Goal: Task Accomplishment & Management: Use online tool/utility

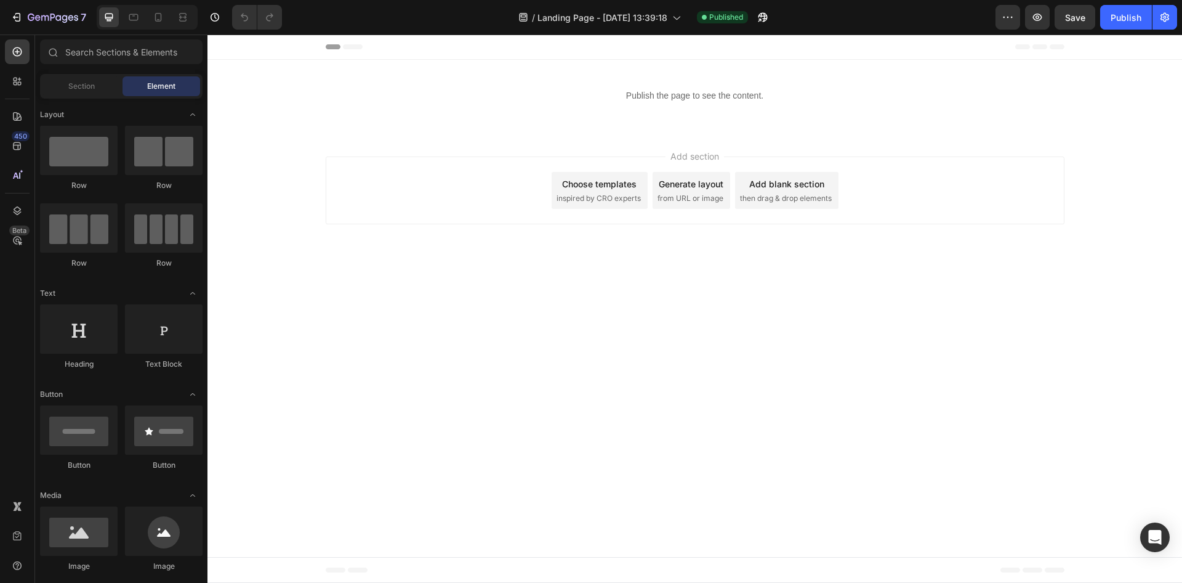
click at [76, 31] on div "7 Version history / Landing Page - Aug 26, 13:39:18 Published Preview Save Publ…" at bounding box center [591, 17] width 1182 height 35
click at [55, 14] on icon "button" at bounding box center [53, 18] width 50 height 10
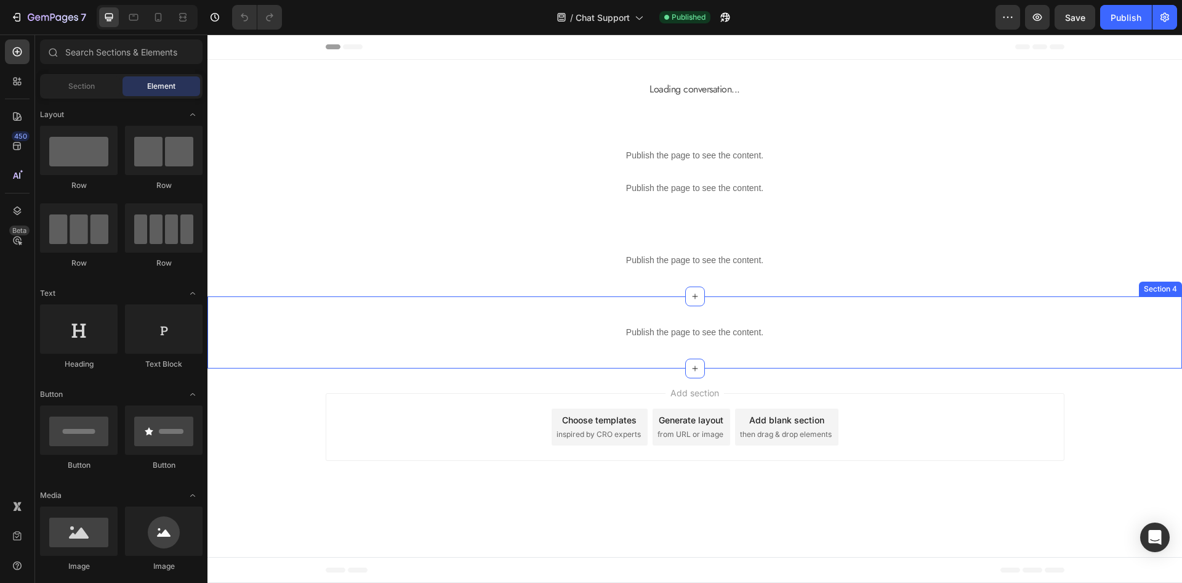
click at [587, 311] on div "Publish the page to see the content. Custom Code Section 4" at bounding box center [695, 332] width 975 height 72
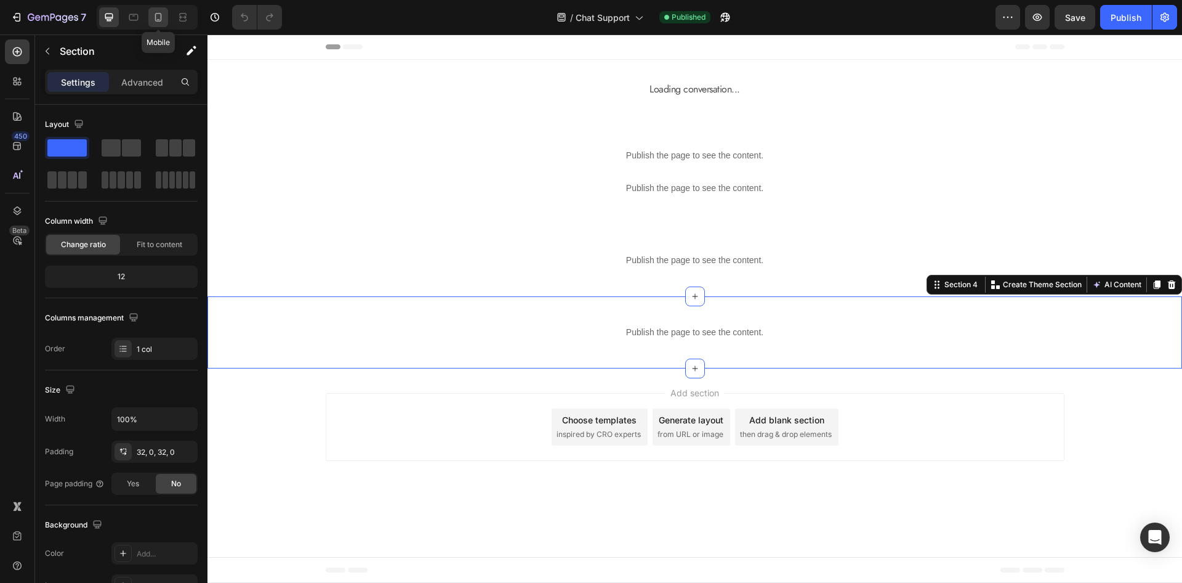
click at [159, 23] on div at bounding box center [158, 17] width 20 height 20
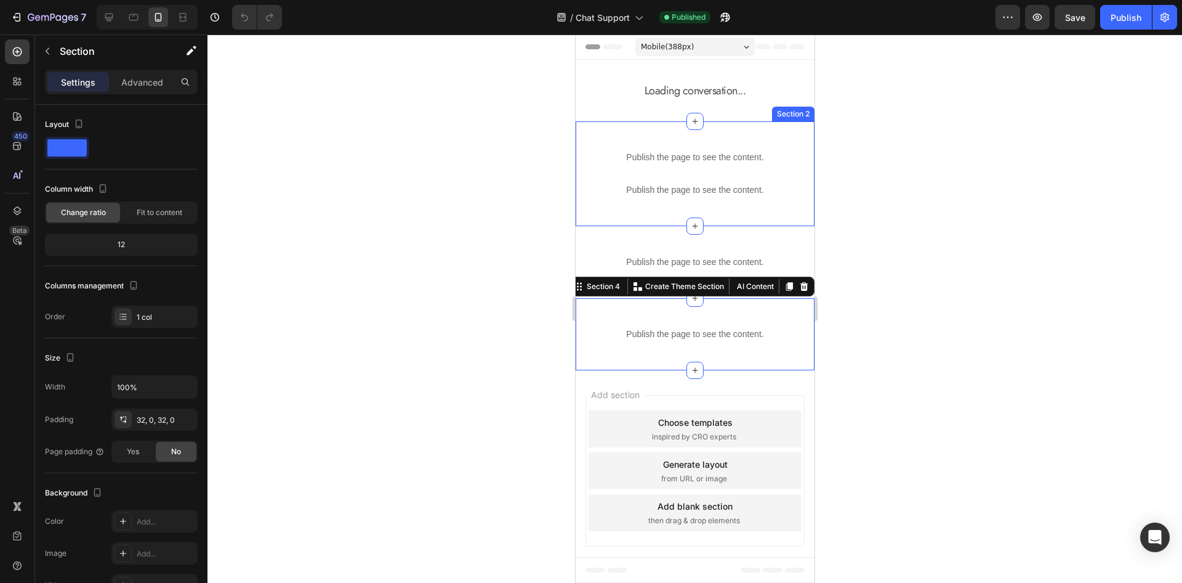
click at [665, 127] on div "Publish the page to see the content. Custom Code Publish the page to see the co…" at bounding box center [694, 173] width 239 height 105
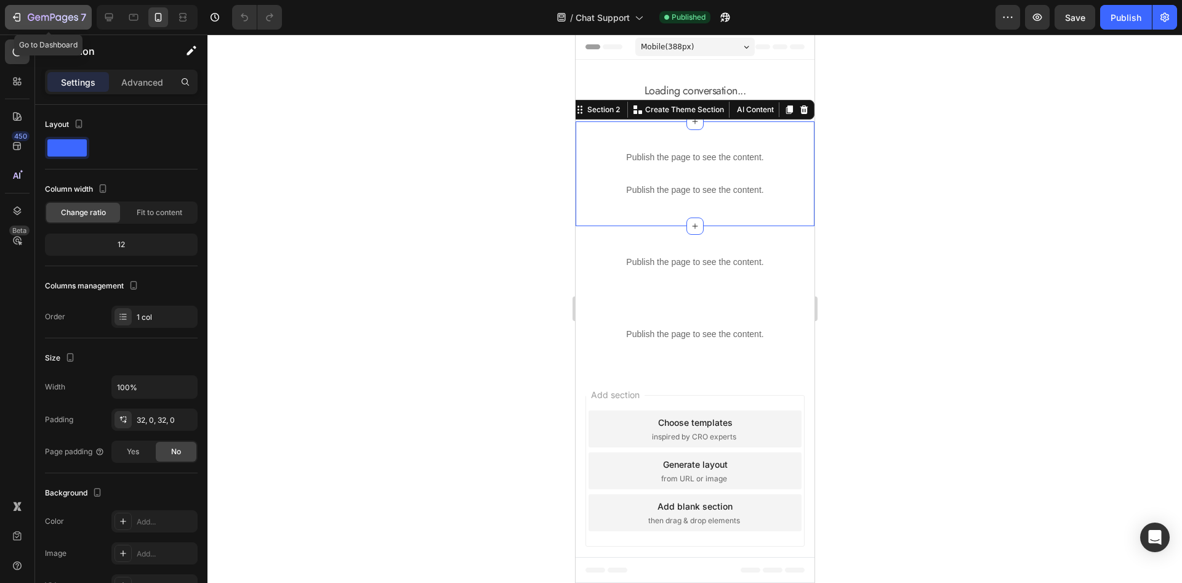
click at [57, 15] on icon "button" at bounding box center [53, 18] width 50 height 10
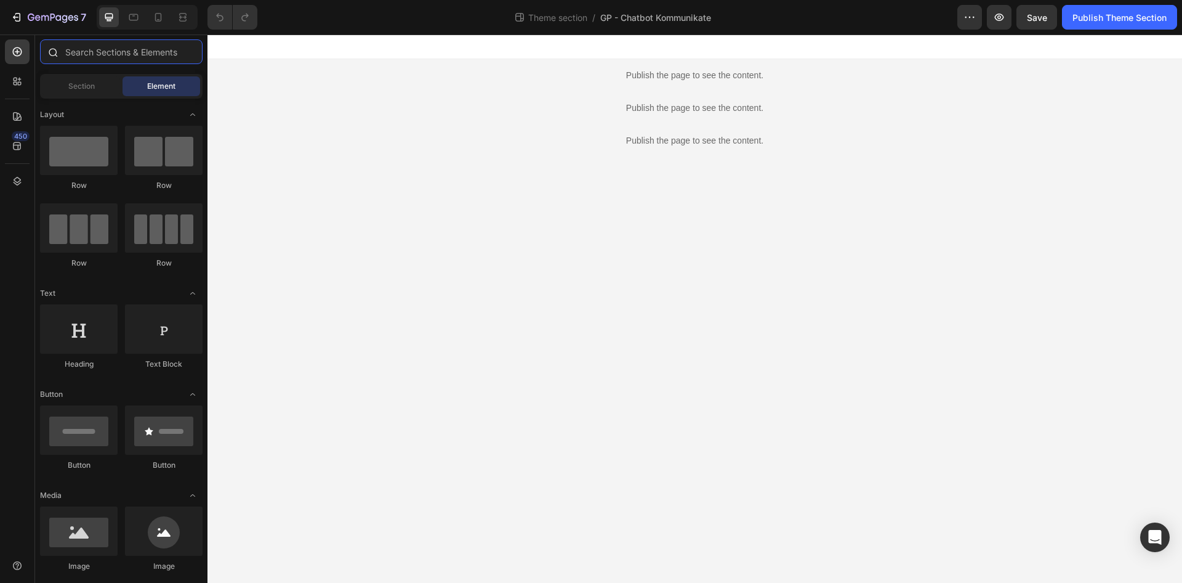
click at [100, 53] on input "text" at bounding box center [121, 51] width 163 height 25
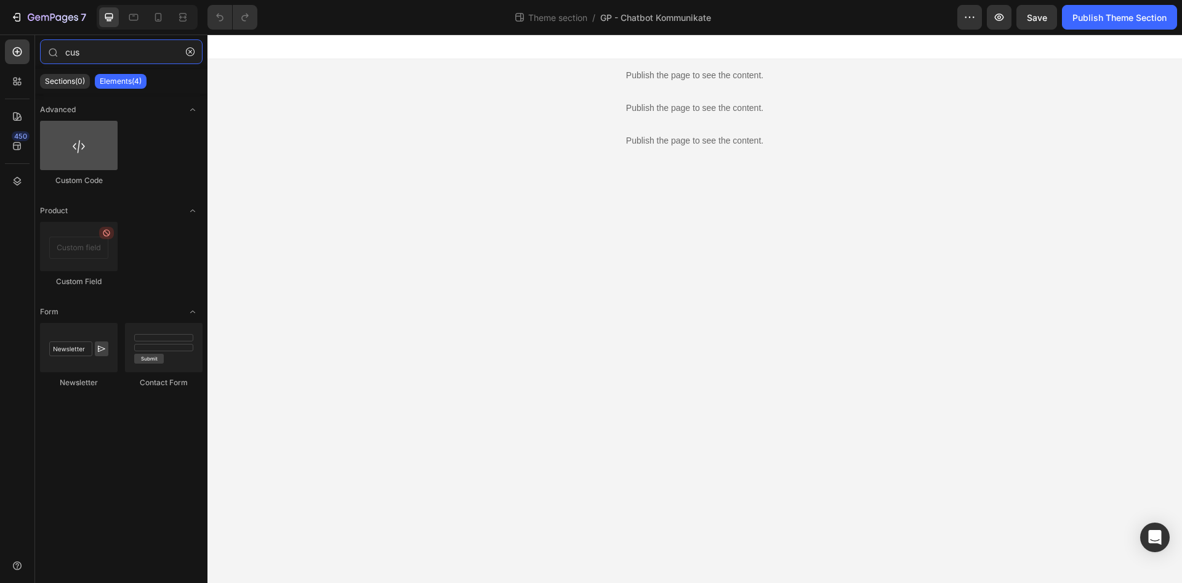
type input "cus"
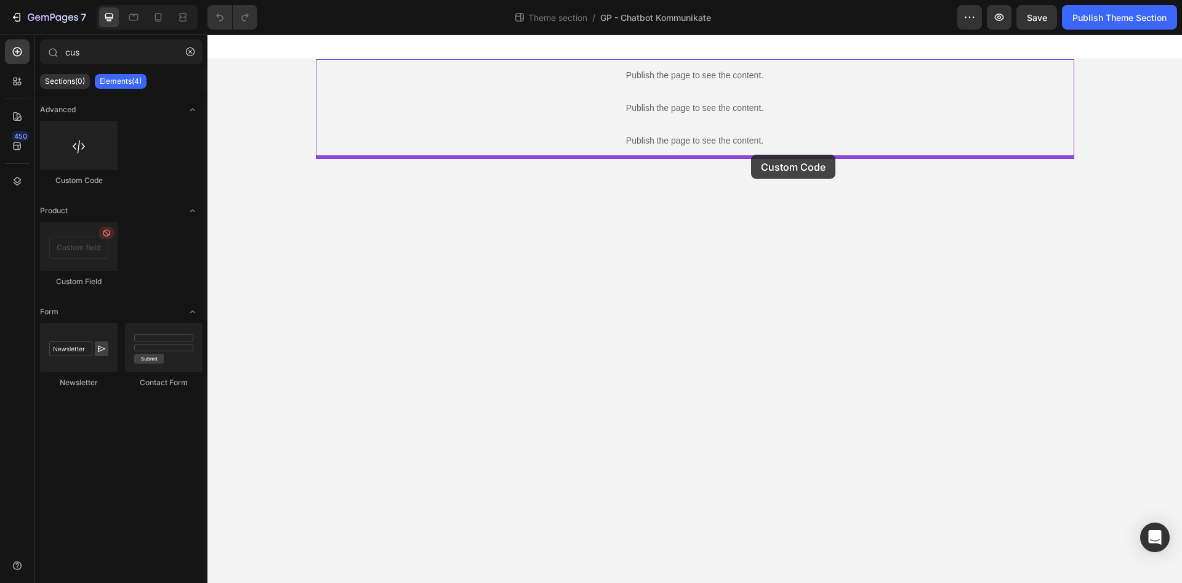
drag, startPoint x: 276, startPoint y: 191, endPoint x: 751, endPoint y: 155, distance: 476.8
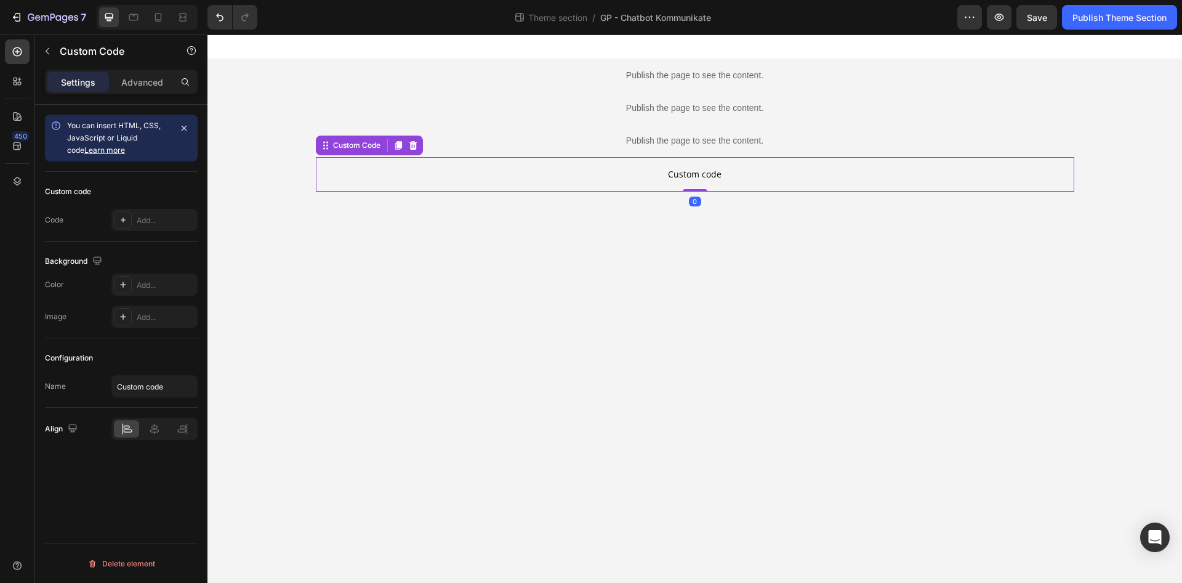
click at [510, 165] on p "Custom code" at bounding box center [695, 174] width 759 height 34
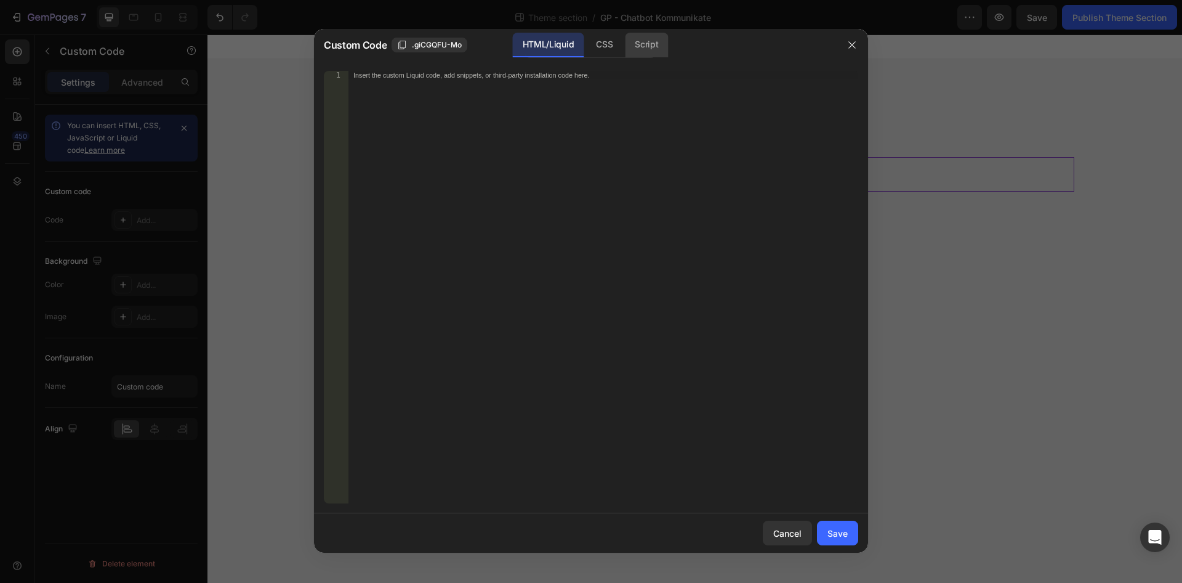
click at [656, 50] on div "Script" at bounding box center [646, 45] width 43 height 25
click at [449, 82] on div "Insert the Javascript code to add interaction and animation to your content her…" at bounding box center [604, 296] width 510 height 450
paste textarea "</script>"
type textarea "</script>"
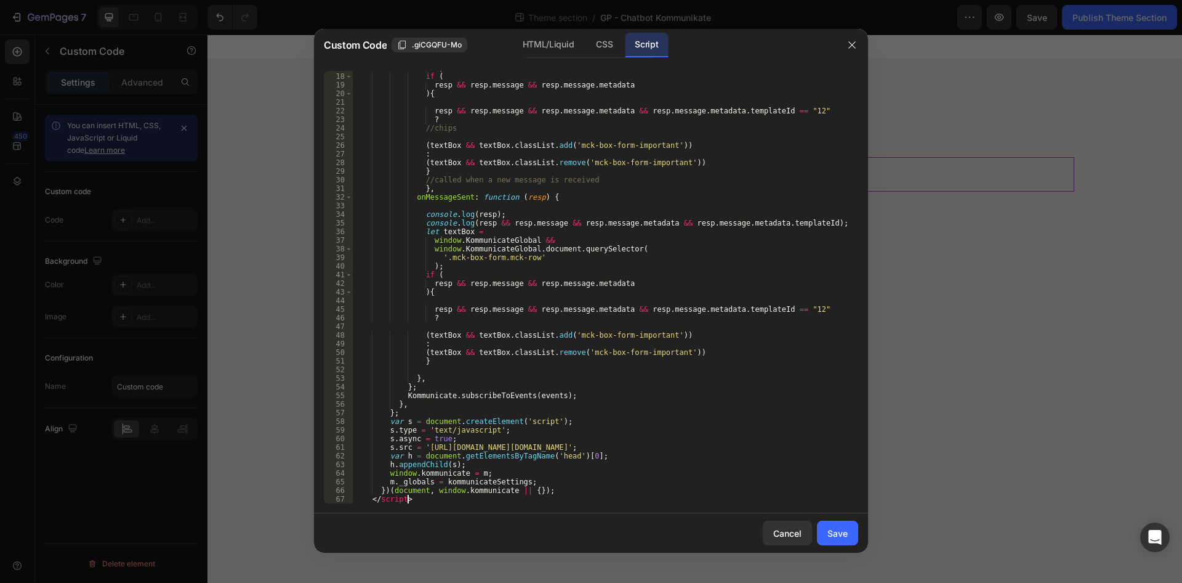
scroll to position [145, 0]
drag, startPoint x: 422, startPoint y: 496, endPoint x: 352, endPoint y: 498, distance: 70.2
click at [352, 498] on div ") ; if ( resp && resp . message && resp . message . metadata ) { resp && resp .…" at bounding box center [605, 287] width 506 height 432
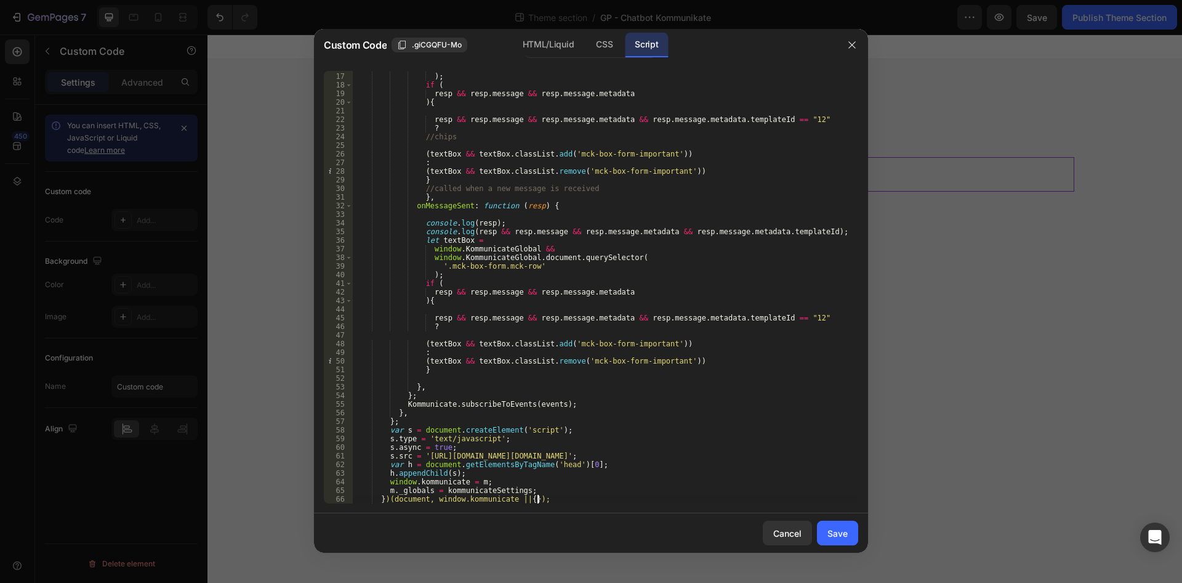
scroll to position [0, 0]
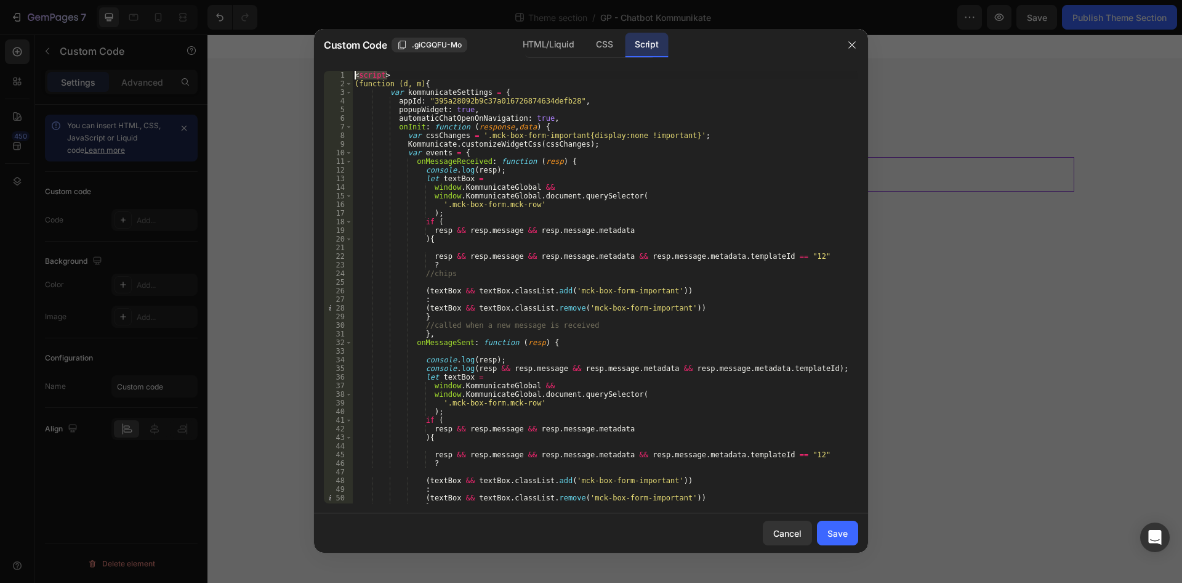
drag, startPoint x: 401, startPoint y: 77, endPoint x: 349, endPoint y: 71, distance: 53.2
click at [352, 71] on div "< script > (function (d, m) { var kommunicateSettings = { appId : "395a28092b9c…" at bounding box center [605, 287] width 506 height 432
type textarea "<script>"
click at [353, 83] on div "( function ( d , m ) { var kommunicateSettings = { appId : "395a28092b9c37a0167…" at bounding box center [605, 296] width 506 height 450
type textarea "(function (d, m) {"
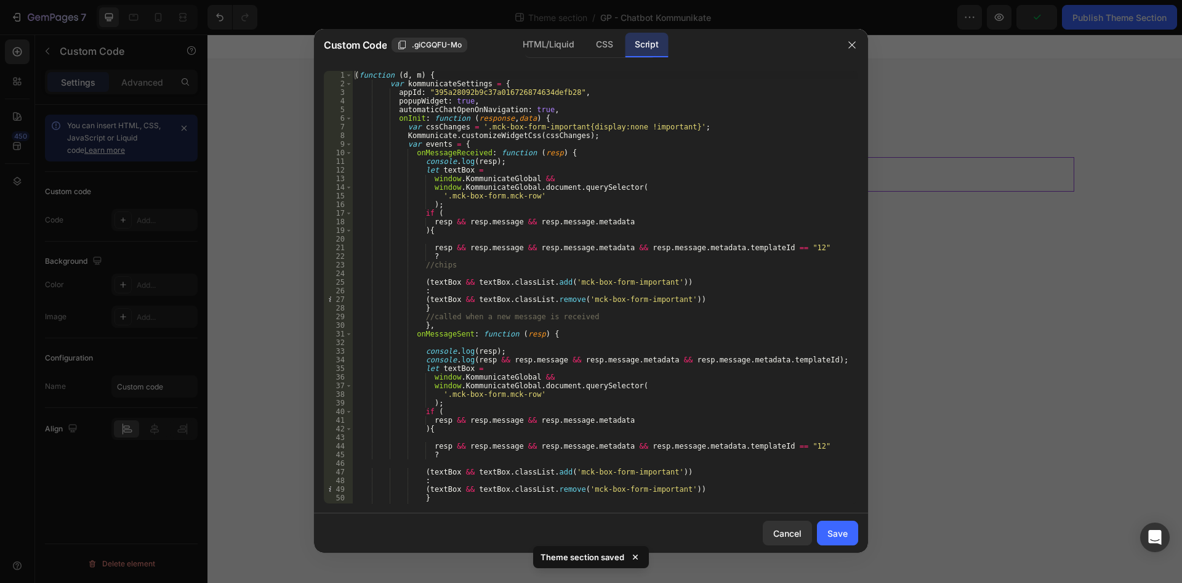
click at [842, 518] on div "Cancel Save" at bounding box center [591, 532] width 554 height 39
click at [841, 539] on div "Save" at bounding box center [838, 532] width 20 height 13
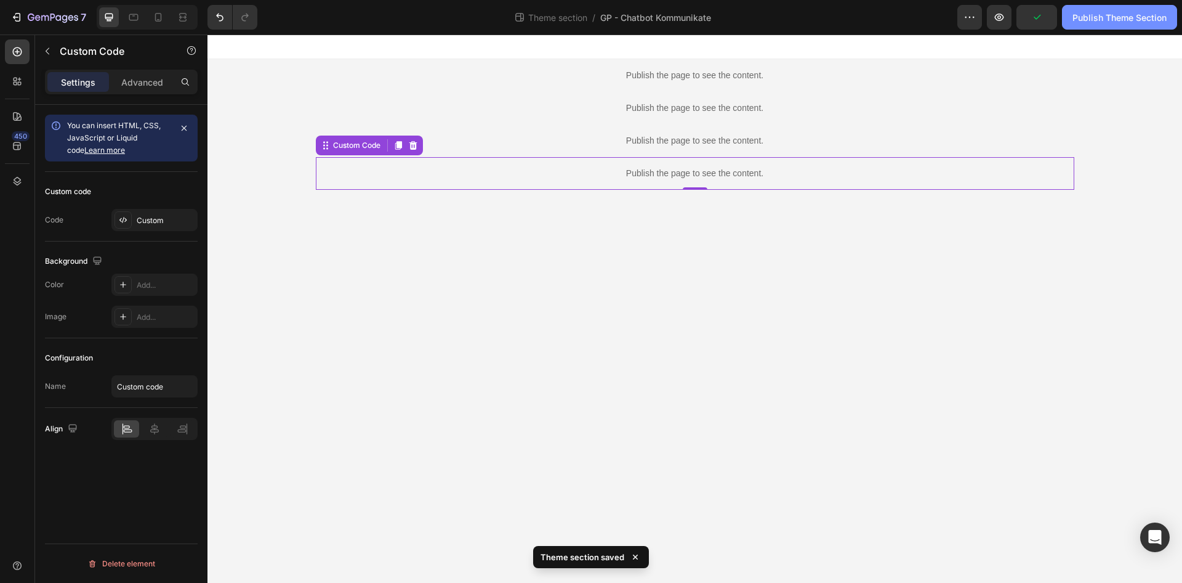
click at [1089, 14] on div "Publish Theme Section" at bounding box center [1120, 17] width 94 height 13
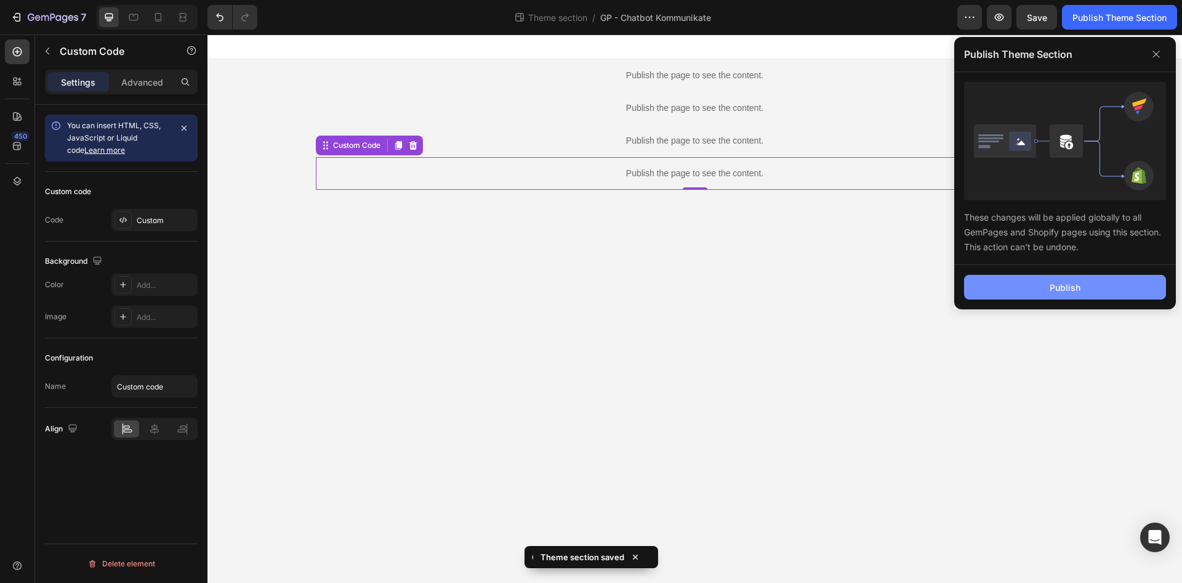
click at [1064, 289] on div "Publish" at bounding box center [1065, 287] width 31 height 13
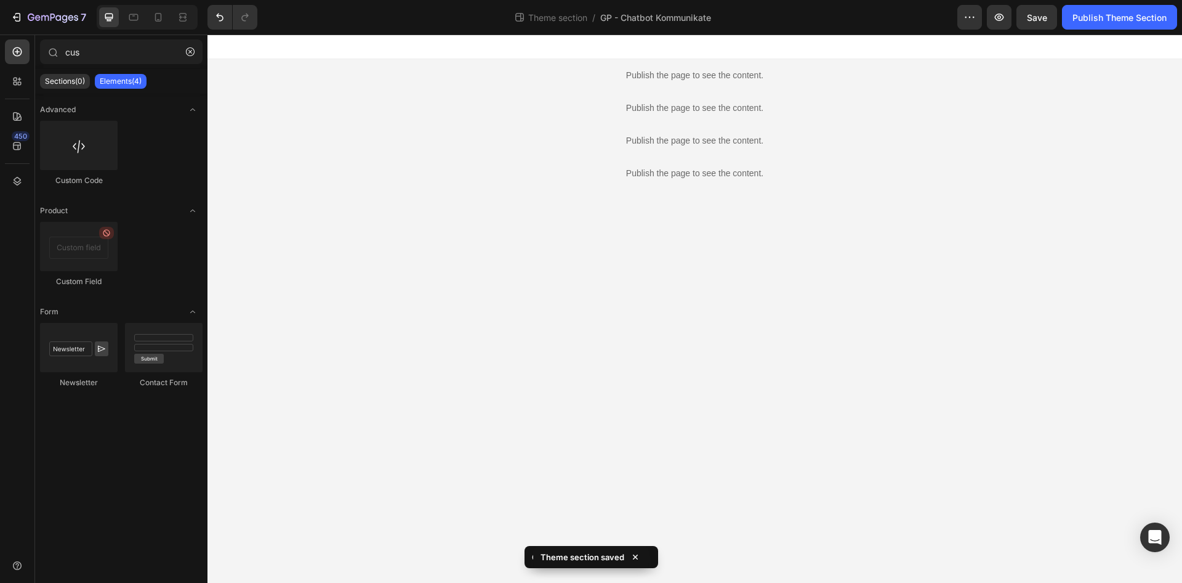
click at [958, 425] on body "Publish the page to see the content. Custom Code Publish the page to see the co…" at bounding box center [695, 308] width 975 height 548
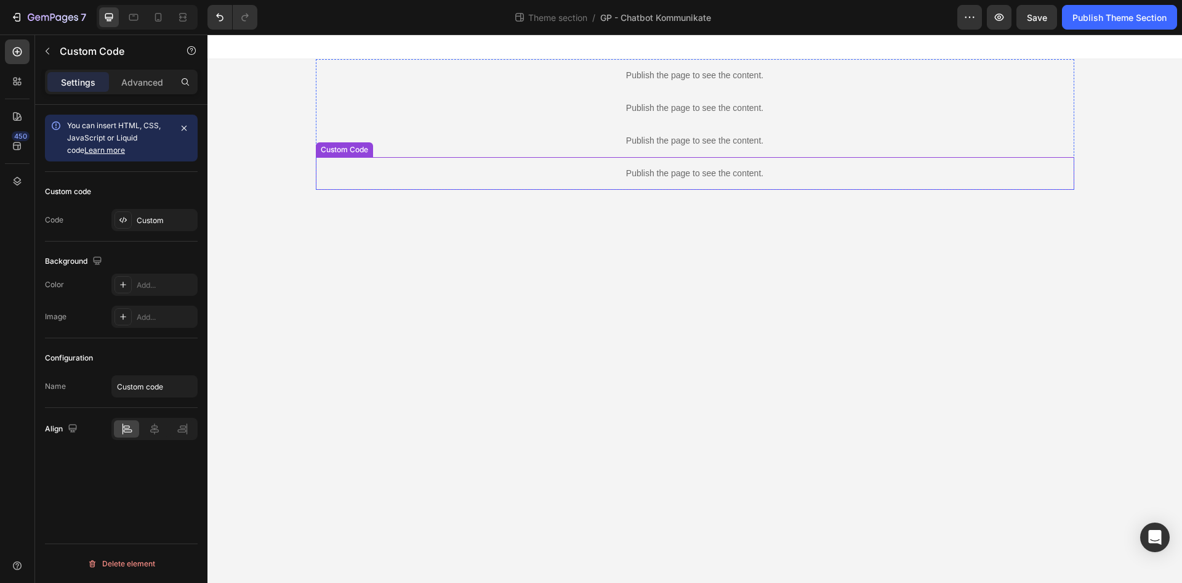
click at [685, 180] on div "Publish the page to see the content. Custom Code Publish the page to see the co…" at bounding box center [695, 124] width 759 height 131
click at [685, 180] on div "Publish the page to see the content." at bounding box center [695, 173] width 759 height 33
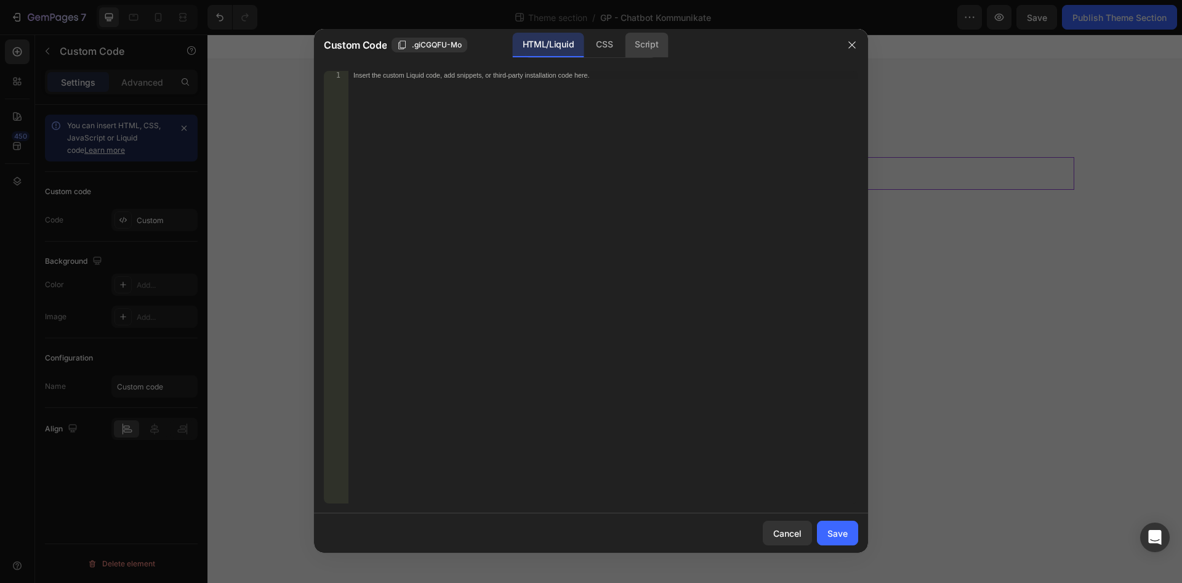
click at [645, 50] on div "Script" at bounding box center [646, 45] width 43 height 25
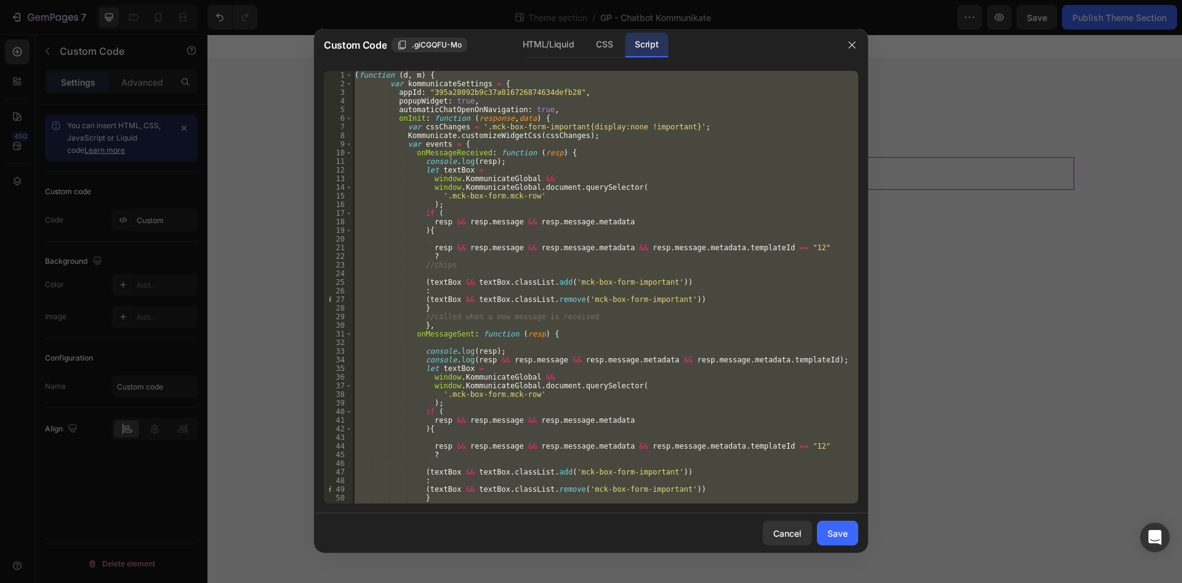
click at [548, 162] on div "( function ( d , m ) { var kommunicateSettings = { appId : "395a28092b9c37a0167…" at bounding box center [605, 287] width 506 height 432
type textarea "console.log(resp);"
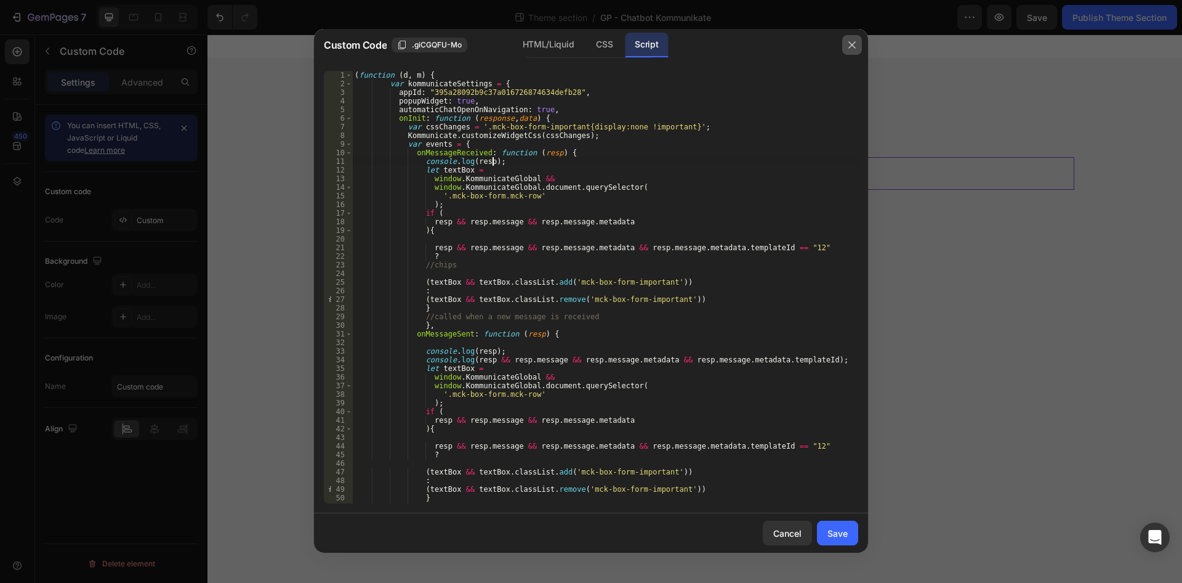
click at [845, 38] on button "button" at bounding box center [852, 45] width 20 height 20
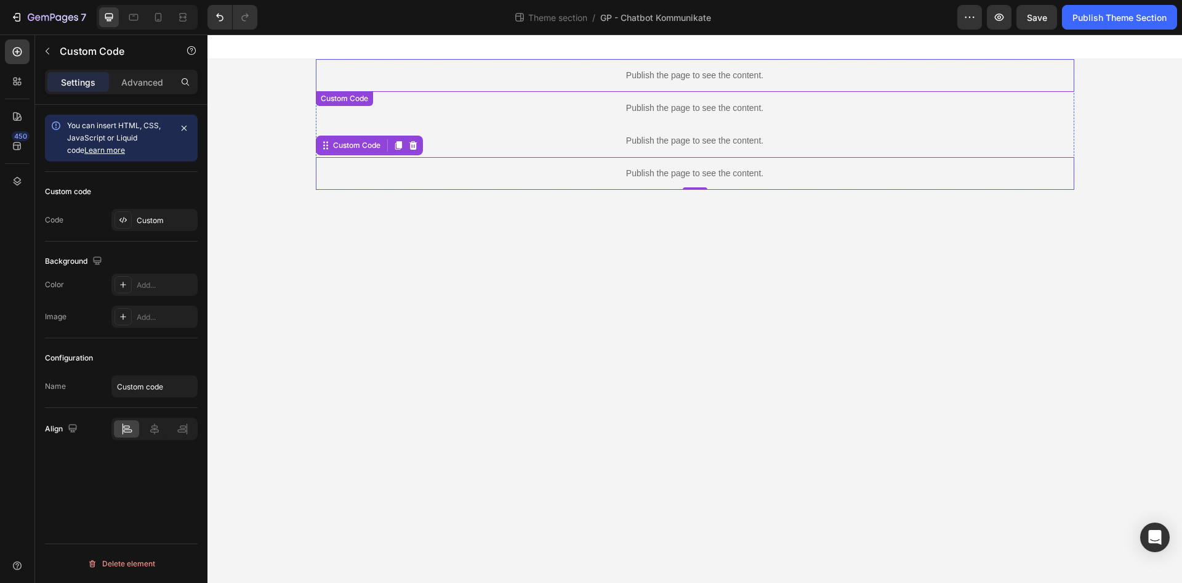
click at [791, 65] on div "Publish the page to see the content." at bounding box center [695, 75] width 759 height 33
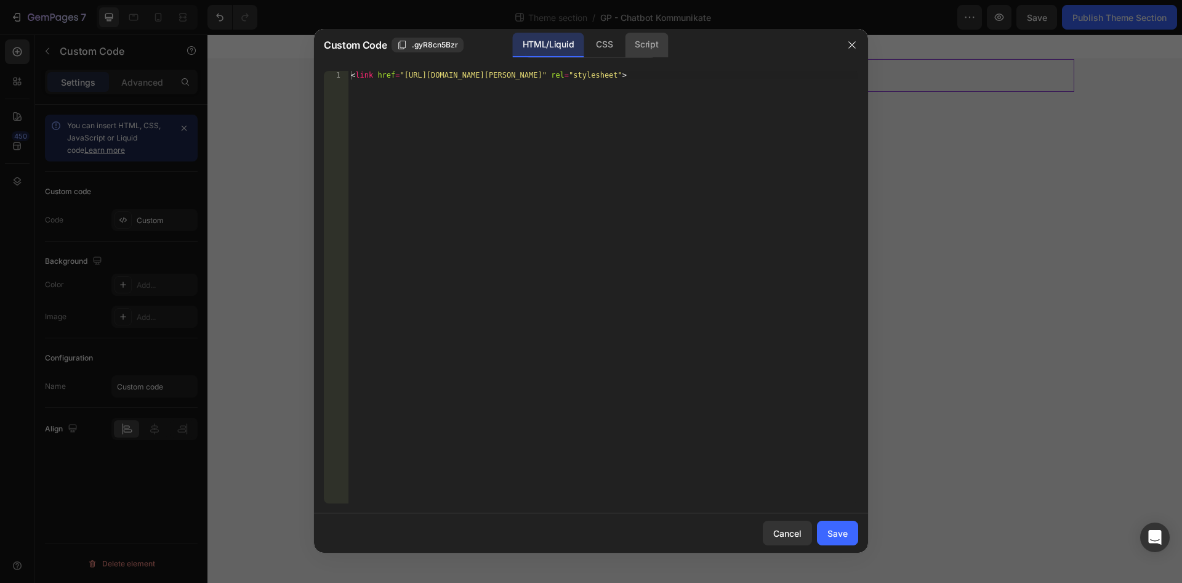
click at [642, 47] on div "Script" at bounding box center [646, 45] width 43 height 25
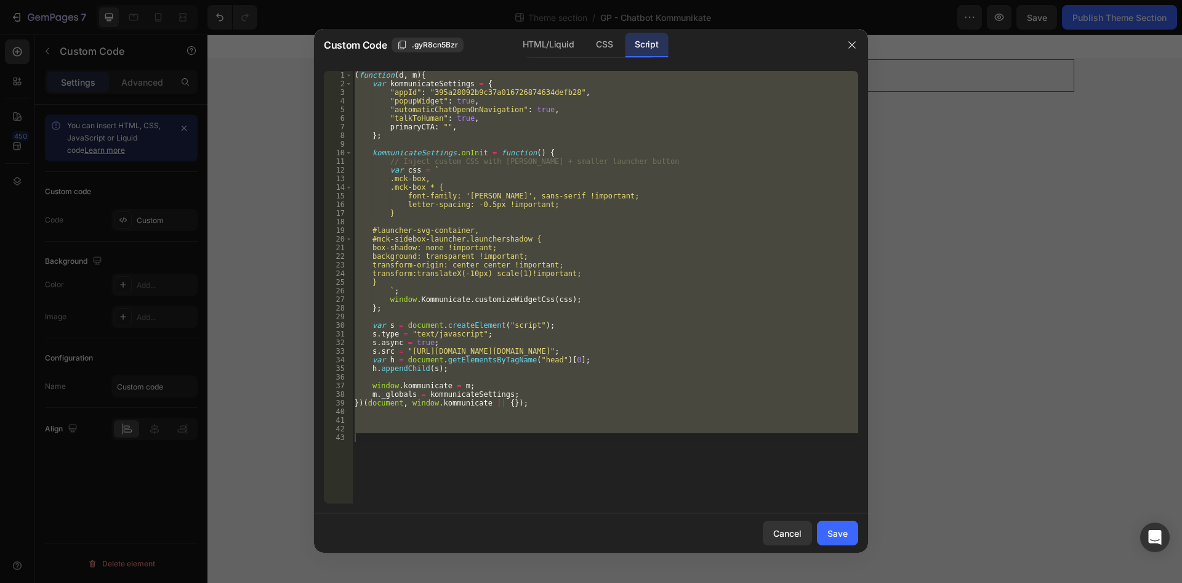
click at [502, 358] on div "( function ( d , m ) { var kommunicateSettings = { "appId" : "395a28092b9c37a01…" at bounding box center [605, 287] width 506 height 432
drag, startPoint x: 541, startPoint y: 425, endPoint x: 171, endPoint y: -53, distance: 604.0
click at [352, 71] on div "( function ( d , m ) { var kommunicateSettings = { "appId" : "395a28092b9c37a01…" at bounding box center [605, 287] width 506 height 432
type textarea "(function(d, m){ var kommunicateSettings = {"
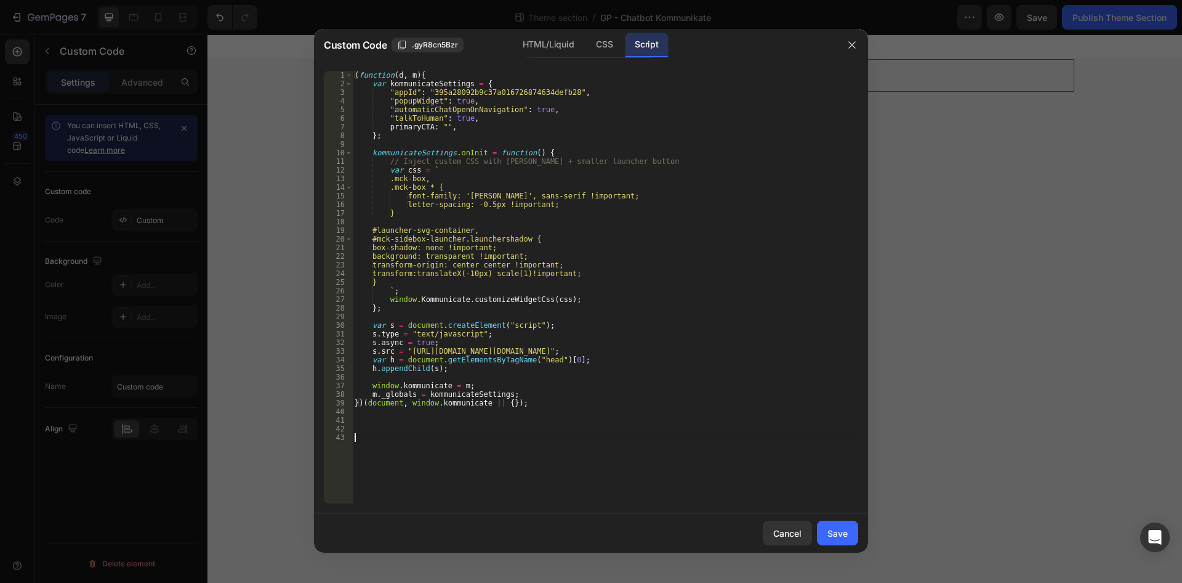
drag, startPoint x: 712, startPoint y: 448, endPoint x: 698, endPoint y: 449, distance: 14.2
click at [704, 447] on div "( function ( d , m ) { var kommunicateSettings = { "appId" : "395a28092b9c37a01…" at bounding box center [605, 296] width 506 height 450
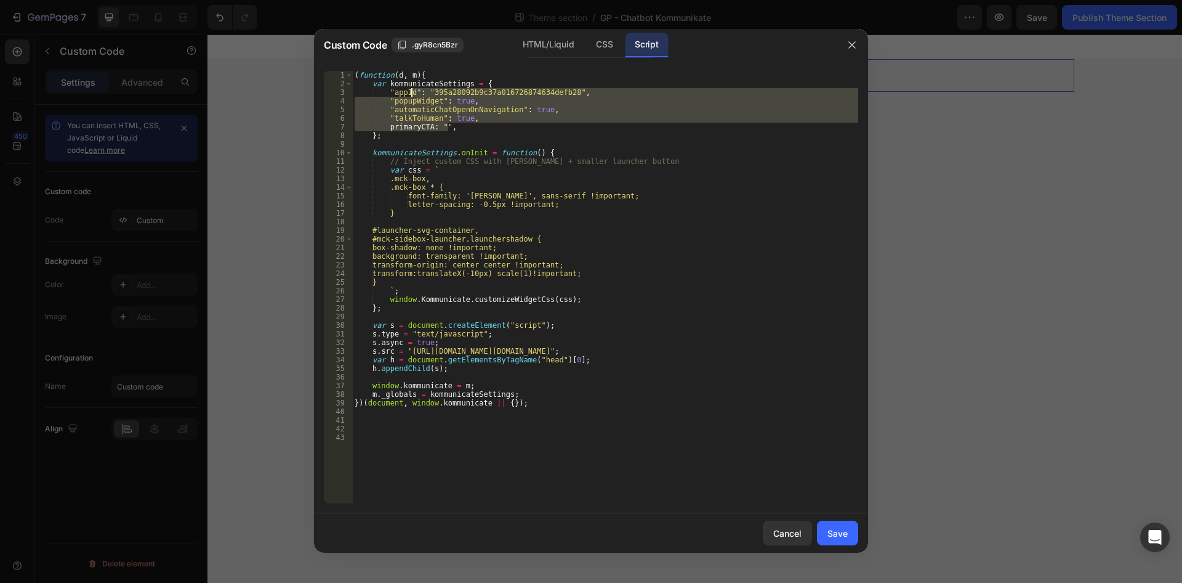
drag, startPoint x: 438, startPoint y: 105, endPoint x: 372, endPoint y: 89, distance: 68.3
click at [372, 83] on div "( function ( d , m ) { var kommunicateSettings = { "appId" : "395a28092b9c37a01…" at bounding box center [605, 296] width 506 height 450
click at [568, 392] on div "( function ( d , m ) { var kommunicateSettings = { "appId" : "395a28092b9c37a01…" at bounding box center [605, 296] width 506 height 450
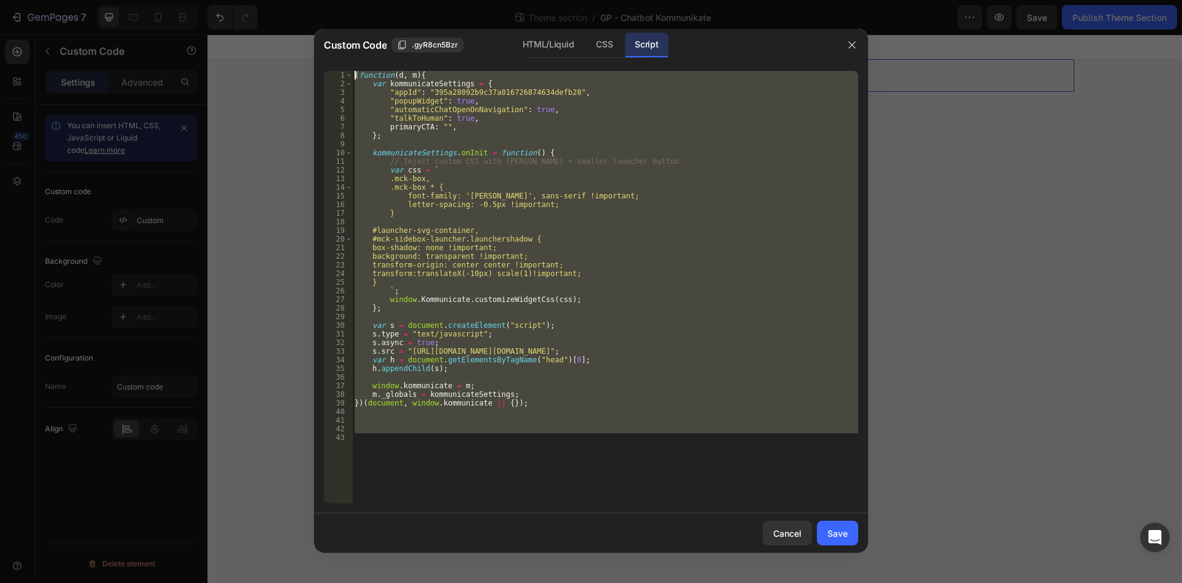
drag, startPoint x: 650, startPoint y: 478, endPoint x: 246, endPoint y: 9, distance: 619.1
click at [352, 71] on div "( function ( d , m ) { var kommunicateSettings = { "appId" : "395a28092b9c37a01…" at bounding box center [605, 287] width 506 height 432
click at [501, 259] on div "( function ( d , m ) { var kommunicateSettings = { "appId" : "395a28092b9c37a01…" at bounding box center [605, 287] width 506 height 432
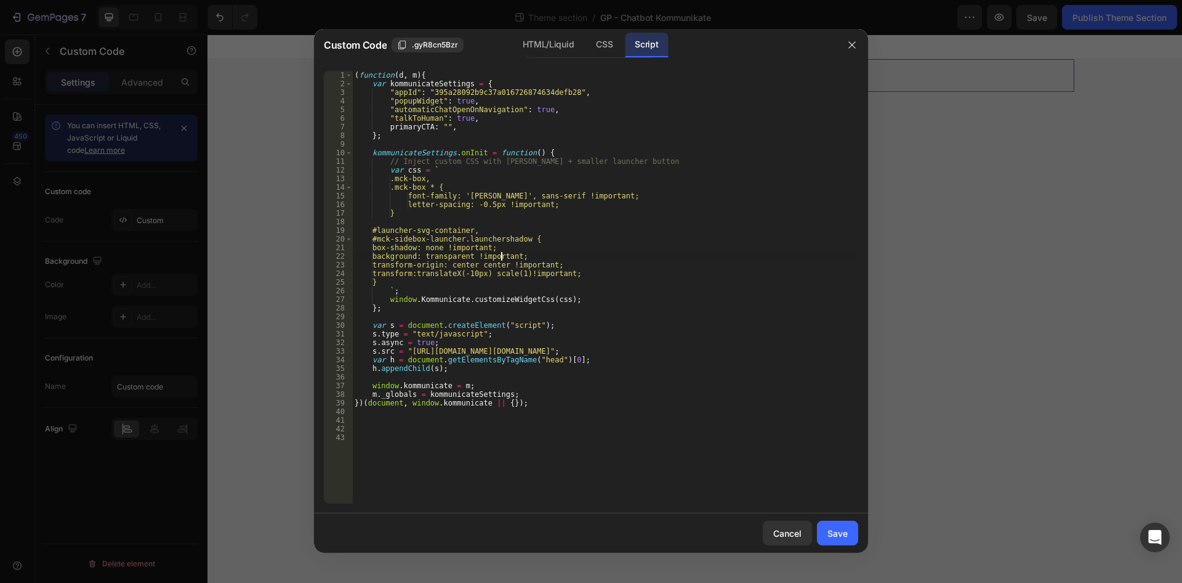
drag, startPoint x: 586, startPoint y: 459, endPoint x: 36, endPoint y: -53, distance: 751.6
click at [352, 71] on div "( function ( d , m ) { var kommunicateSettings = { "appId" : "395a28092b9c37a01…" at bounding box center [605, 287] width 506 height 432
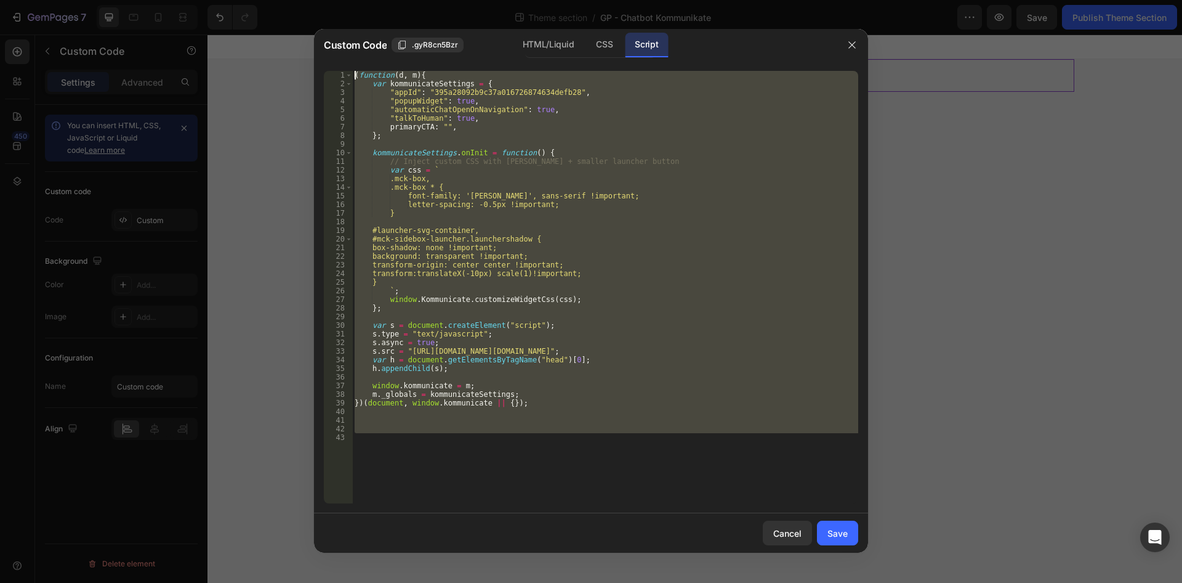
type textarea "(function(d, m){ var kommunicateSettings = {"
paste textarea
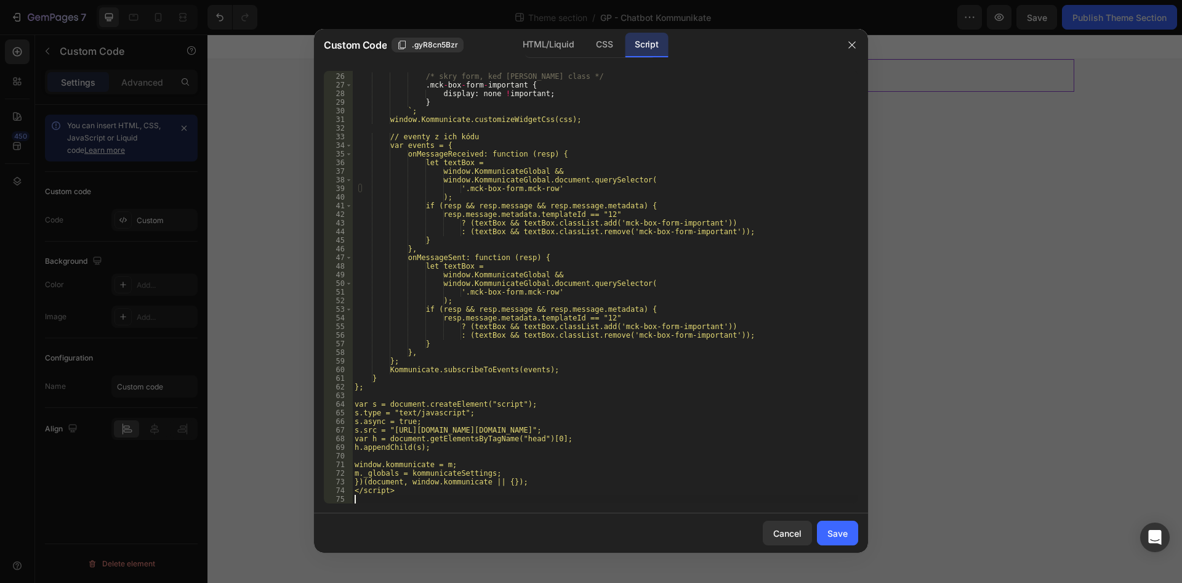
scroll to position [214, 0]
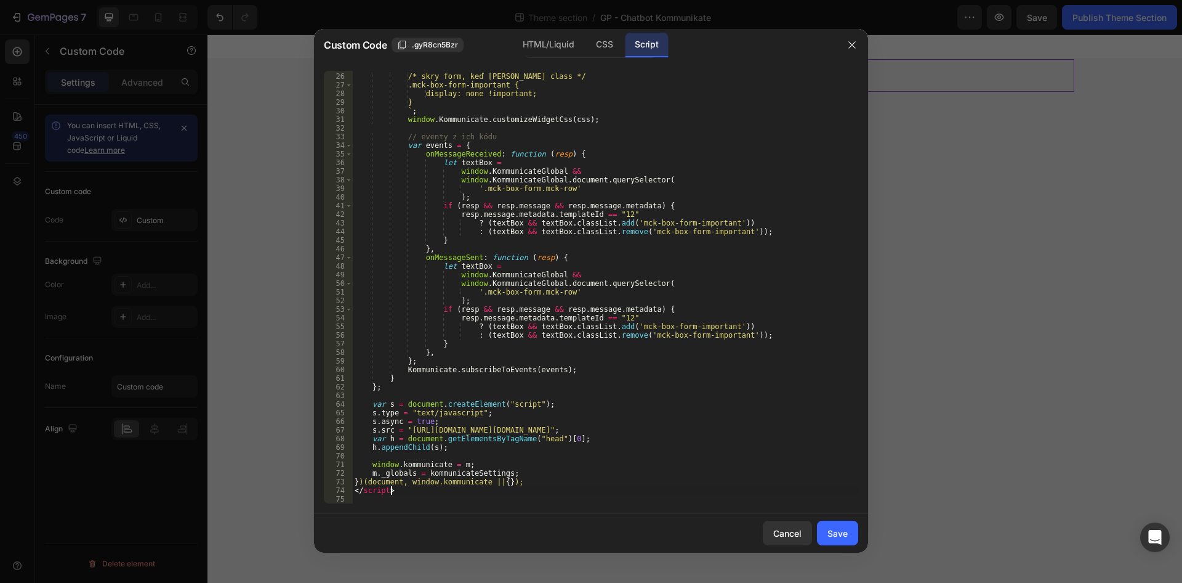
drag, startPoint x: 397, startPoint y: 492, endPoint x: 330, endPoint y: 490, distance: 67.2
click at [352, 490] on div "/* skry form, keď sa pridá class */ .mck-box-form-important { display: none !im…" at bounding box center [605, 287] width 506 height 432
type textarea "</script>"
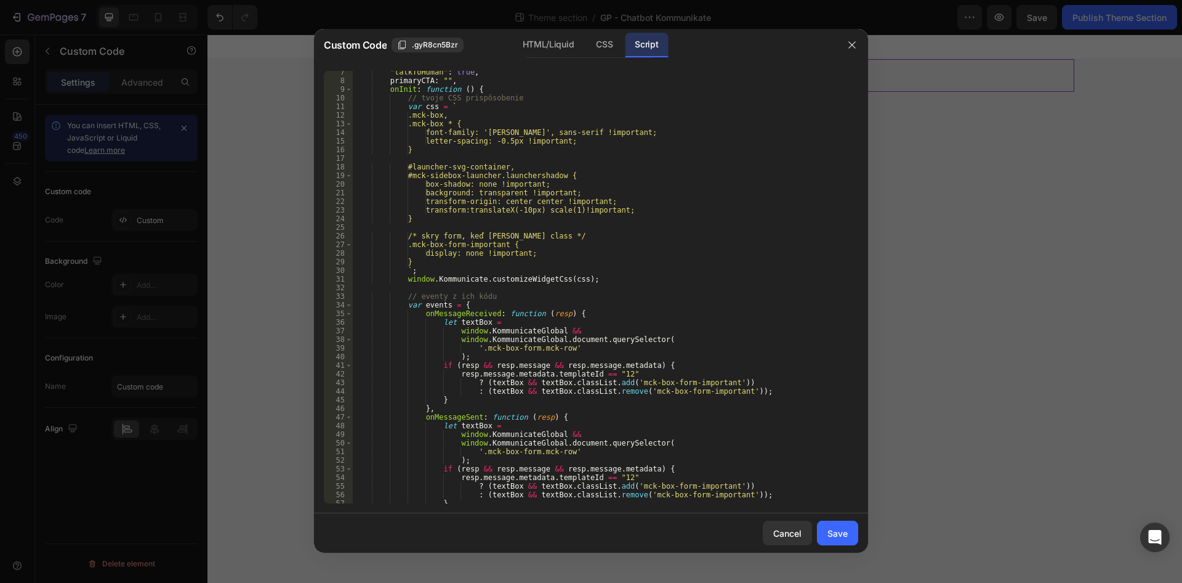
scroll to position [0, 0]
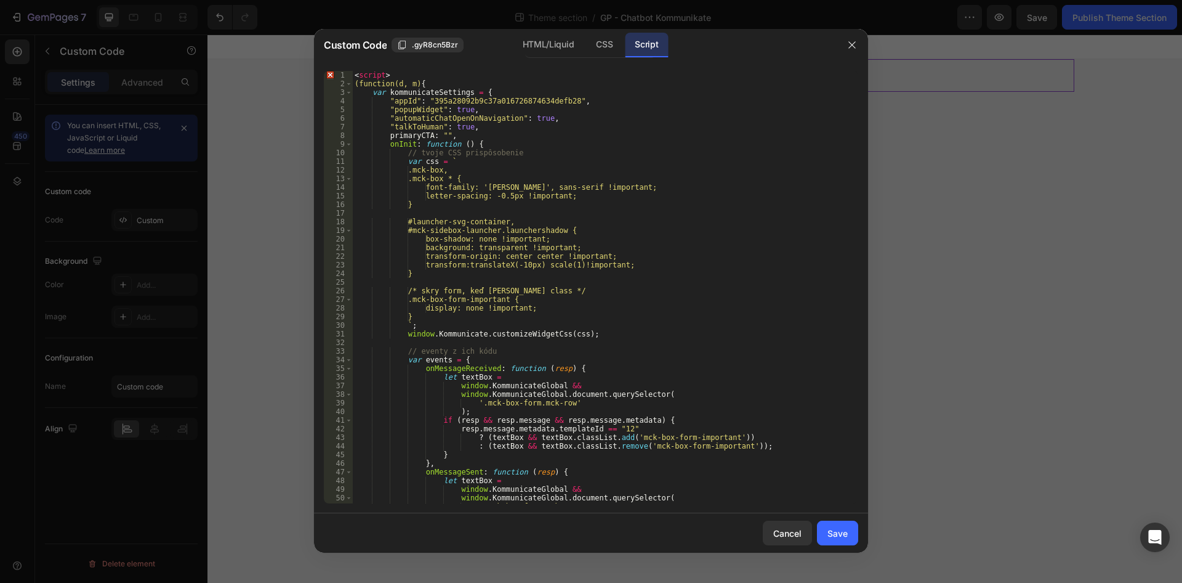
drag, startPoint x: 399, startPoint y: 65, endPoint x: 384, endPoint y: 68, distance: 15.6
click at [384, 68] on div "})(document, window.kommunicate || {}); 1 2 3 4 5 6 7 8 9 10 11 12 13 14 15 16 …" at bounding box center [591, 287] width 554 height 452
drag, startPoint x: 442, startPoint y: 70, endPoint x: 303, endPoint y: 72, distance: 139.2
click at [314, 70] on div "})(document, window.kommunicate || {}); 1 2 3 4 5 6 7 8 9 10 11 12 13 14 15 16 …" at bounding box center [591, 287] width 554 height 452
type textarea "<script>"
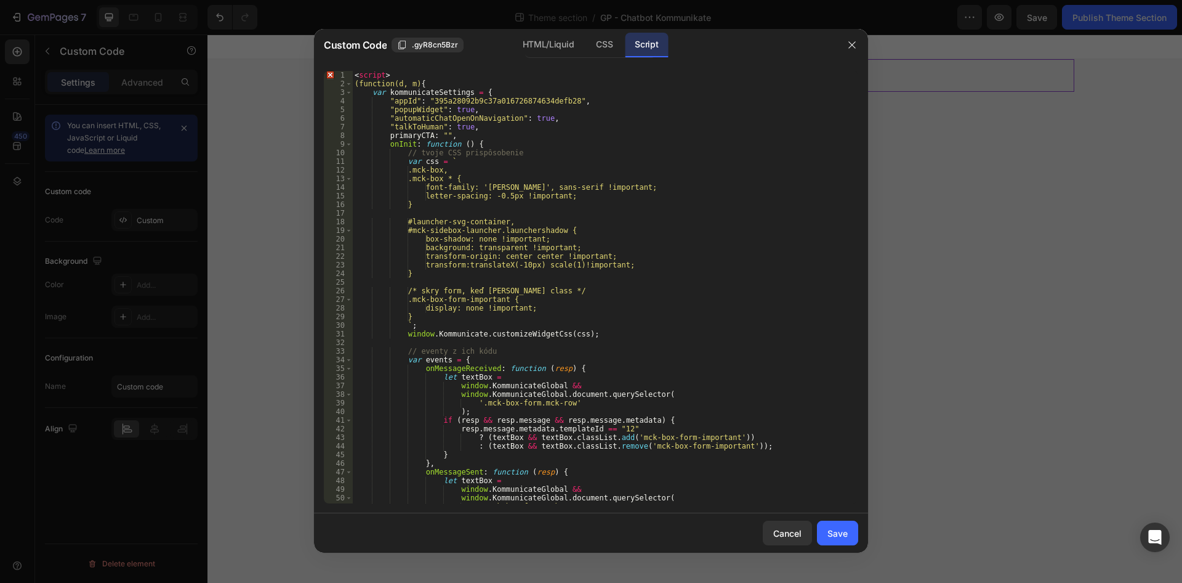
click at [391, 73] on div "< script > (function(d, m) { var kommunicateSettings = { "appId" : "395a28092b9…" at bounding box center [605, 296] width 506 height 450
drag, startPoint x: 391, startPoint y: 73, endPoint x: 292, endPoint y: 71, distance: 99.2
click at [352, 71] on div "< script > (function(d, m) { var kommunicateSettings = { "appId" : "395a28092b9…" at bounding box center [605, 287] width 506 height 432
click at [357, 81] on div "( function ( d , m ) { var kommunicateSettings = { "appId" : "395a28092b9c37a01…" at bounding box center [605, 296] width 506 height 450
type textarea "(function(d, m){"
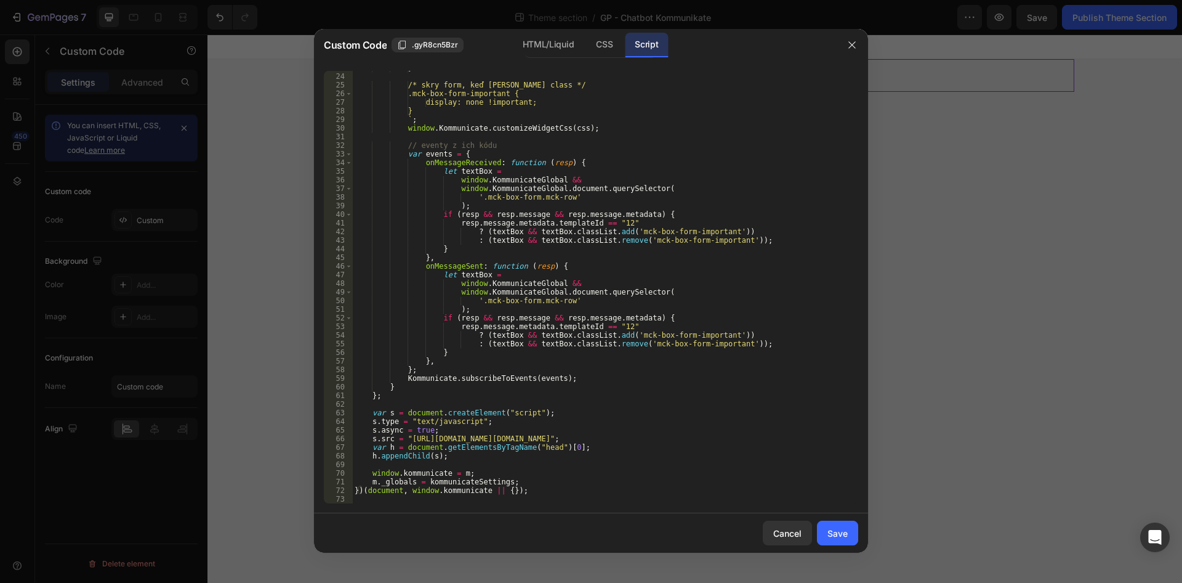
scroll to position [197, 0]
click at [834, 539] on button "Save" at bounding box center [837, 532] width 41 height 25
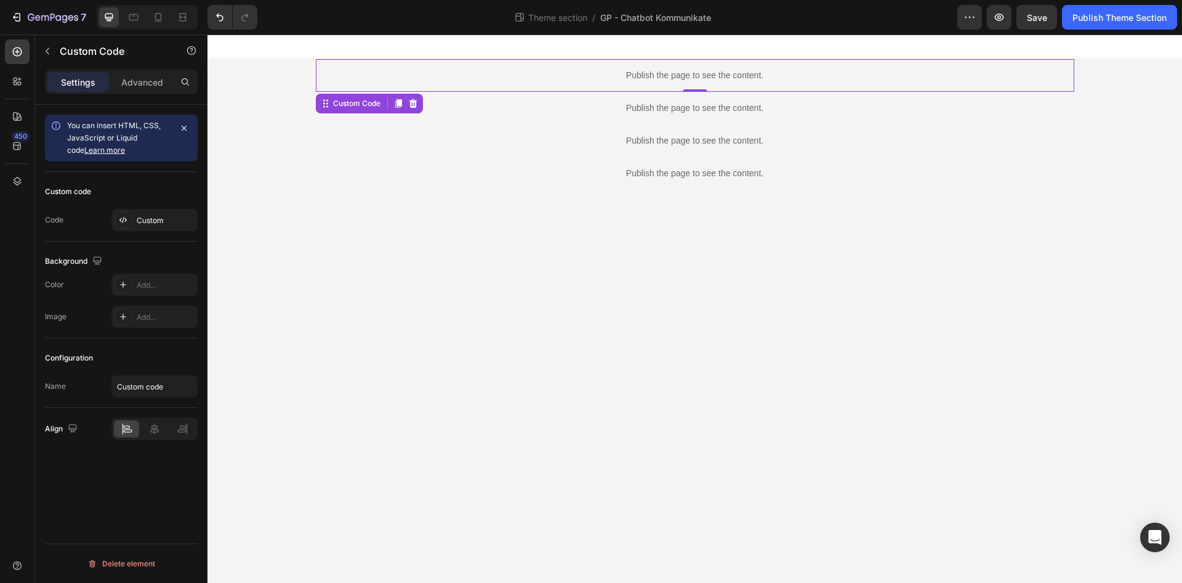
click at [1102, 32] on div "7 Theme section / GP - Chatbot Kommunikate Preview Save Publish Theme Section" at bounding box center [591, 17] width 1182 height 35
click at [1104, 22] on div "Publish Theme Section" at bounding box center [1120, 17] width 94 height 13
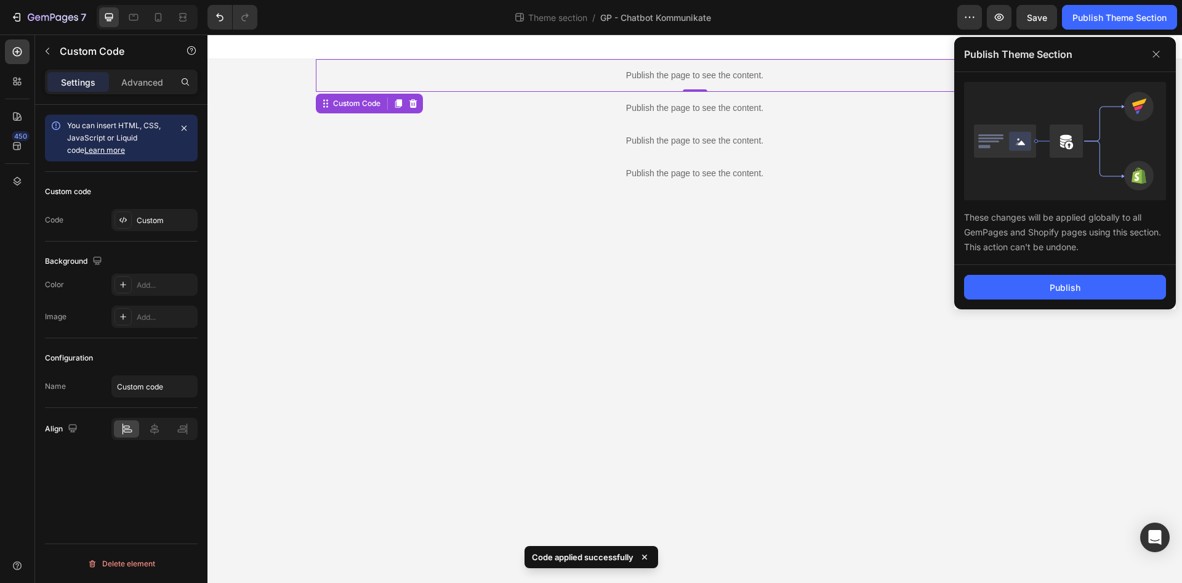
click at [1084, 302] on div "Publish" at bounding box center [1065, 287] width 222 height 44
click at [1079, 288] on div "Publish" at bounding box center [1065, 287] width 31 height 13
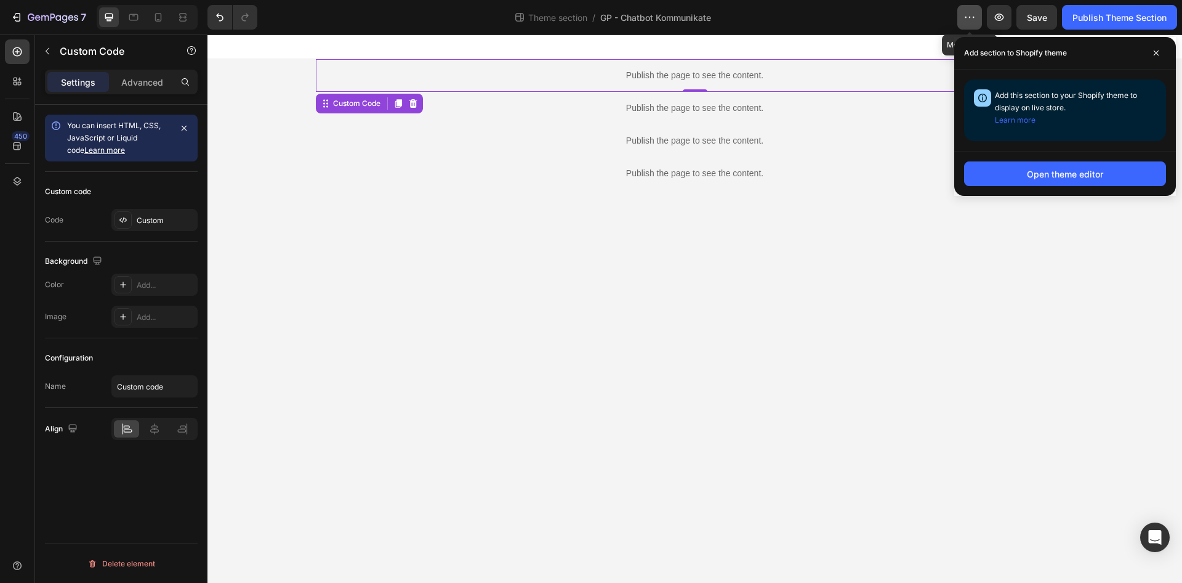
click at [975, 23] on icon "button" at bounding box center [970, 17] width 12 height 12
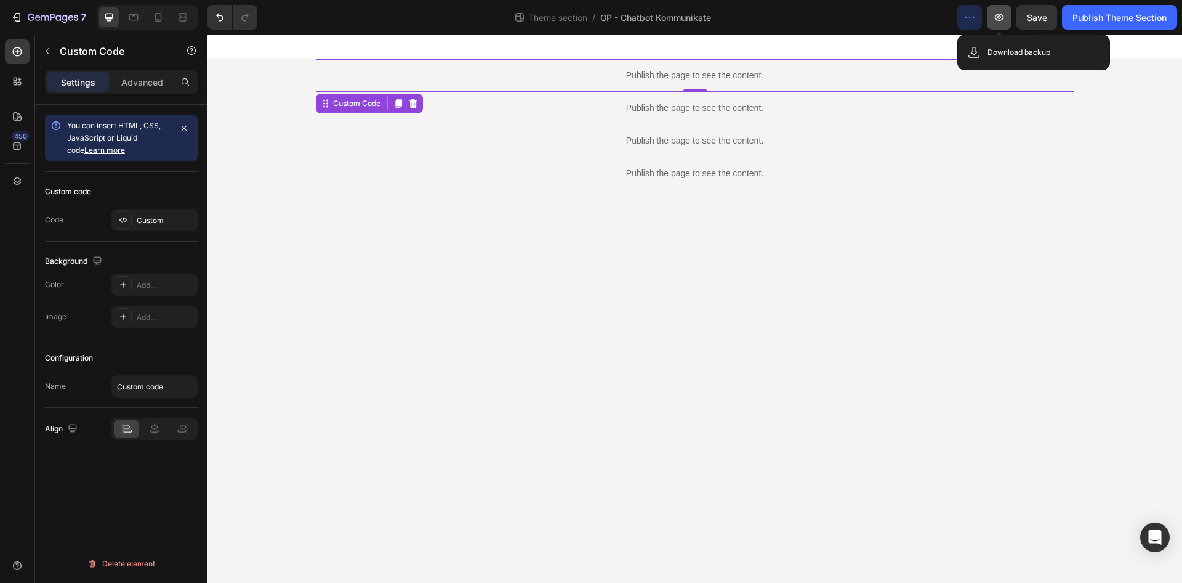
click at [1006, 22] on button "button" at bounding box center [999, 17] width 25 height 25
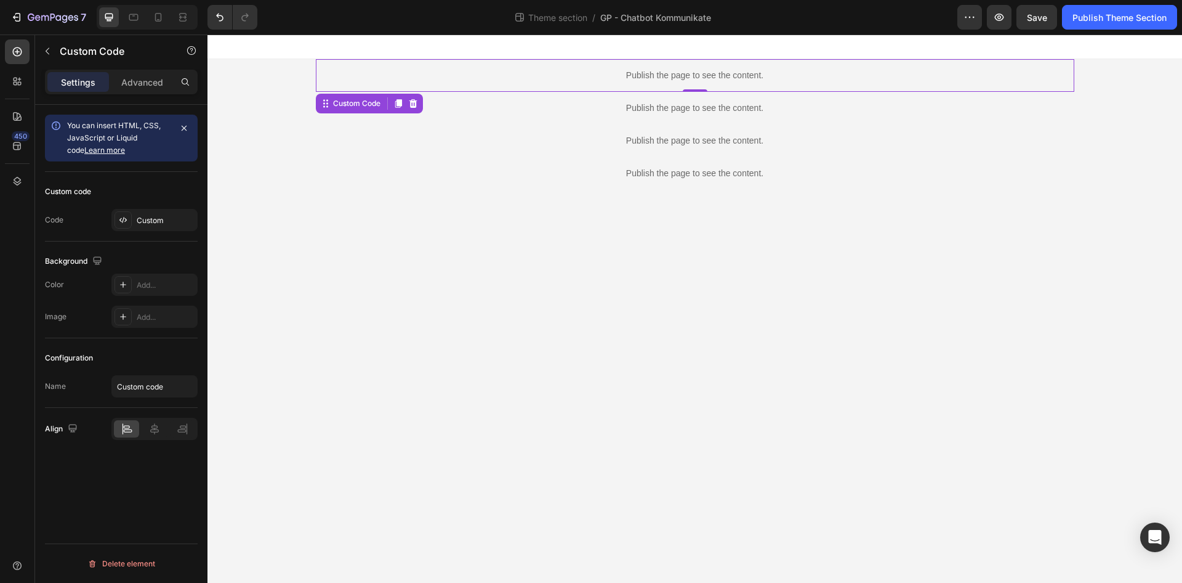
click at [674, 83] on div "Publish the page to see the content." at bounding box center [695, 75] width 759 height 33
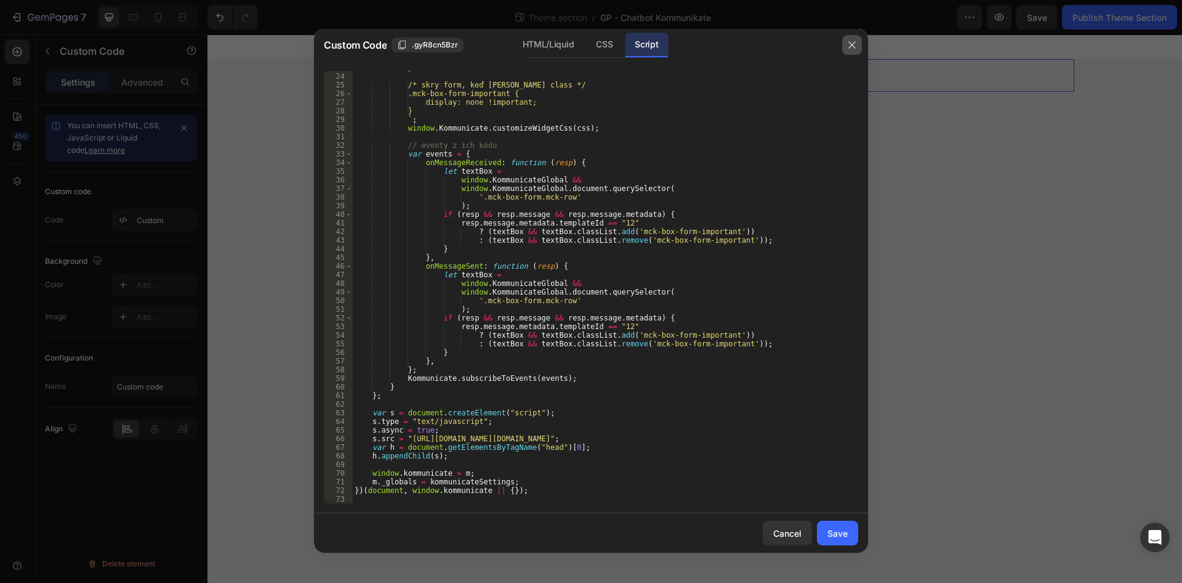
click at [858, 49] on button "button" at bounding box center [852, 45] width 20 height 20
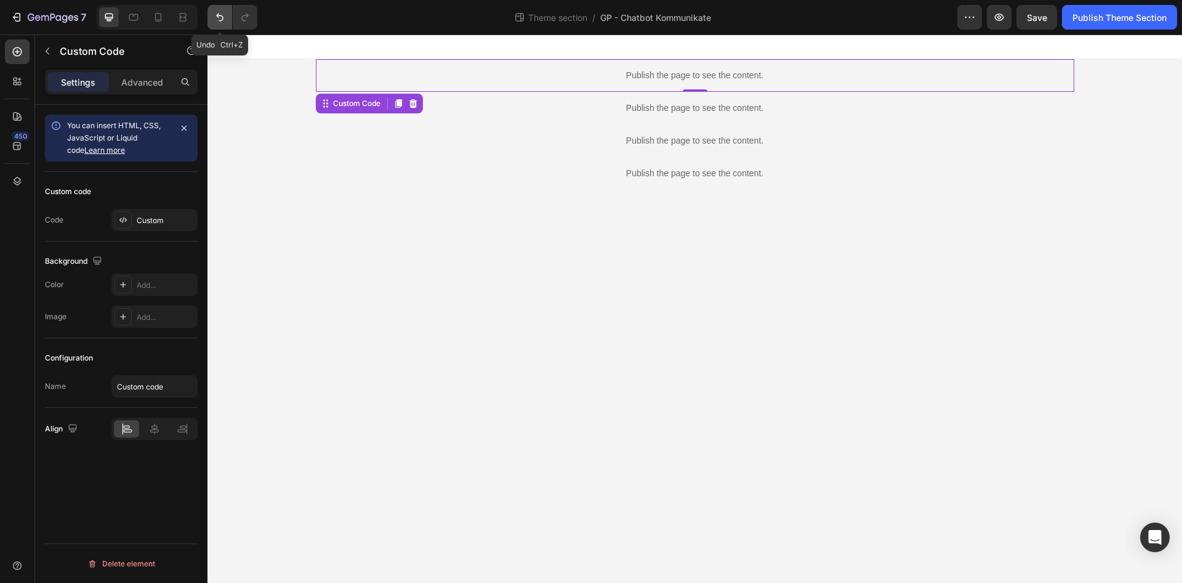
click at [217, 18] on icon "Undo/Redo" at bounding box center [220, 17] width 12 height 12
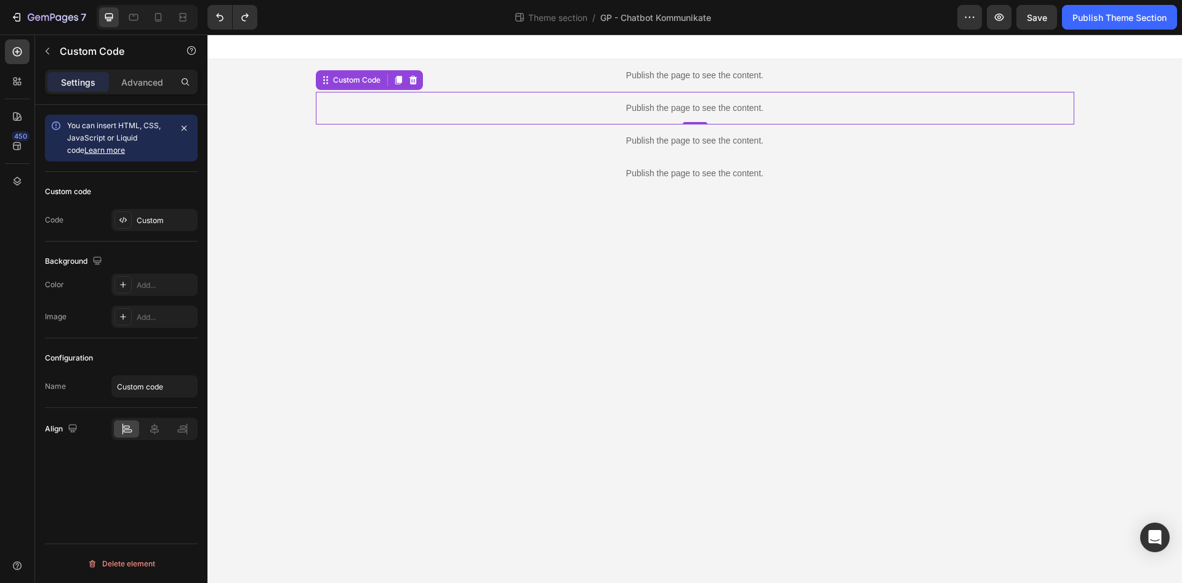
click at [451, 100] on div "Publish the page to see the content." at bounding box center [695, 108] width 759 height 33
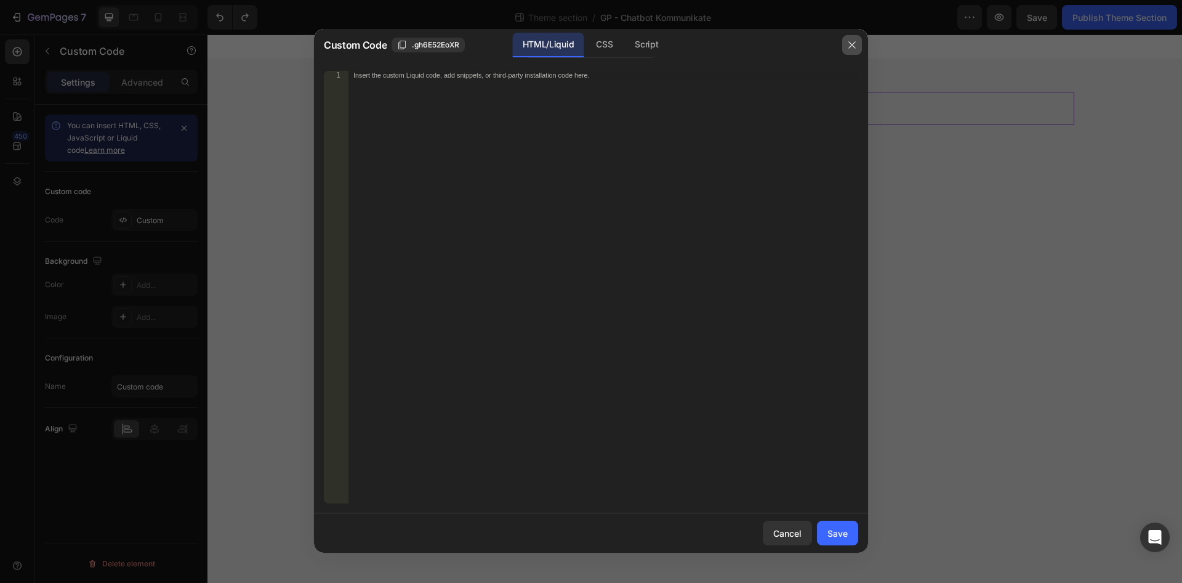
click at [859, 52] on button "button" at bounding box center [852, 45] width 20 height 20
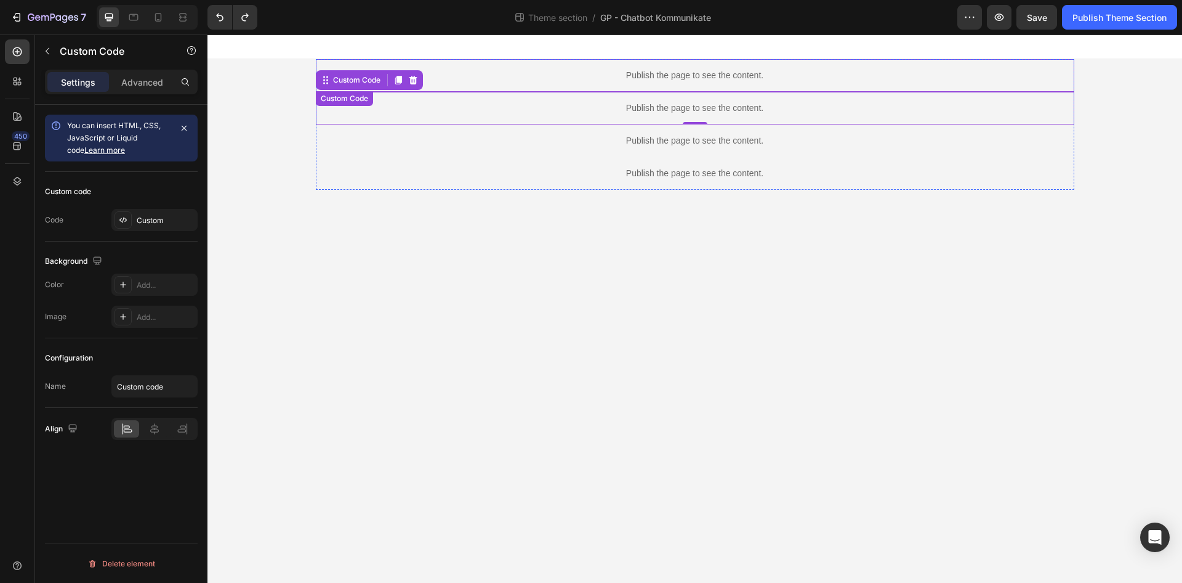
click at [820, 74] on p "Publish the page to see the content." at bounding box center [695, 75] width 759 height 13
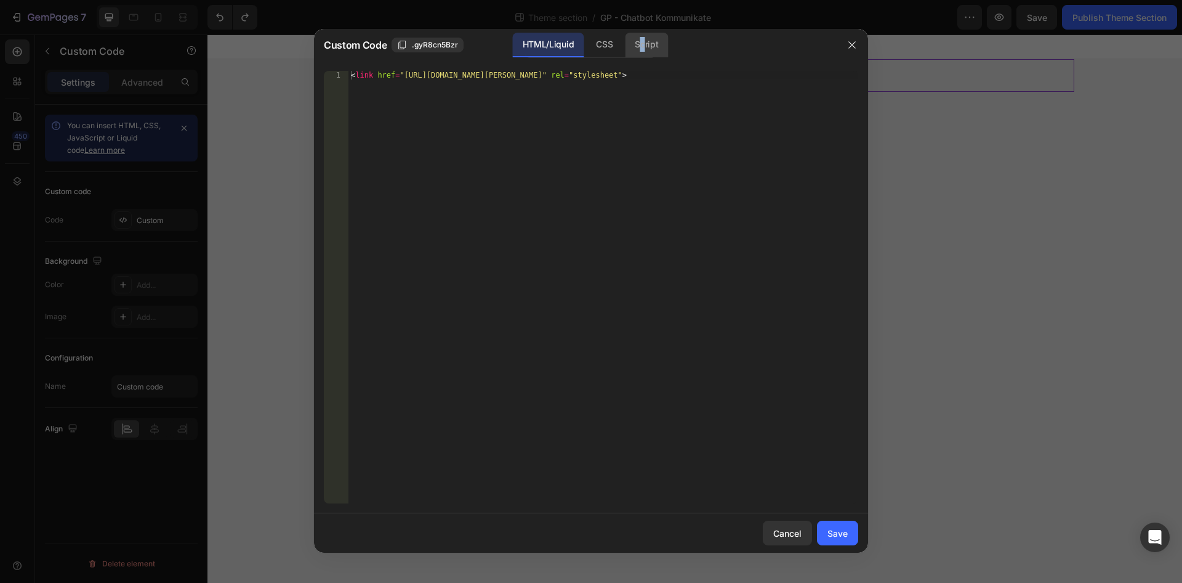
click at [643, 50] on div "Script" at bounding box center [646, 45] width 43 height 25
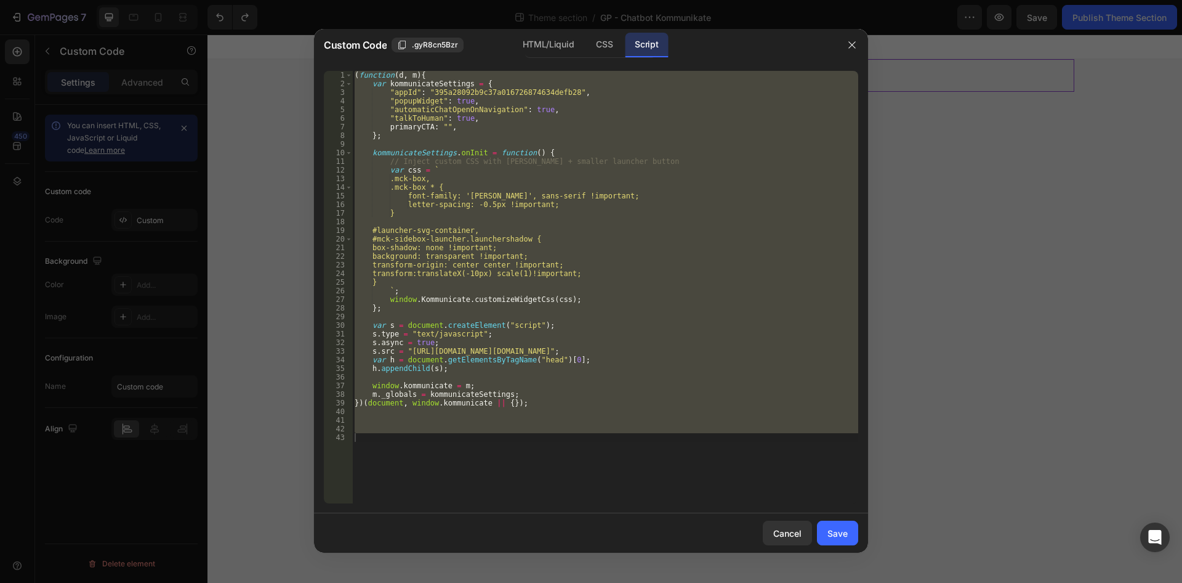
click at [864, 49] on div at bounding box center [852, 45] width 32 height 32
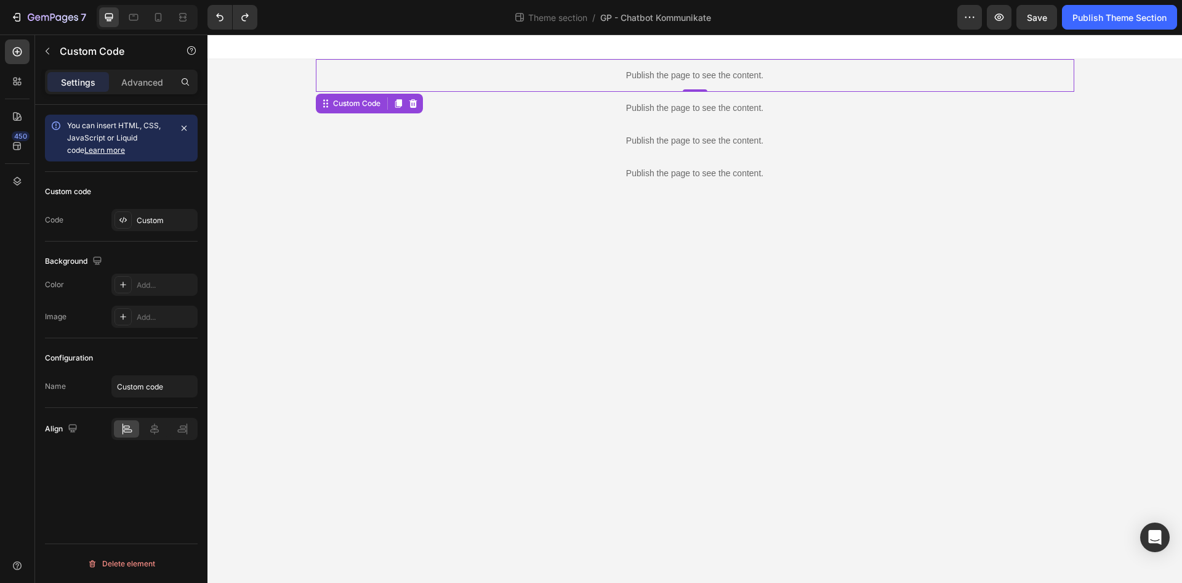
click at [783, 79] on p "Publish the page to see the content." at bounding box center [695, 75] width 759 height 13
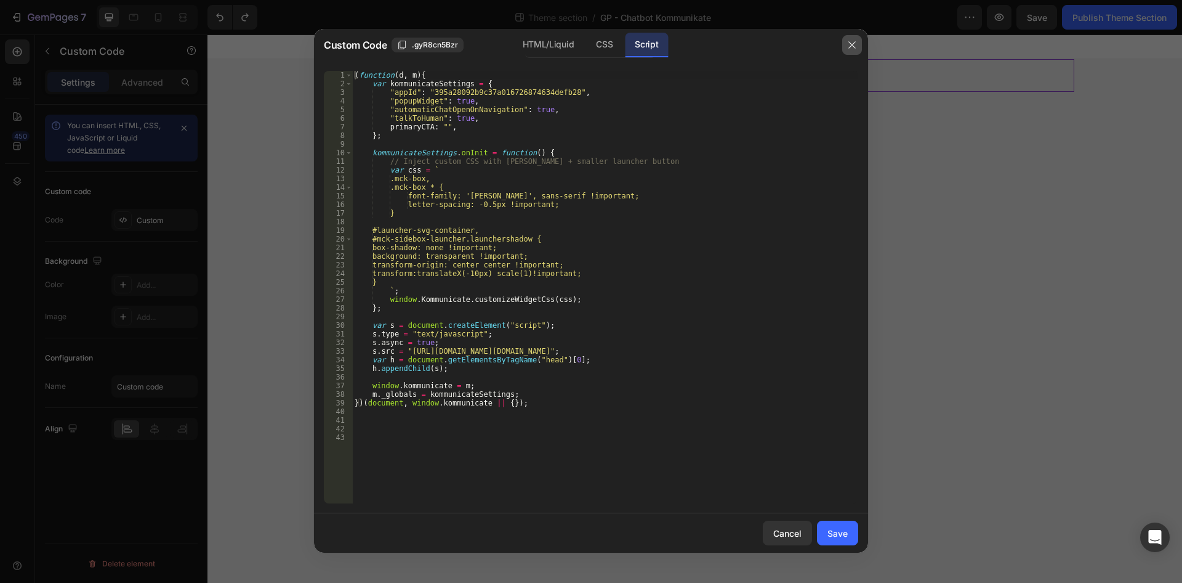
click at [858, 44] on button "button" at bounding box center [852, 45] width 20 height 20
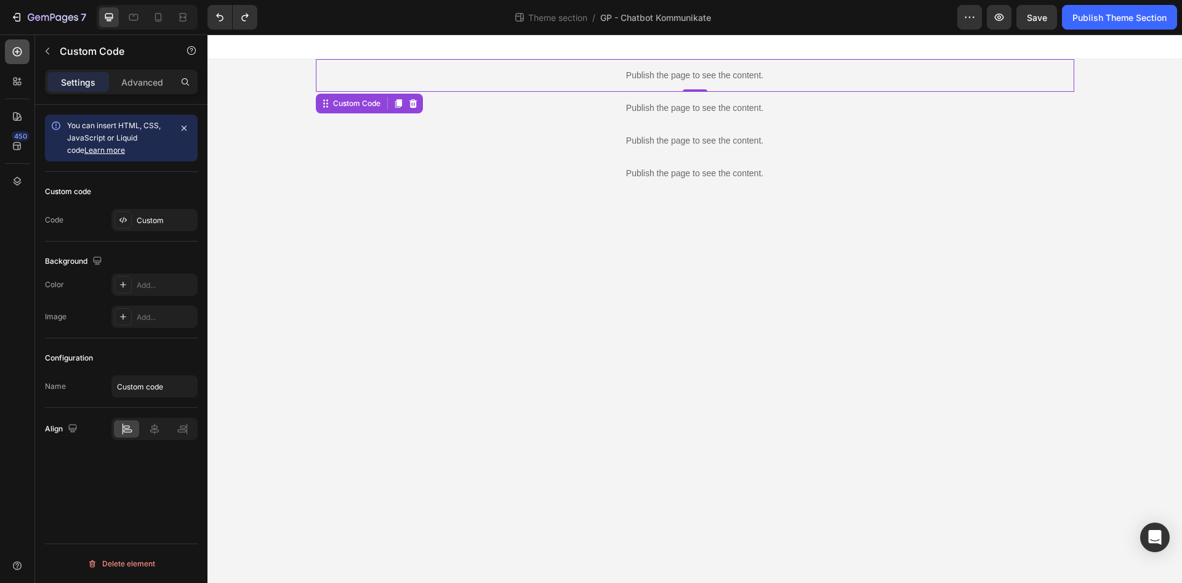
click at [29, 61] on div at bounding box center [17, 51] width 25 height 25
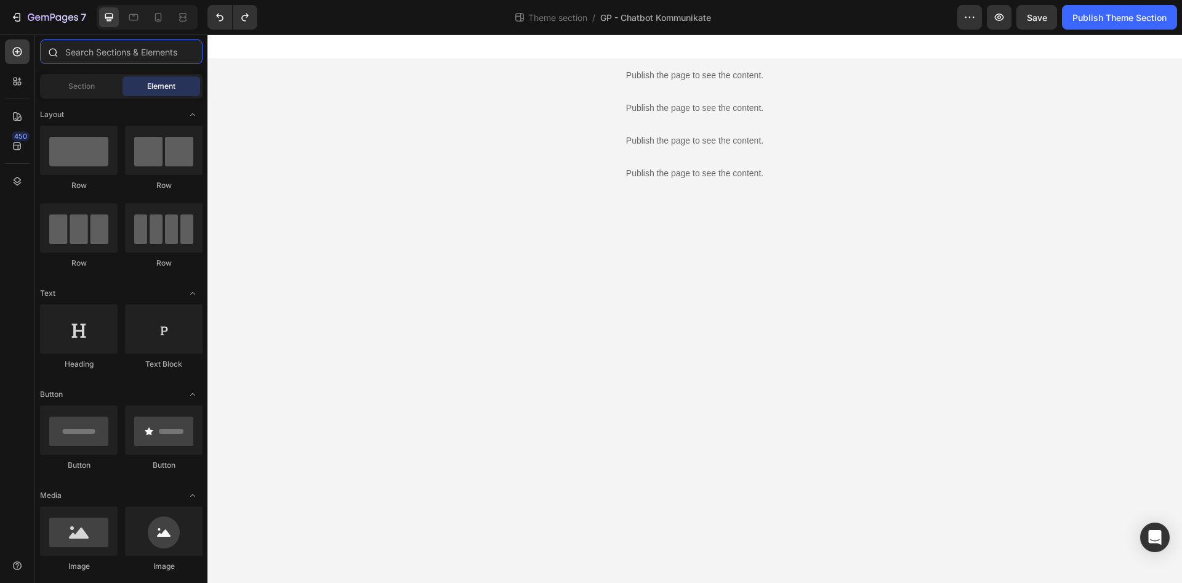
click at [102, 59] on input "text" at bounding box center [121, 51] width 163 height 25
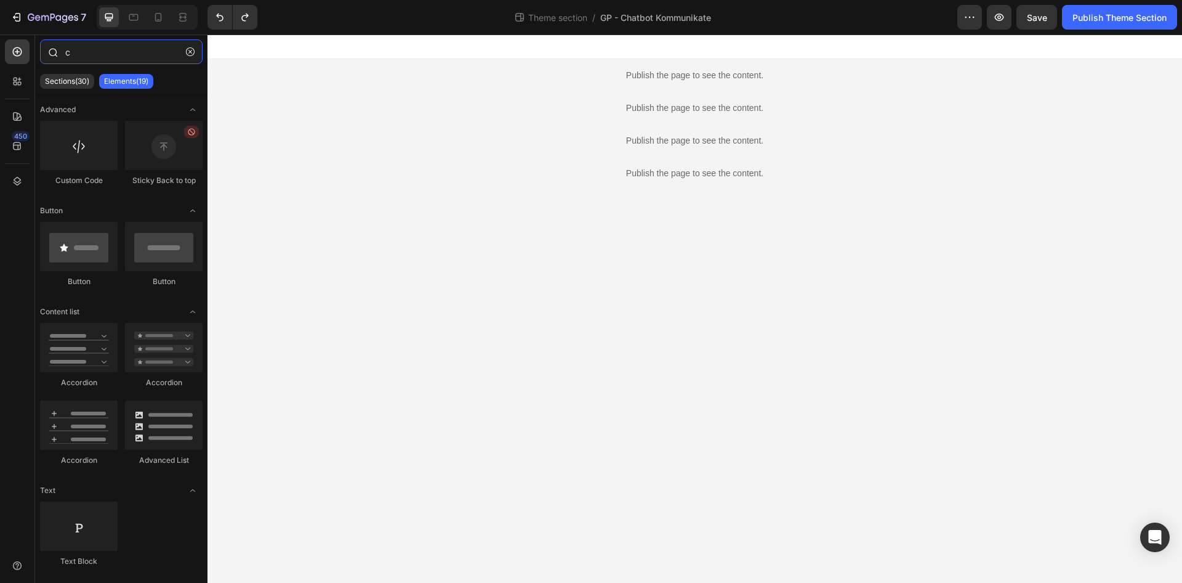
drag, startPoint x: 102, startPoint y: 59, endPoint x: 7, endPoint y: 60, distance: 94.8
click at [40, 60] on input "c" at bounding box center [121, 51] width 163 height 25
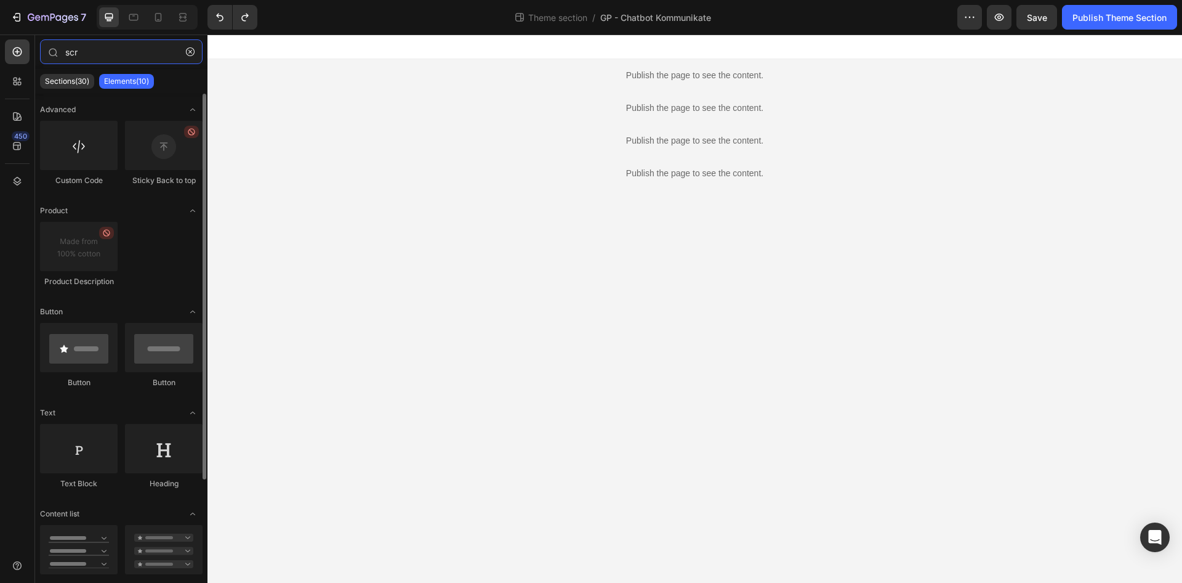
type input "scr"
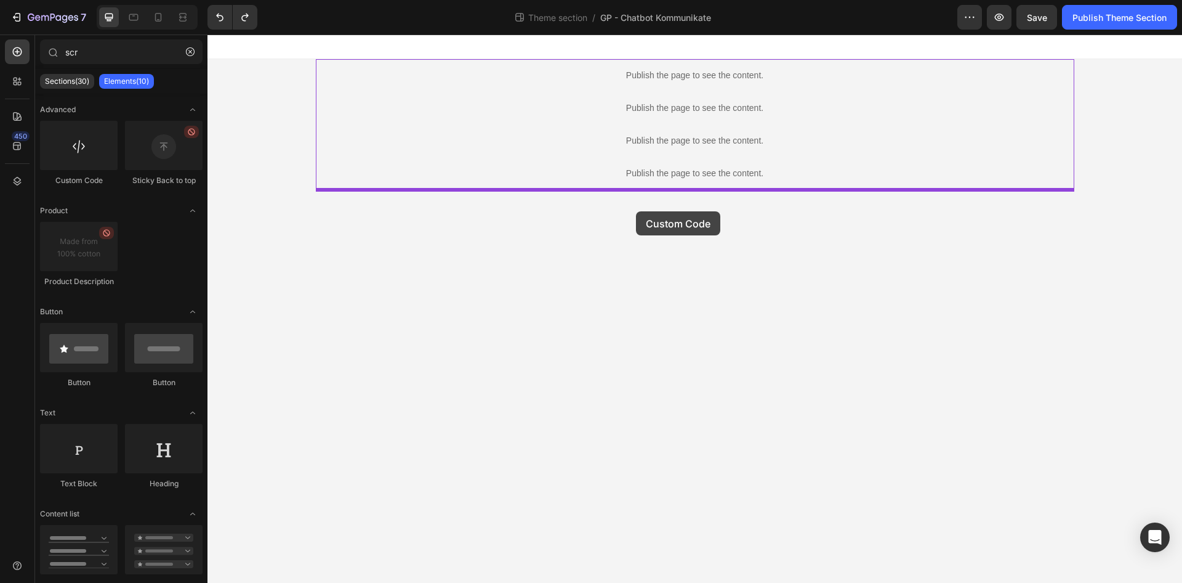
drag, startPoint x: 397, startPoint y: 206, endPoint x: 636, endPoint y: 211, distance: 239.6
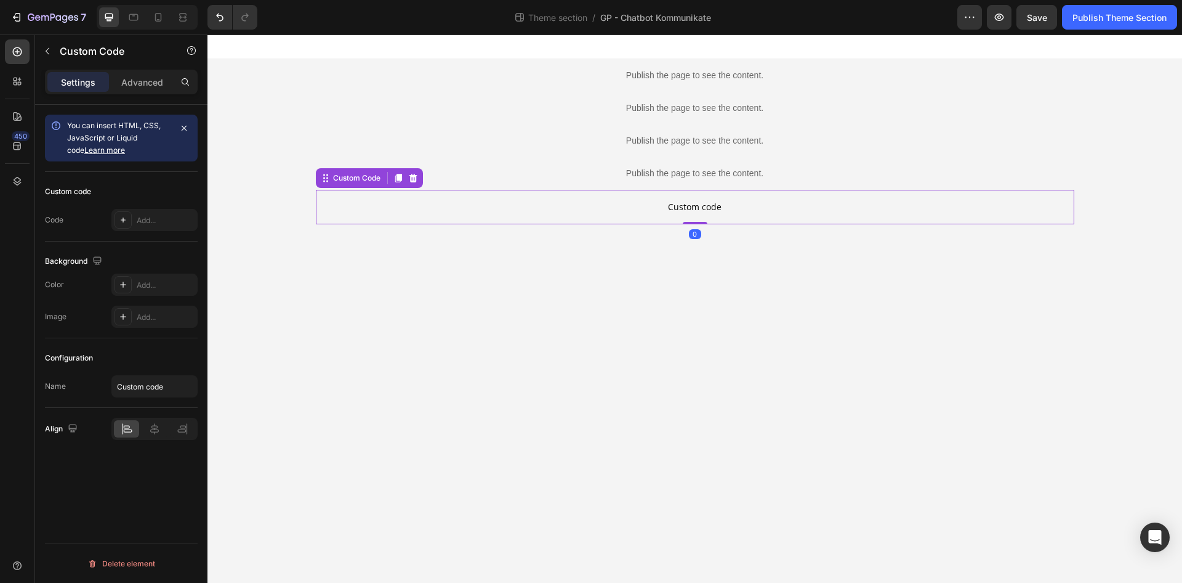
click at [632, 218] on p "Custom code" at bounding box center [695, 207] width 759 height 34
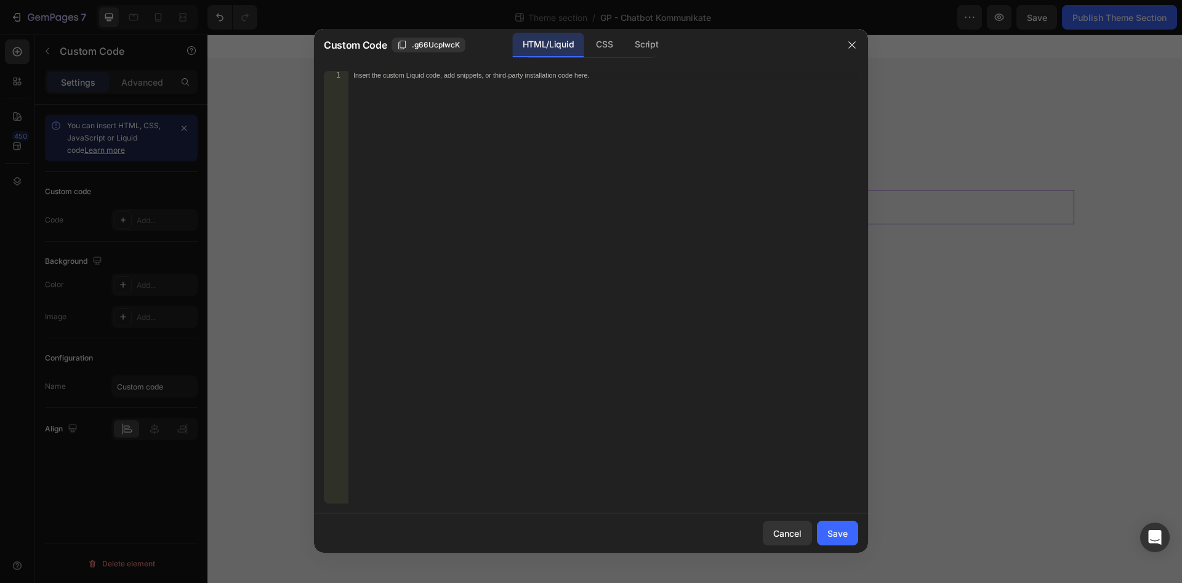
click at [648, 60] on div "Custom Code .g66UcpIwcK HTML/Liquid CSS Script" at bounding box center [575, 45] width 522 height 32
click at [650, 52] on div "Script" at bounding box center [646, 45] width 43 height 25
drag, startPoint x: 606, startPoint y: 246, endPoint x: 280, endPoint y: 38, distance: 386.2
click at [349, 71] on div "Insert the Javascript code to add interaction and animation to your content her…" at bounding box center [604, 287] width 510 height 432
paste textarea "})(); </script>"
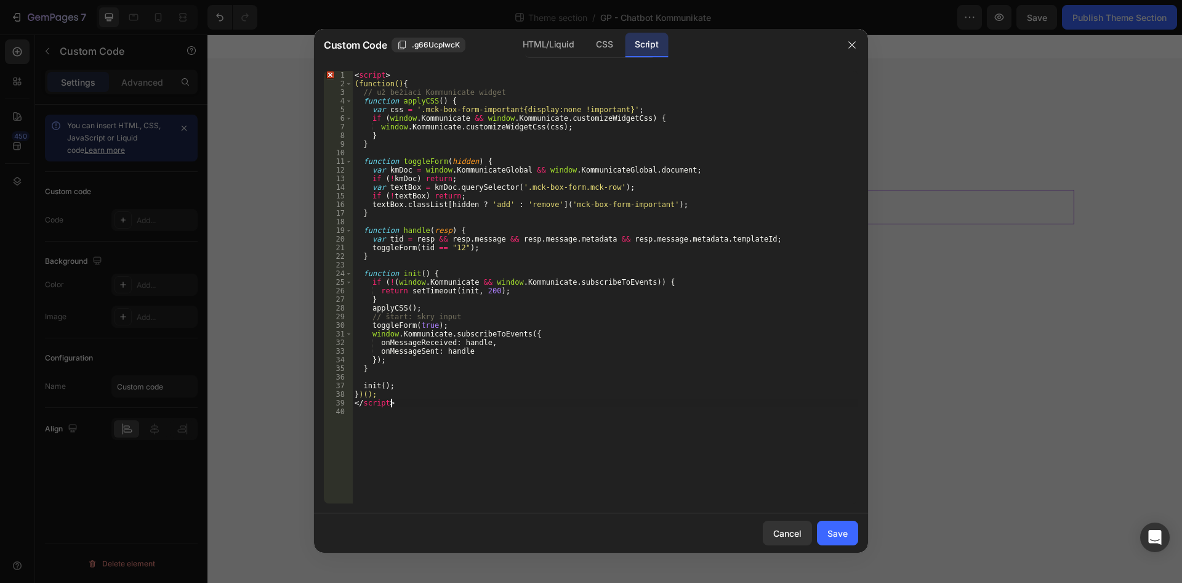
drag, startPoint x: 405, startPoint y: 405, endPoint x: 276, endPoint y: 393, distance: 129.3
click at [352, 393] on div "< script > (function() { // už bežiaci Kommunicate widget function applyCSS ( )…" at bounding box center [605, 287] width 506 height 432
type textarea "})(); </script>"
type textarea "</script>"
click at [387, 407] on div "< script > (function() { // už bežiaci Kommunicate widget function applyCSS ( )…" at bounding box center [605, 287] width 506 height 432
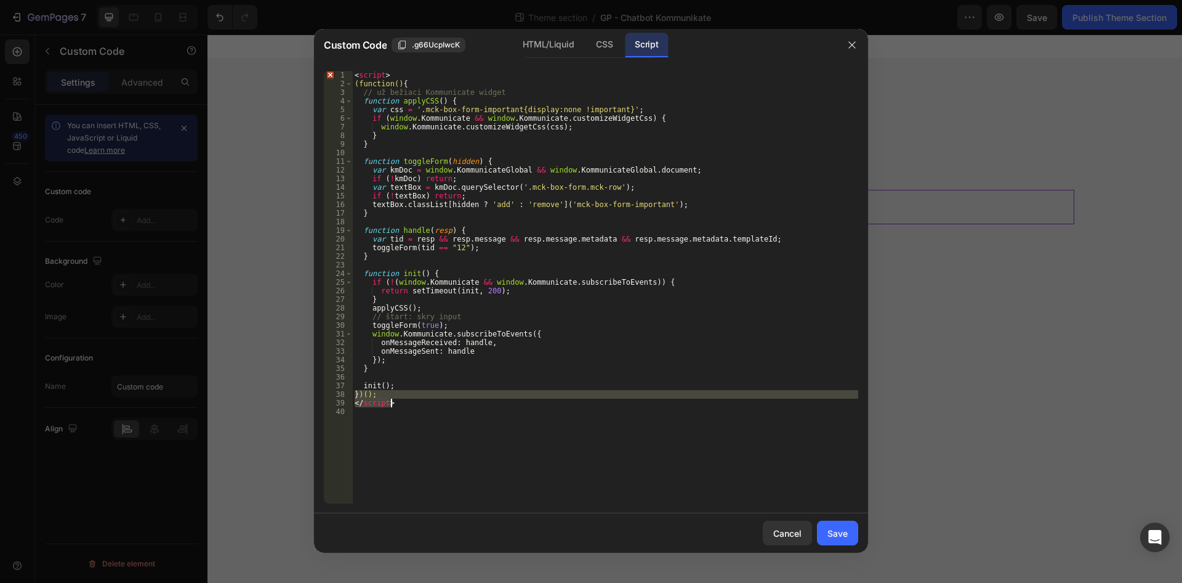
type textarea "</script>"
drag, startPoint x: 399, startPoint y: 414, endPoint x: 346, endPoint y: 408, distance: 53.4
click at [352, 408] on div "< script > (function() { // už bežiaci Kommunicate widget function applyCSS ( )…" at bounding box center [605, 287] width 506 height 432
drag, startPoint x: 397, startPoint y: 406, endPoint x: 354, endPoint y: 404, distance: 42.5
click at [354, 404] on div "< script > (function() { // už bežiaci Kommunicate widget function applyCSS ( )…" at bounding box center [605, 296] width 506 height 450
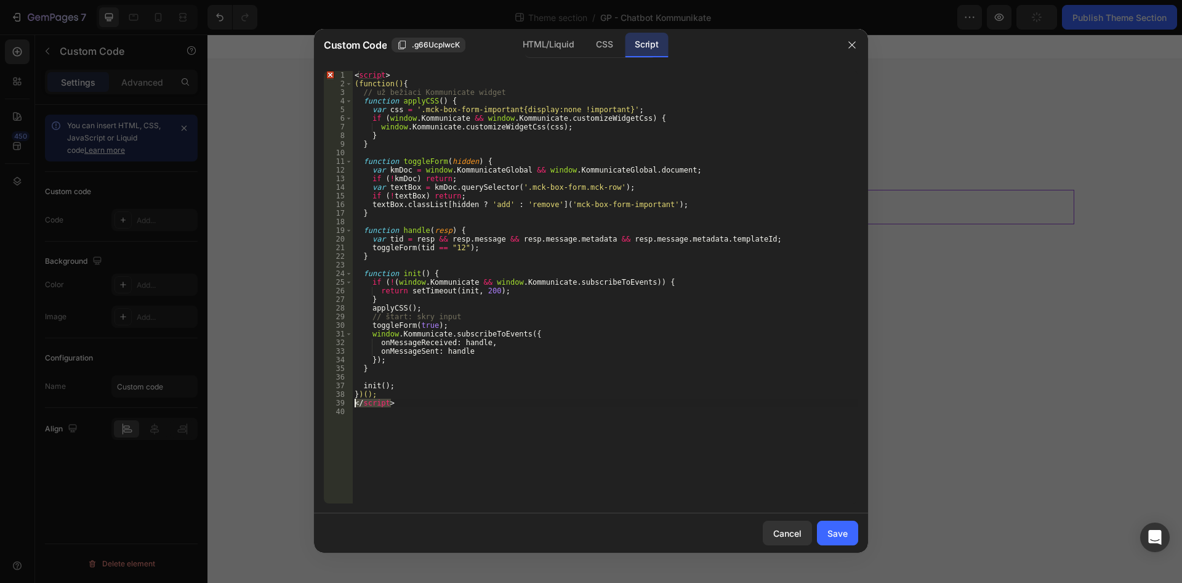
type textarea "</script>"
drag, startPoint x: 374, startPoint y: 75, endPoint x: 351, endPoint y: 74, distance: 23.4
click at [352, 74] on div "< script > (function() { // už bežiaci Kommunicate widget function applyCSS ( )…" at bounding box center [605, 287] width 506 height 432
click at [353, 80] on div "> (function() { // už bežiaci Kommunicate widget function applyCSS ( ) { var cs…" at bounding box center [605, 296] width 506 height 450
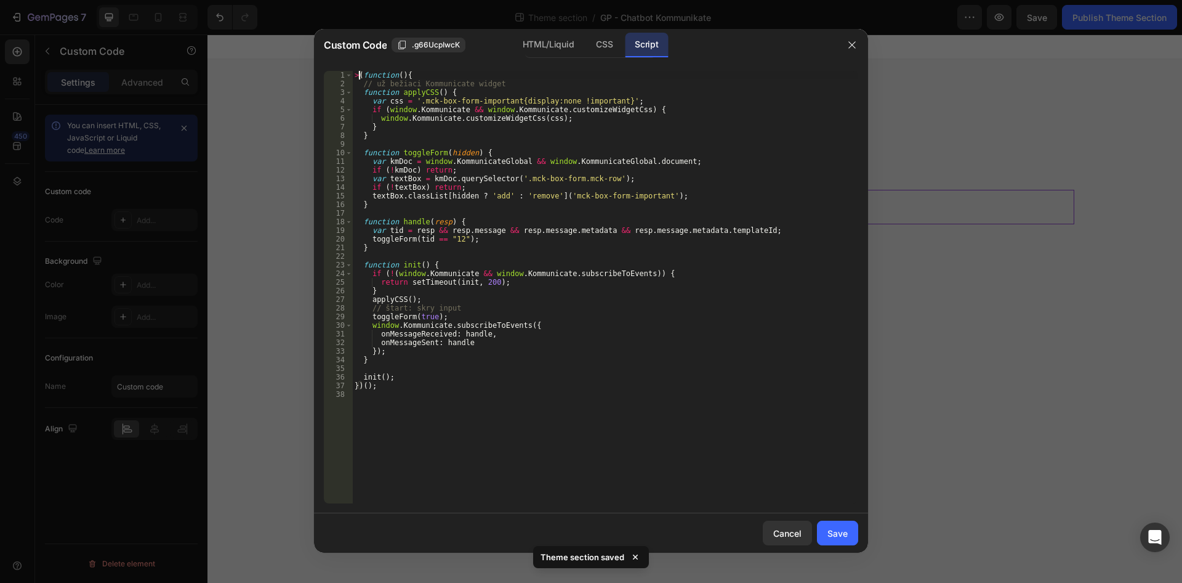
type textarea "(function(){"
click at [850, 531] on button "Save" at bounding box center [837, 532] width 41 height 25
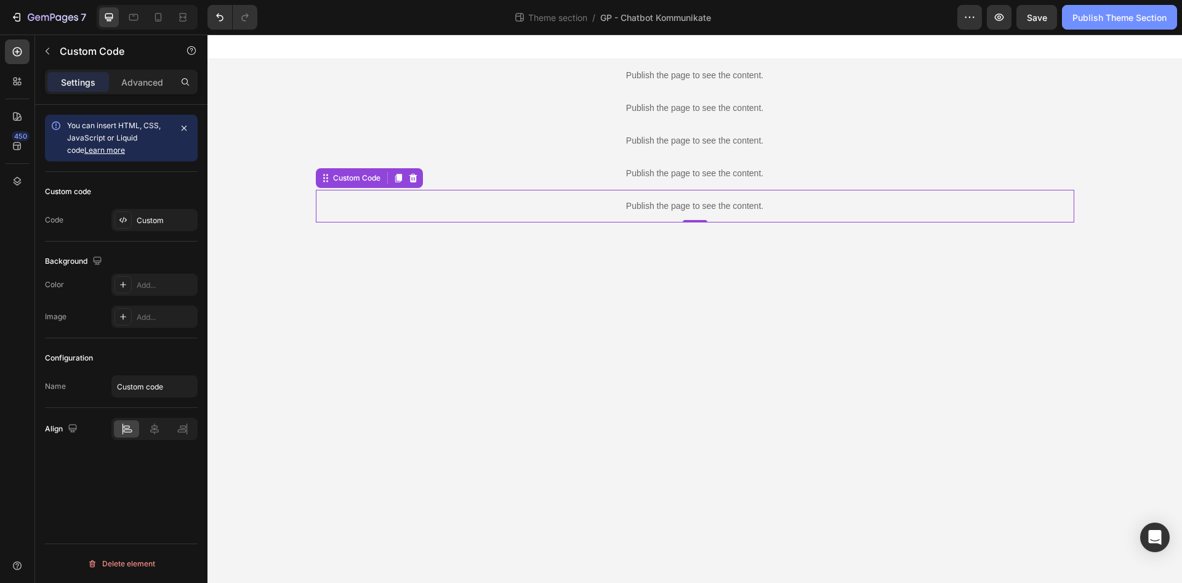
click at [1103, 25] on button "Publish Theme Section" at bounding box center [1119, 17] width 115 height 25
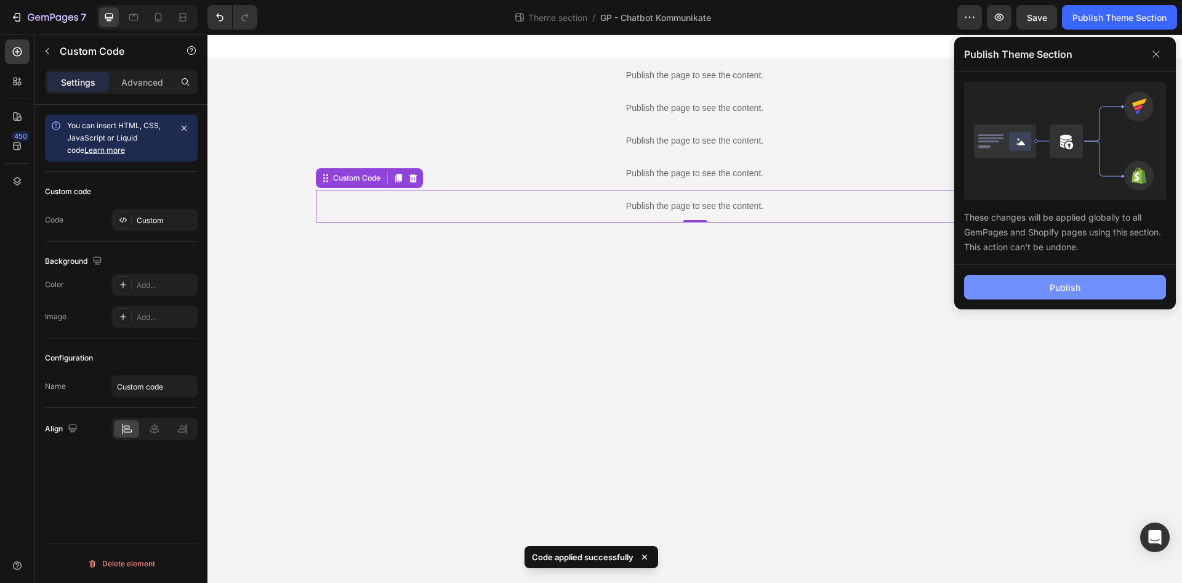
click at [1064, 275] on button "Publish" at bounding box center [1065, 287] width 202 height 25
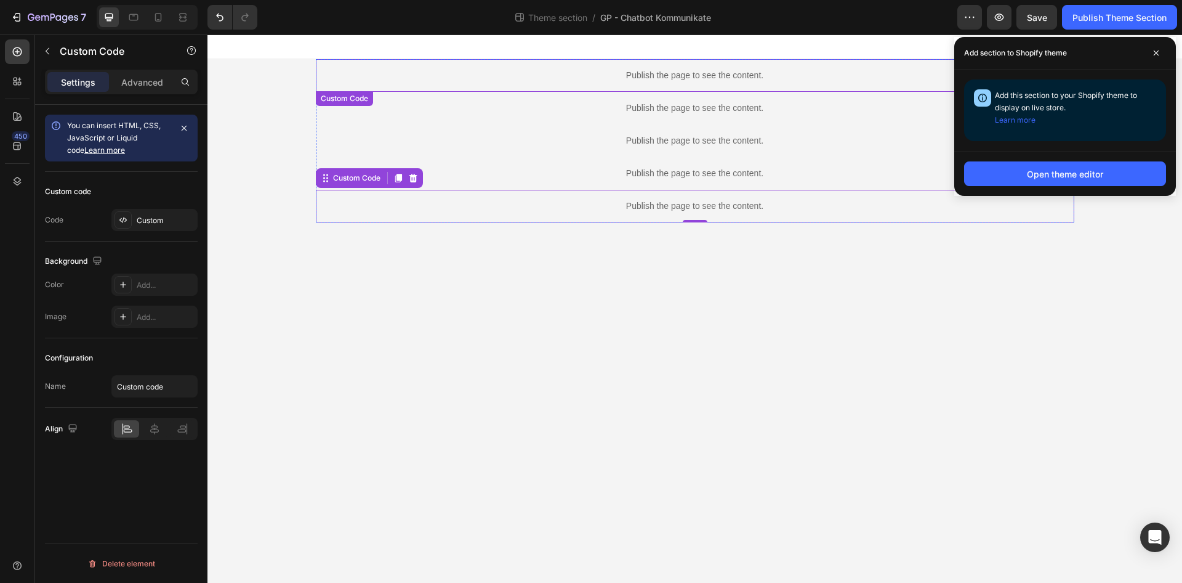
click at [690, 81] on p "Publish the page to see the content." at bounding box center [695, 75] width 759 height 13
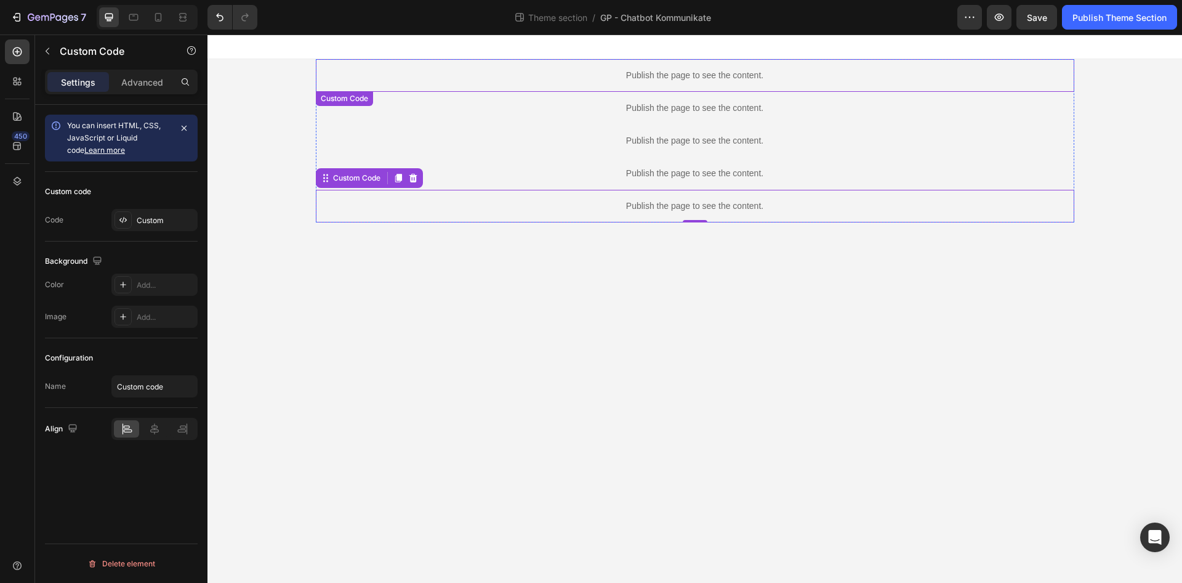
click at [690, 81] on p "Publish the page to see the content." at bounding box center [695, 75] width 759 height 13
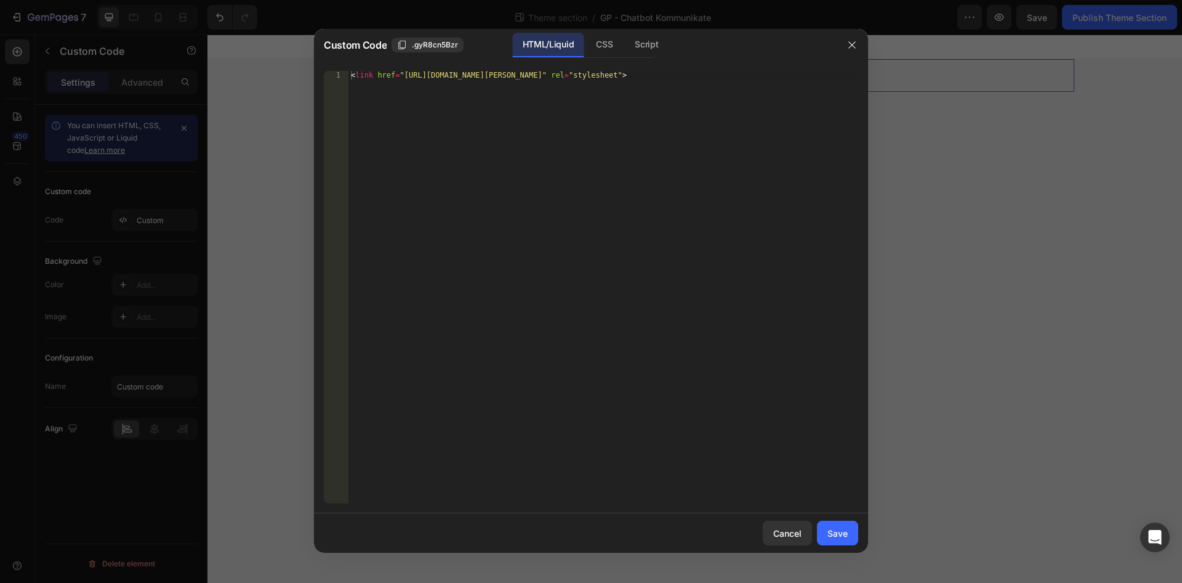
click at [634, 60] on div "Custom Code .gyR8cn5Bzr HTML/Liquid CSS Script" at bounding box center [575, 45] width 522 height 32
click at [625, 52] on div "CSS" at bounding box center [646, 45] width 43 height 25
click at [643, 49] on div "Script" at bounding box center [646, 45] width 43 height 25
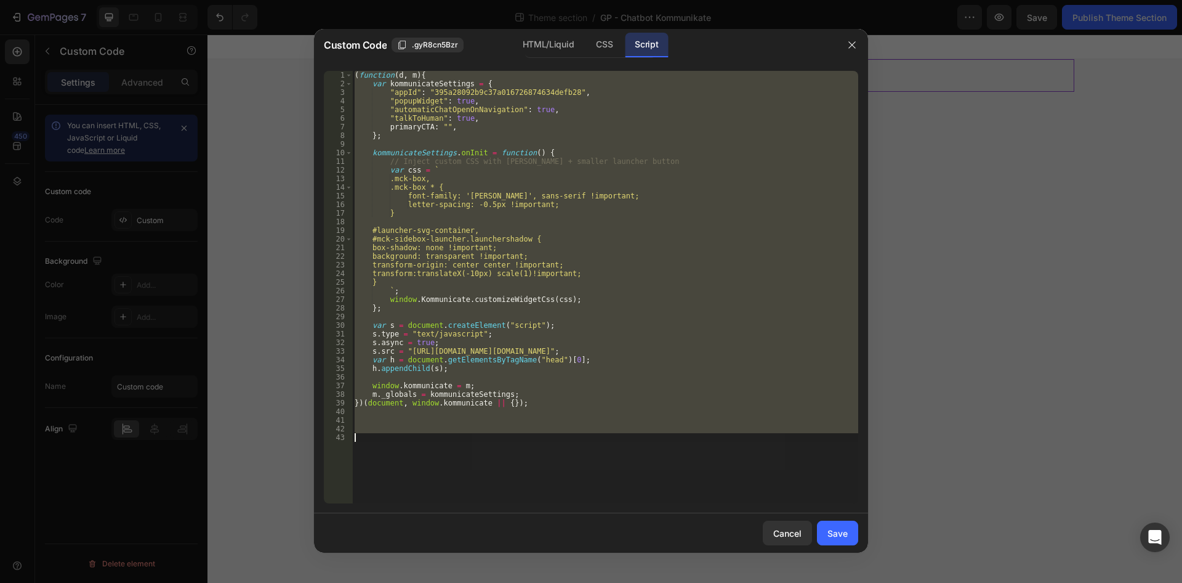
click at [488, 292] on div "( function ( d , m ) { var kommunicateSettings = { "appId" : "395a28092b9c37a01…" at bounding box center [605, 287] width 506 height 432
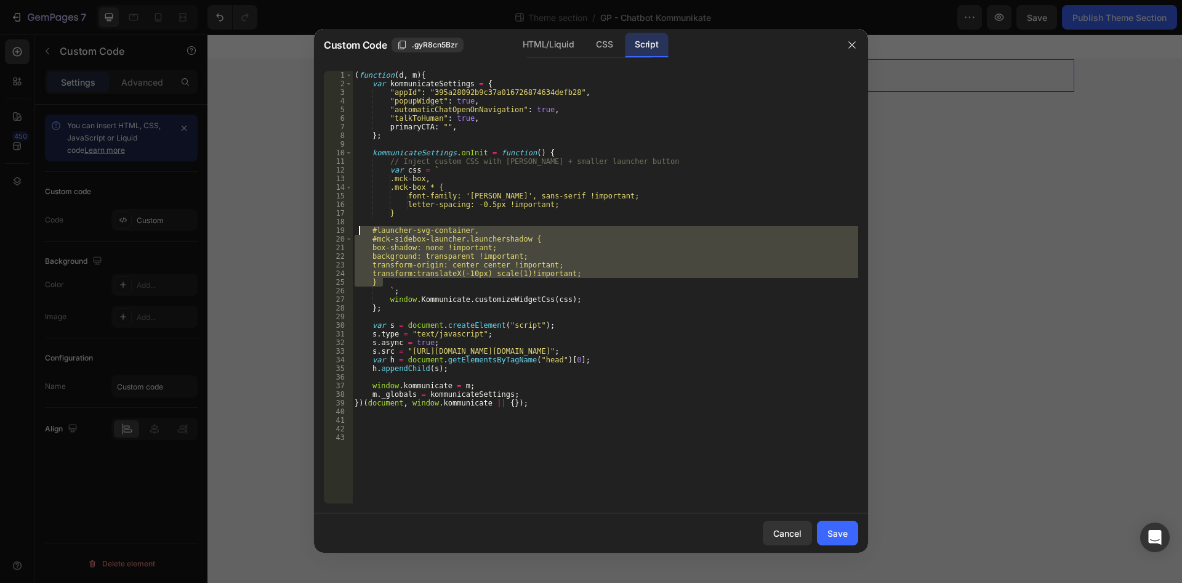
drag, startPoint x: 608, startPoint y: 281, endPoint x: 357, endPoint y: 228, distance: 256.3
click at [357, 228] on div "( function ( d , m ) { var kommunicateSettings = { "appId" : "395a28092b9c37a01…" at bounding box center [605, 296] width 506 height 450
type textarea "#launcher-svg-container, #mck-sidebox-launcher.launchershadow {"
click at [1099, 185] on div at bounding box center [591, 291] width 1182 height 583
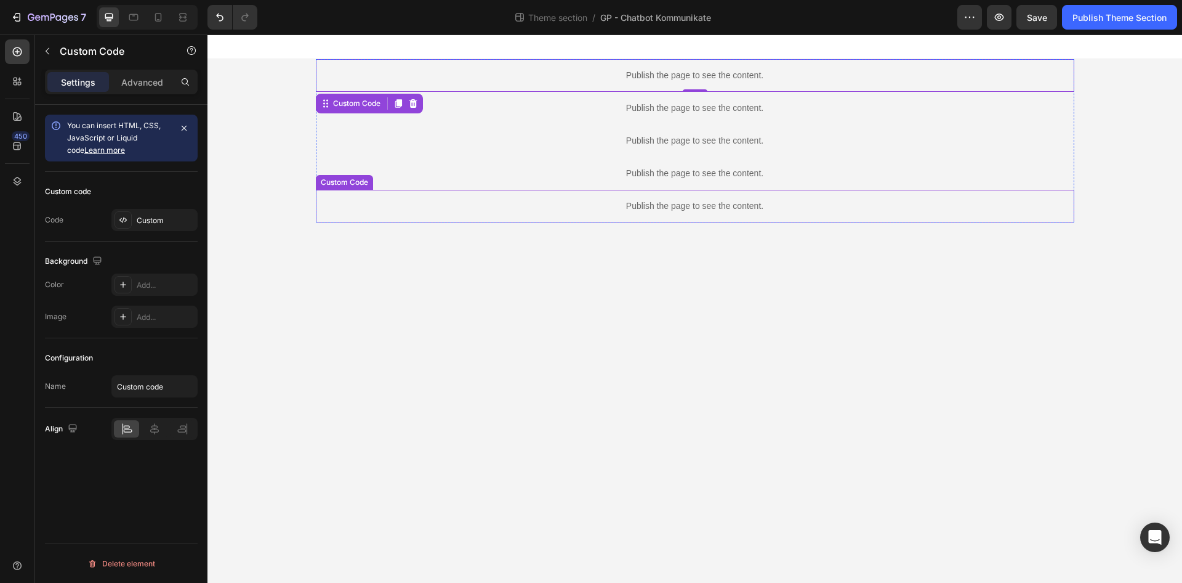
click at [708, 206] on p "Publish the page to see the content." at bounding box center [695, 206] width 759 height 13
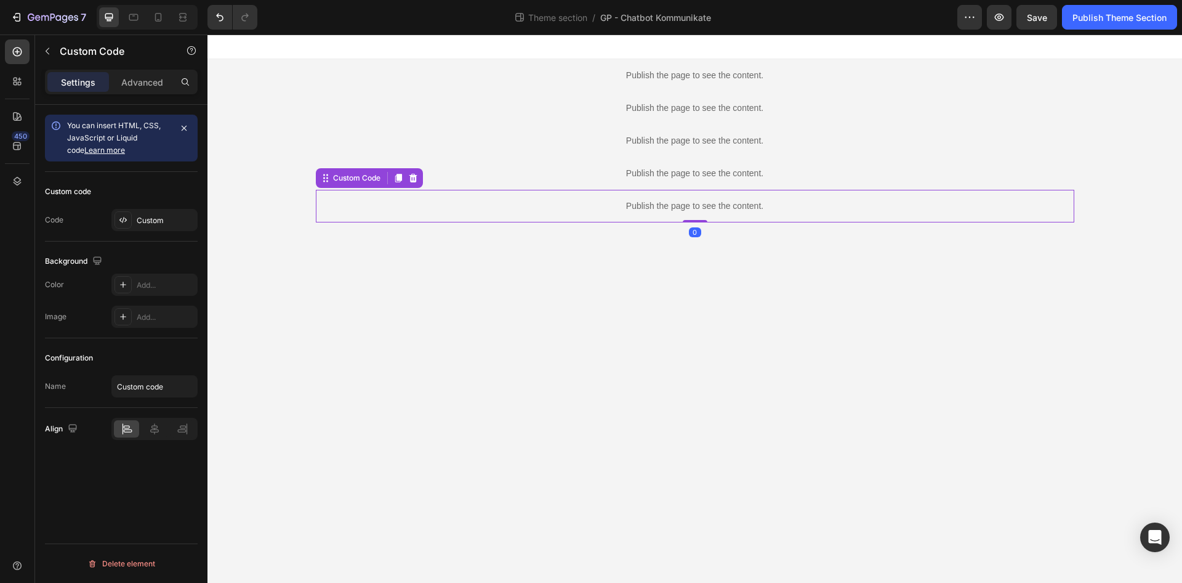
click at [708, 206] on p "Publish the page to see the content." at bounding box center [695, 206] width 759 height 13
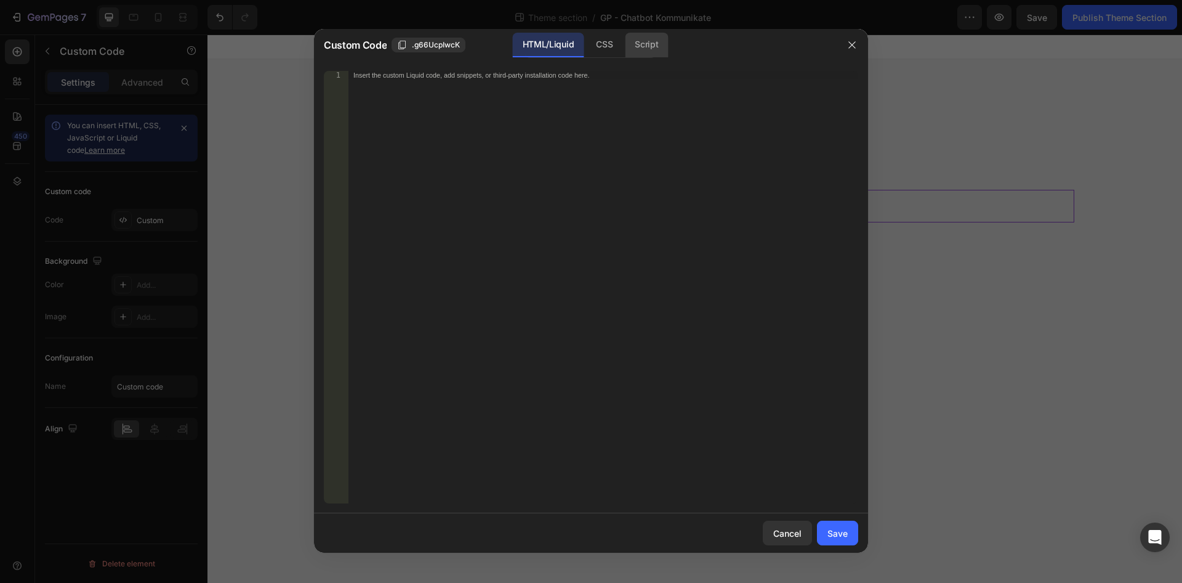
click at [636, 50] on div "Script" at bounding box center [646, 45] width 43 height 25
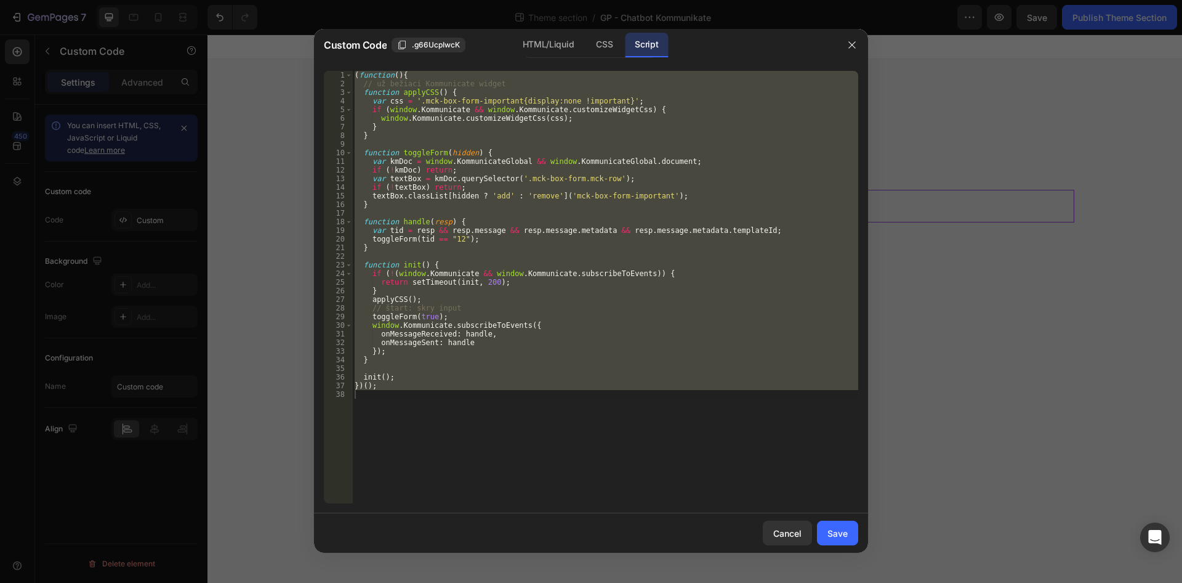
type textarea "})();"
click at [514, 332] on div "( function ( ) { // už bežiaci Kommunicate widget function applyCSS ( ) { var c…" at bounding box center [605, 287] width 506 height 432
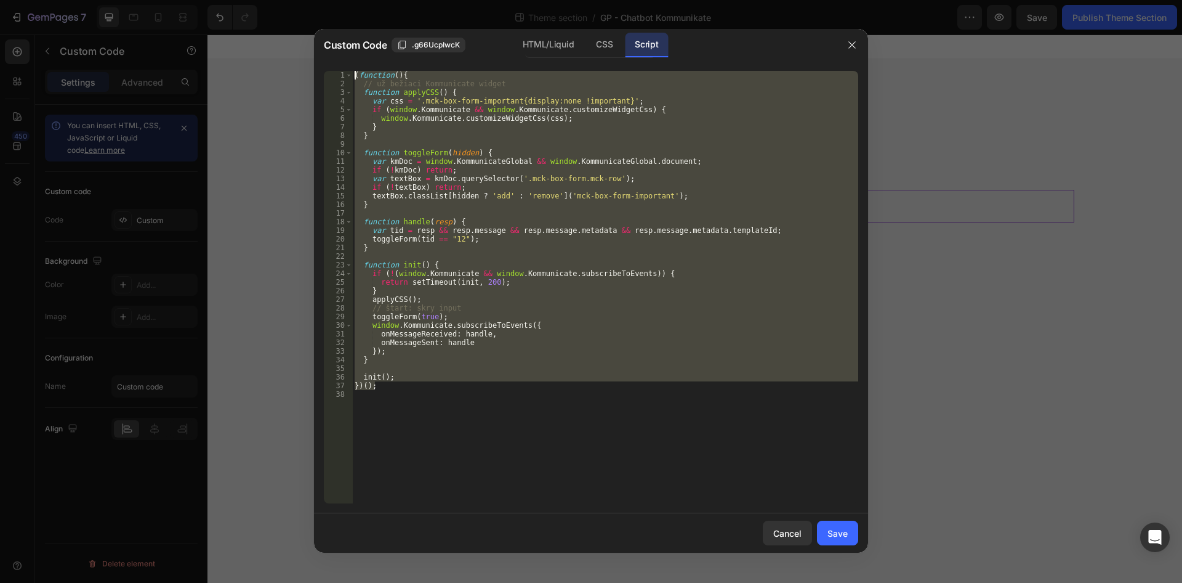
drag, startPoint x: 480, startPoint y: 381, endPoint x: 239, endPoint y: -53, distance: 496.4
click at [352, 71] on div "( function ( ) { // už bežiaci Kommunicate widget function applyCSS ( ) { var c…" at bounding box center [605, 287] width 506 height 432
type textarea "(function(){ // už bežiaci Kommunicate widget"
paste textarea
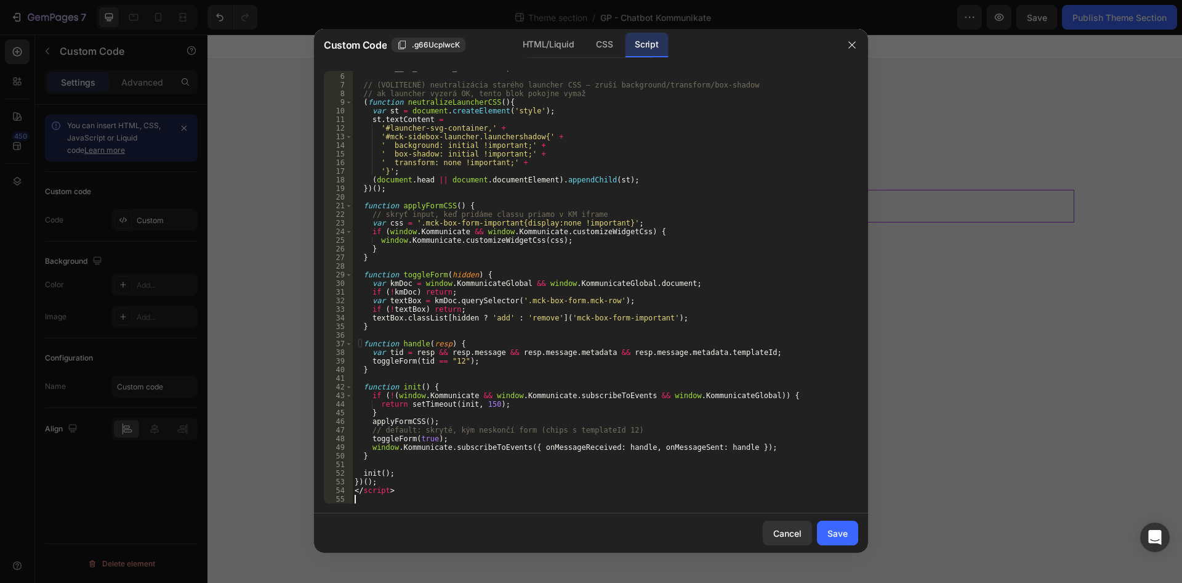
scroll to position [42, 0]
drag, startPoint x: 409, startPoint y: 488, endPoint x: 337, endPoint y: 496, distance: 73.1
click at [352, 496] on div "window . __km_formlock_init = true ; // (VOLITEĽNÉ) neutralizácia starého launc…" at bounding box center [605, 287] width 506 height 432
click at [392, 488] on div "window . __km_formlock_init = true ; // (VOLITEĽNÉ) neutralizácia starého launc…" at bounding box center [605, 287] width 506 height 432
type textarea "</script>"
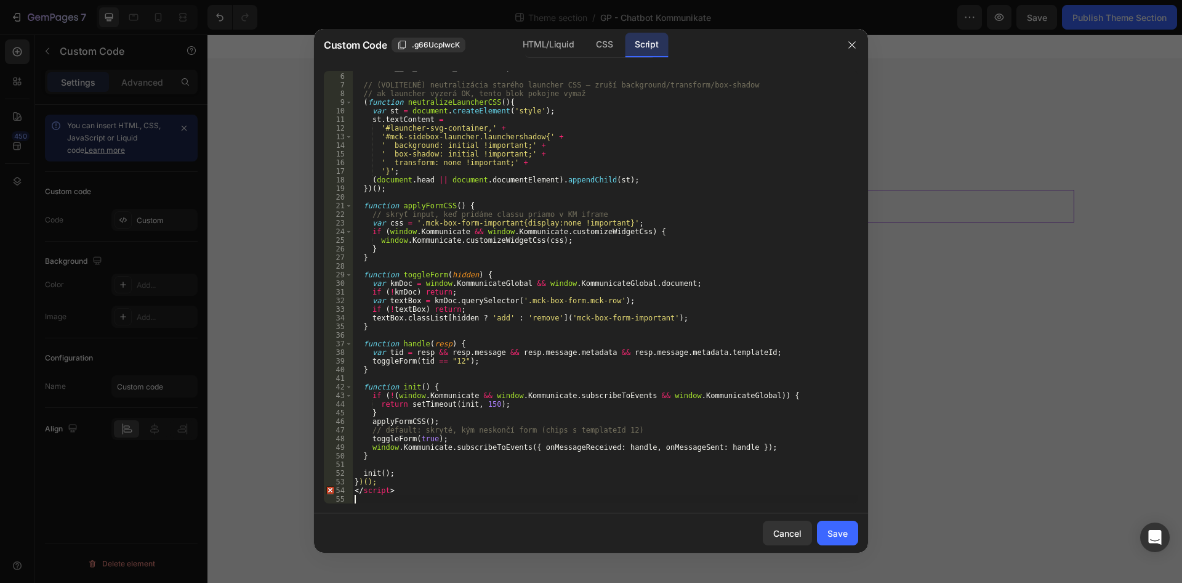
drag, startPoint x: 409, startPoint y: 502, endPoint x: 402, endPoint y: 494, distance: 10.9
click at [406, 497] on div "window . __km_formlock_init = true ; // (VOLITEĽNÉ) neutralizácia starého launc…" at bounding box center [605, 288] width 506 height 450
drag, startPoint x: 385, startPoint y: 494, endPoint x: 352, endPoint y: 493, distance: 32.7
click at [352, 493] on div "window . __km_formlock_init = true ; // (VOLITEĽNÉ) neutralizácia starého launc…" at bounding box center [605, 287] width 506 height 432
type textarea "</script>"
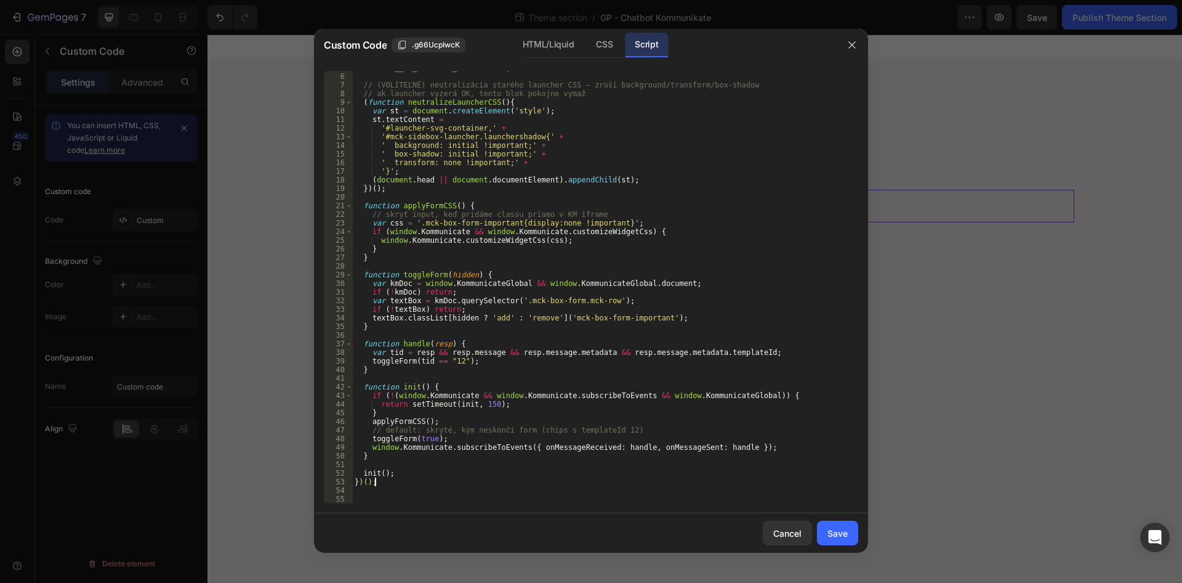
scroll to position [0, 0]
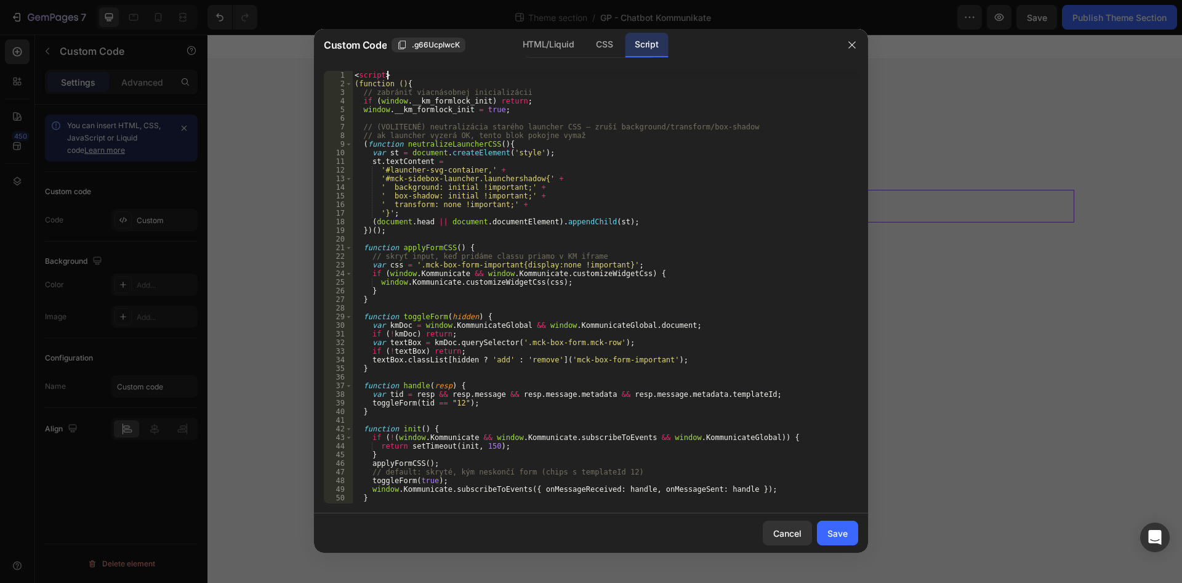
drag, startPoint x: 399, startPoint y: 76, endPoint x: 350, endPoint y: 71, distance: 49.6
click at [352, 71] on div "< script > (function () { // zabrániť viacnásobnej inicializácii if ( window . …" at bounding box center [605, 287] width 506 height 432
type textarea "<script>"
click at [353, 83] on div "( function ( ) { // zabrániť viacnásobnej inicializácii if ( window . __km_form…" at bounding box center [605, 296] width 506 height 450
type textarea "(function () {"
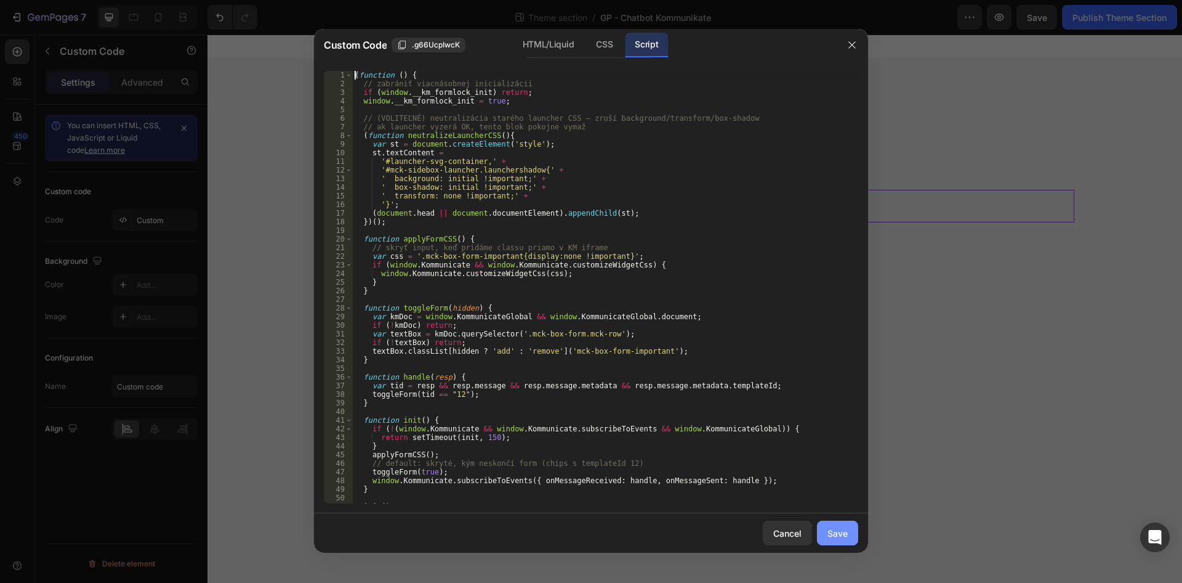
click at [834, 537] on div "Save" at bounding box center [838, 532] width 20 height 13
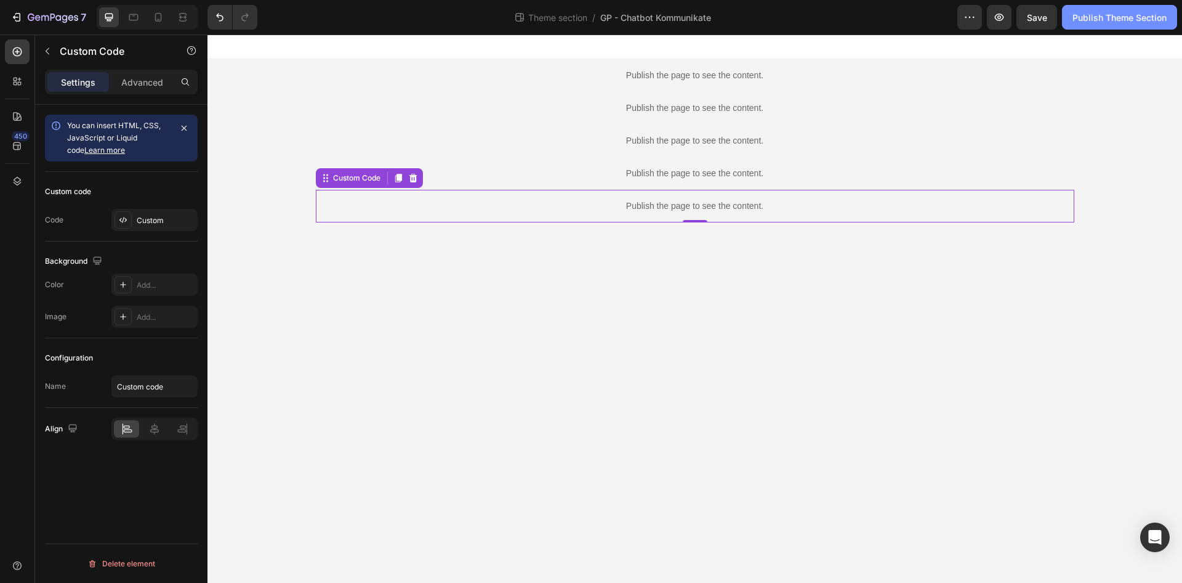
click at [1104, 20] on div "Publish Theme Section" at bounding box center [1120, 17] width 94 height 13
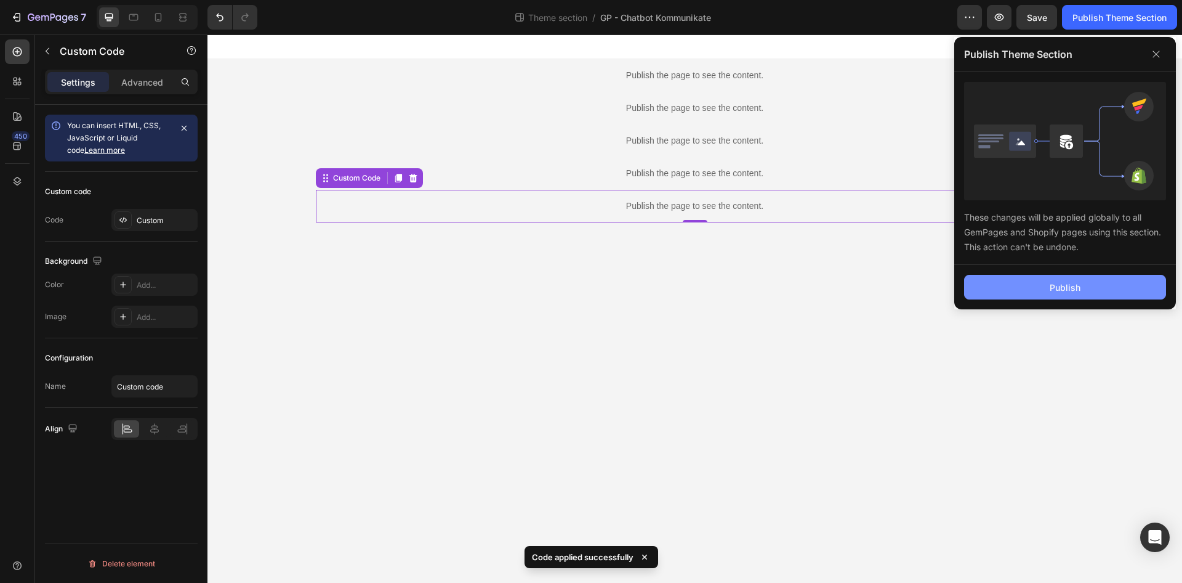
click at [1098, 293] on button "Publish" at bounding box center [1065, 287] width 202 height 25
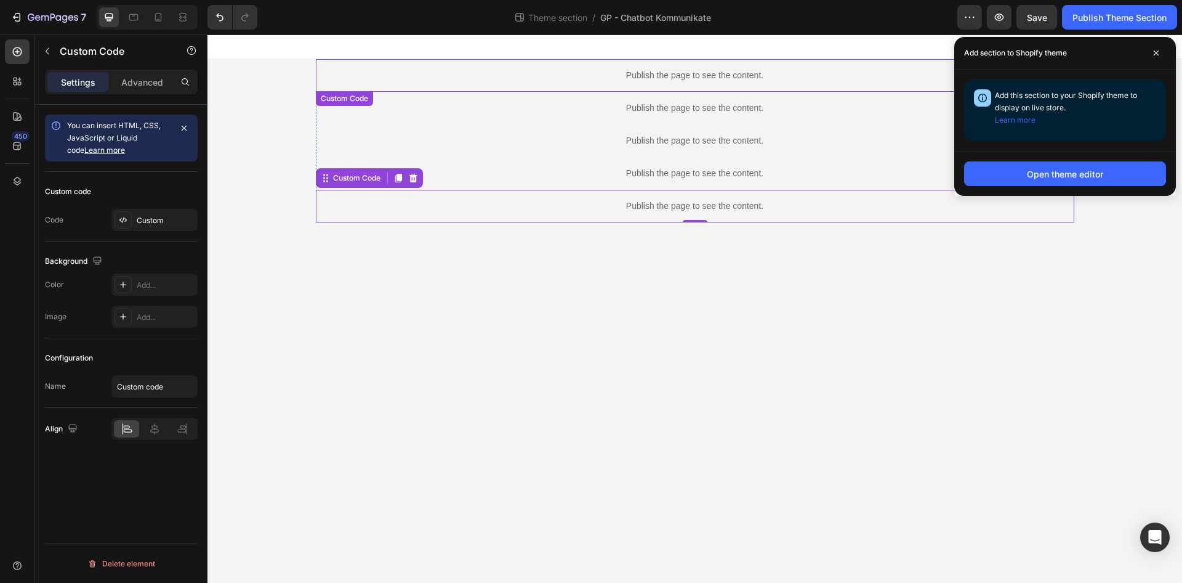
click at [633, 87] on div "Publish the page to see the content." at bounding box center [695, 75] width 759 height 33
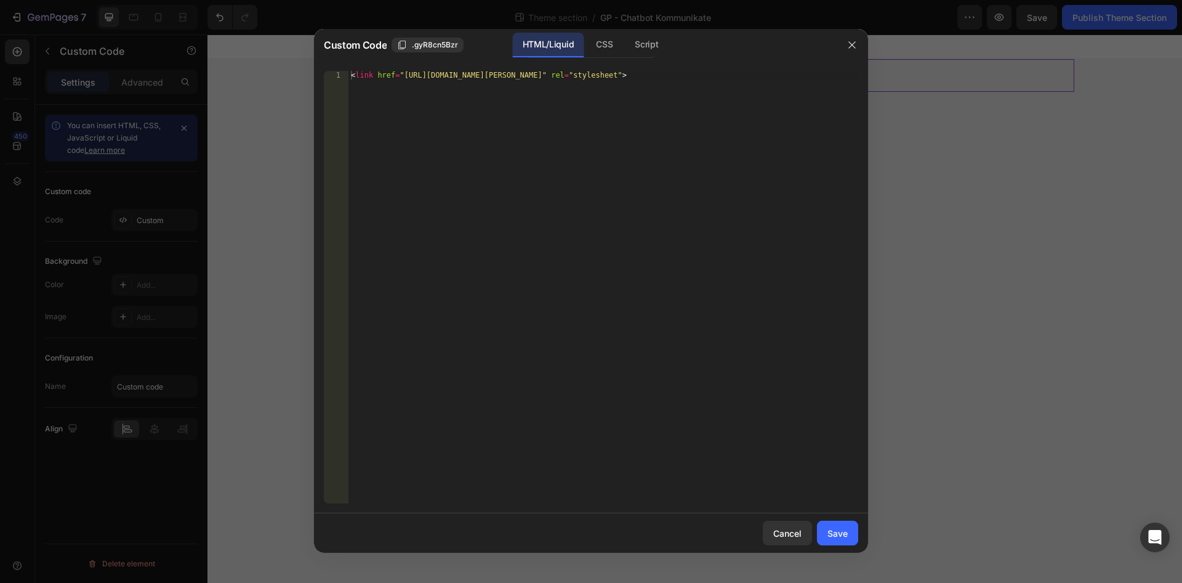
click at [653, 51] on div "Script" at bounding box center [646, 45] width 43 height 25
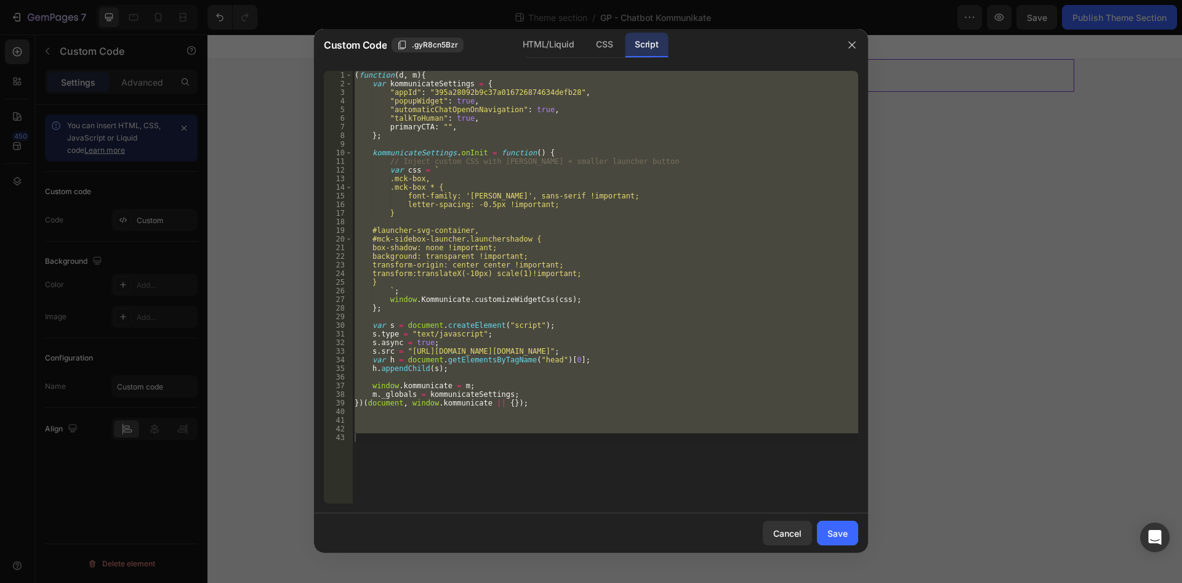
click at [677, 296] on div "( function ( d , m ) { var kommunicateSettings = { "appId" : "395a28092b9c37a01…" at bounding box center [605, 287] width 506 height 432
drag, startPoint x: 659, startPoint y: 464, endPoint x: 241, endPoint y: -53, distance: 664.6
click at [352, 71] on div "( function ( d , m ) { var kommunicateSettings = { "appId" : "395a28092b9c37a01…" at bounding box center [605, 287] width 506 height 432
type textarea "(function(d, m){ var kommunicateSettings = {"
click at [860, 52] on button "button" at bounding box center [852, 45] width 20 height 20
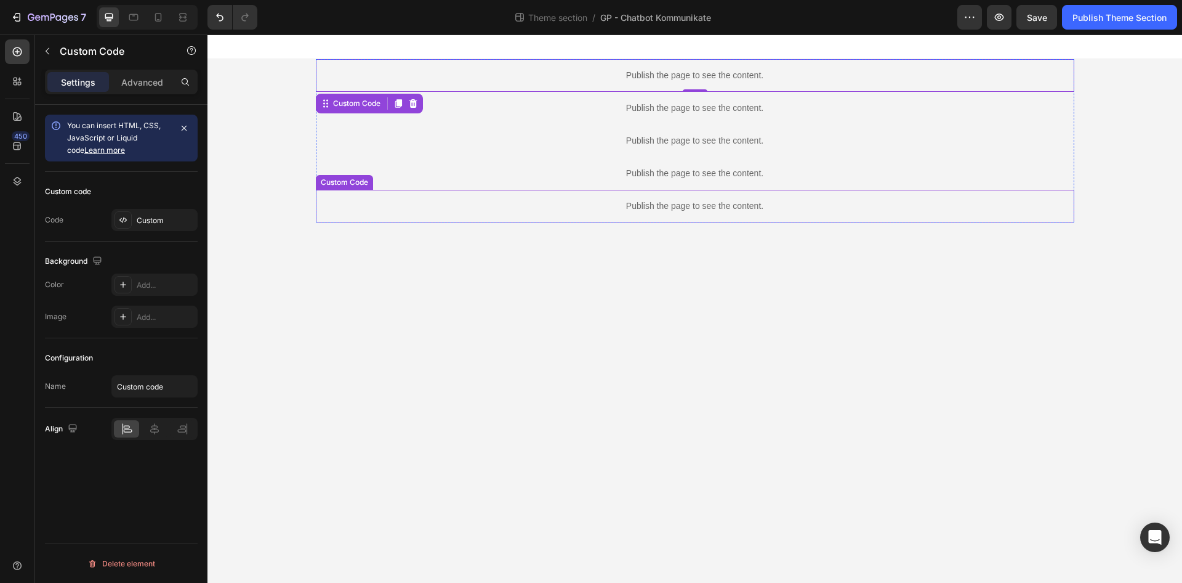
click at [697, 208] on p "Publish the page to see the content." at bounding box center [695, 206] width 759 height 13
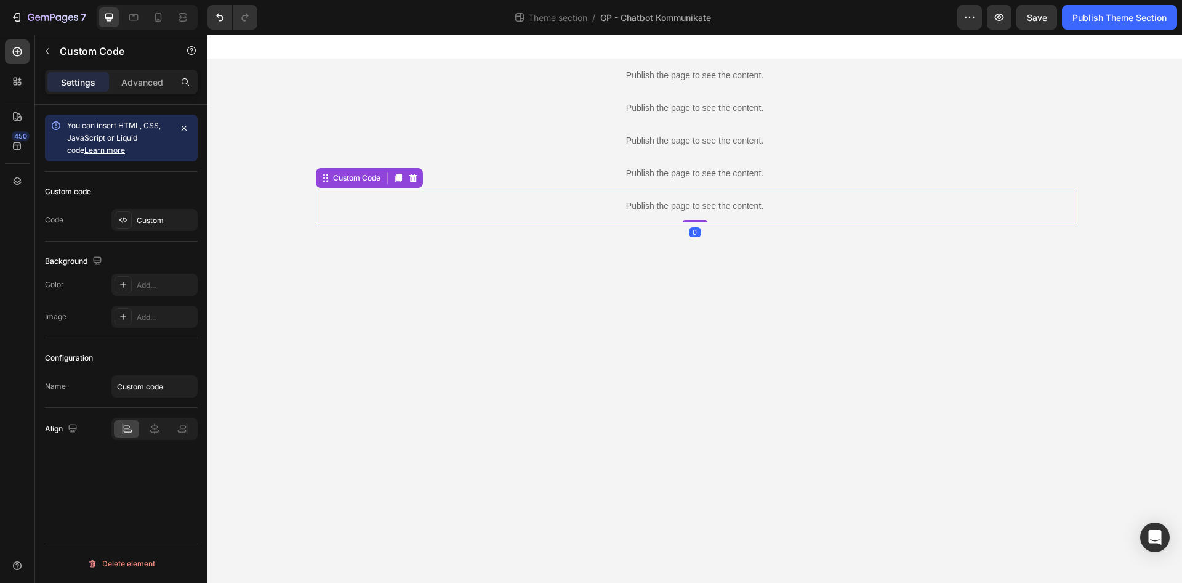
click at [697, 208] on p "Publish the page to see the content." at bounding box center [695, 206] width 759 height 13
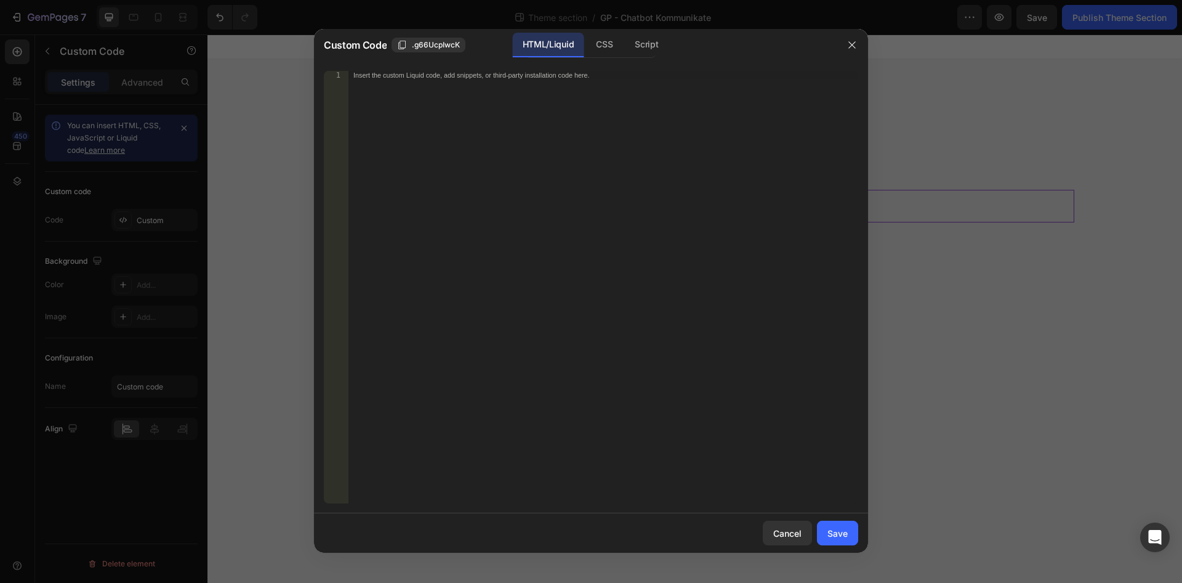
click at [646, 58] on div "Custom Code .g66UcpIwcK HTML/Liquid CSS Script" at bounding box center [575, 45] width 522 height 32
click at [659, 50] on div "Script" at bounding box center [646, 45] width 43 height 25
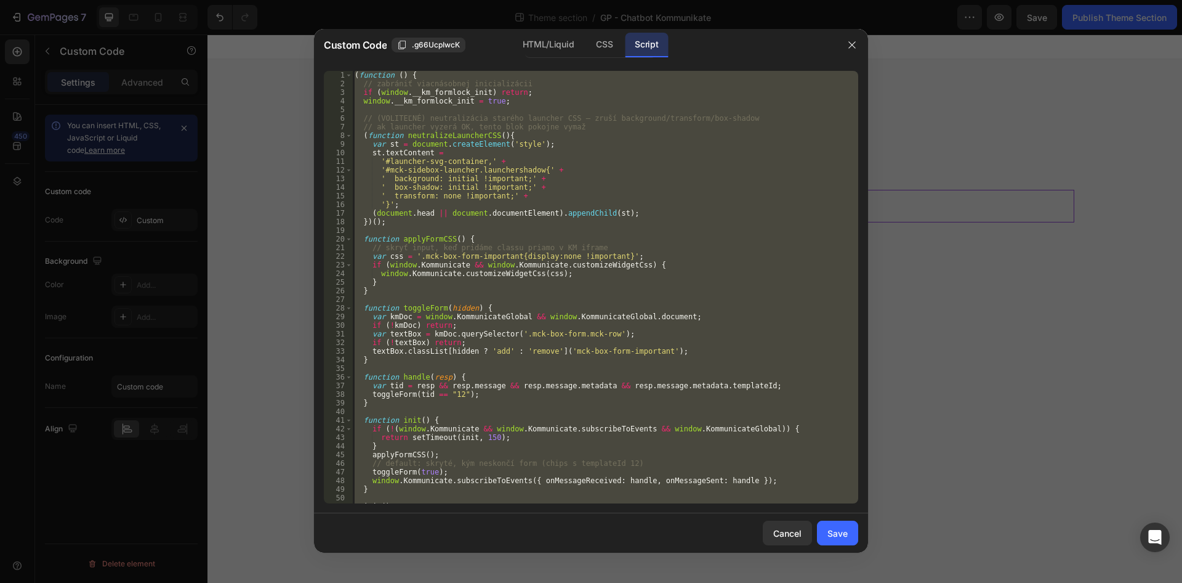
scroll to position [33, 0]
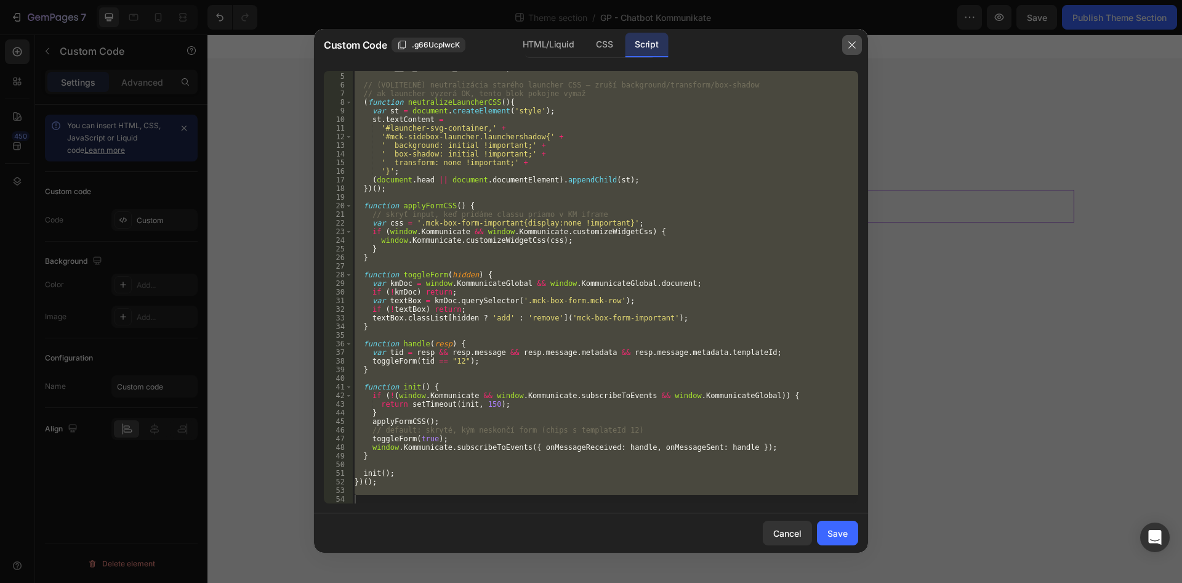
click at [842, 49] on button "button" at bounding box center [852, 45] width 20 height 20
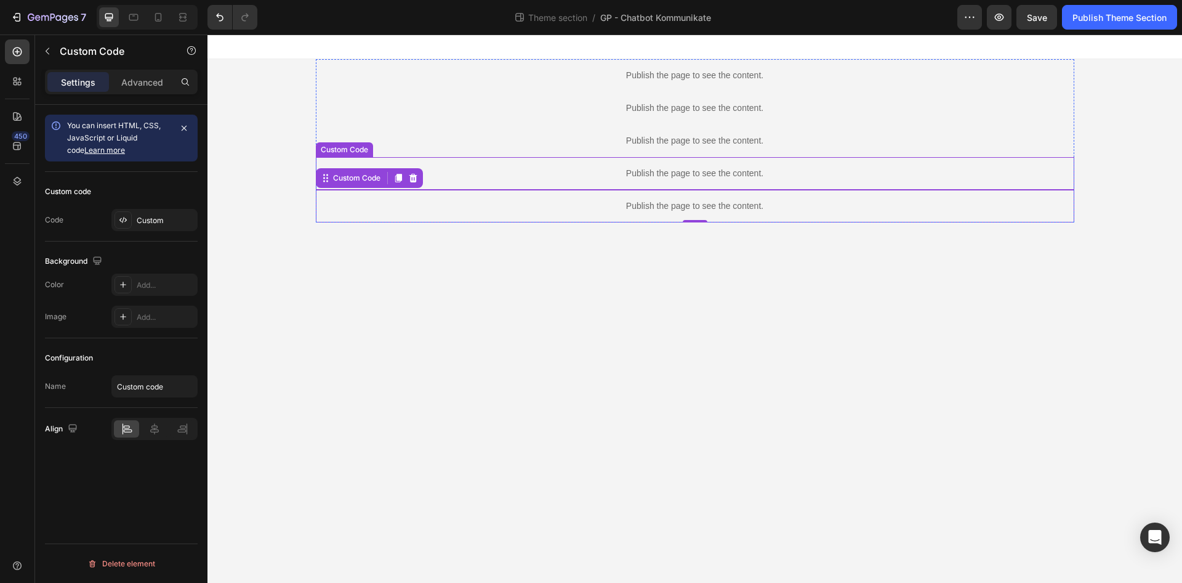
click at [834, 188] on div "Publish the page to see the content." at bounding box center [695, 173] width 759 height 33
click at [826, 214] on div "Publish the page to see the content." at bounding box center [695, 206] width 759 height 33
click at [416, 182] on icon at bounding box center [413, 178] width 10 height 10
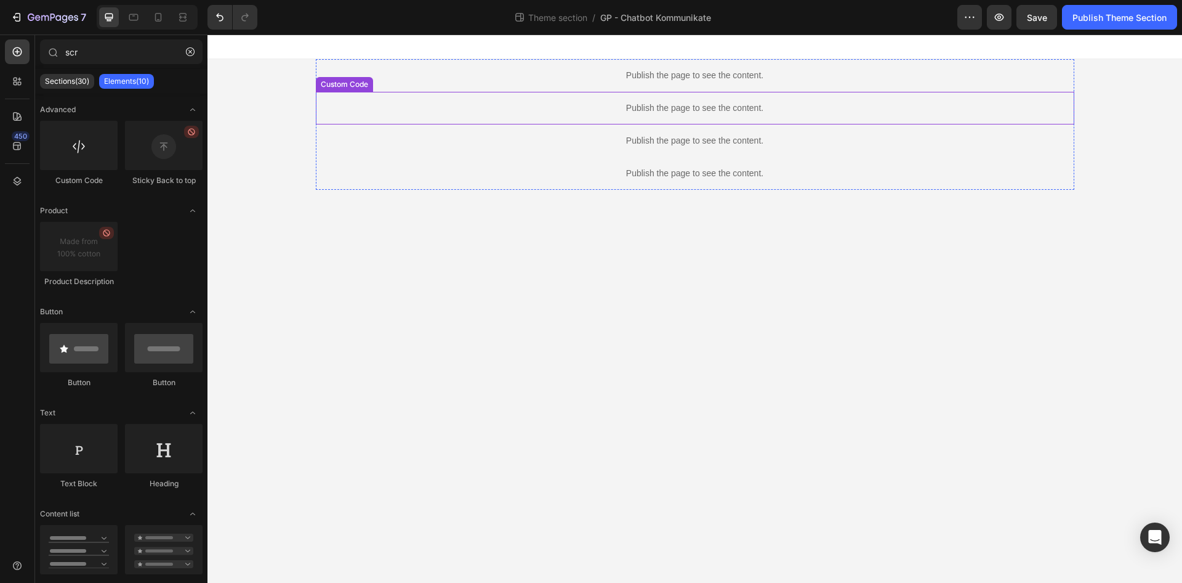
click at [684, 85] on div "Publish the page to see the content." at bounding box center [695, 75] width 759 height 33
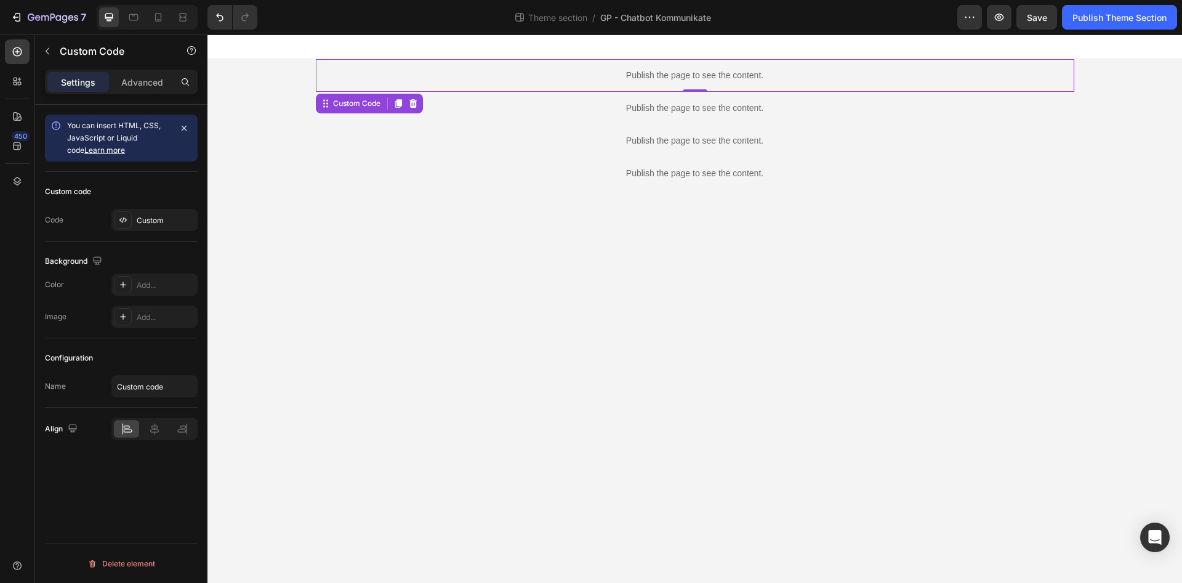
click at [684, 85] on div "Publish the page to see the content." at bounding box center [695, 75] width 759 height 33
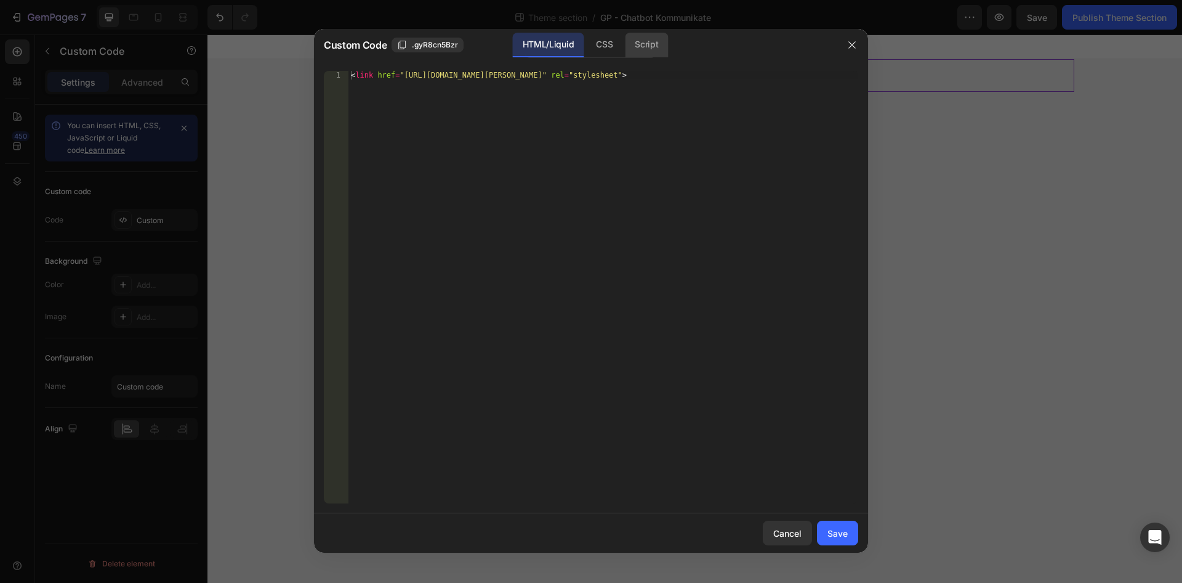
click at [656, 48] on div "Script" at bounding box center [646, 45] width 43 height 25
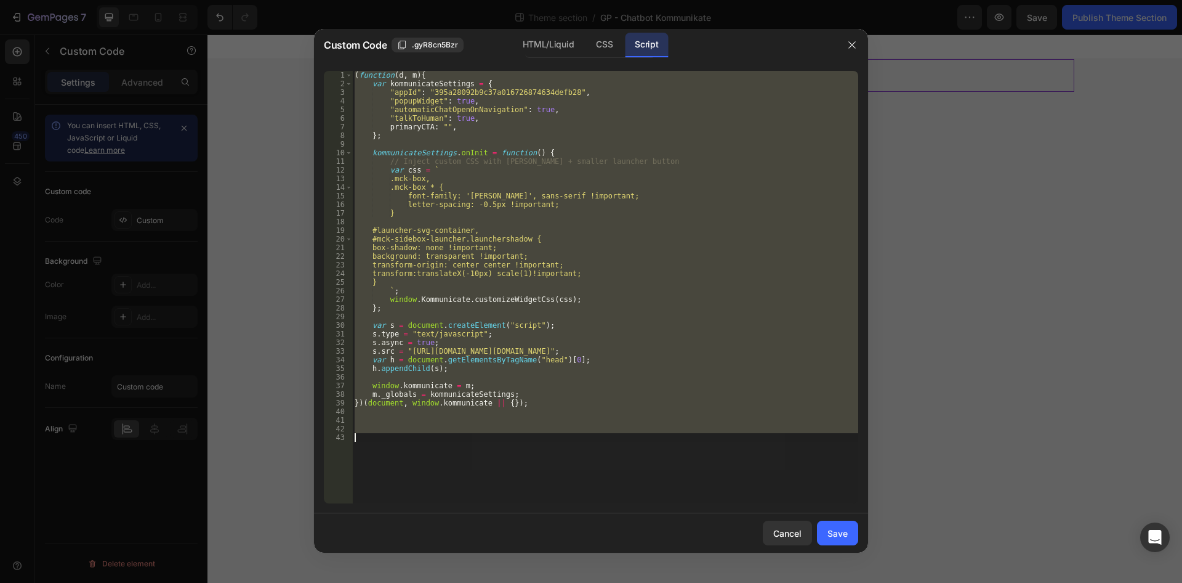
type textarea "// Inject custom CSS with [PERSON_NAME] + smaller launcher button"
click at [504, 227] on div "( function ( d , m ) { var kommunicateSettings = { "appId" : "395a28092b9c37a01…" at bounding box center [605, 287] width 506 height 432
type textarea "#launcher-svg-container,"
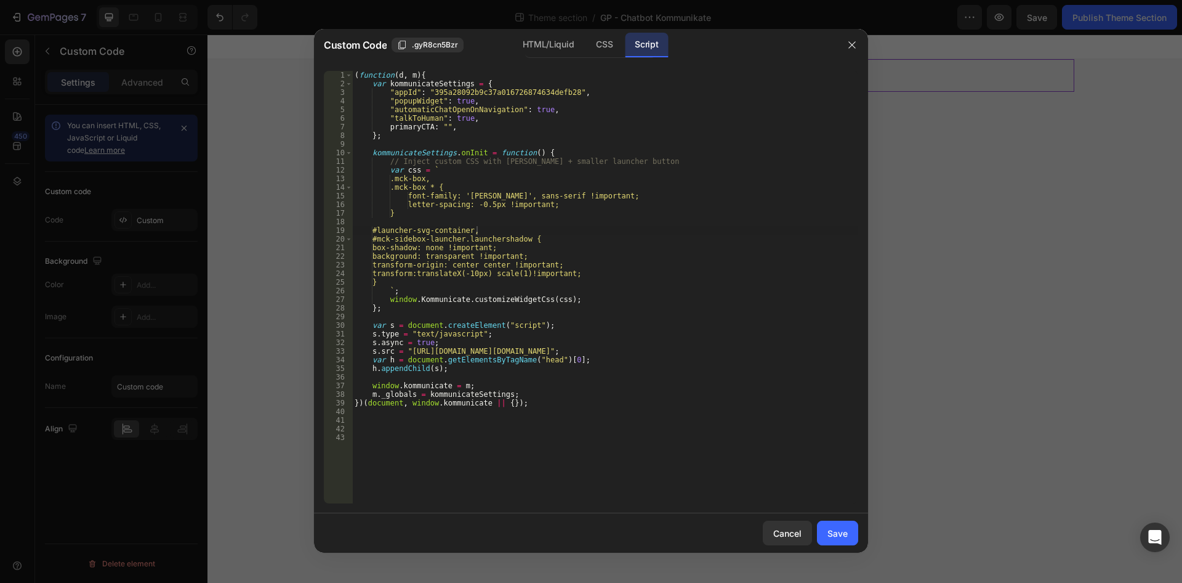
drag, startPoint x: 493, startPoint y: 509, endPoint x: 217, endPoint y: -41, distance: 615.7
click at [314, 61] on div "#launcher-svg-container, 1 2 3 4 5 6 7 8 9 10 11 12 13 14 15 16 17 18 19 20 21 …" at bounding box center [591, 287] width 554 height 452
click at [480, 317] on div "( function ( d , m ) { var kommunicateSettings = { "appId" : "395a28092b9c37a01…" at bounding box center [605, 296] width 506 height 450
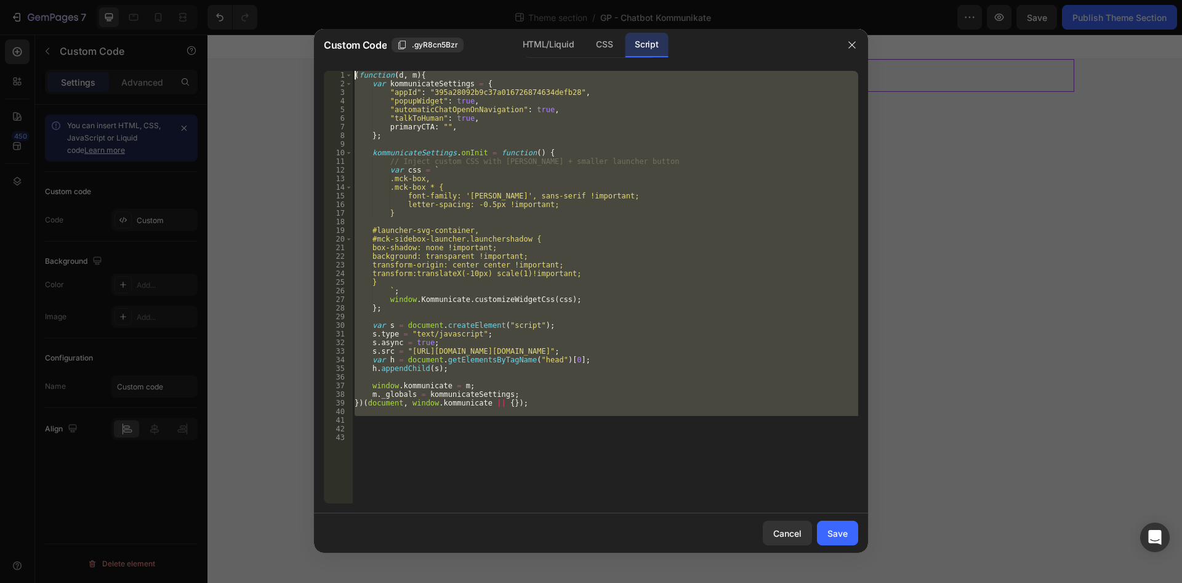
drag, startPoint x: 560, startPoint y: 420, endPoint x: 163, endPoint y: -53, distance: 617.2
click at [352, 71] on div "( function ( d , m ) { var kommunicateSettings = { "appId" : "395a28092b9c37a01…" at bounding box center [605, 287] width 506 height 432
type textarea "(function(d, m){ var kommunicateSettings = {"
paste textarea
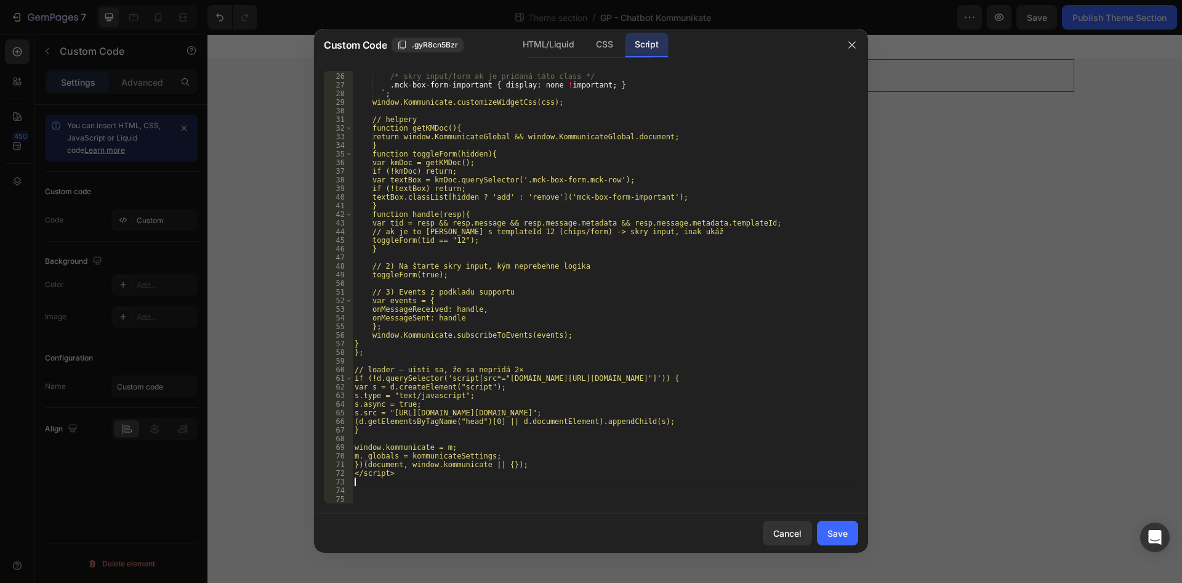
scroll to position [214, 0]
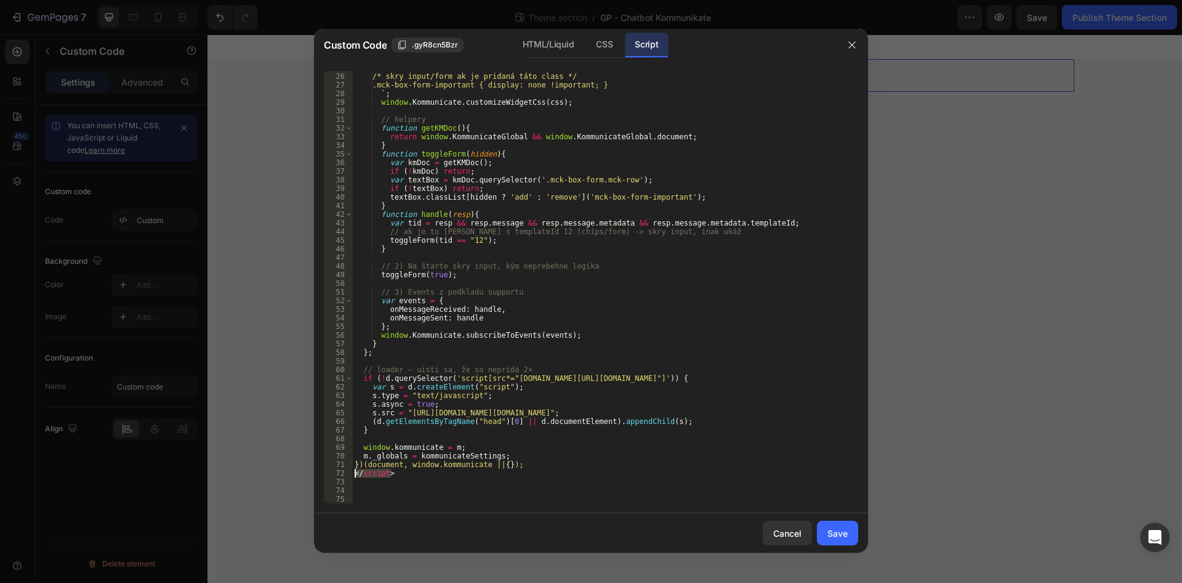
drag, startPoint x: 410, startPoint y: 473, endPoint x: 343, endPoint y: 472, distance: 67.1
click at [352, 472] on div "/* skry input/form ak je pridaná táto class */ .mck-box-form-important { displa…" at bounding box center [605, 287] width 506 height 432
type textarea "</script>"
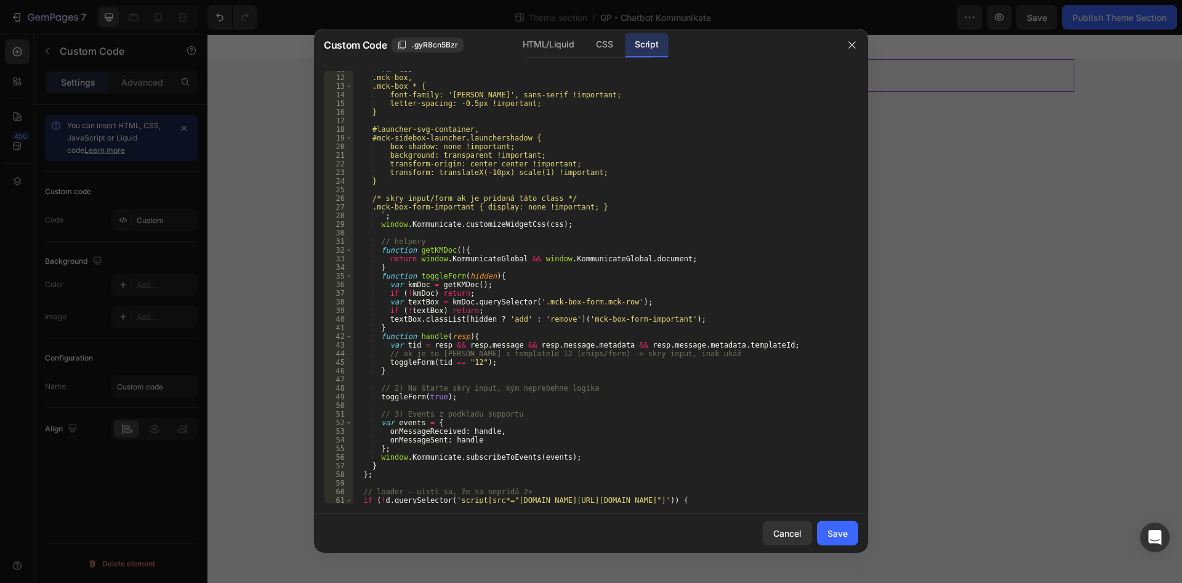
scroll to position [0, 0]
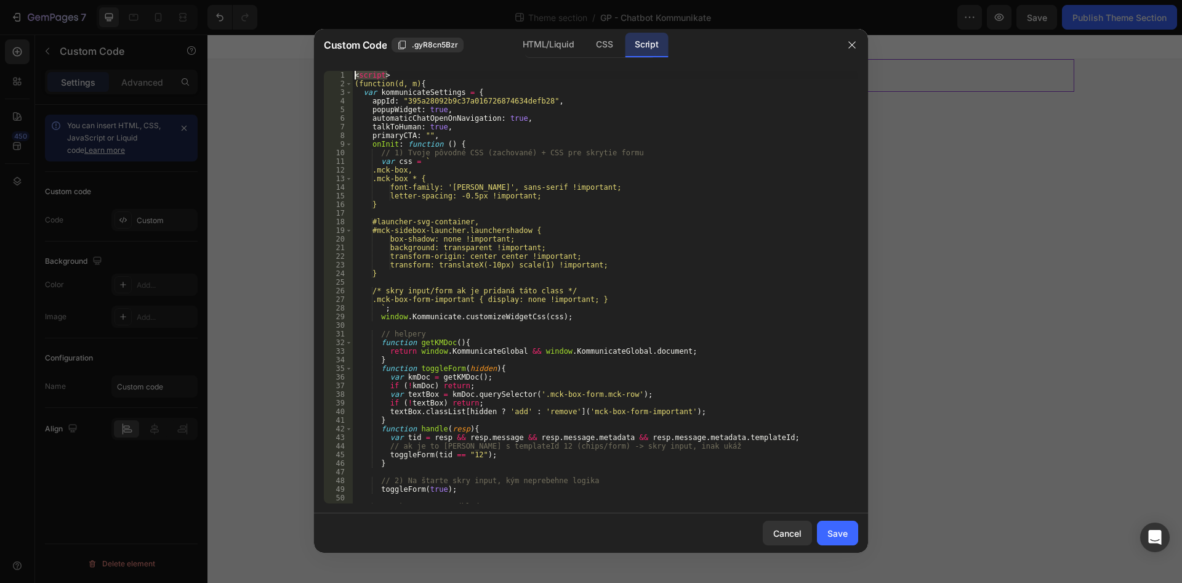
drag, startPoint x: 379, startPoint y: 71, endPoint x: 292, endPoint y: 62, distance: 87.3
click at [352, 71] on div "< script > (function(d, m) { var kommunicateSettings = { appId : "395a28092b9c3…" at bounding box center [605, 287] width 506 height 432
type textarea "<script>"
click at [356, 81] on div "( function ( d , m ) { var kommunicateSettings = { appId : "395a28092b9c37a0167…" at bounding box center [605, 296] width 506 height 450
type textarea "(function(d, m){"
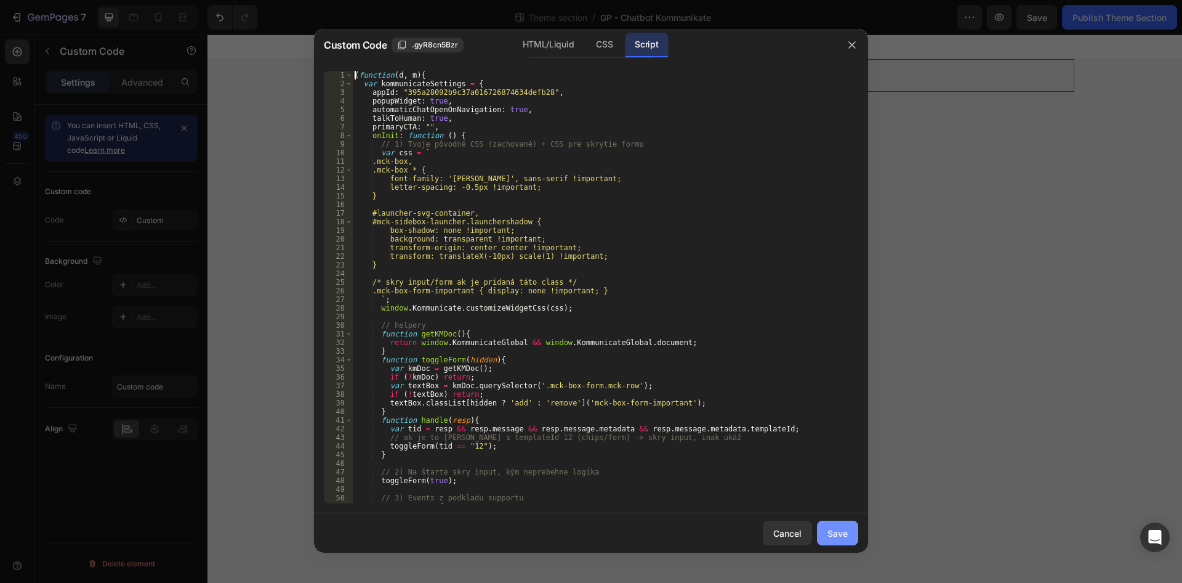
click at [837, 526] on button "Save" at bounding box center [837, 532] width 41 height 25
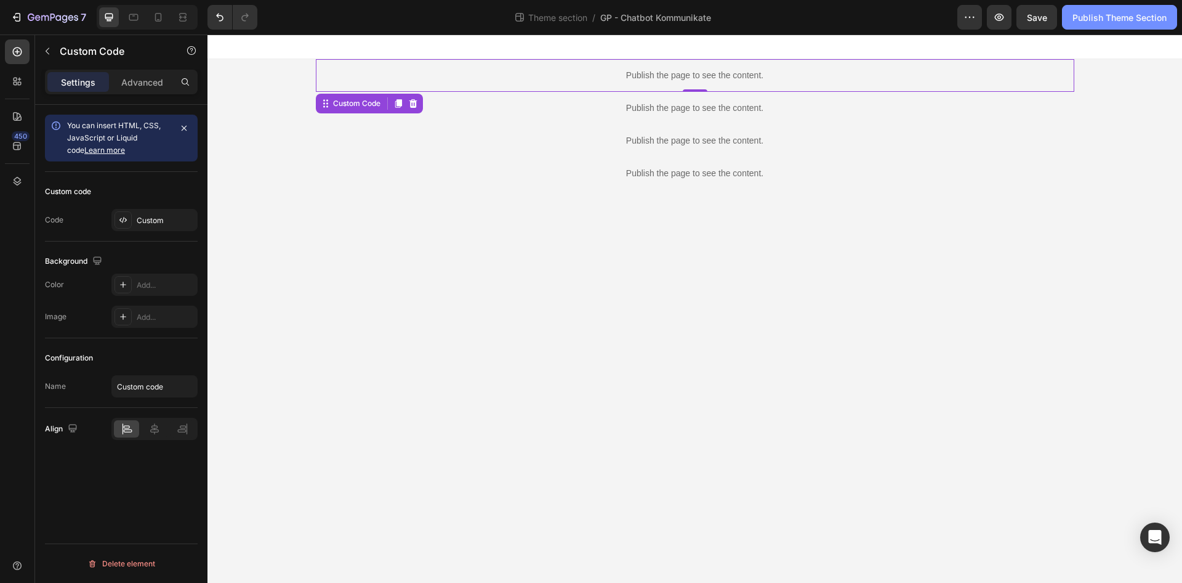
click at [1100, 20] on div "Publish Theme Section" at bounding box center [1120, 17] width 94 height 13
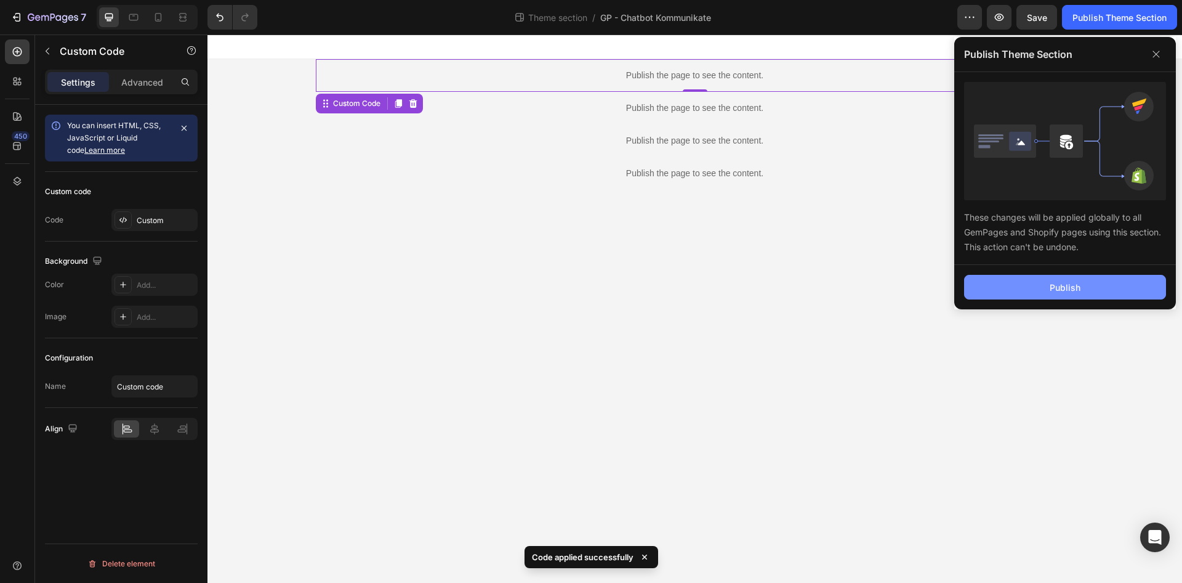
click at [1061, 280] on button "Publish" at bounding box center [1065, 287] width 202 height 25
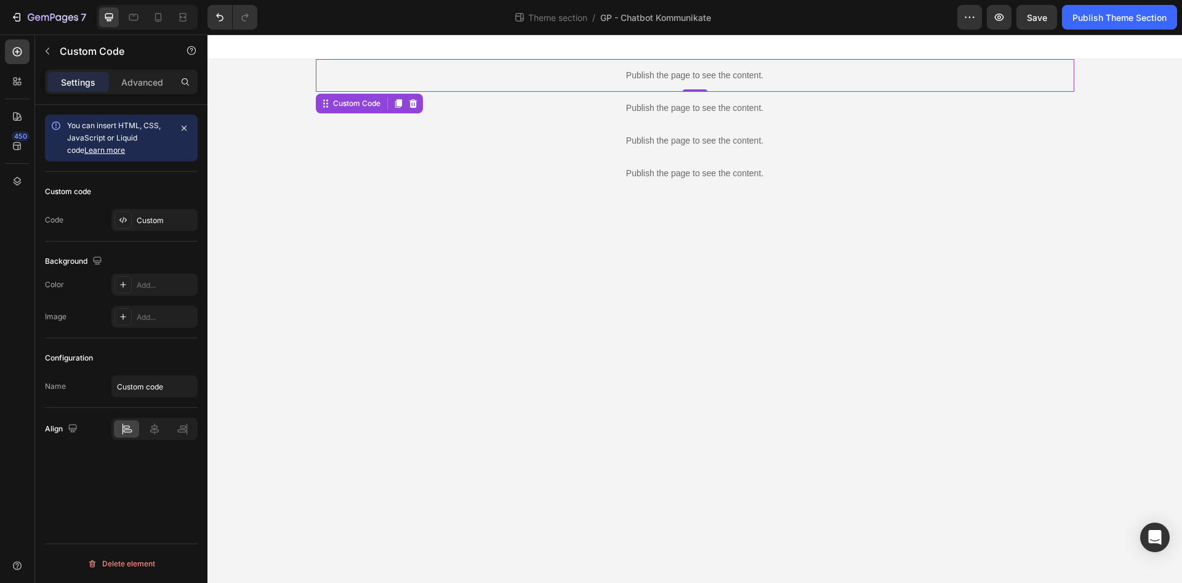
click at [534, 67] on div "Publish the page to see the content." at bounding box center [695, 75] width 759 height 33
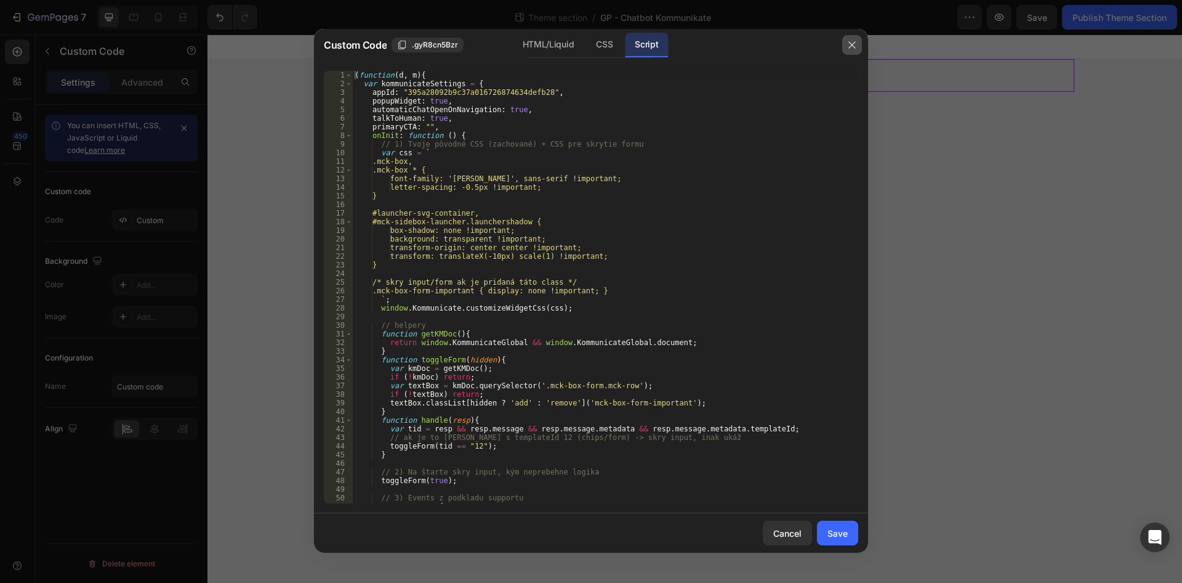
click at [853, 54] on button "button" at bounding box center [852, 45] width 20 height 20
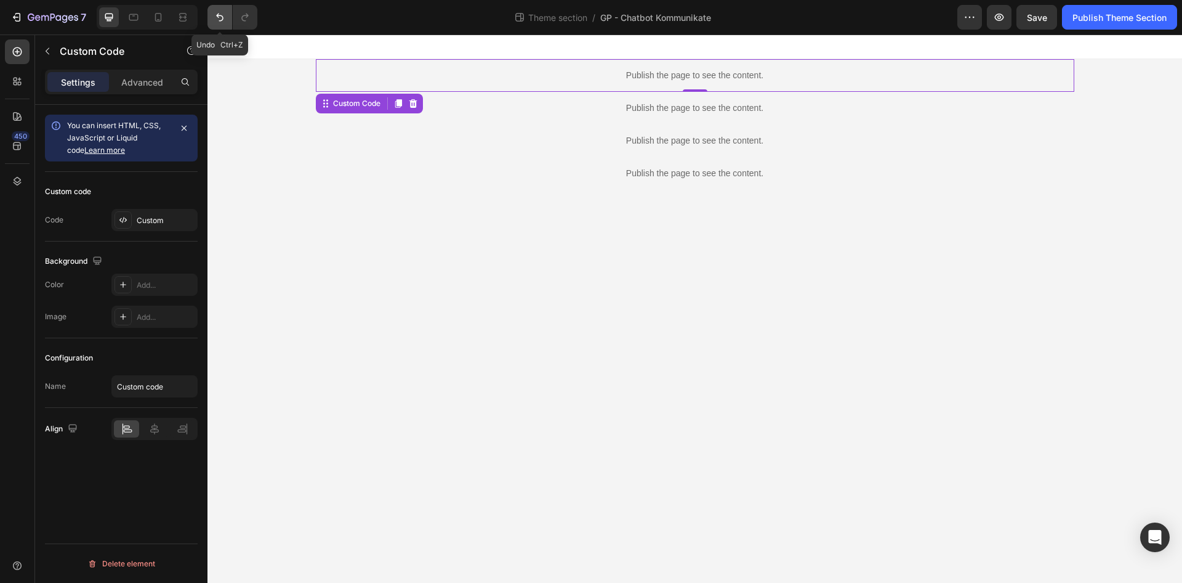
click at [225, 14] on icon "Undo/Redo" at bounding box center [220, 17] width 12 height 12
click at [493, 70] on p "Publish the page to see the content." at bounding box center [695, 75] width 759 height 13
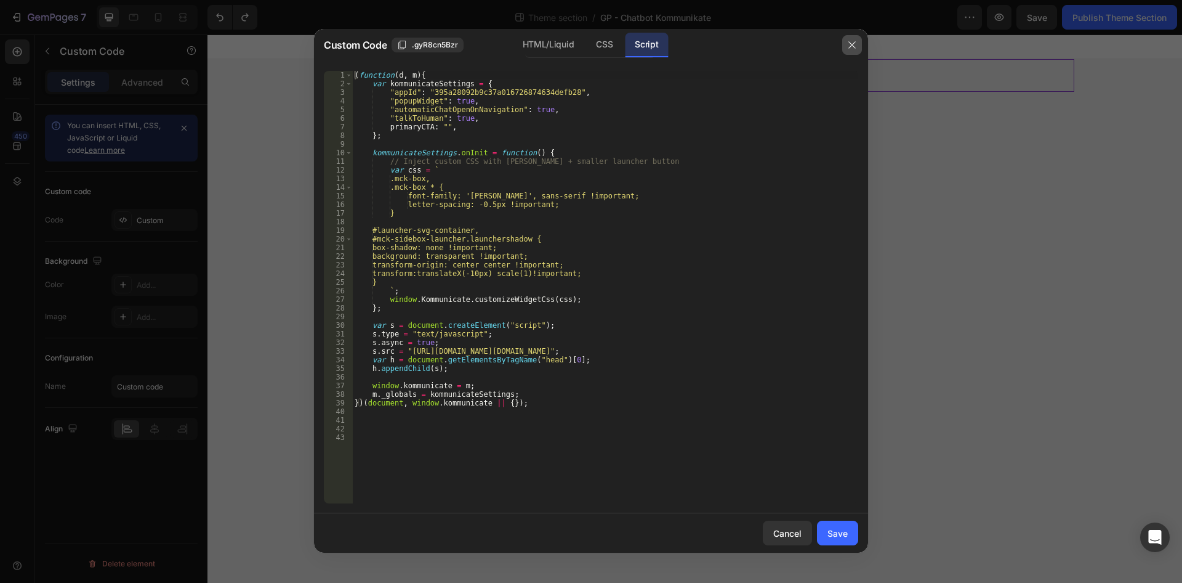
click at [854, 44] on icon "button" at bounding box center [852, 45] width 10 height 10
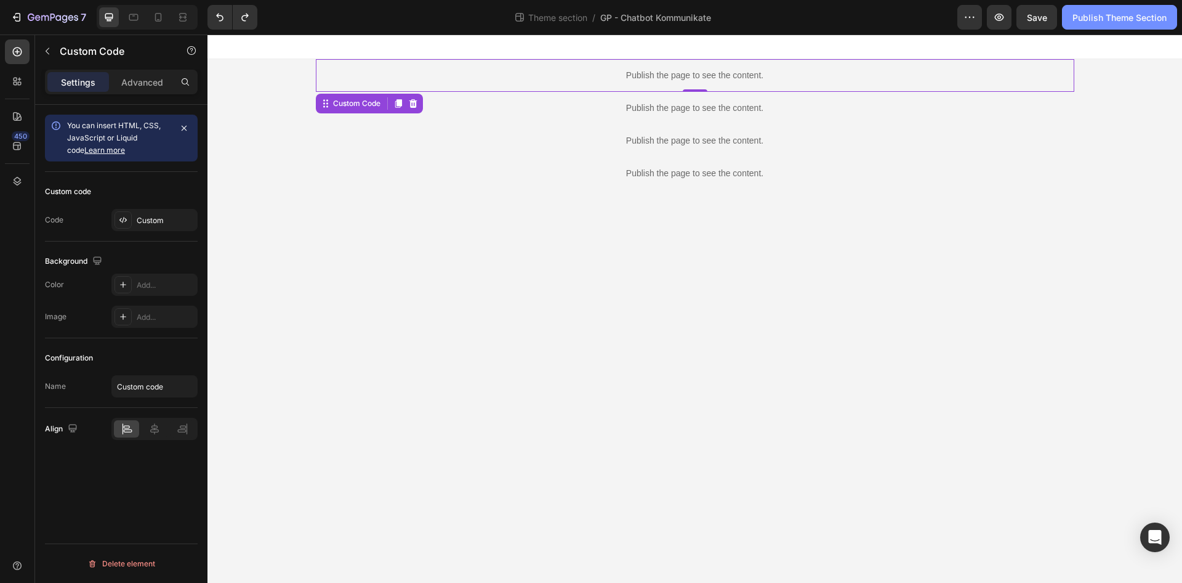
click at [1093, 22] on div "Publish Theme Section" at bounding box center [1120, 17] width 94 height 13
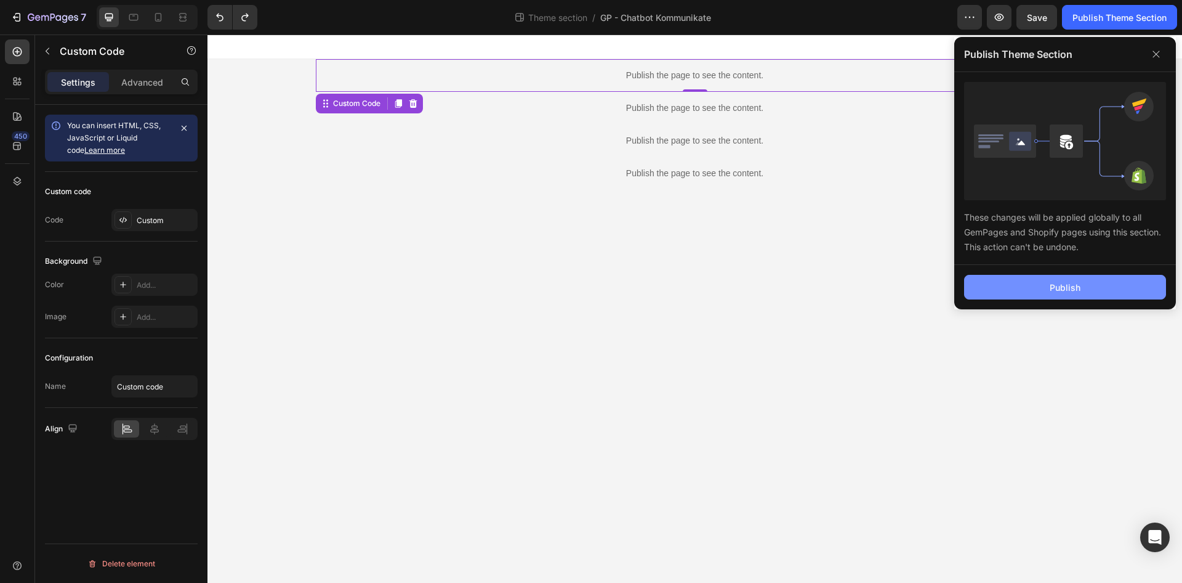
click at [1055, 288] on div "Publish" at bounding box center [1065, 287] width 31 height 13
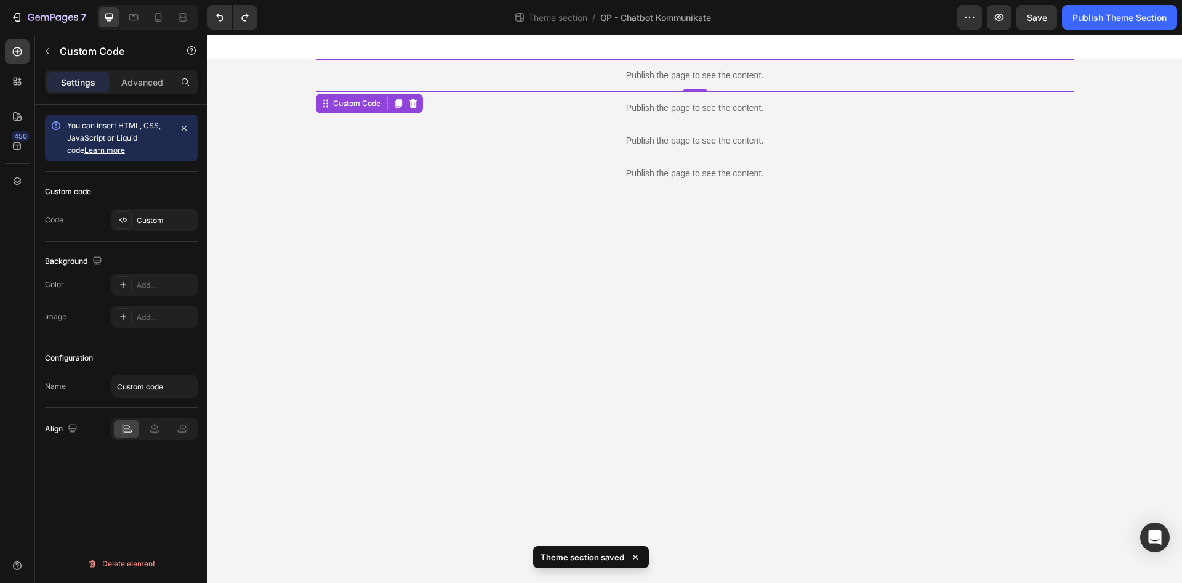
click at [737, 88] on div "Publish the page to see the content." at bounding box center [695, 75] width 759 height 33
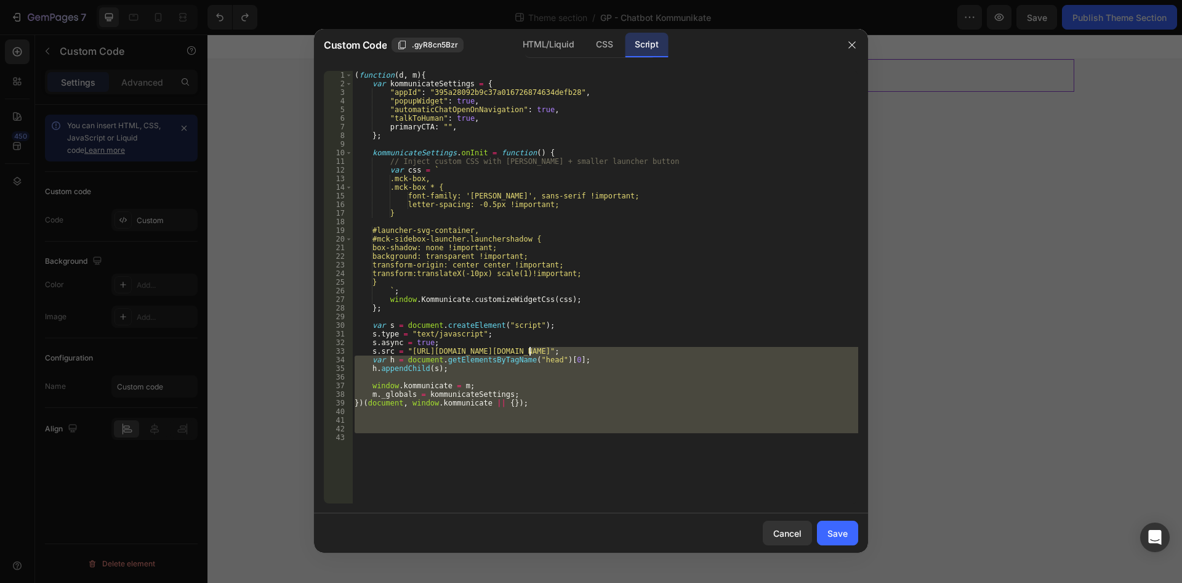
drag, startPoint x: 568, startPoint y: 442, endPoint x: 279, endPoint y: -14, distance: 539.5
click at [352, 71] on div "( function ( d , m ) { var kommunicateSettings = { "appId" : "395a28092b9c37a01…" at bounding box center [605, 287] width 506 height 432
type textarea "(function(d, m){ var kommunicateSettings = {"
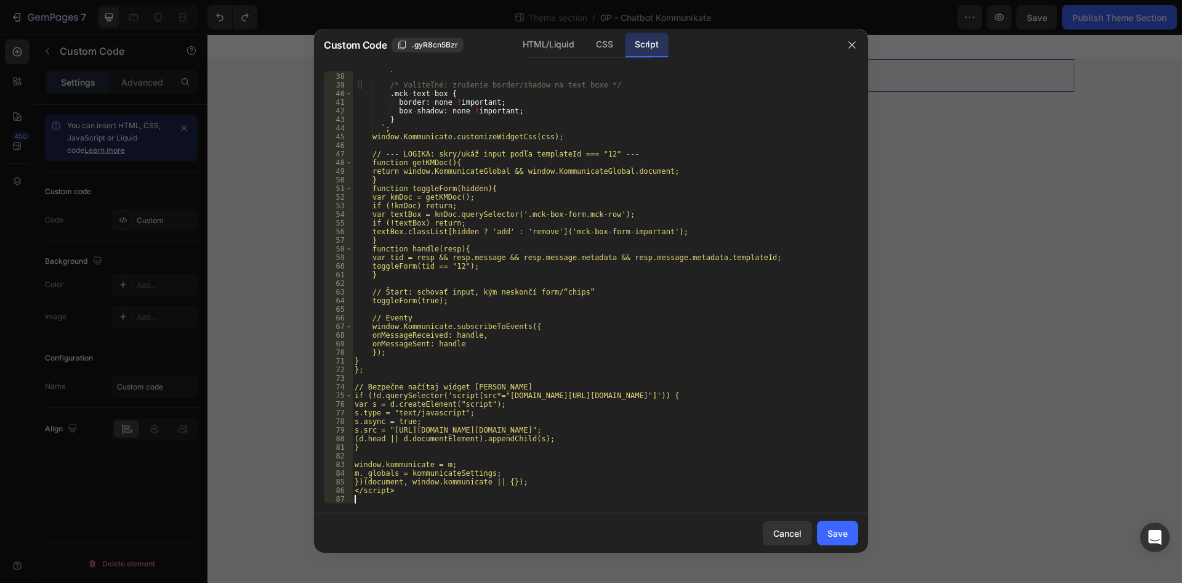
scroll to position [318, 0]
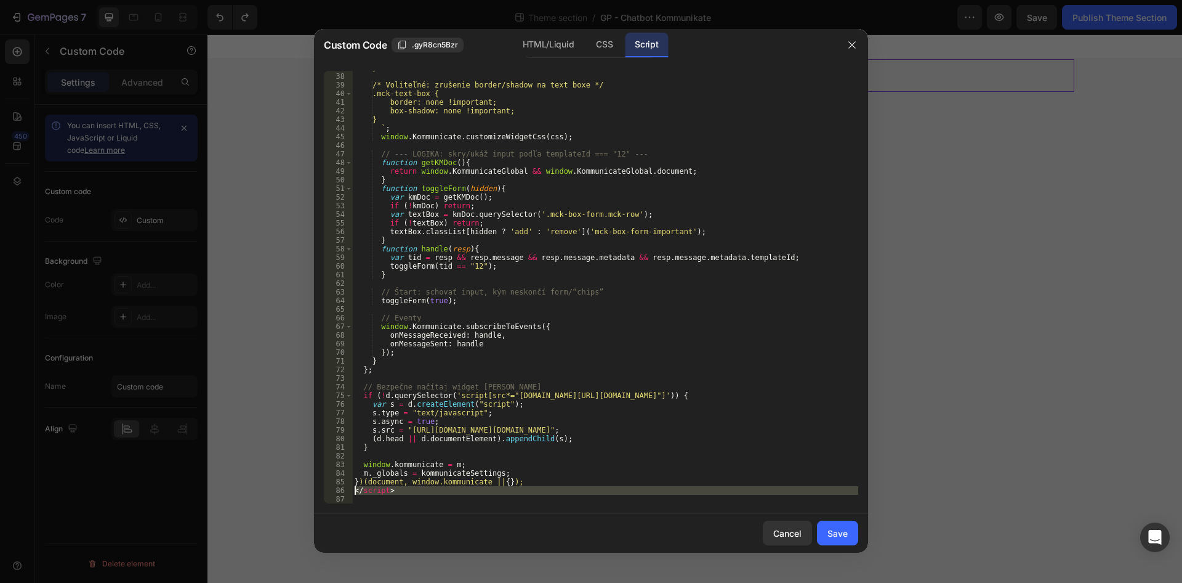
drag, startPoint x: 389, startPoint y: 496, endPoint x: 334, endPoint y: 488, distance: 55.9
click at [352, 488] on div "} /* Voliteľné: zrušenie border/shadow na text boxe */ .mck-text-box { border: …" at bounding box center [605, 287] width 506 height 432
type textarea "</script>"
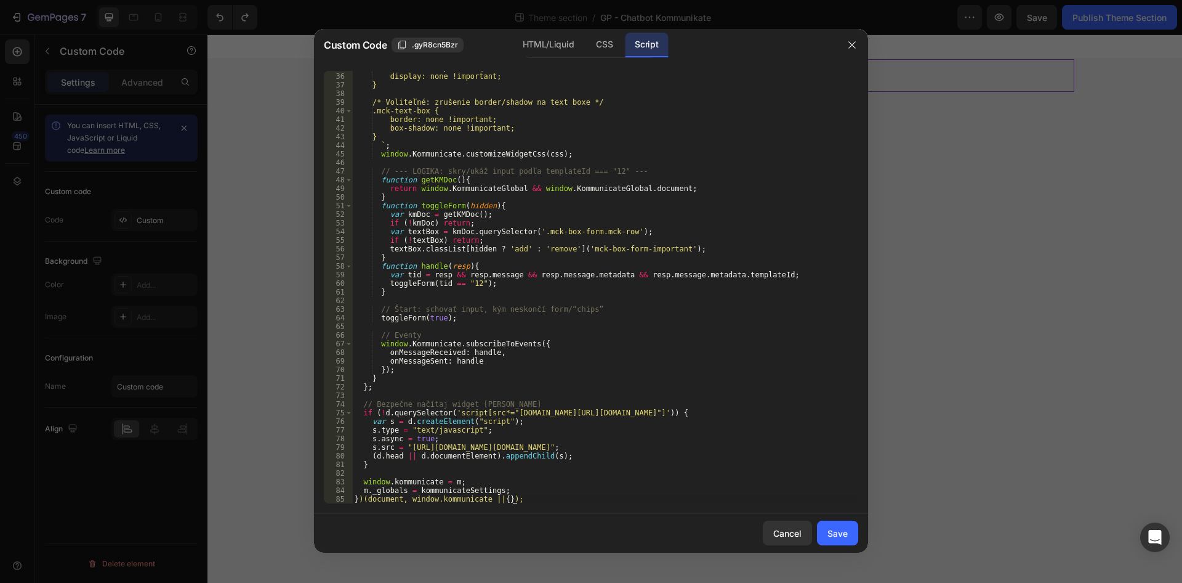
scroll to position [0, 0]
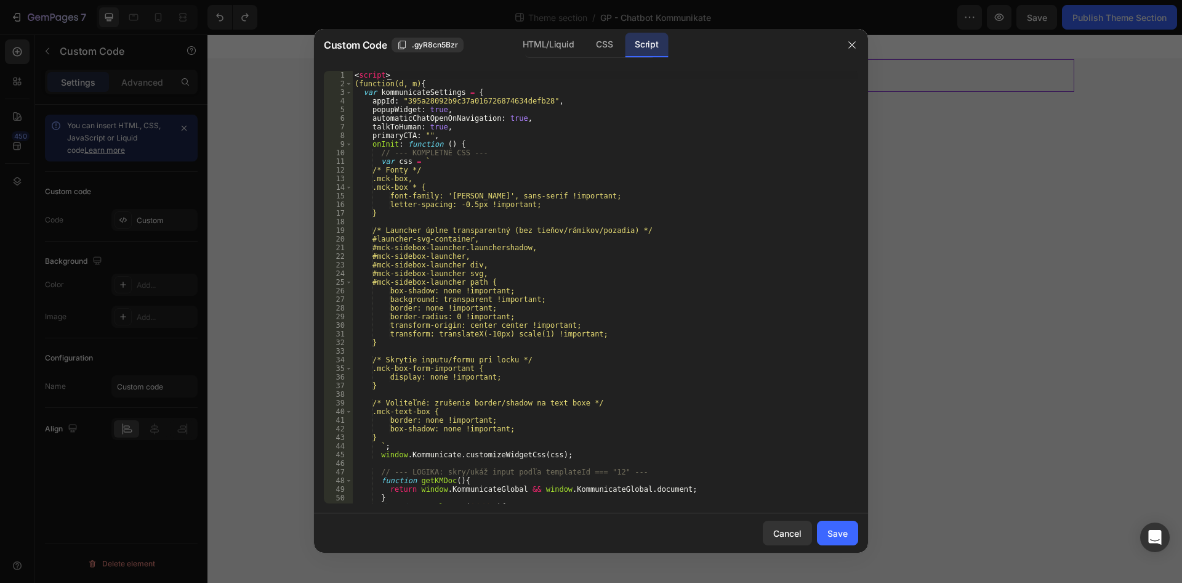
drag, startPoint x: 408, startPoint y: 71, endPoint x: 316, endPoint y: 73, distance: 91.8
click at [352, 73] on div "< script > (function(d, m) { var kommunicateSettings = { appId : "395a28092b9c3…" at bounding box center [605, 287] width 506 height 432
type textarea "<script>"
click at [352, 86] on div "2" at bounding box center [338, 83] width 29 height 9
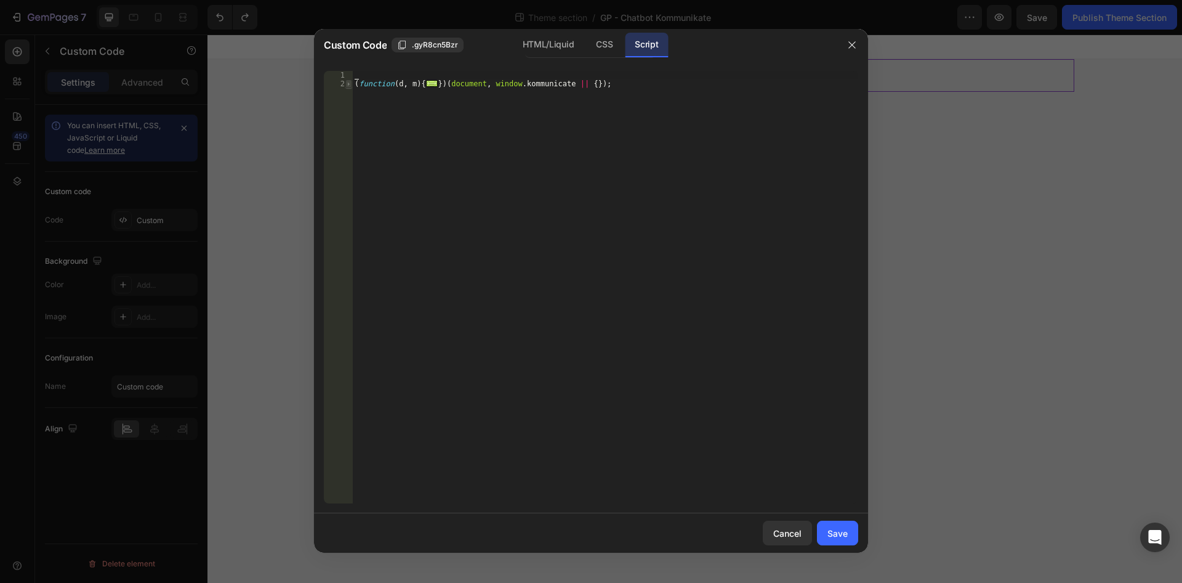
click at [350, 83] on span at bounding box center [348, 83] width 7 height 9
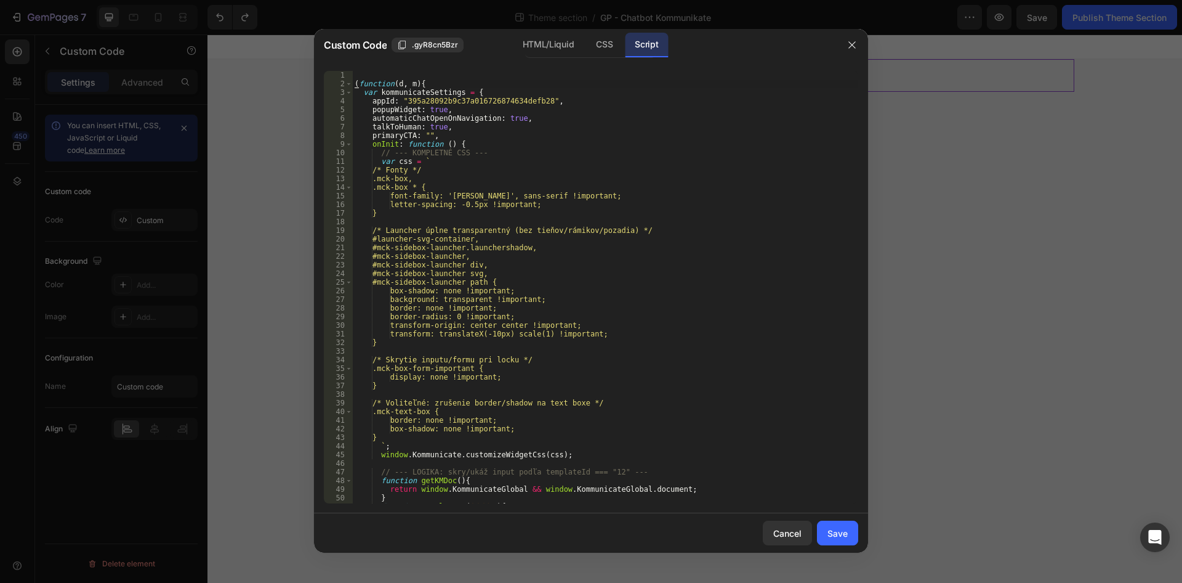
click at [354, 86] on div "( function ( d , m ) { var kommunicateSettings = { appId : "395a28092b9c37a0167…" at bounding box center [605, 296] width 506 height 450
type textarea "(function(d, m){"
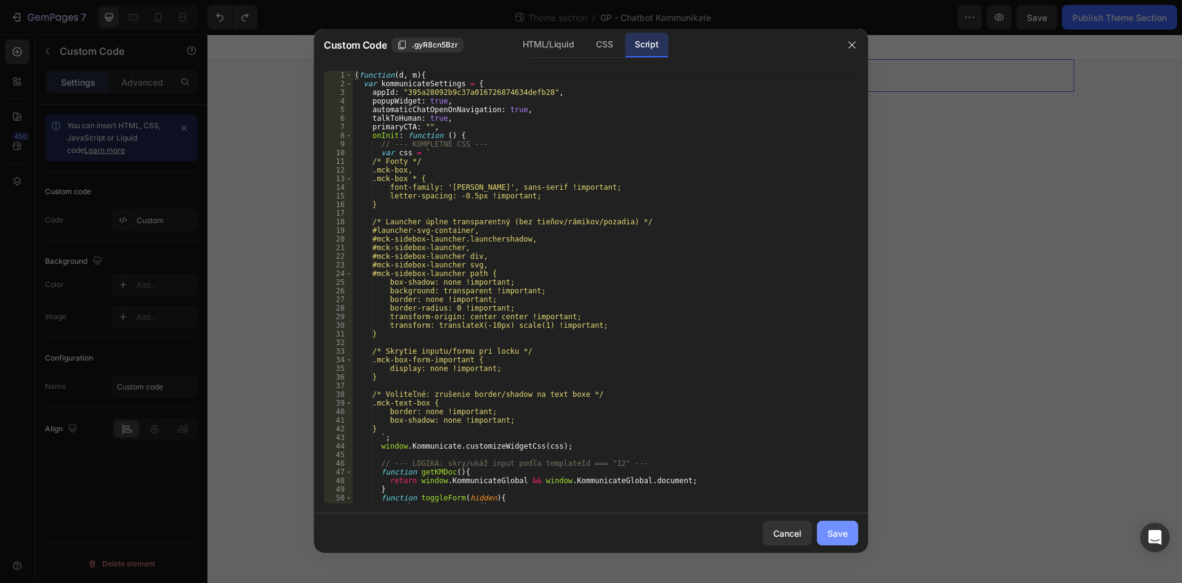
click at [837, 524] on button "Save" at bounding box center [837, 532] width 41 height 25
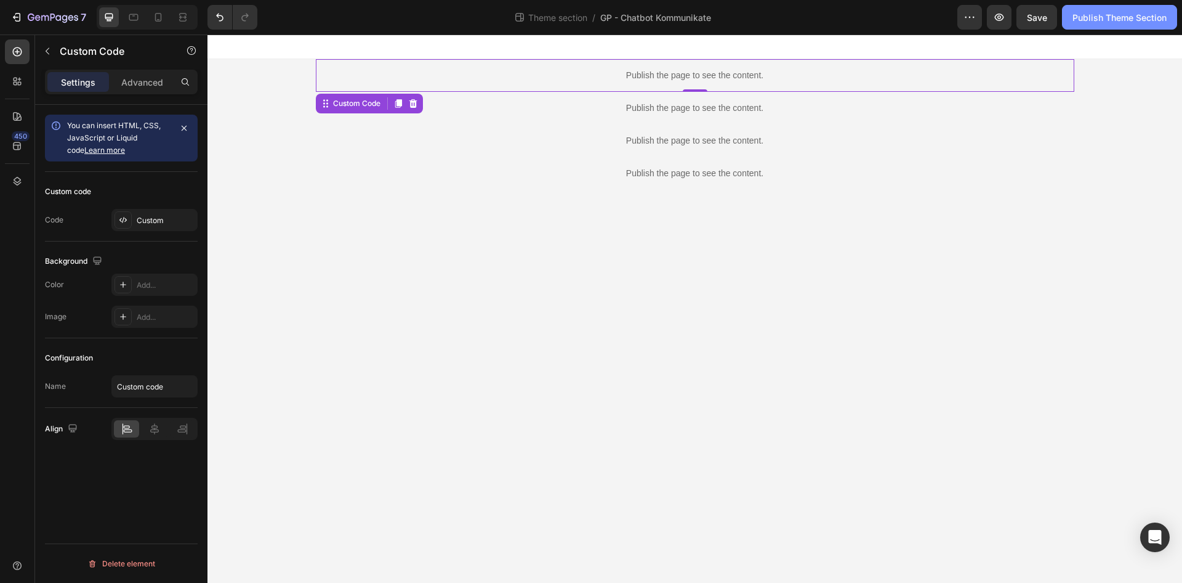
click at [1099, 19] on div "Publish Theme Section" at bounding box center [1120, 17] width 94 height 13
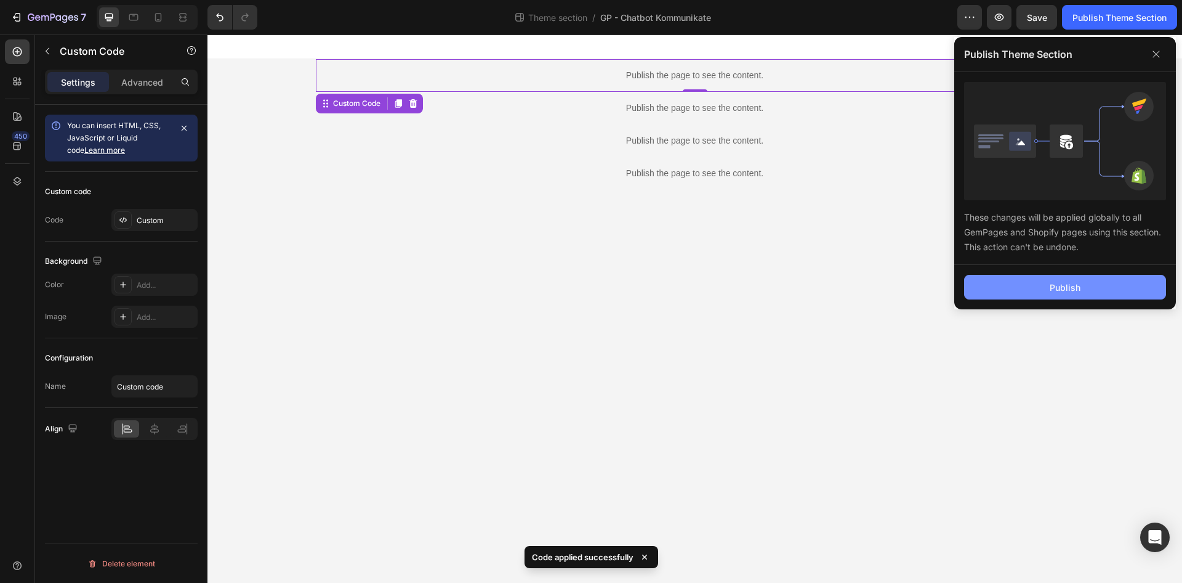
click at [1083, 286] on button "Publish" at bounding box center [1065, 287] width 202 height 25
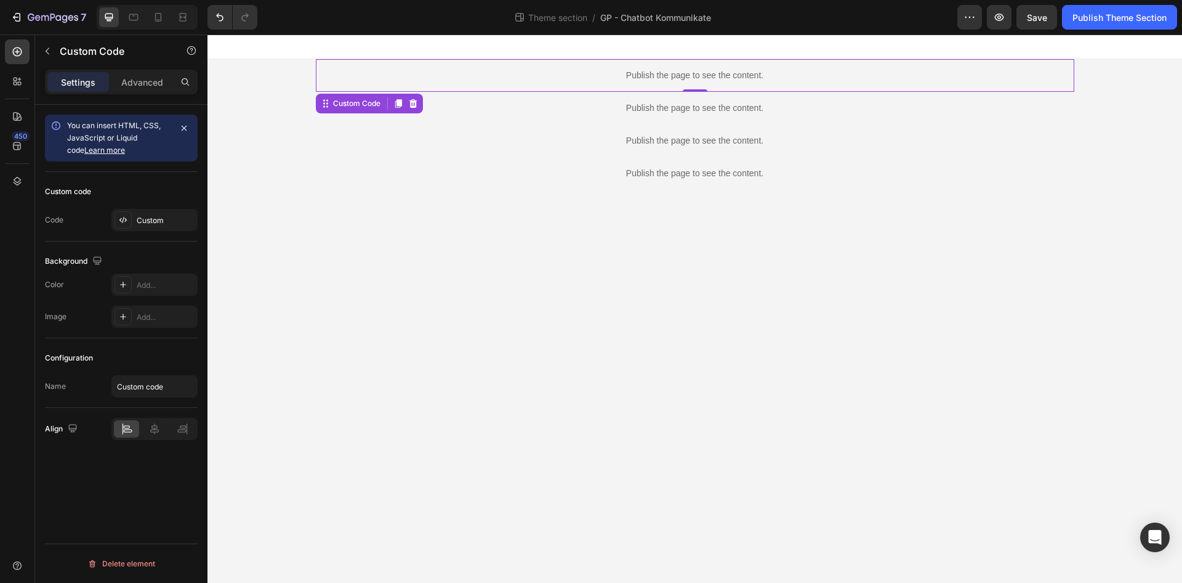
click at [546, 80] on p "Publish the page to see the content." at bounding box center [695, 75] width 759 height 13
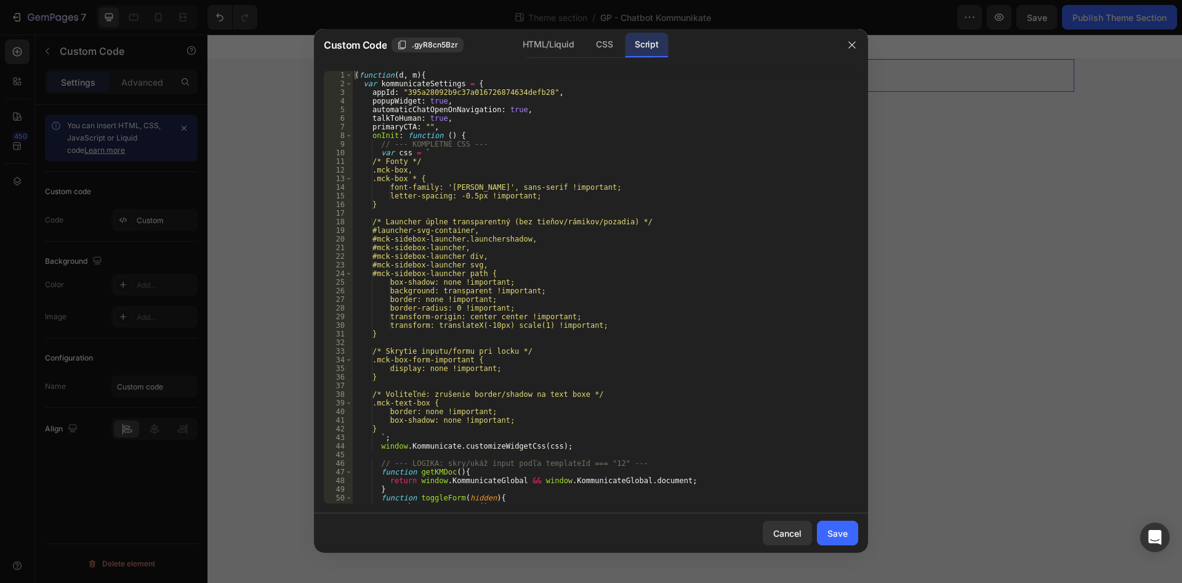
drag, startPoint x: 374, startPoint y: 15, endPoint x: 367, endPoint y: 23, distance: 10.0
click at [373, 20] on div at bounding box center [591, 291] width 1182 height 583
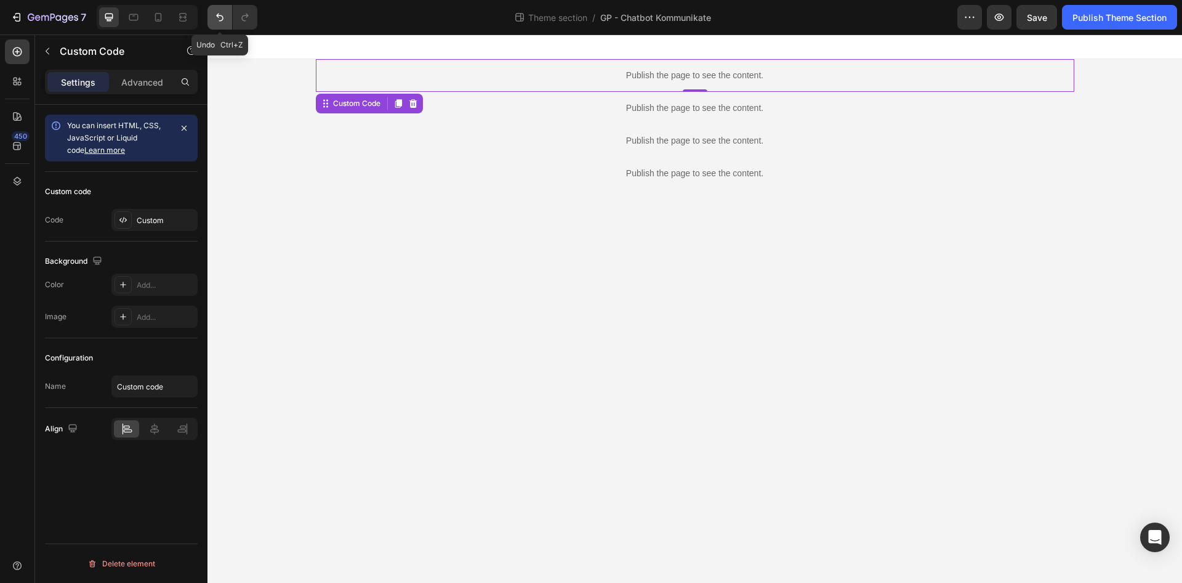
click at [218, 18] on icon "Undo/Redo" at bounding box center [220, 17] width 12 height 12
click at [544, 56] on div at bounding box center [695, 46] width 975 height 25
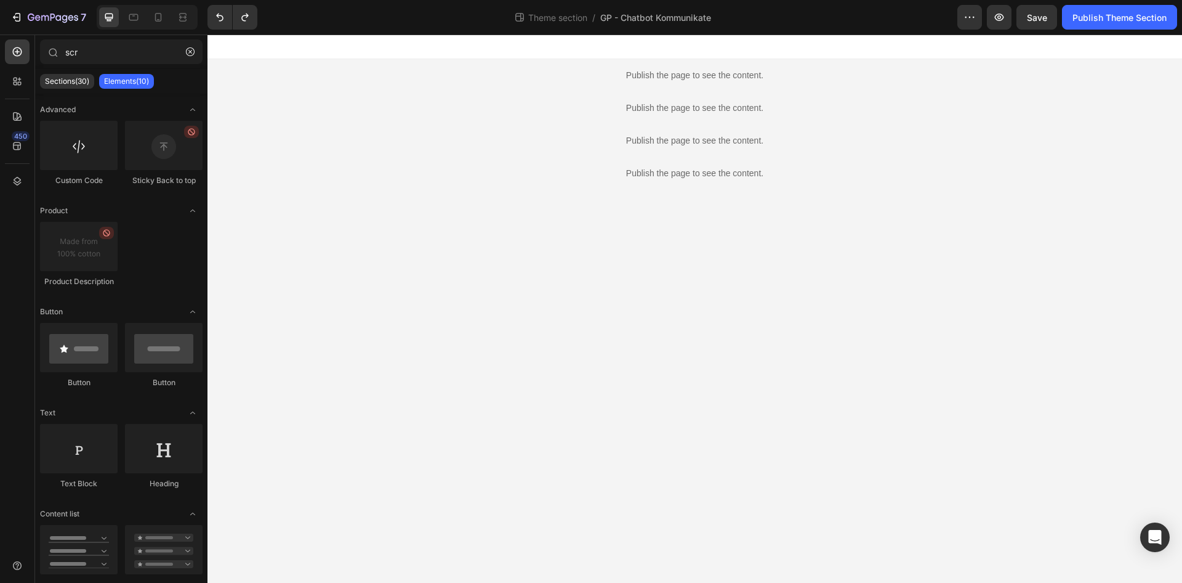
click at [543, 63] on div "Publish the page to see the content." at bounding box center [695, 75] width 759 height 33
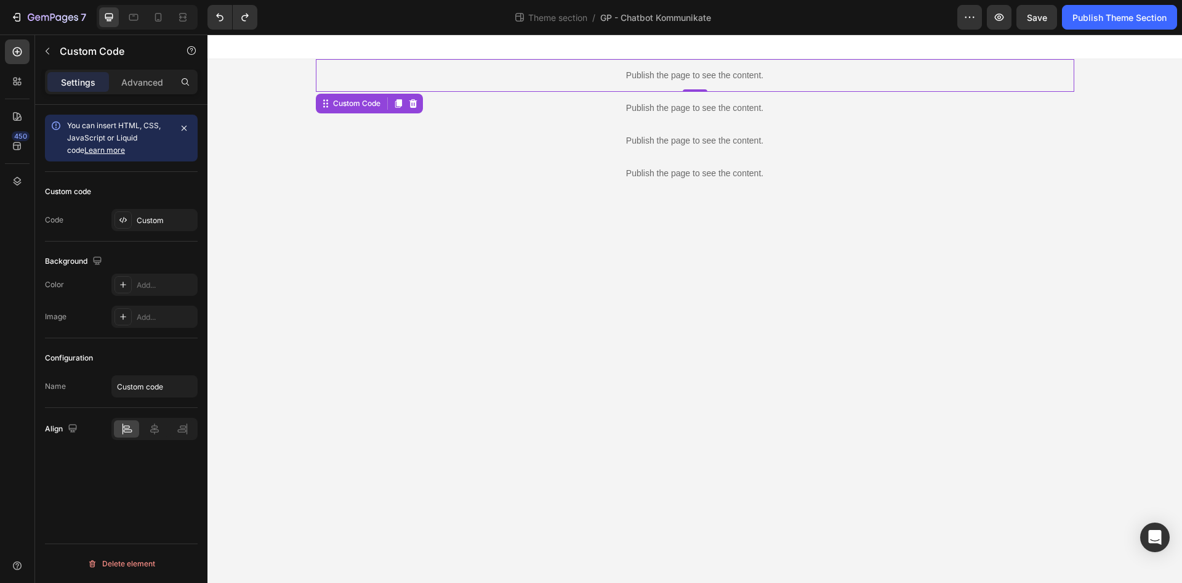
click at [543, 63] on div "Publish the page to see the content." at bounding box center [695, 75] width 759 height 33
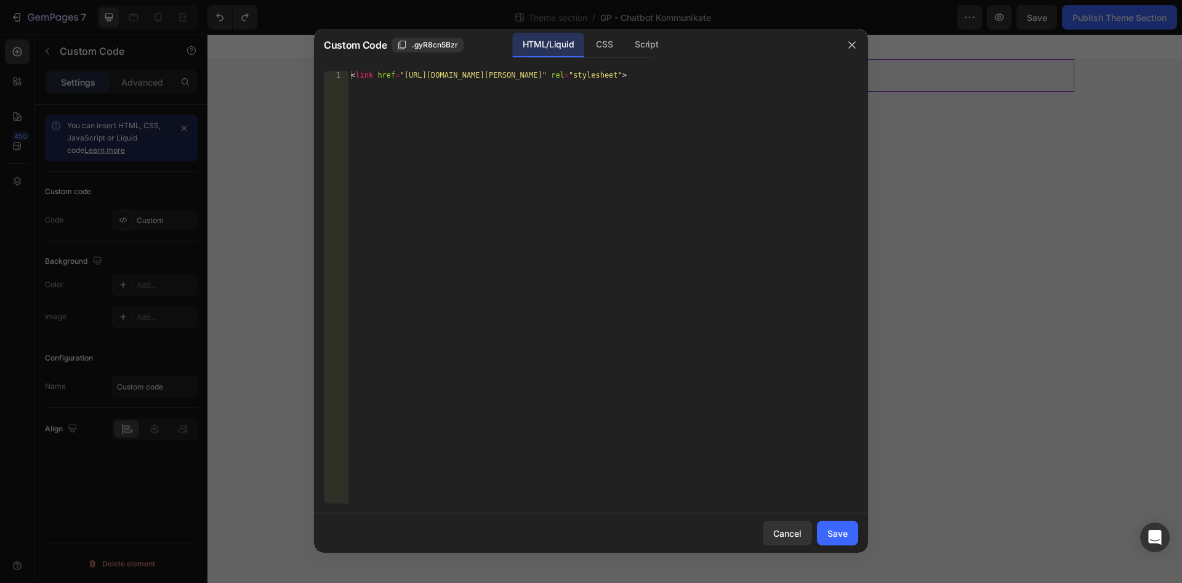
click at [637, 68] on div "1 < link href = "https://fonts.googleapis.com/css2?family=Jost:wght@400;500;600…" at bounding box center [591, 287] width 554 height 452
click at [650, 42] on div "Script" at bounding box center [646, 45] width 43 height 25
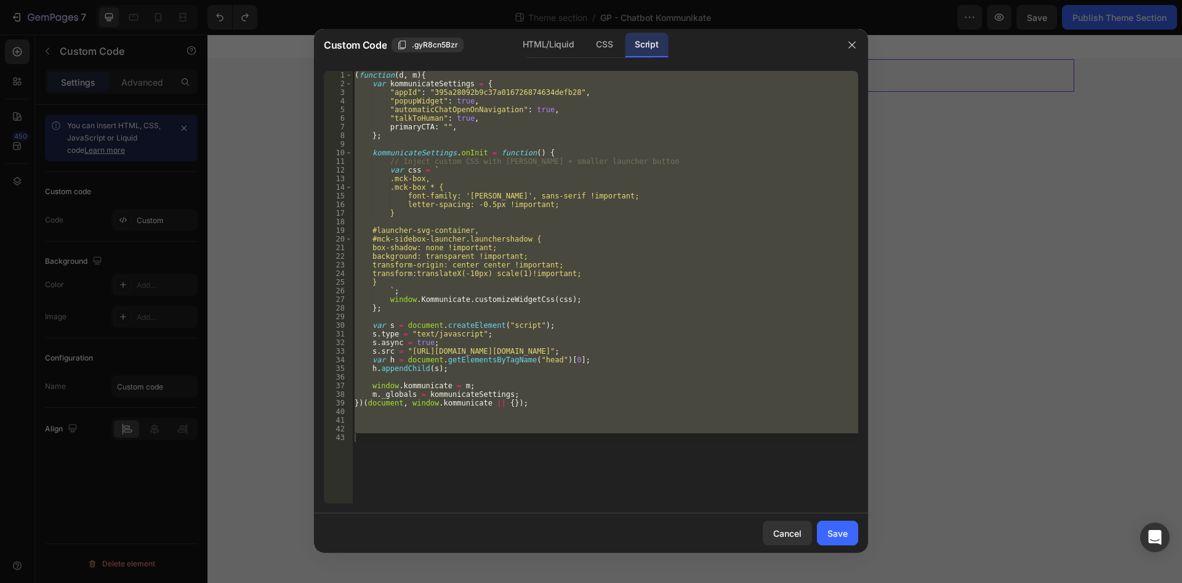
click at [641, 466] on div "( function ( d , m ) { var kommunicateSettings = { "appId" : "395a28092b9c37a01…" at bounding box center [605, 287] width 506 height 432
drag, startPoint x: 398, startPoint y: 132, endPoint x: 283, endPoint y: -37, distance: 203.9
click at [352, 71] on div "( function ( d , m ) { var kommunicateSettings = { "appId" : "395a28092b9c37a01…" at bounding box center [605, 287] width 506 height 432
type textarea "(function(d, m){ var kommunicateSettings = {"
click at [863, 42] on div at bounding box center [852, 45] width 32 height 32
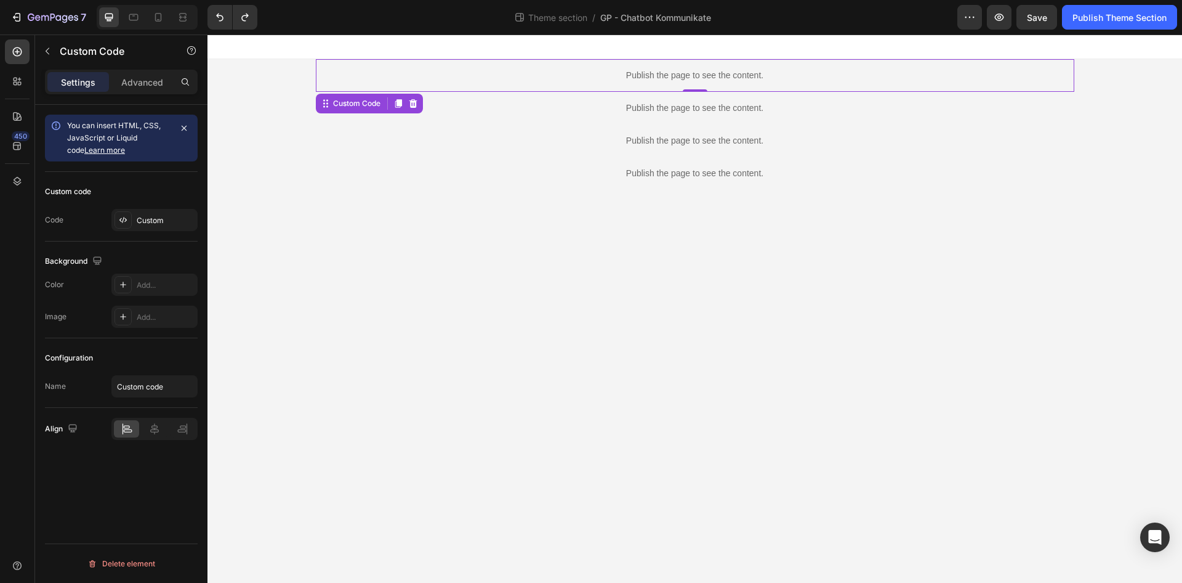
click at [757, 76] on p "Publish the page to see the content." at bounding box center [695, 75] width 759 height 13
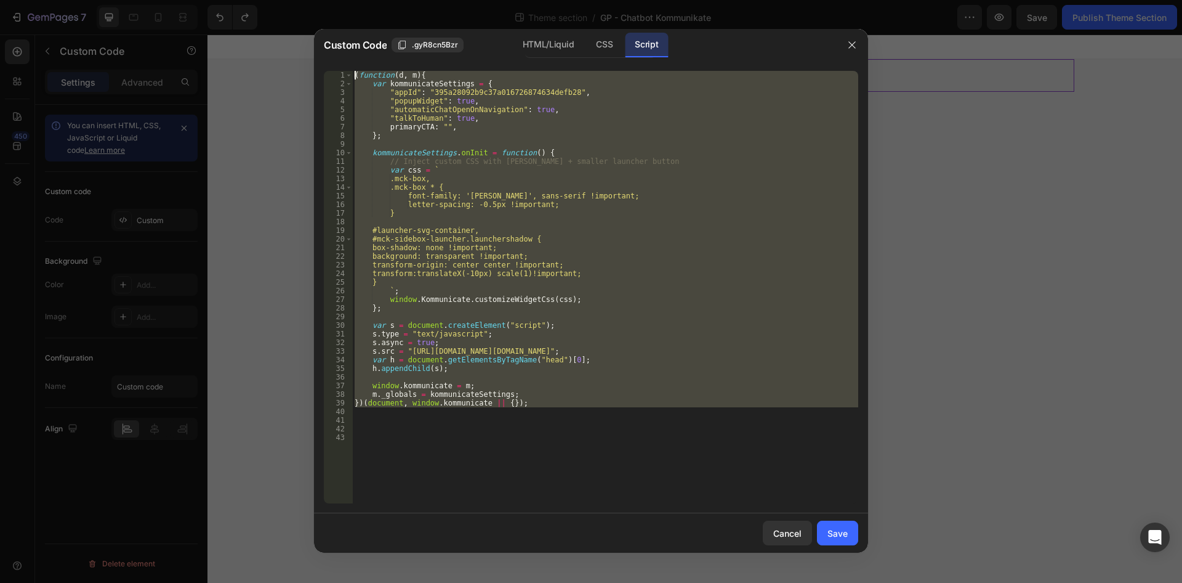
drag, startPoint x: 586, startPoint y: 412, endPoint x: 261, endPoint y: -53, distance: 567.3
click at [352, 71] on div "( function ( d , m ) { var kommunicateSettings = { "appId" : "395a28092b9c37a01…" at bounding box center [605, 287] width 506 height 432
type textarea "(function(d, m){ var kommunicateSettings = {"
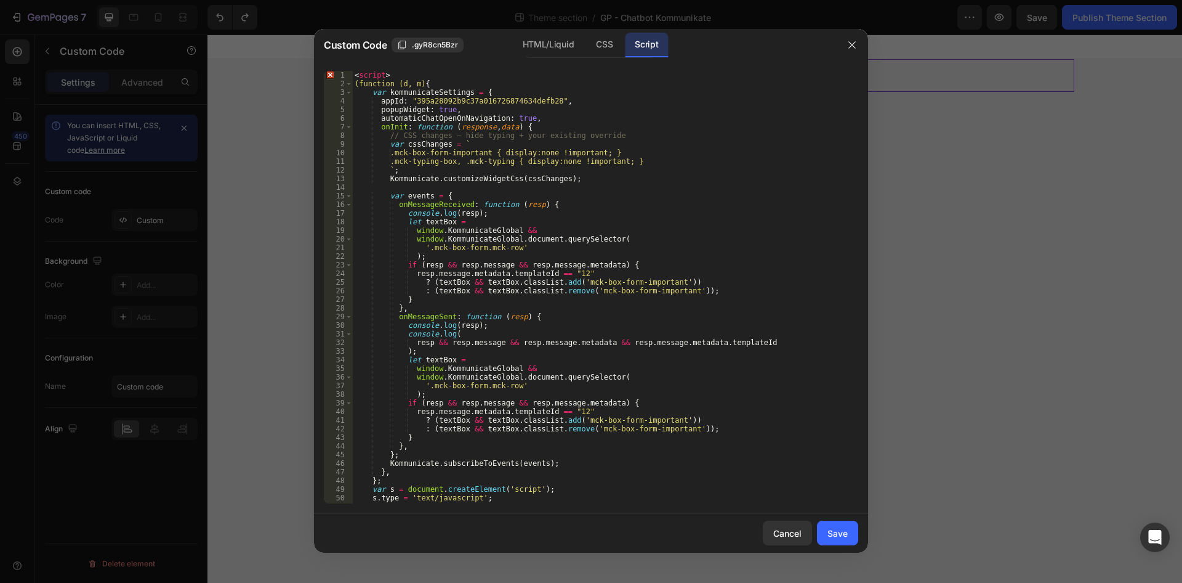
scroll to position [102, 0]
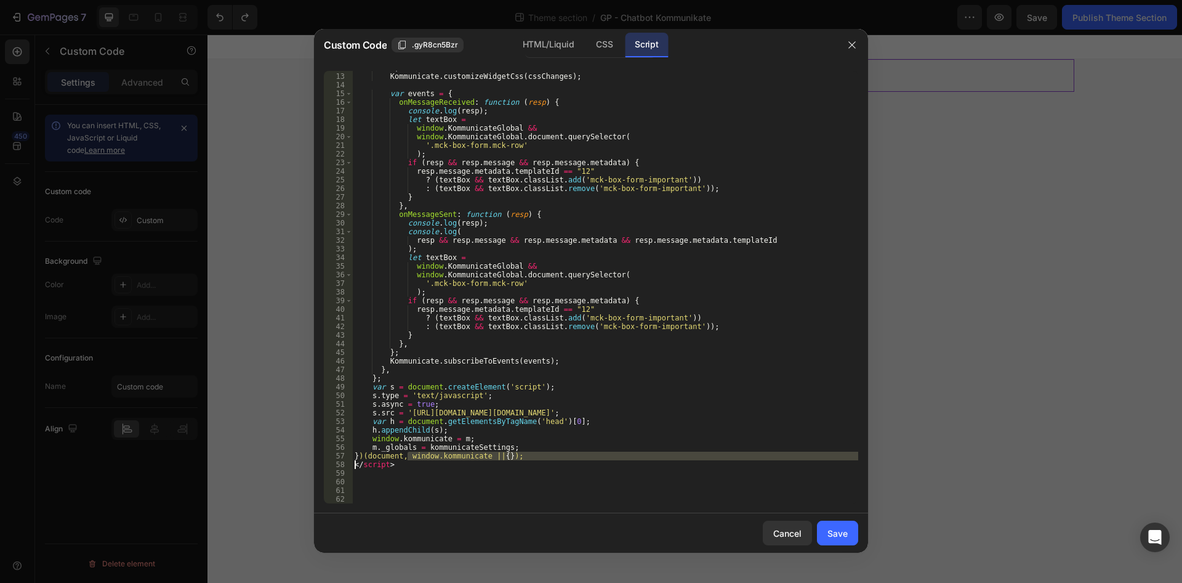
drag, startPoint x: 392, startPoint y: 463, endPoint x: 336, endPoint y: 464, distance: 56.7
click at [352, 464] on div "` ; Kommunicate . customizeWidgetCss ( cssChanges ) ; var events = { onMessageR…" at bounding box center [605, 287] width 506 height 432
click at [402, 469] on div "` ; Kommunicate . customizeWidgetCss ( cssChanges ) ; var events = { onMessageR…" at bounding box center [605, 288] width 506 height 450
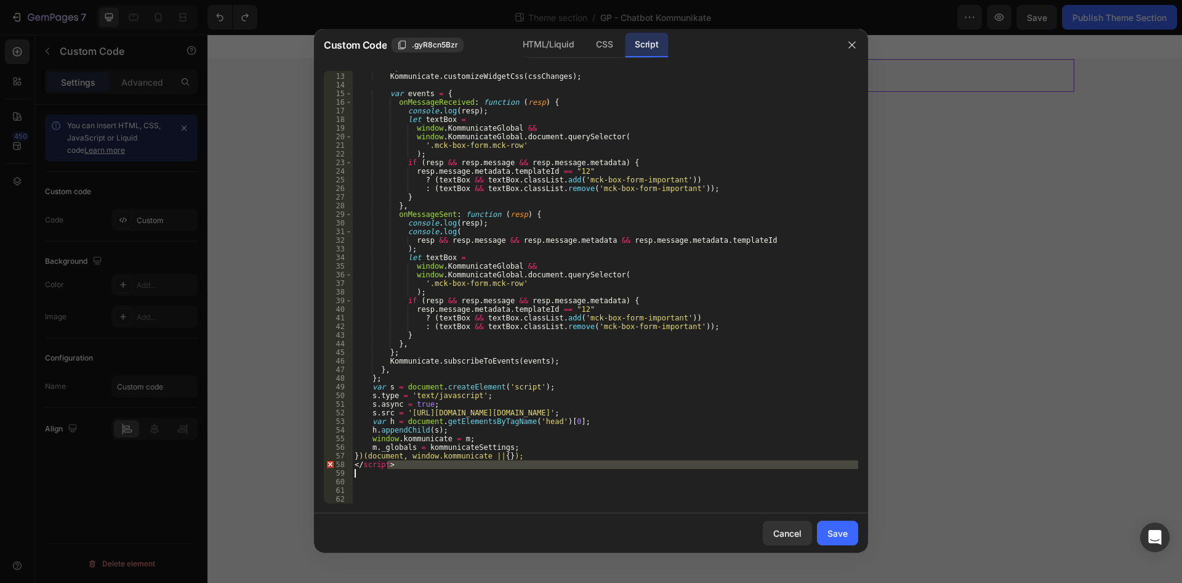
drag, startPoint x: 402, startPoint y: 469, endPoint x: 336, endPoint y: 469, distance: 66.5
click at [352, 469] on div "` ; Kommunicate . customizeWidgetCss ( cssChanges ) ; var events = { onMessageR…" at bounding box center [605, 287] width 506 height 432
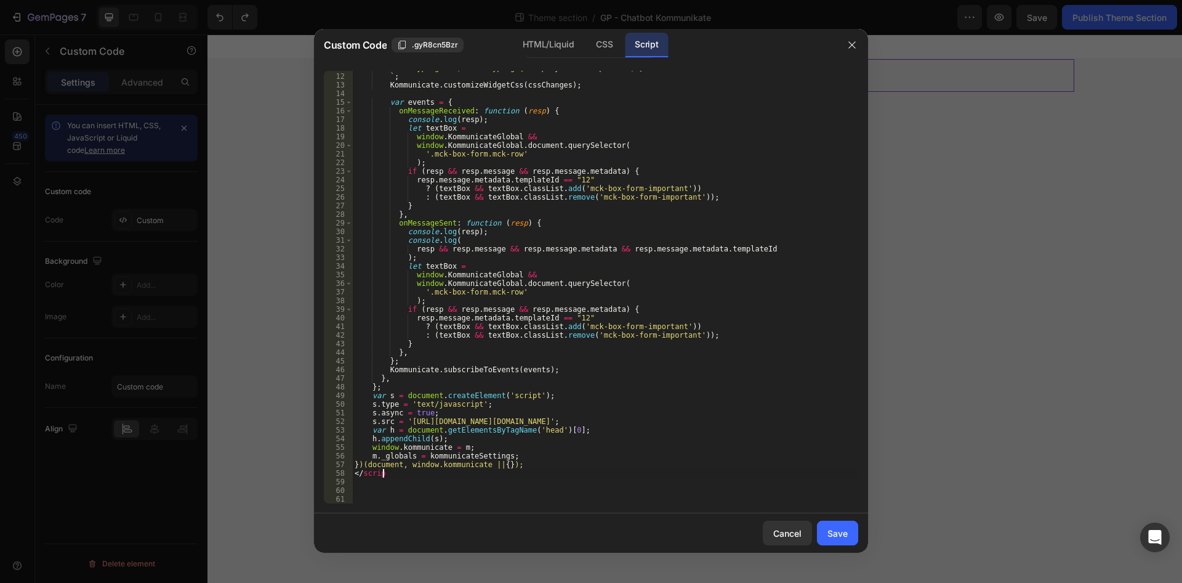
scroll to position [0, 0]
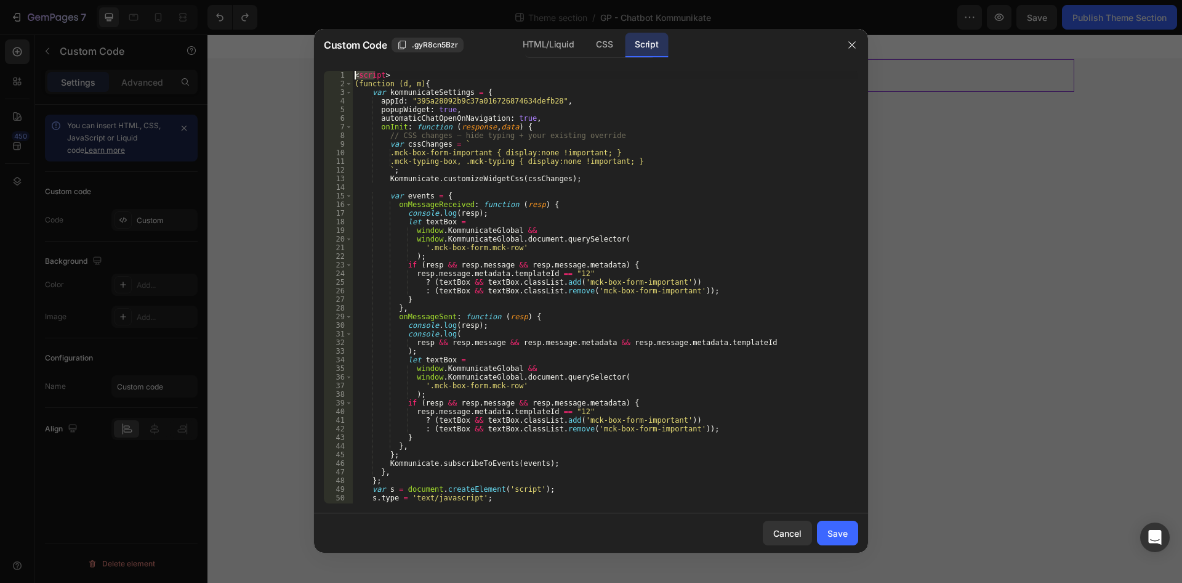
drag, startPoint x: 366, startPoint y: 78, endPoint x: 347, endPoint y: 78, distance: 19.1
click at [352, 78] on div "< script > (function (d, m) { var kommunicateSettings = { appId : "395a28092b9c…" at bounding box center [605, 287] width 506 height 432
type textarea "<script>"
drag, startPoint x: 419, startPoint y: 76, endPoint x: 329, endPoint y: 77, distance: 90.5
click at [352, 77] on div "< script > (function (d, m) { var kommunicateSettings = { appId : "395a28092b9c…" at bounding box center [605, 287] width 506 height 432
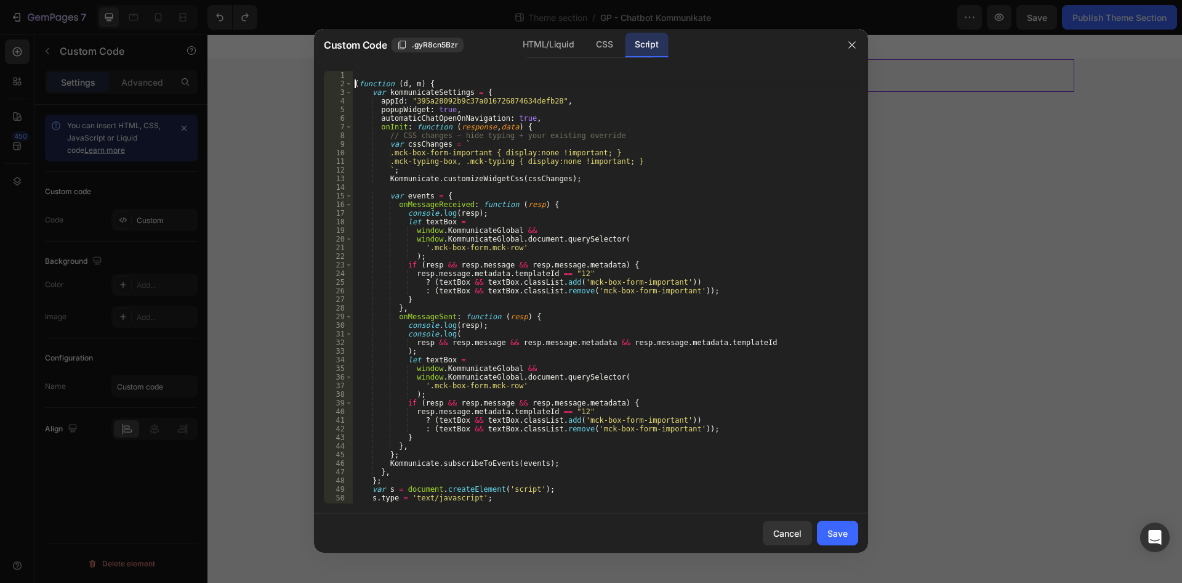
click at [353, 82] on div "( function ( d , m ) { var kommunicateSettings = { appId : "395a28092b9c37a0167…" at bounding box center [605, 296] width 506 height 450
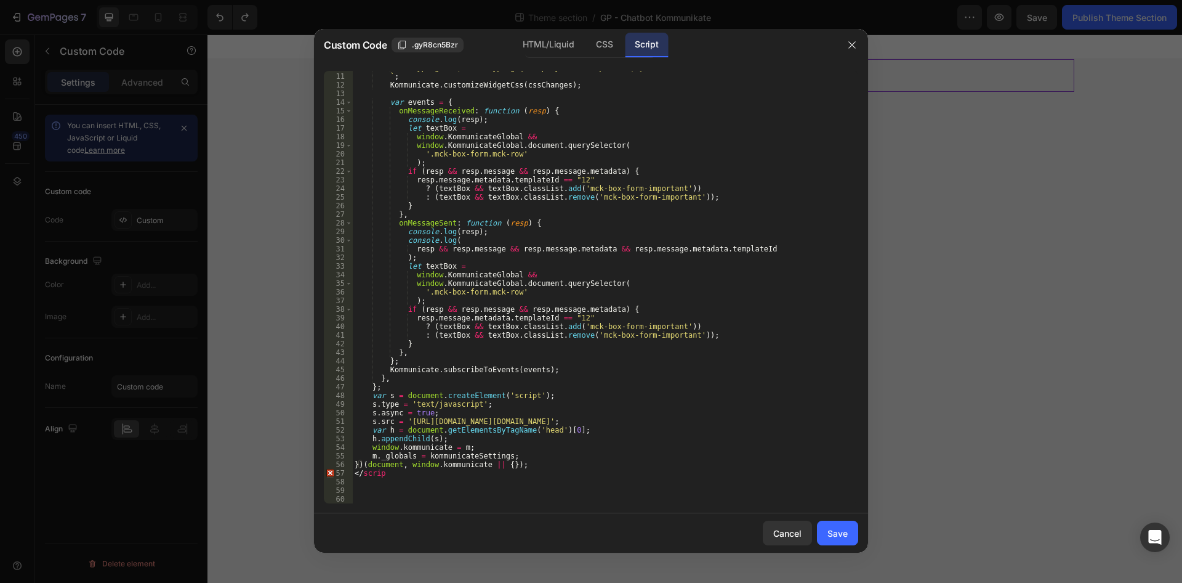
scroll to position [85, 0]
drag, startPoint x: 435, startPoint y: 470, endPoint x: 337, endPoint y: 469, distance: 97.9
click at [352, 469] on div ".mck-typing-box, .mck-typing { display:none !important; } ` ; Kommunicate . cus…" at bounding box center [605, 287] width 506 height 432
type textarea "</scrip"
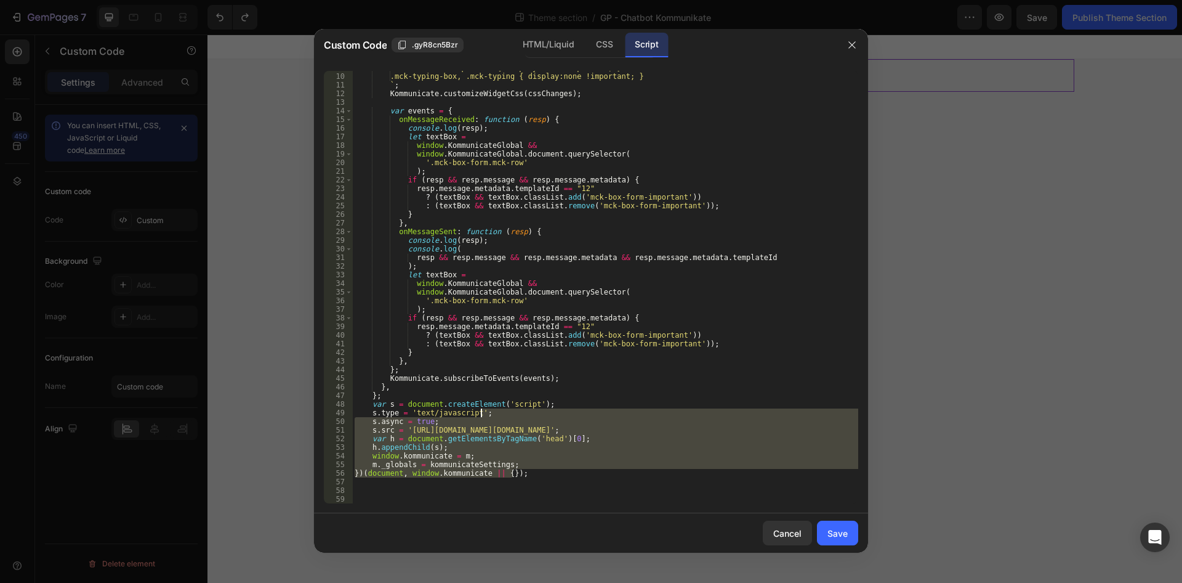
scroll to position [0, 0]
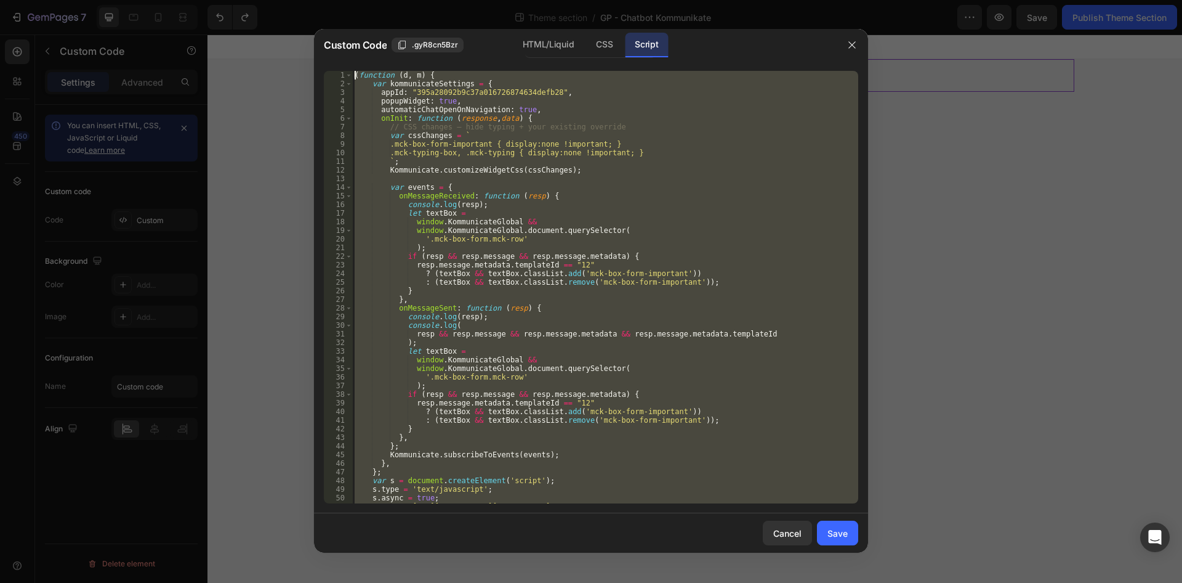
drag, startPoint x: 546, startPoint y: 413, endPoint x: 259, endPoint y: -53, distance: 547.2
click at [352, 71] on div "( function ( d , m ) { var kommunicateSettings = { appId : "395a28092b9c37a0167…" at bounding box center [605, 287] width 506 height 432
type textarea "(function (d, m) { var kommunicateSettings = {"
paste textarea
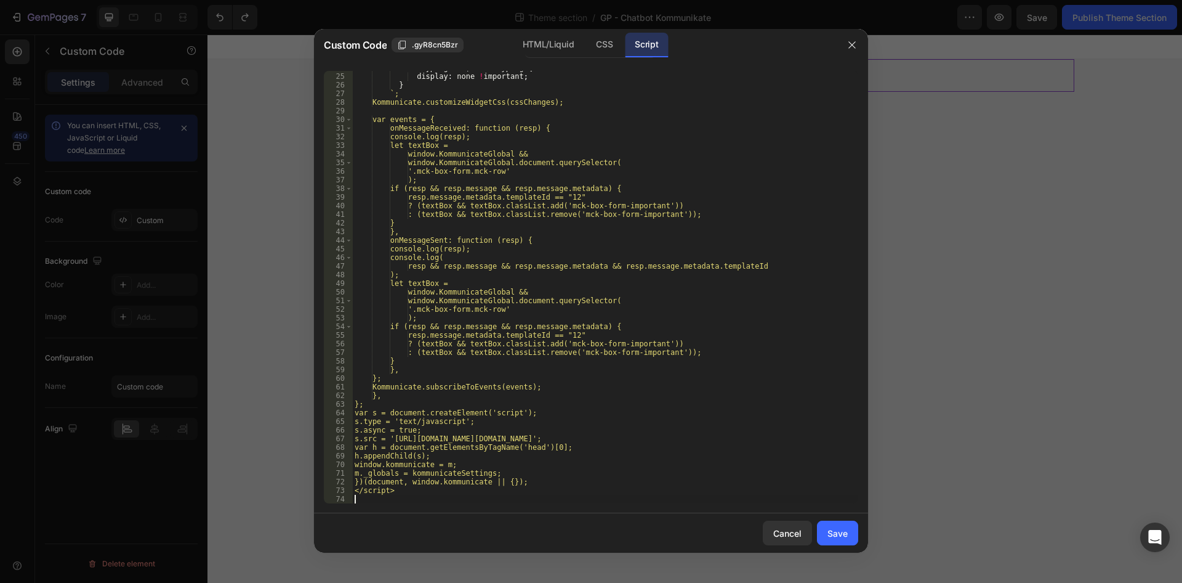
scroll to position [232, 0]
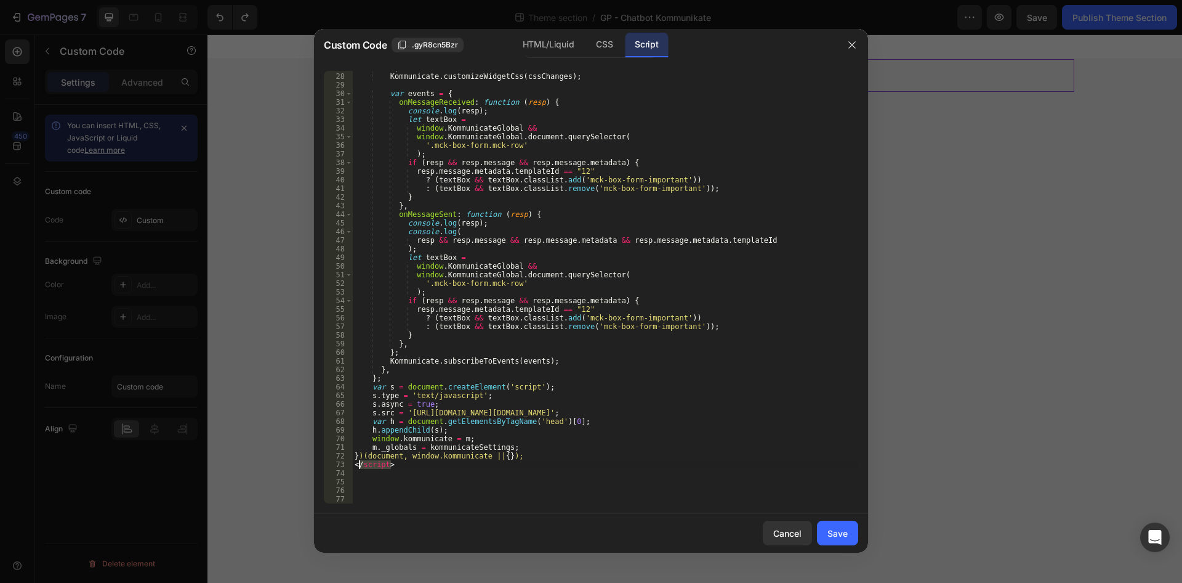
drag, startPoint x: 405, startPoint y: 469, endPoint x: 357, endPoint y: 466, distance: 47.5
click at [357, 466] on div "` ; Kommunicate . customizeWidgetCss ( cssChanges ) ; var events = { onMessageR…" at bounding box center [605, 288] width 506 height 450
type textarea "<"
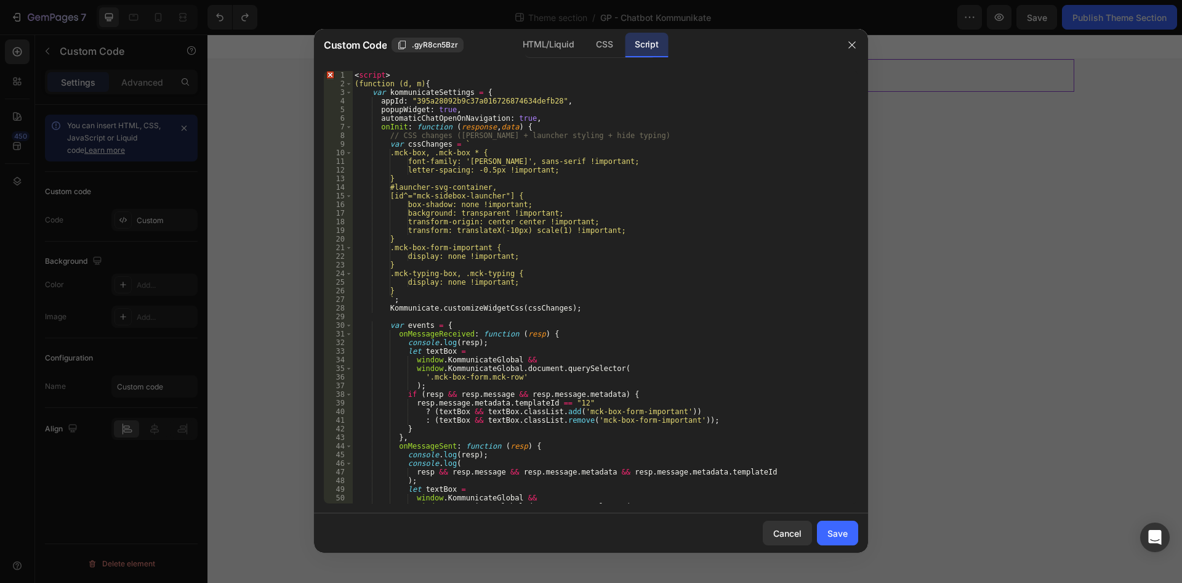
scroll to position [0, 0]
click at [368, 71] on div "< script > (function (d, m) { var kommunicateSettings = { appId : "395a28092b9c…" at bounding box center [605, 287] width 506 height 432
type textarea "<script>"
click at [357, 82] on div "( function ( d , m ) { var kommunicateSettings = { appId : "395a28092b9c37a0167…" at bounding box center [605, 296] width 506 height 450
type textarea "(function (d, m) {"
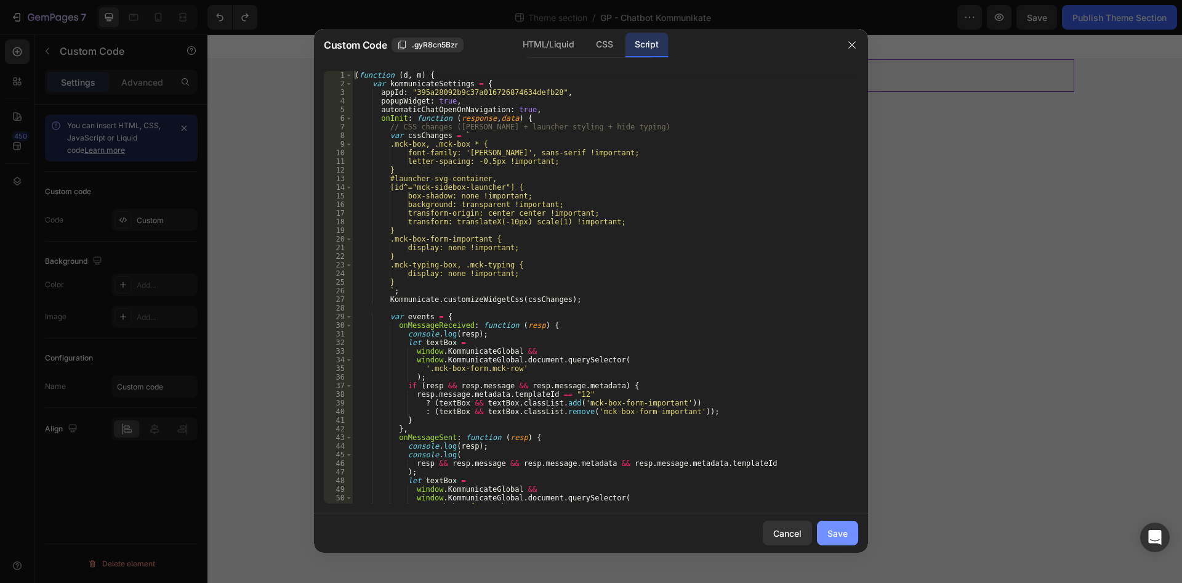
click at [836, 539] on button "Save" at bounding box center [837, 532] width 41 height 25
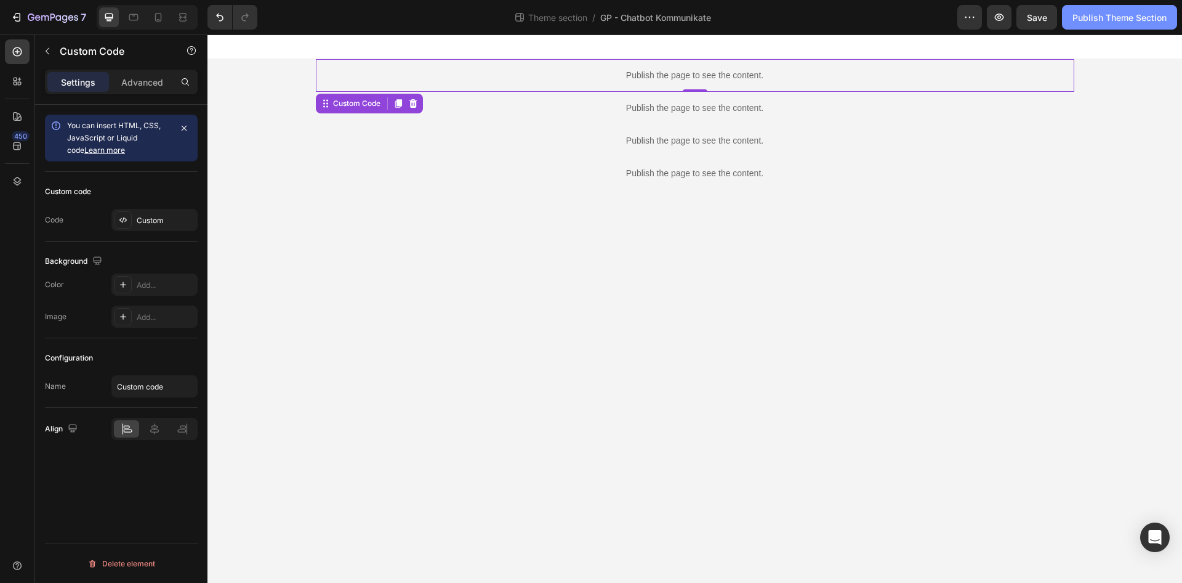
click at [1104, 29] on button "Publish Theme Section" at bounding box center [1119, 17] width 115 height 25
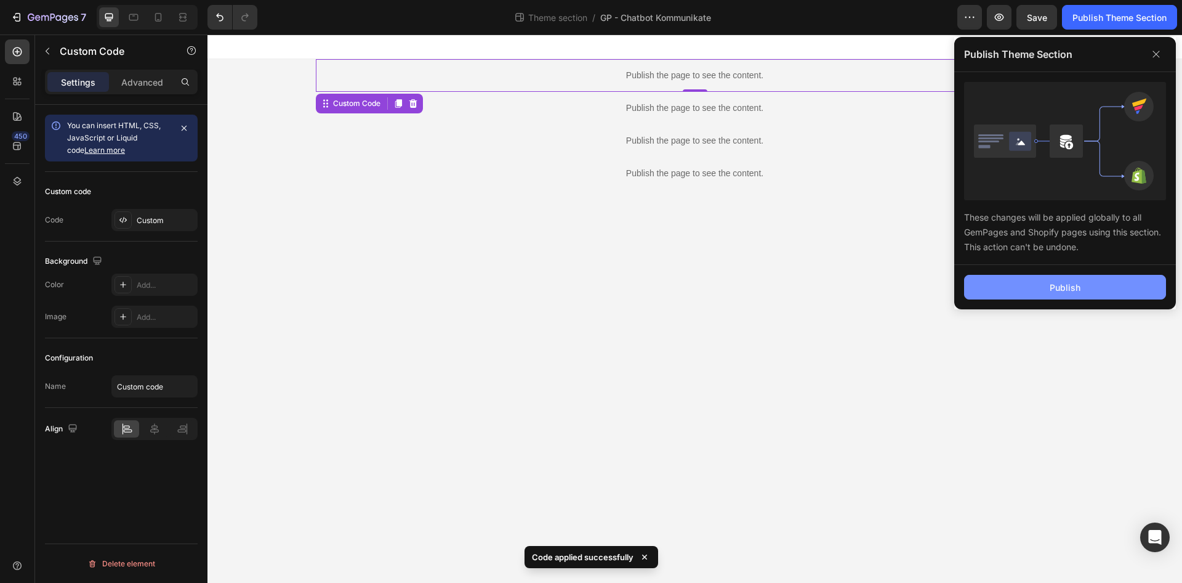
click at [1056, 277] on button "Publish" at bounding box center [1065, 287] width 202 height 25
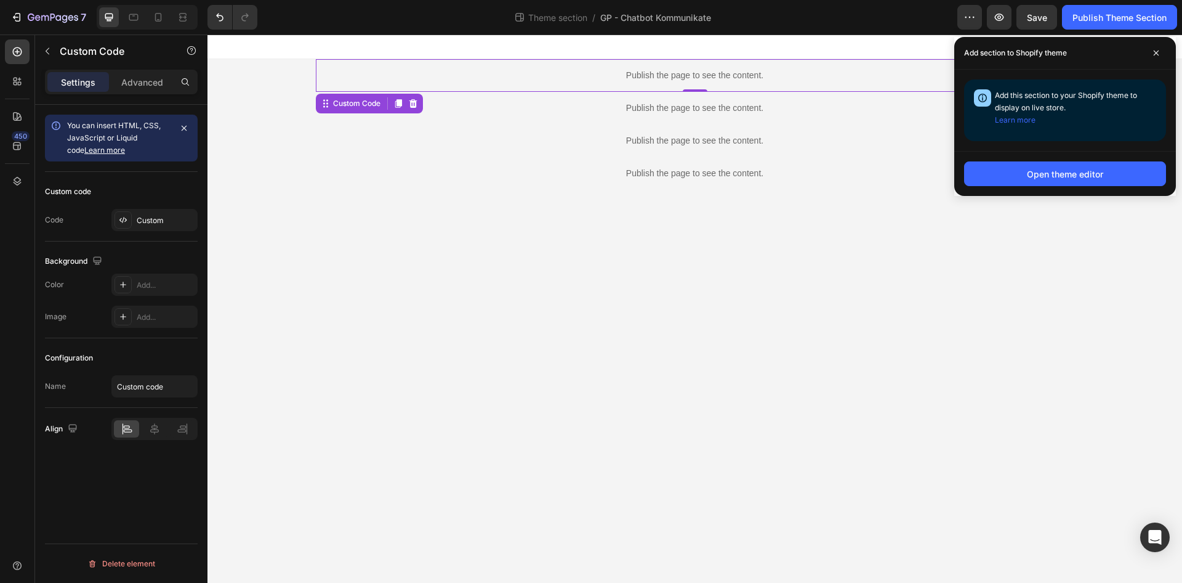
click at [510, 75] on p "Publish the page to see the content." at bounding box center [695, 75] width 759 height 13
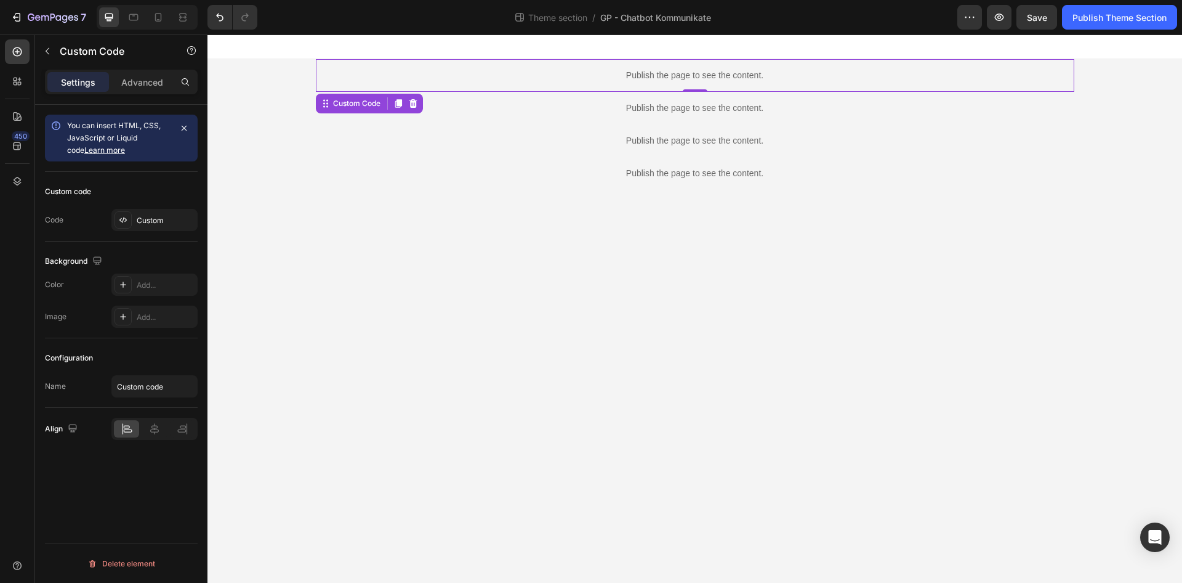
click at [510, 75] on p "Publish the page to see the content." at bounding box center [695, 75] width 759 height 13
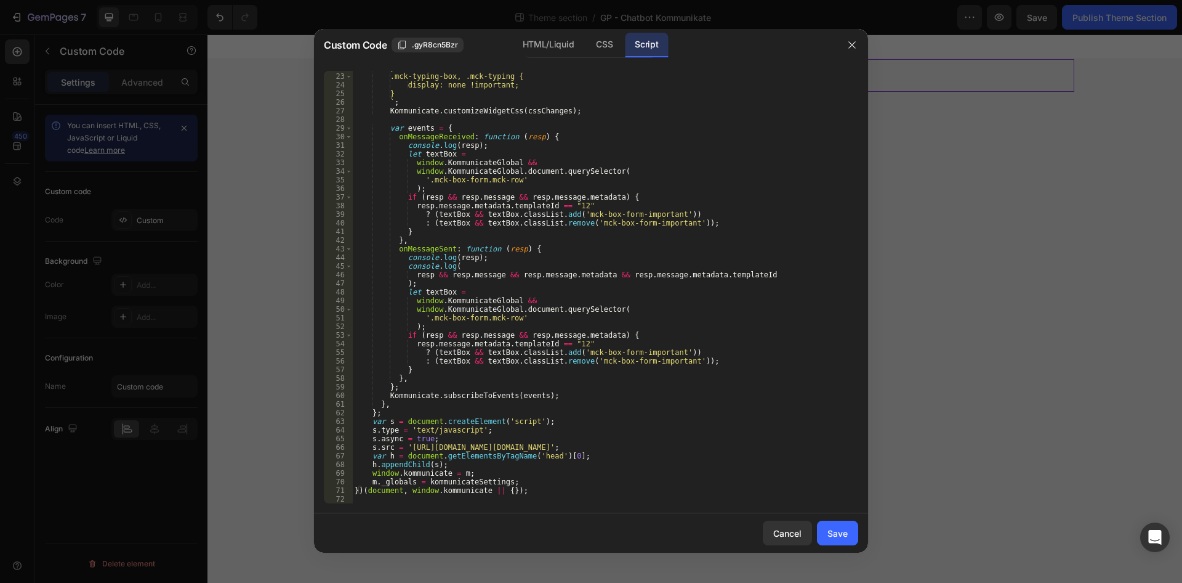
scroll to position [214, 0]
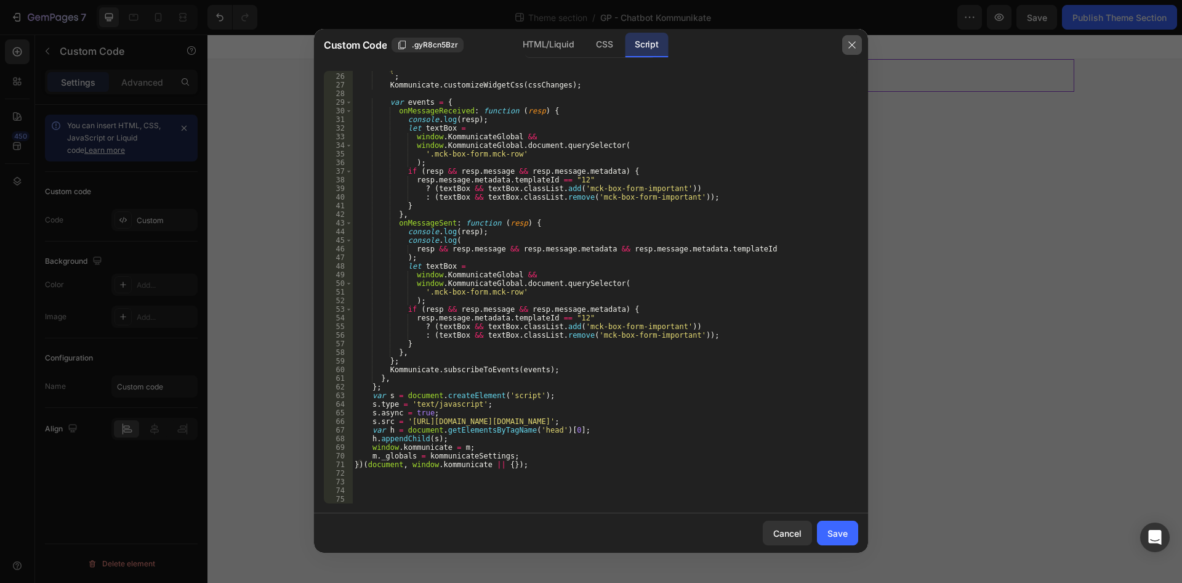
click at [854, 51] on button "button" at bounding box center [852, 45] width 20 height 20
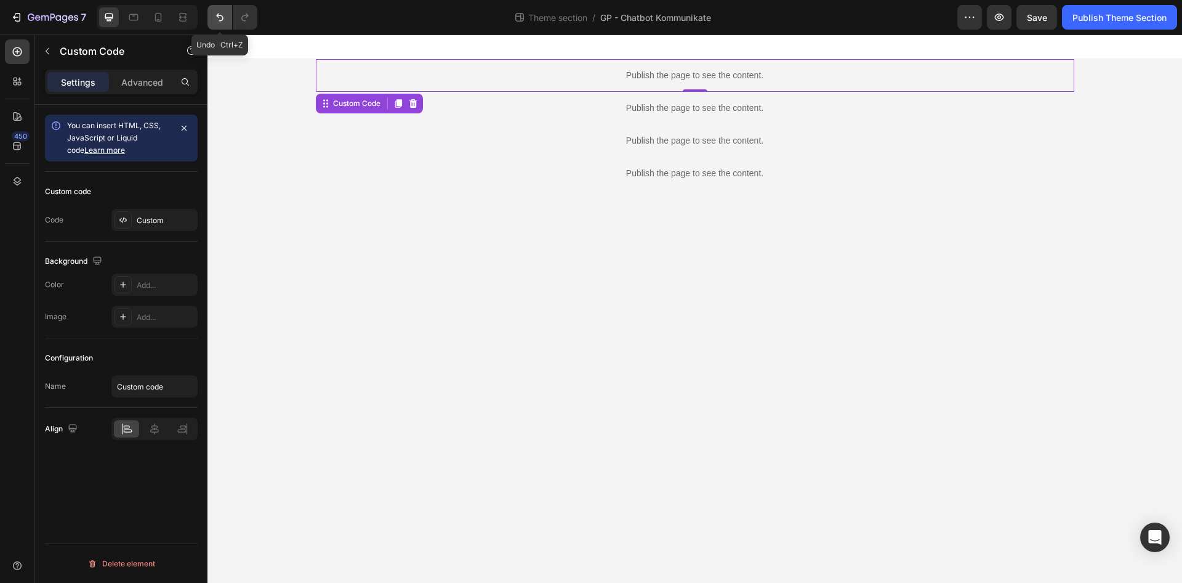
click at [211, 12] on button "Undo/Redo" at bounding box center [220, 17] width 25 height 25
click at [537, 63] on div "Publish the page to see the content." at bounding box center [695, 75] width 759 height 33
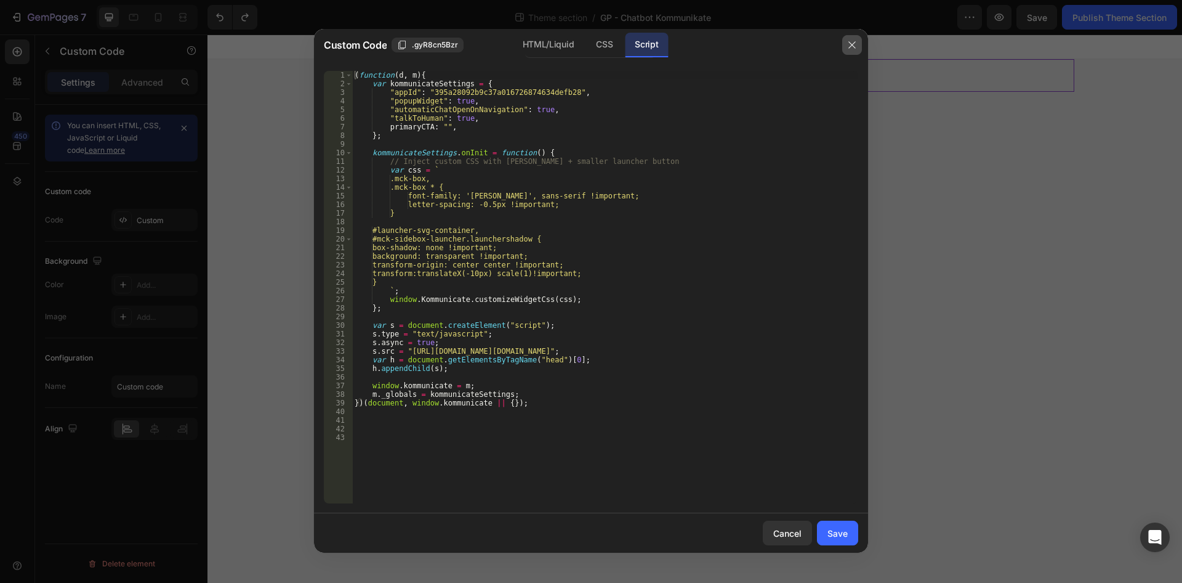
click at [842, 46] on button "button" at bounding box center [852, 45] width 20 height 20
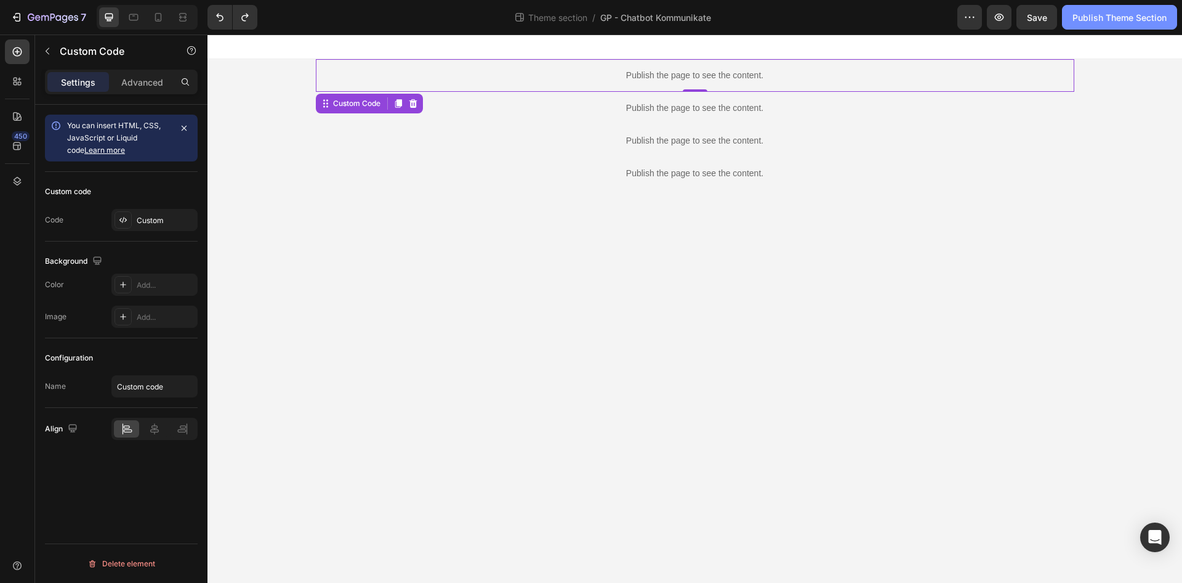
click at [1102, 28] on button "Publish Theme Section" at bounding box center [1119, 17] width 115 height 25
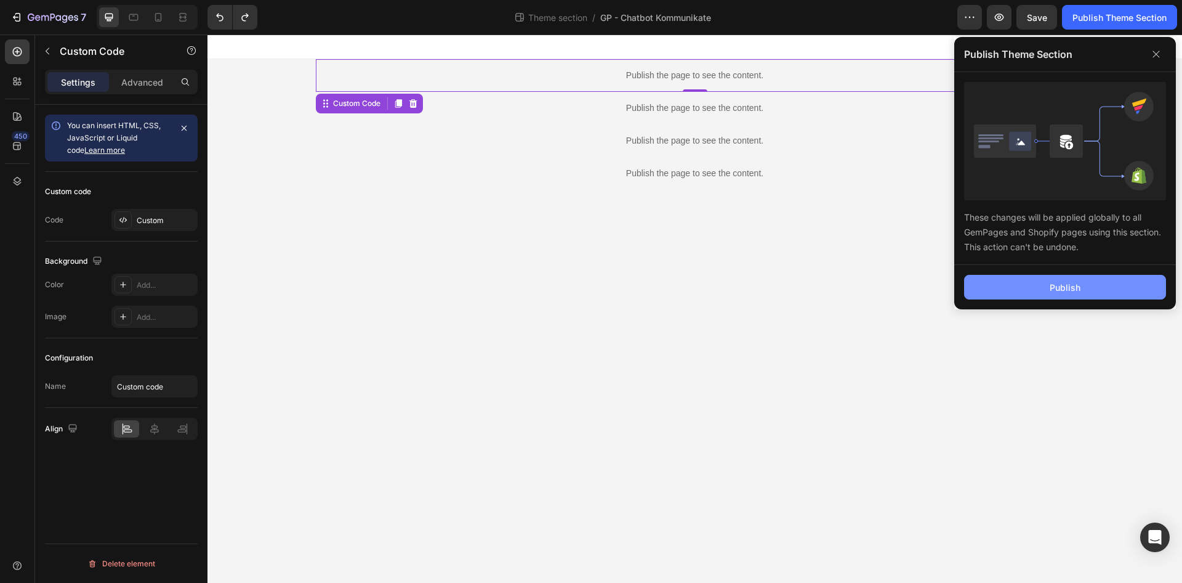
click at [1103, 276] on button "Publish" at bounding box center [1065, 287] width 202 height 25
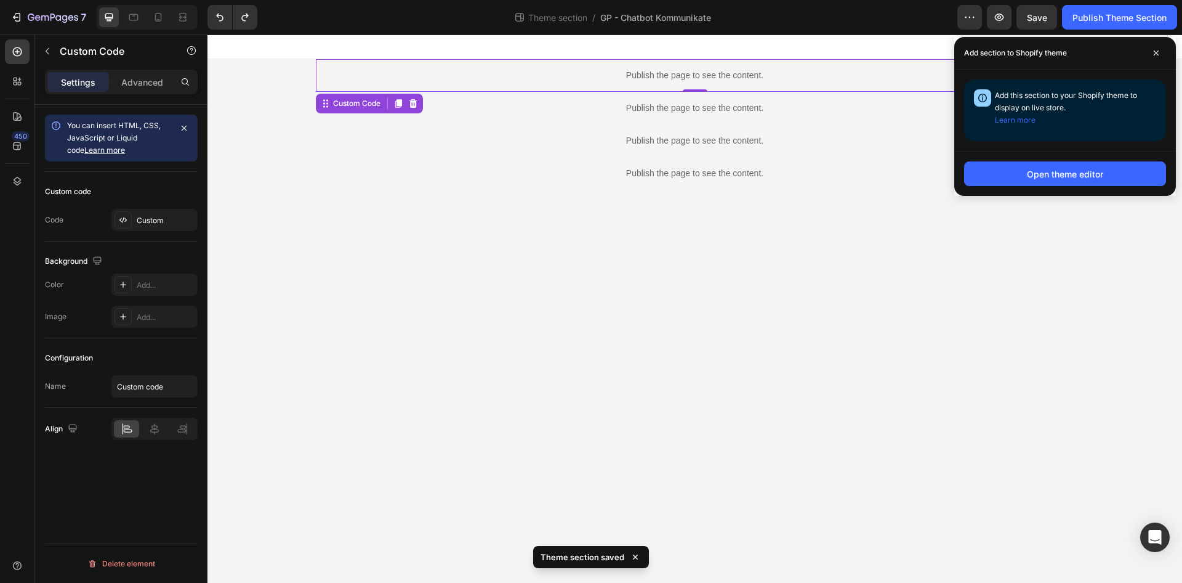
click at [544, 78] on p "Publish the page to see the content." at bounding box center [695, 75] width 759 height 13
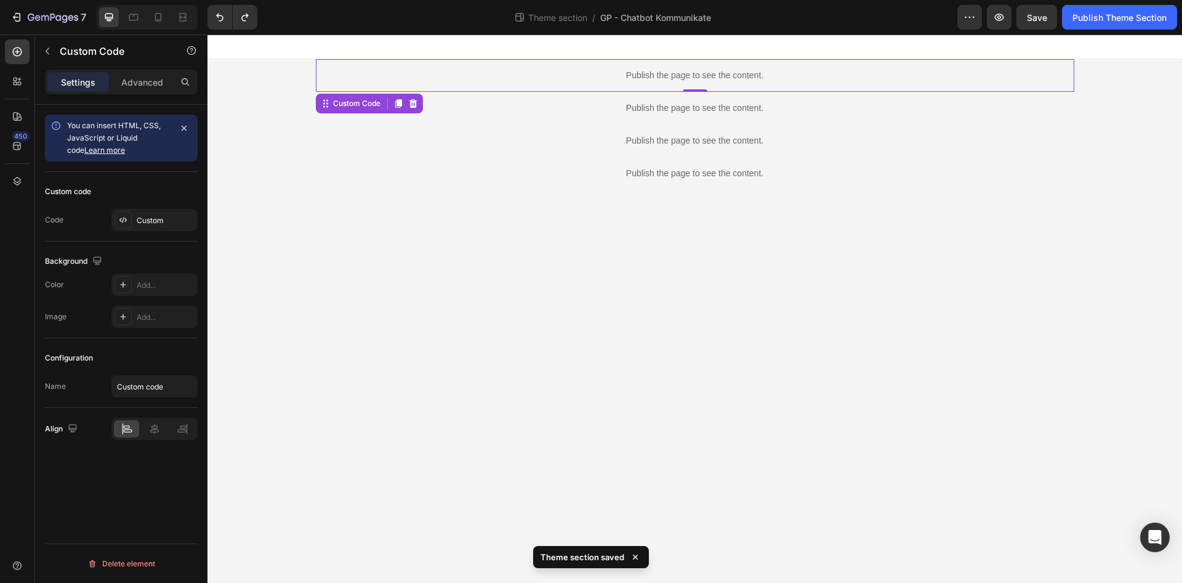
click at [544, 78] on p "Publish the page to see the content." at bounding box center [695, 75] width 759 height 13
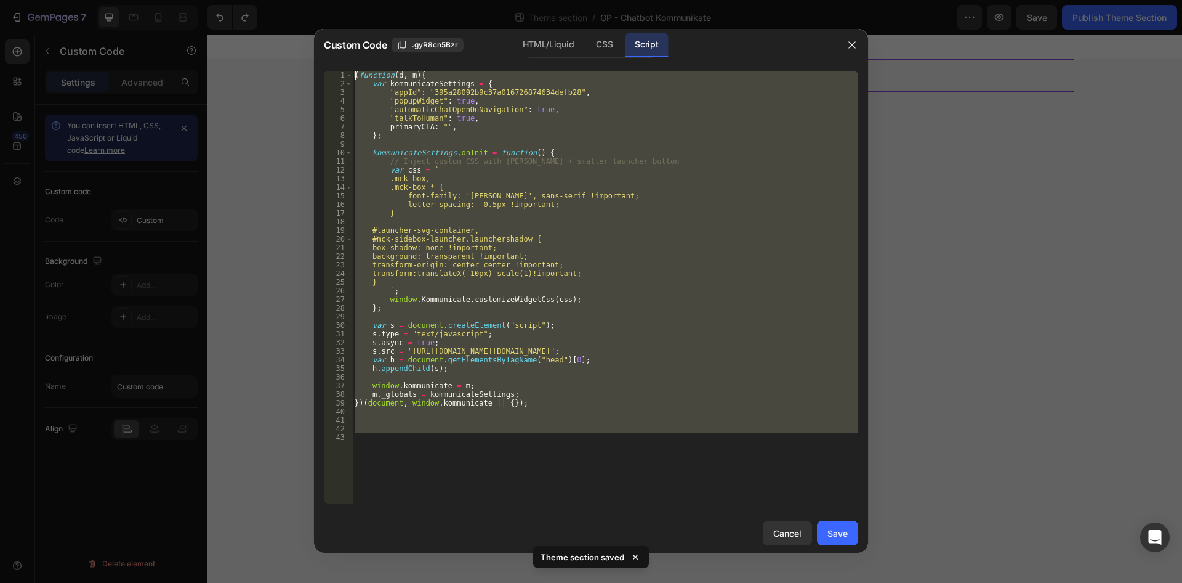
drag, startPoint x: 575, startPoint y: 475, endPoint x: 235, endPoint y: -53, distance: 627.7
click at [352, 71] on div "( function ( d , m ) { var kommunicateSettings = { "appId" : "395a28092b9c37a01…" at bounding box center [605, 287] width 506 height 432
click at [529, 390] on div "( function ( d , m ) { var kommunicateSettings = { "appId" : "395a28092b9c37a01…" at bounding box center [605, 287] width 506 height 432
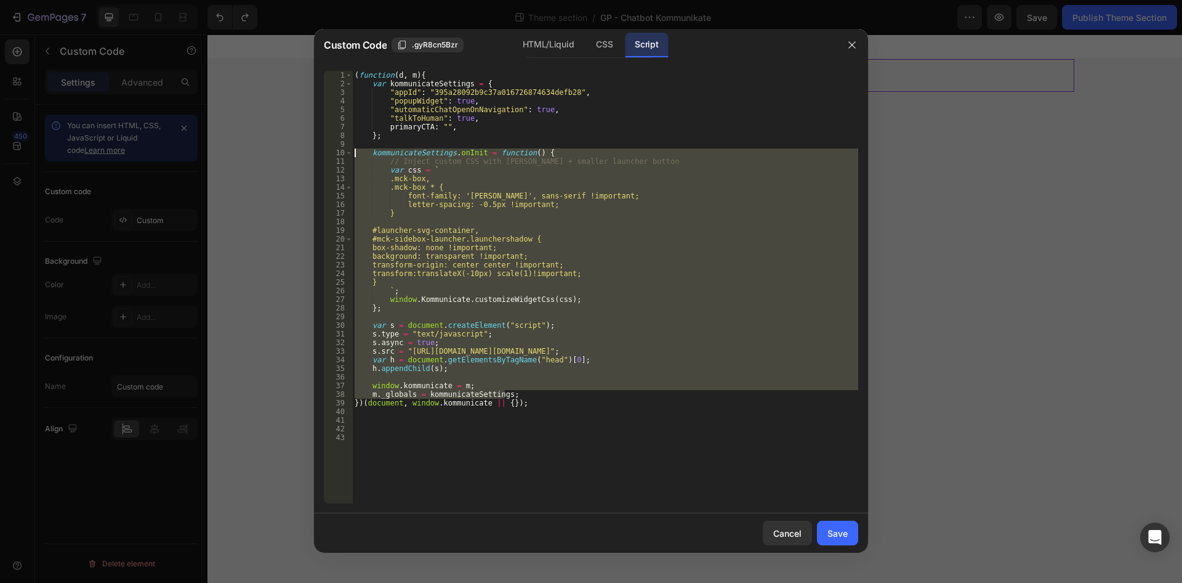
drag, startPoint x: 550, startPoint y: 398, endPoint x: 259, endPoint y: -40, distance: 526.7
click at [352, 71] on div "( function ( d , m ) { var kommunicateSettings = { "appId" : "395a28092b9c37a01…" at bounding box center [605, 287] width 506 height 432
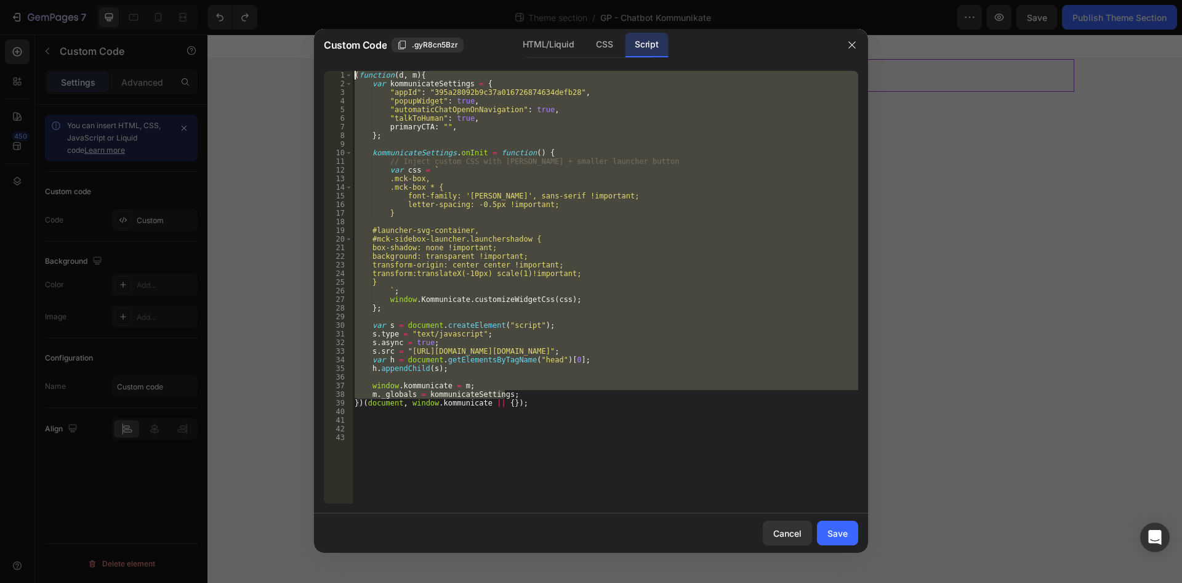
click at [573, 332] on div "( function ( d , m ) { var kommunicateSettings = { "appId" : "395a28092b9c37a01…" at bounding box center [605, 287] width 506 height 432
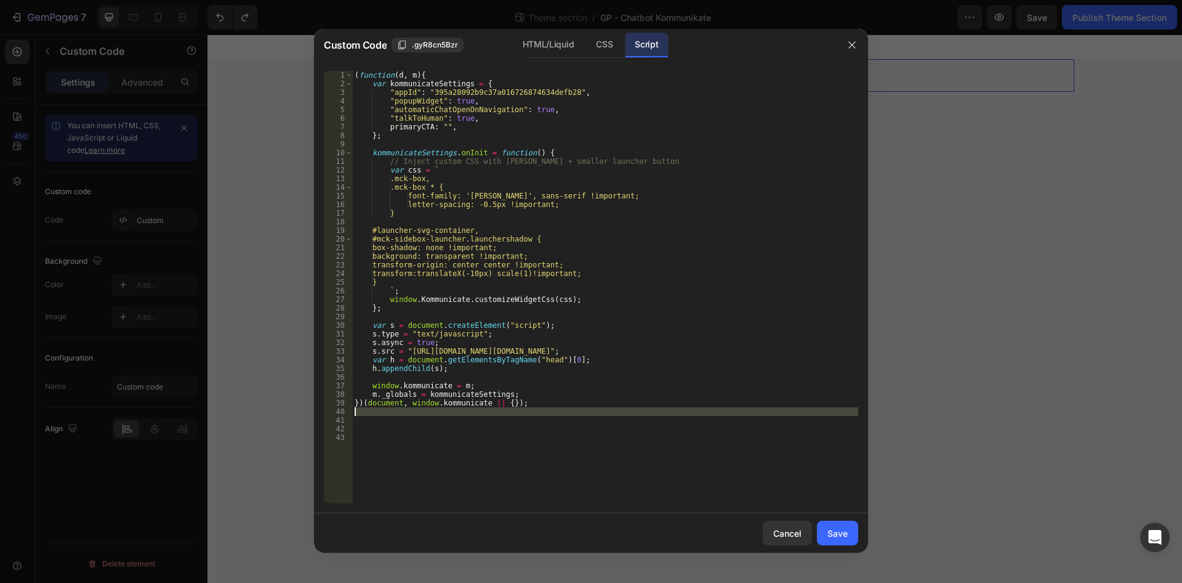
drag, startPoint x: 517, startPoint y: 358, endPoint x: 230, endPoint y: -53, distance: 501.9
click at [352, 71] on div "( function ( d , m ) { var kommunicateSettings = { "appId" : "395a28092b9c37a01…" at bounding box center [605, 287] width 506 height 432
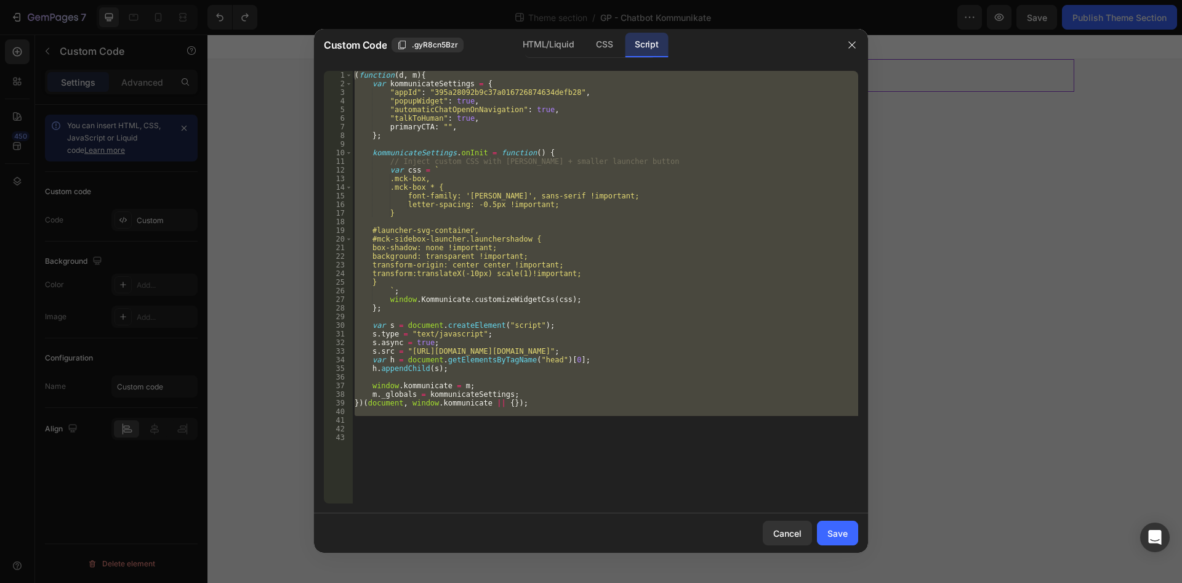
click at [645, 254] on div "( function ( d , m ) { var kommunicateSettings = { "appId" : "395a28092b9c37a01…" at bounding box center [605, 287] width 506 height 432
drag, startPoint x: 591, startPoint y: 424, endPoint x: 343, endPoint y: -53, distance: 537.6
click at [352, 71] on div "( function ( d , m ) { var kommunicateSettings = { "appId" : "395a28092b9c37a01…" at bounding box center [605, 287] width 506 height 432
type textarea "(function(d, m){ var kommunicateSettings = {"
paste textarea
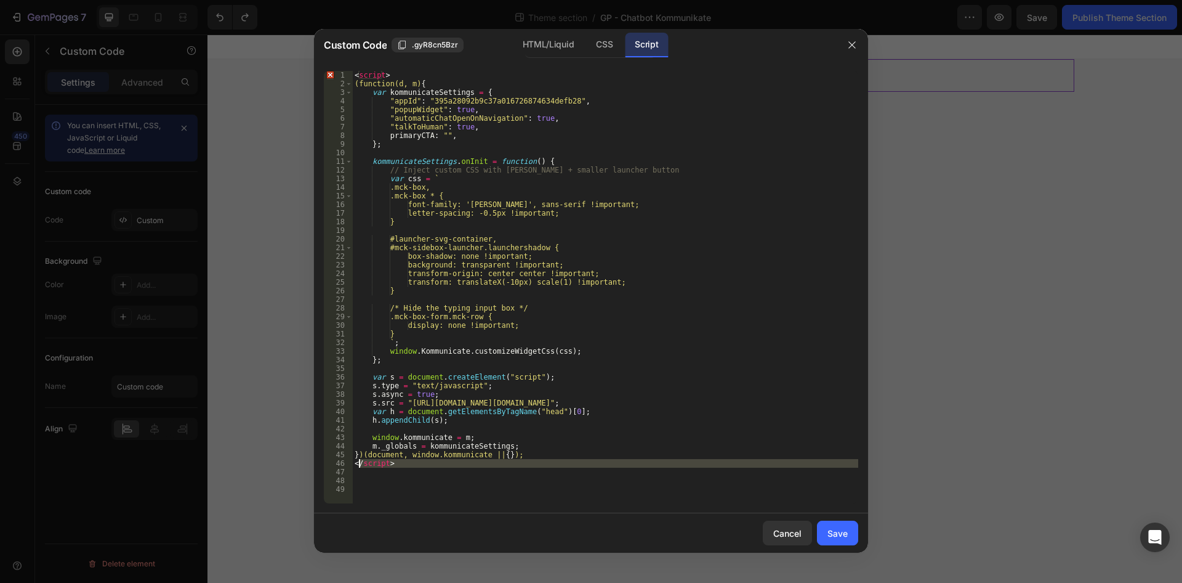
drag, startPoint x: 409, startPoint y: 471, endPoint x: 358, endPoint y: 467, distance: 51.9
click at [358, 467] on div "< script > (function(d, m) { var kommunicateSettings = { "appId" : "395a28092b9…" at bounding box center [605, 296] width 506 height 450
type textarea "</script>"
click at [414, 468] on div "< script > (function(d, m) { var kommunicateSettings = { "appId" : "395a28092b9…" at bounding box center [605, 287] width 506 height 432
click at [352, 466] on div "< script > (function(d, m) { var kommunicateSettings = { "appId" : "395a28092b9…" at bounding box center [605, 287] width 506 height 432
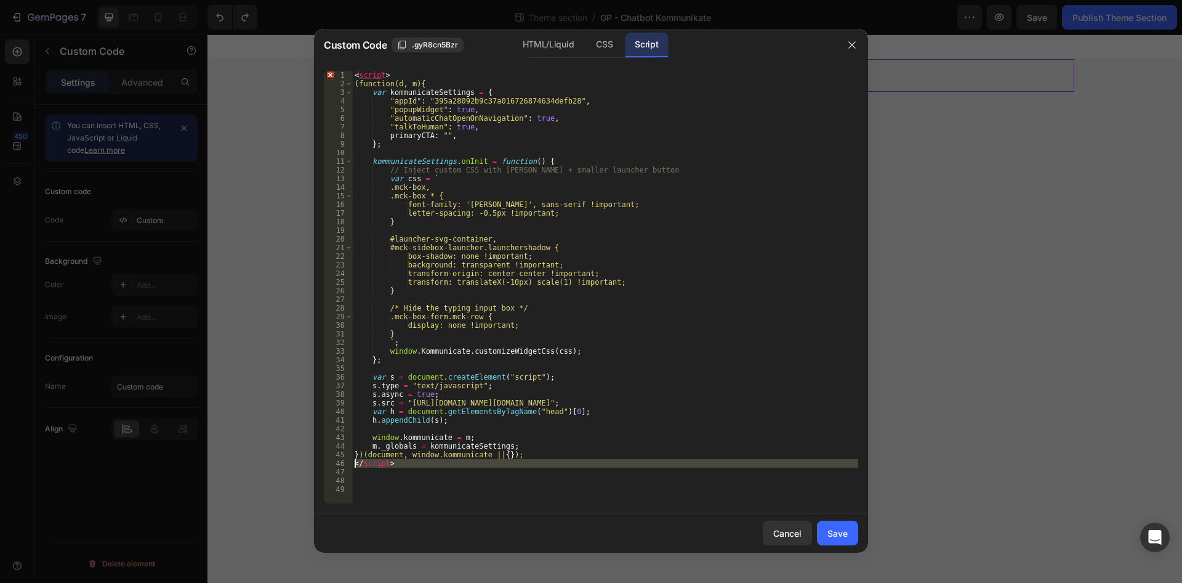
type textarea "</script>"
drag, startPoint x: 379, startPoint y: 76, endPoint x: 316, endPoint y: 78, distance: 62.9
click at [352, 78] on div "< script > (function(d, m) { var kommunicateSettings = { "appId" : "395a28092b9…" at bounding box center [605, 287] width 506 height 432
type textarea "<script>"
click at [355, 86] on div "(function(d, m) { var kommunicateSettings = { "appId" : "395a28092b9c37a0167268…" at bounding box center [605, 296] width 506 height 450
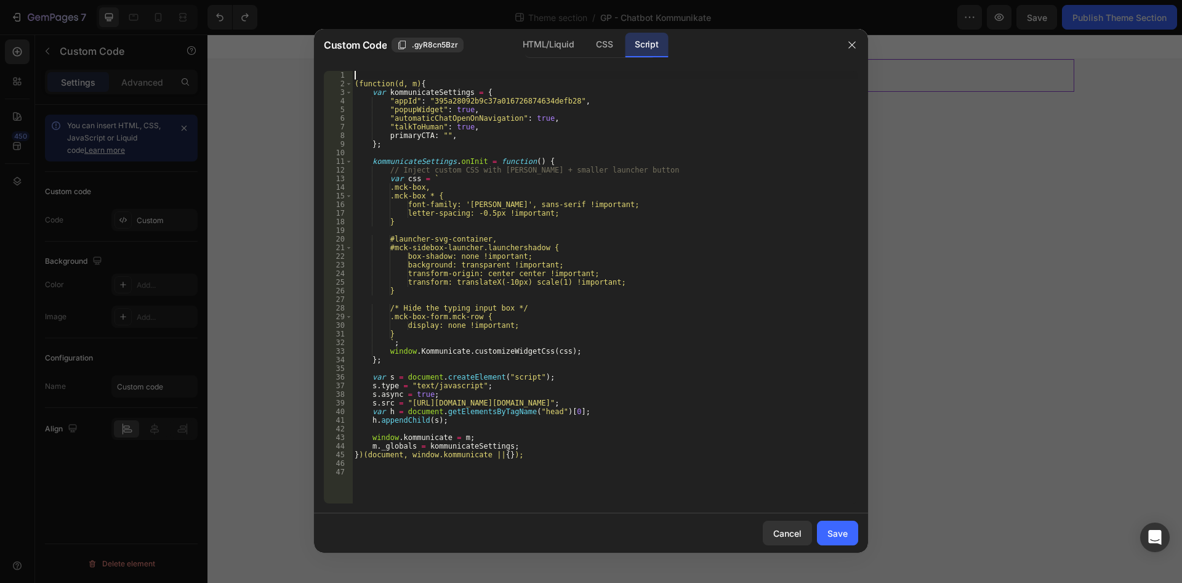
type textarea "(function(d, m){"
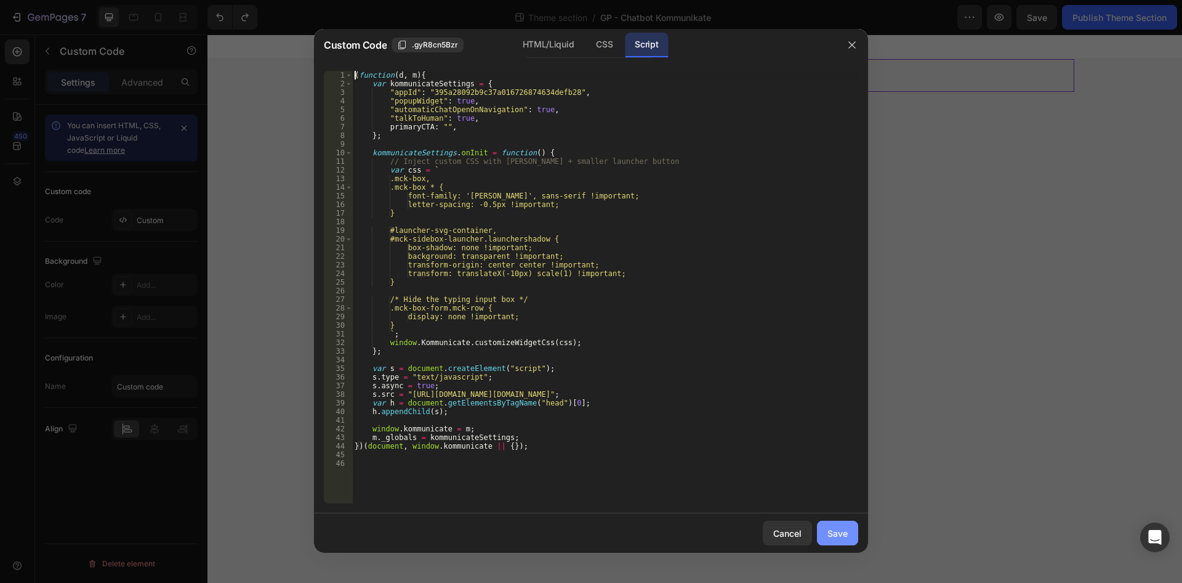
click at [847, 534] on div "Save" at bounding box center [838, 532] width 20 height 13
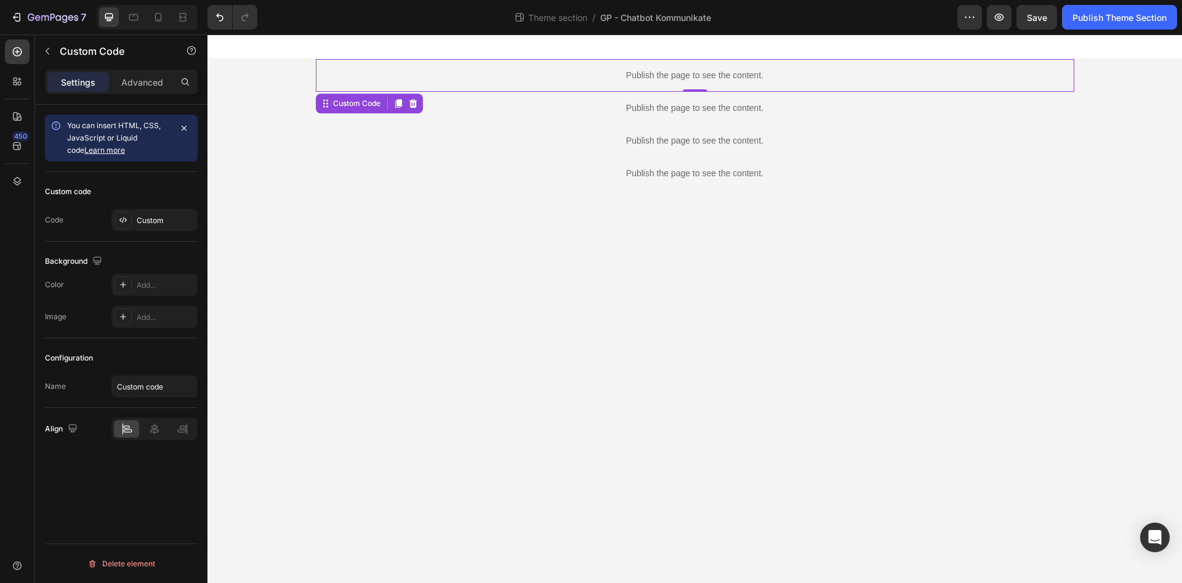
click at [1111, 1] on div "7 Theme section / GP - Chatbot Kommunikate Preview Save Publish Theme Section" at bounding box center [591, 17] width 1182 height 35
click at [1117, 24] on button "Publish Theme Section" at bounding box center [1119, 17] width 115 height 25
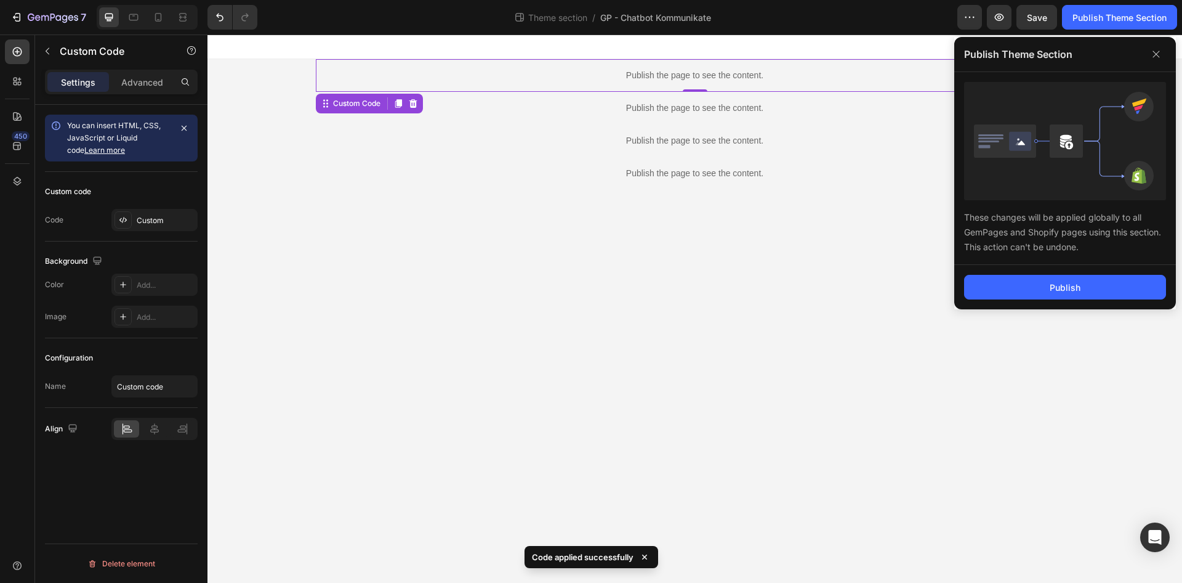
click at [1034, 302] on div "Publish" at bounding box center [1065, 287] width 222 height 44
click at [1042, 286] on button "Publish" at bounding box center [1065, 287] width 202 height 25
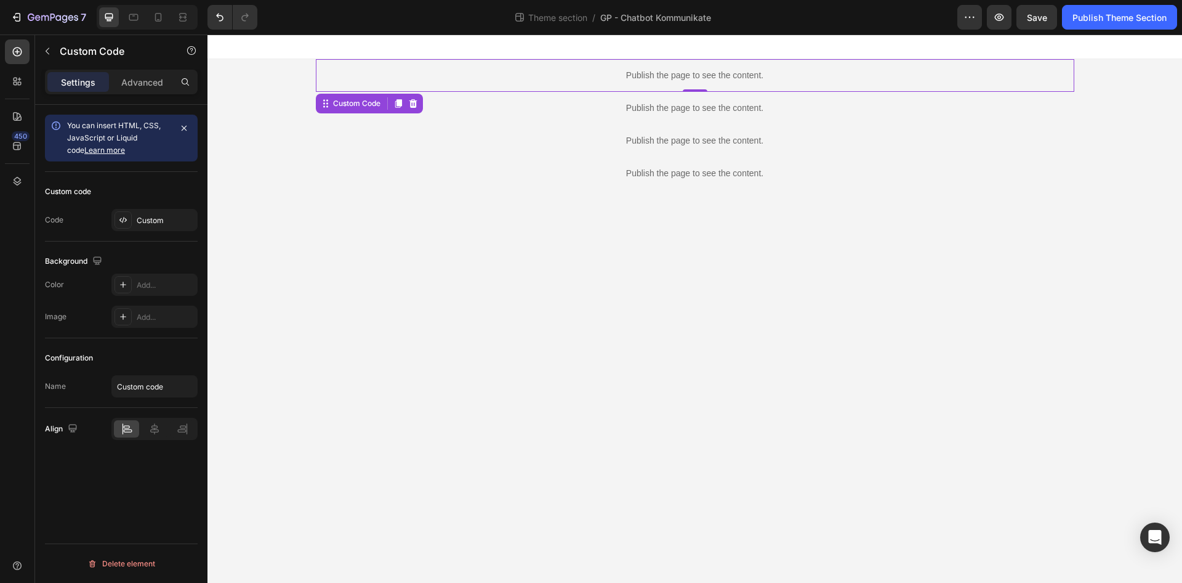
click at [558, 72] on p "Publish the page to see the content." at bounding box center [695, 75] width 759 height 13
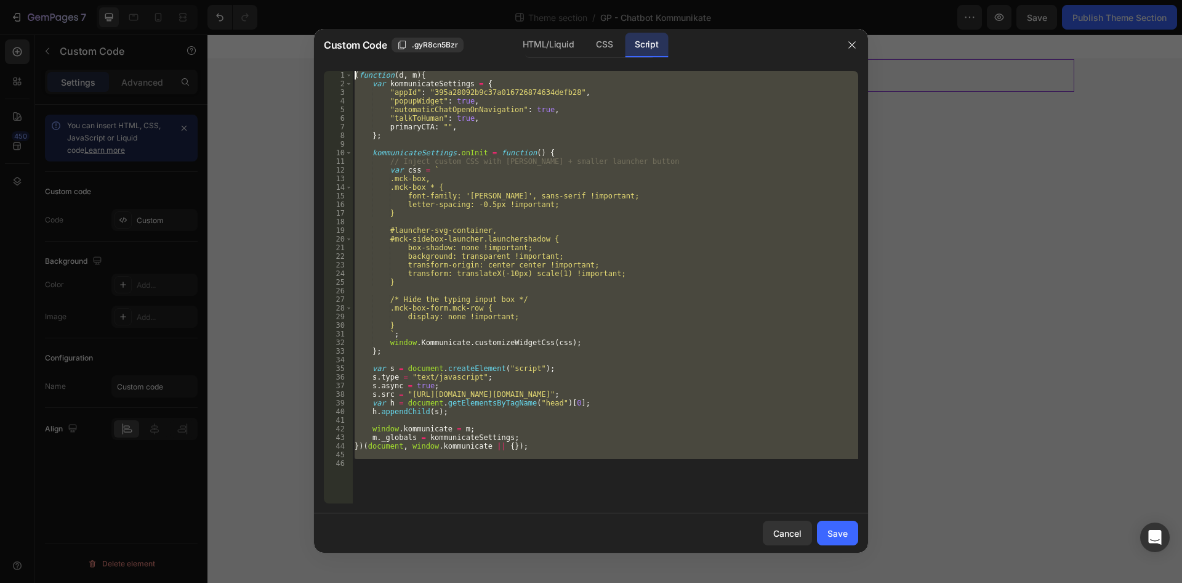
drag, startPoint x: 585, startPoint y: 478, endPoint x: 190, endPoint y: -53, distance: 662.3
click at [352, 71] on div "( function ( d , m ) { var kommunicateSettings = { "appId" : "395a28092b9c37a01…" at bounding box center [605, 287] width 506 height 432
type textarea "(function(d, m){ var kommunicateSettings = {"
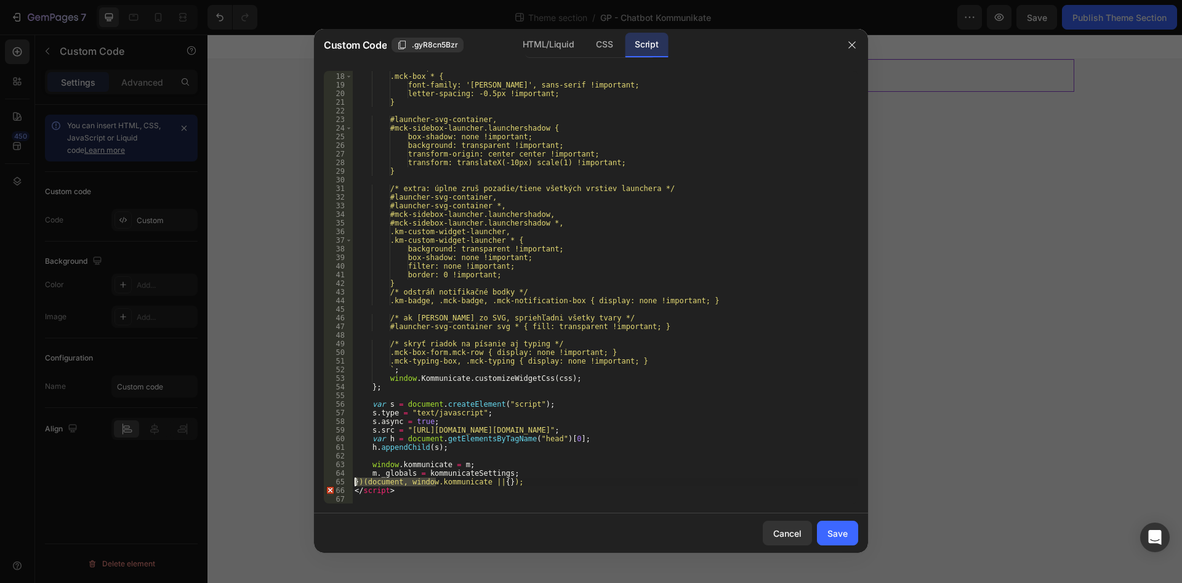
drag, startPoint x: 428, startPoint y: 486, endPoint x: 342, endPoint y: 486, distance: 85.6
click at [352, 486] on div ".mck-box, .mck-box * { font-family: 'Jost', sans-serif !important; letter-spaci…" at bounding box center [605, 287] width 506 height 432
click at [391, 489] on div ".mck-box, .mck-box * { font-family: 'Jost', sans-serif !important; letter-spaci…" at bounding box center [605, 288] width 506 height 450
type textarea "</script>"
drag, startPoint x: 394, startPoint y: 491, endPoint x: 342, endPoint y: 492, distance: 52.3
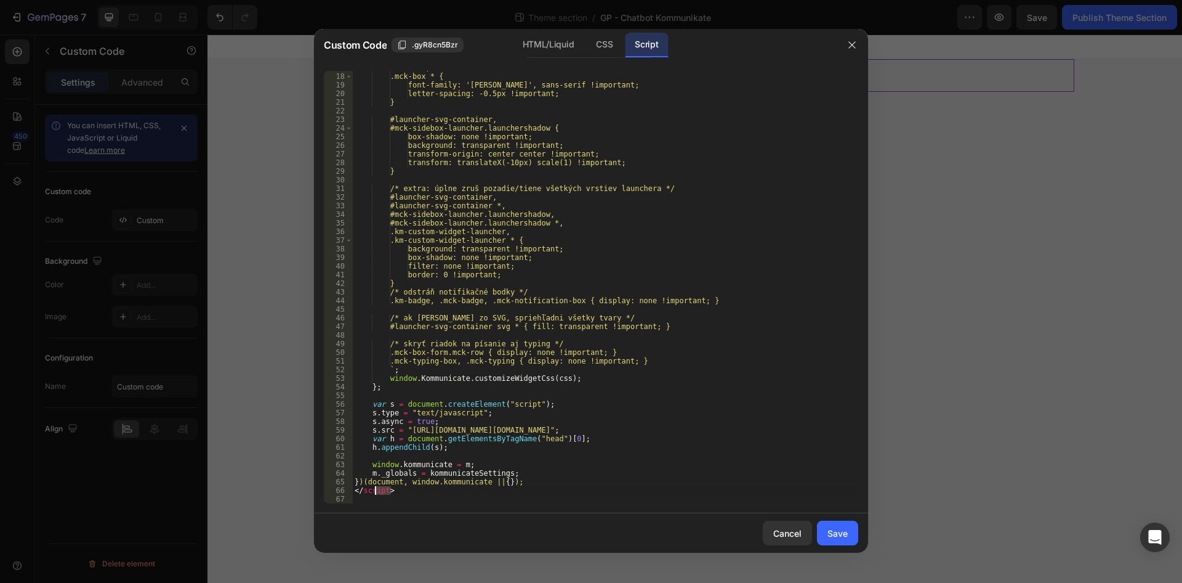
click at [352, 492] on div ".mck-box, .mck-box * { font-family: 'Jost', sans-serif !important; letter-spaci…" at bounding box center [605, 287] width 506 height 432
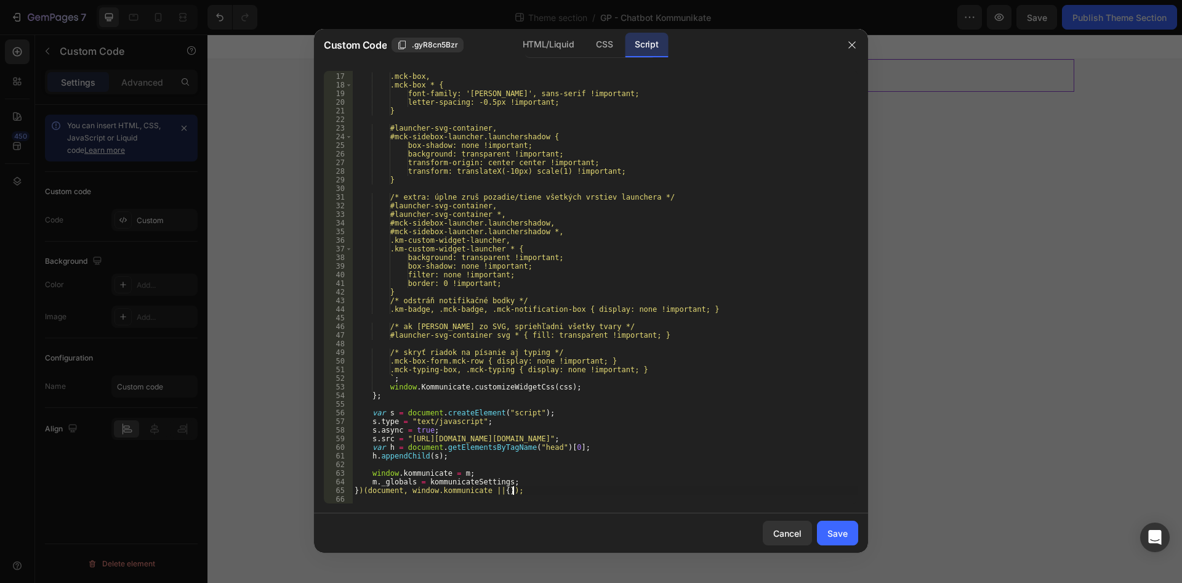
scroll to position [0, 0]
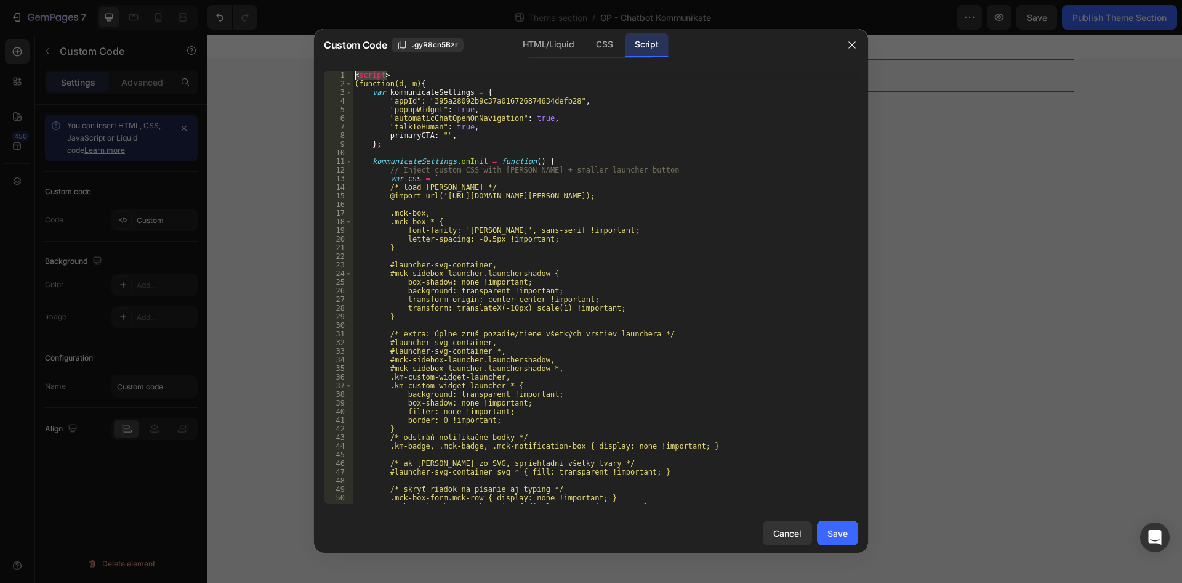
drag, startPoint x: 400, startPoint y: 78, endPoint x: 337, endPoint y: 72, distance: 62.4
click at [352, 72] on div "< script > (function(d, m) { var kommunicateSettings = { "appId" : "395a28092b9…" at bounding box center [605, 287] width 506 height 432
type textarea "<script>"
click at [353, 79] on div "( function ( d , m ) { var kommunicateSettings = { "appId" : "395a28092b9c37a01…" at bounding box center [605, 296] width 506 height 450
click at [353, 84] on div "( function ( d , m ) { var kommunicateSettings = { "appId" : "395a28092b9c37a01…" at bounding box center [605, 296] width 506 height 450
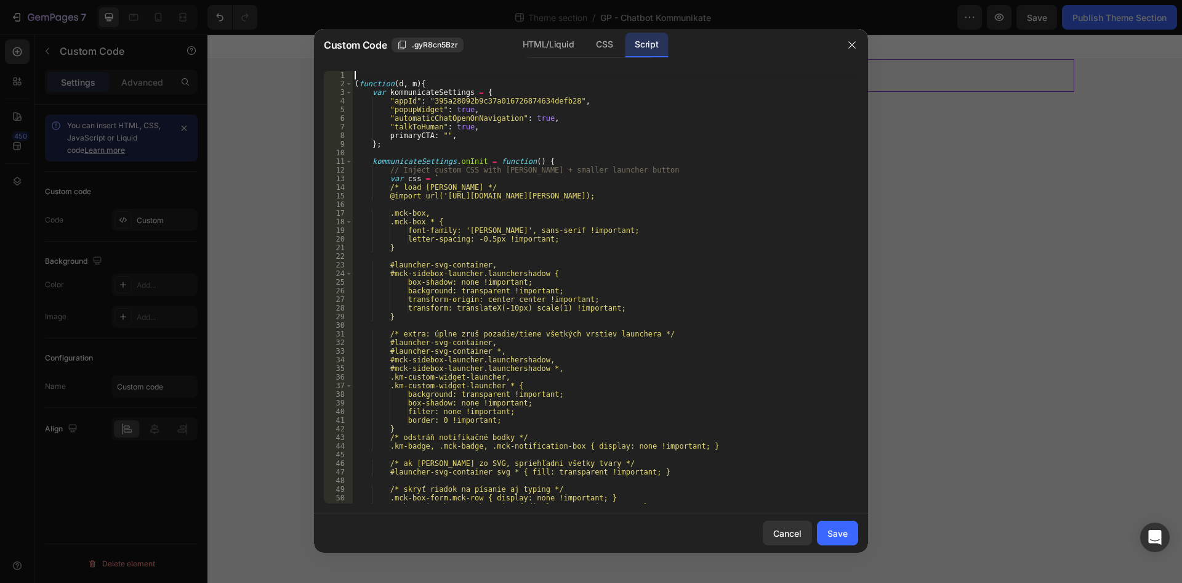
type textarea "(function(d, m){"
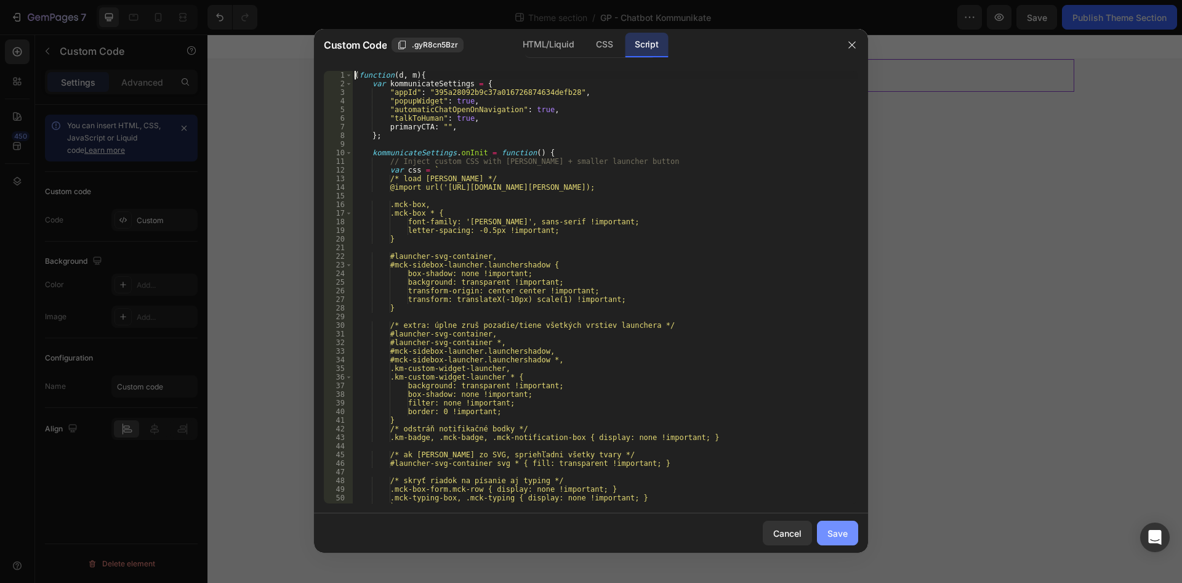
click at [845, 540] on button "Save" at bounding box center [837, 532] width 41 height 25
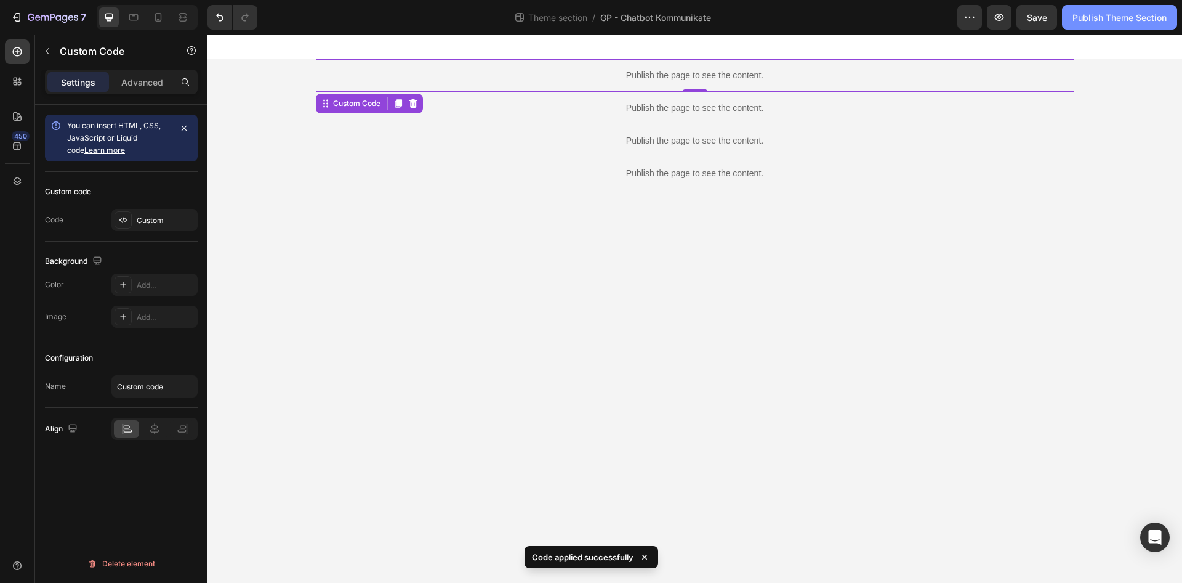
click at [1131, 15] on div "Publish Theme Section" at bounding box center [1120, 17] width 94 height 13
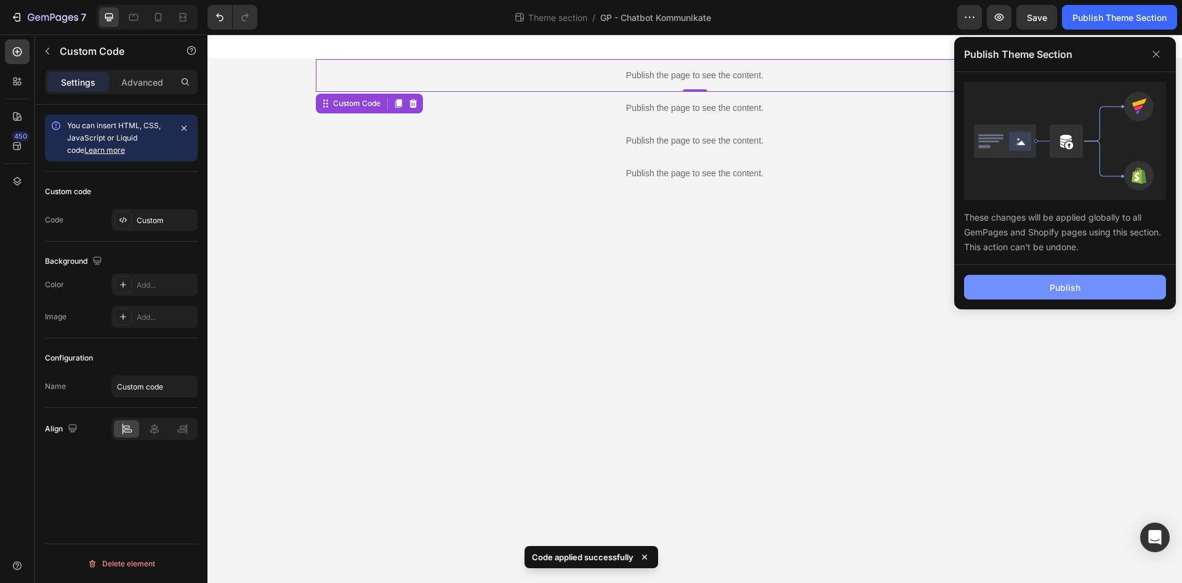
click at [1089, 280] on button "Publish" at bounding box center [1065, 287] width 202 height 25
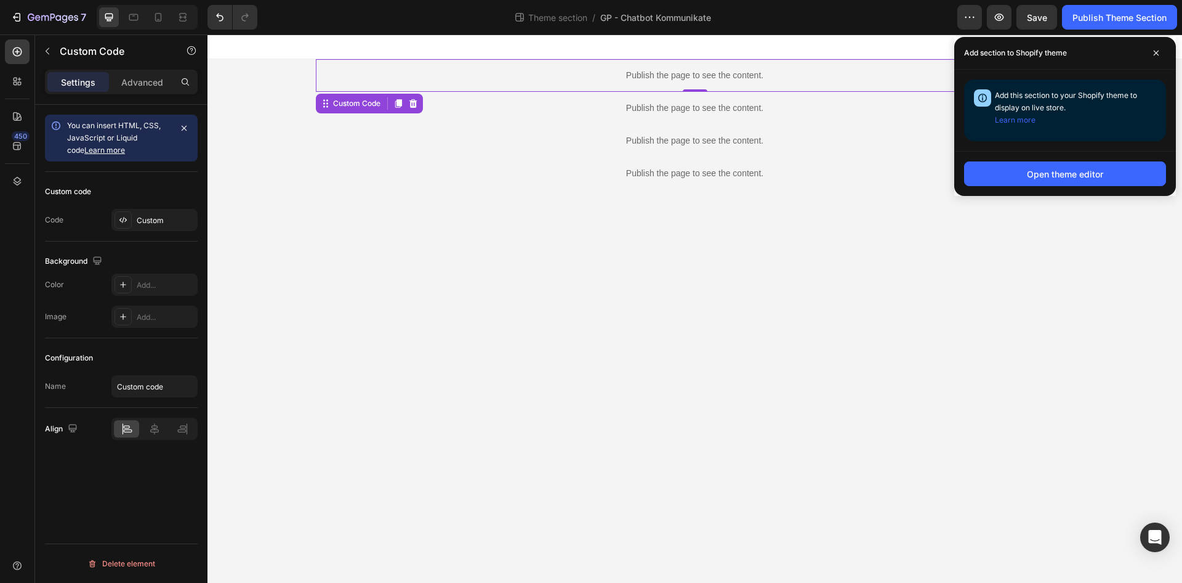
click at [533, 87] on div "Publish the page to see the content." at bounding box center [695, 75] width 759 height 33
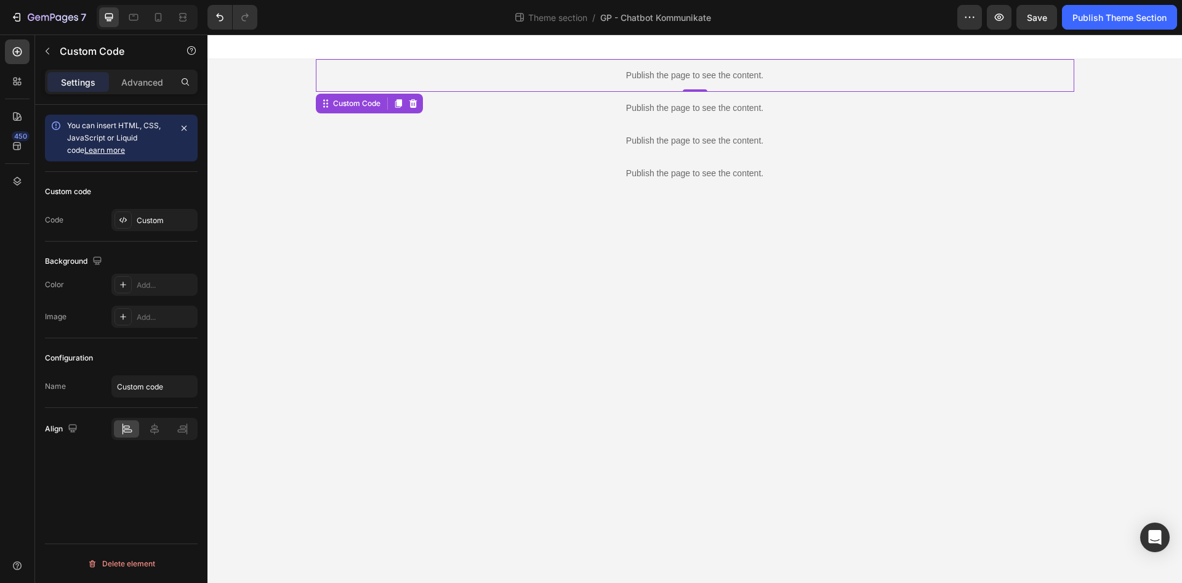
click at [533, 87] on div "Publish the page to see the content." at bounding box center [695, 75] width 759 height 33
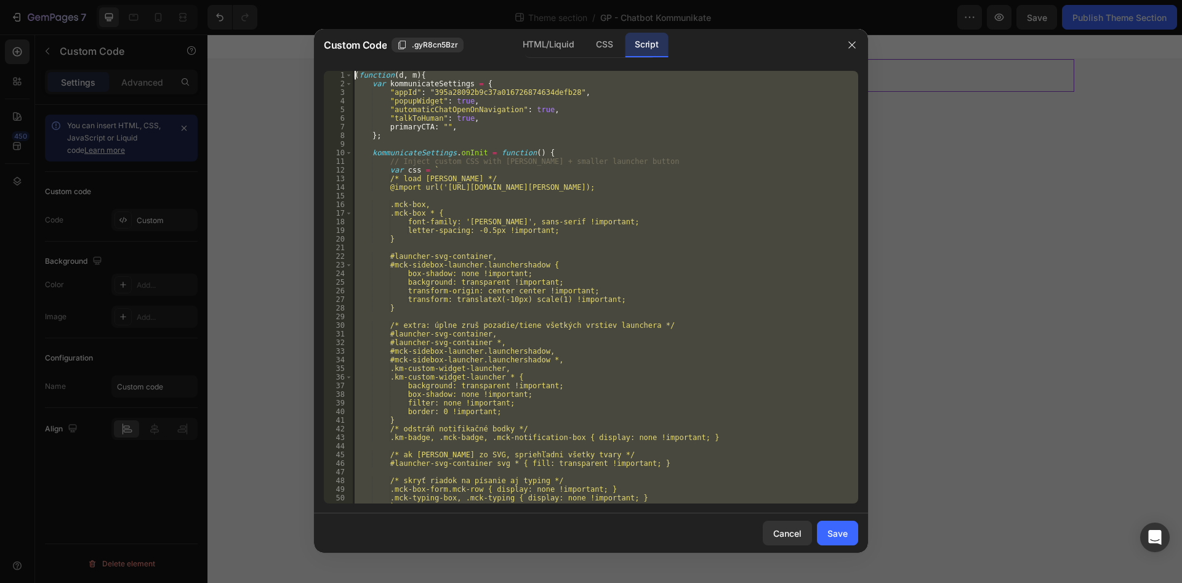
drag, startPoint x: 397, startPoint y: 325, endPoint x: 185, endPoint y: -53, distance: 432.8
click at [352, 71] on div "( function ( d , m ) { var kommunicateSettings = { "appId" : "395a28092b9c37a01…" at bounding box center [605, 287] width 506 height 432
type textarea "(function(d, m){ var kommunicateSettings = {"
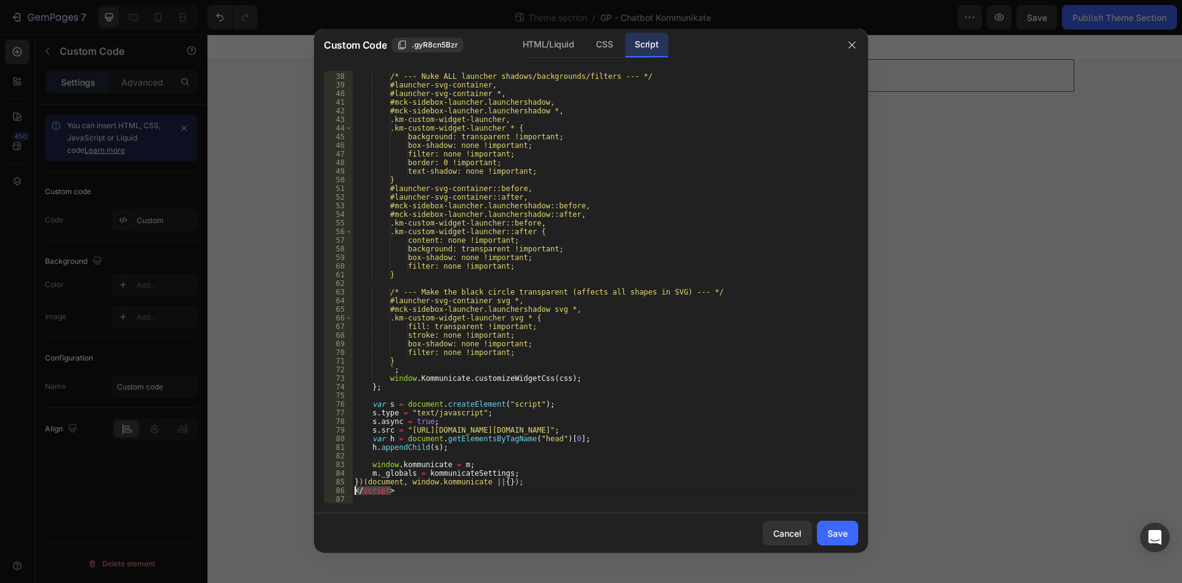
drag, startPoint x: 429, startPoint y: 488, endPoint x: 313, endPoint y: 493, distance: 115.2
click at [352, 493] on div "/* --- Nuke ALL launcher shadows/backgrounds/filters --- */ #launcher-svg-conta…" at bounding box center [605, 287] width 506 height 432
type textarea "</script>"
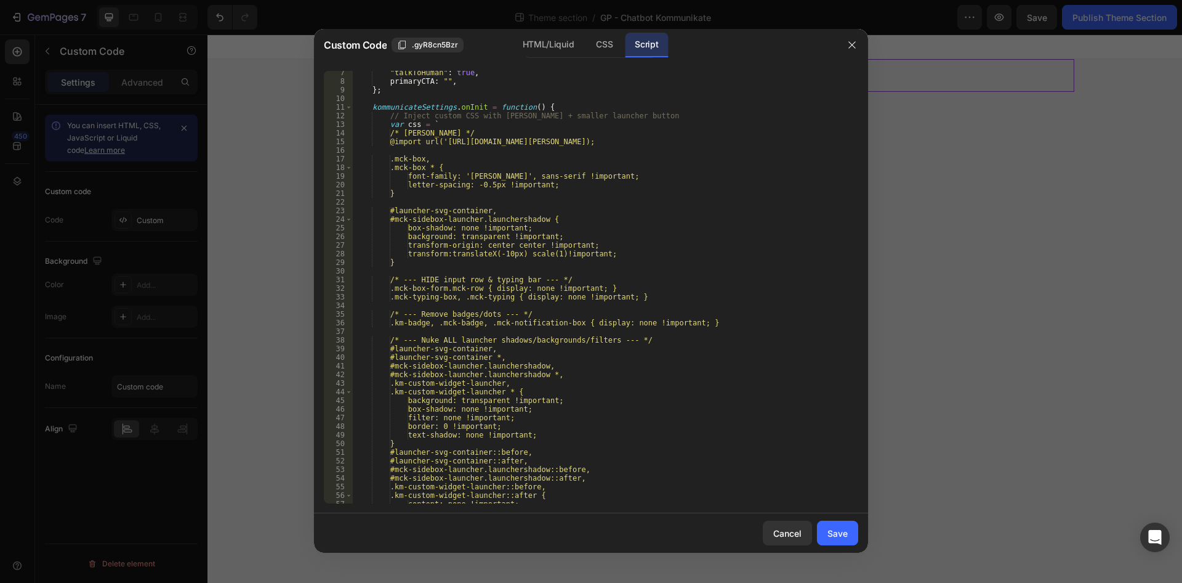
scroll to position [0, 0]
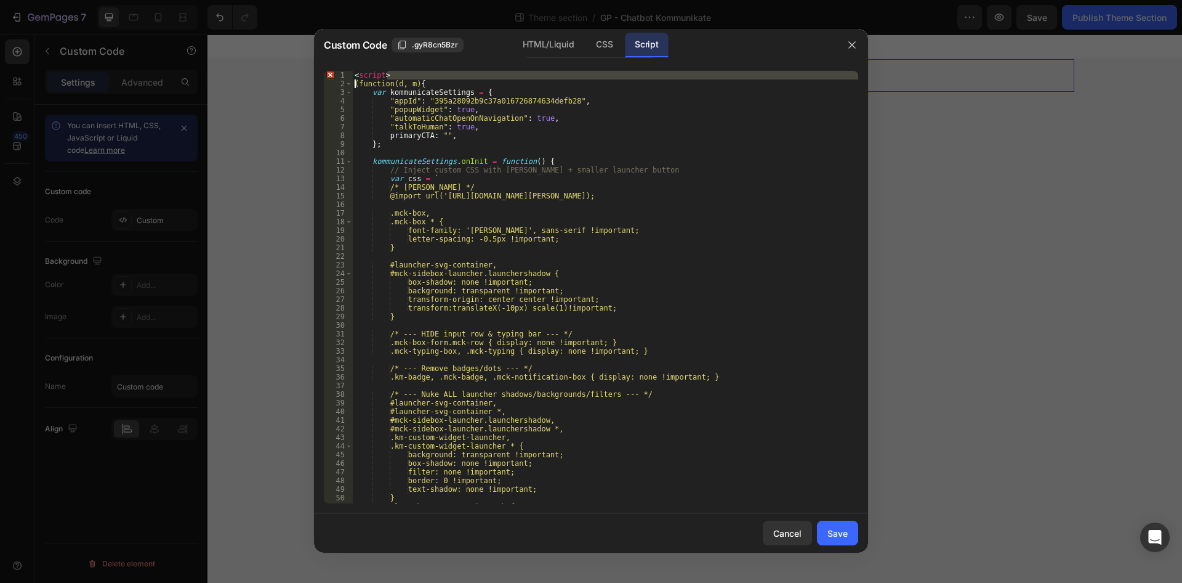
drag, startPoint x: 409, startPoint y: 76, endPoint x: 313, endPoint y: 80, distance: 96.2
click at [352, 80] on div "< script > (function(d, m) { var kommunicateSettings = { "appId" : "395a28092b9…" at bounding box center [605, 287] width 506 height 432
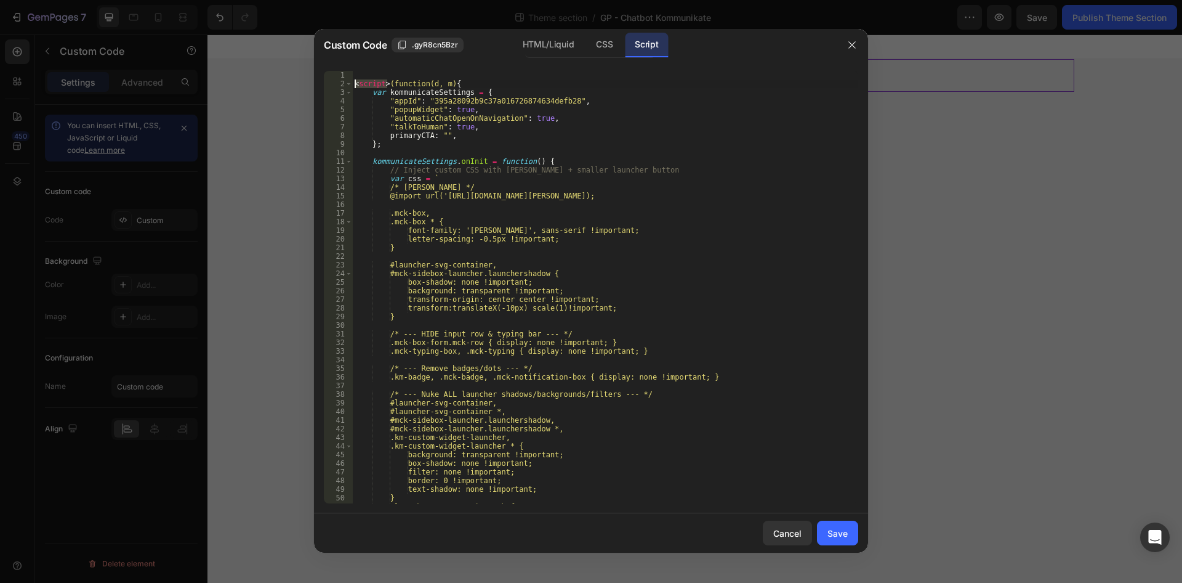
drag, startPoint x: 387, startPoint y: 83, endPoint x: 348, endPoint y: 84, distance: 38.8
click at [352, 84] on div "< script > (function(d, m) { var kommunicateSettings = { "appId" : "395a28092b9…" at bounding box center [605, 287] width 506 height 432
type textarea "(function(d, m){"
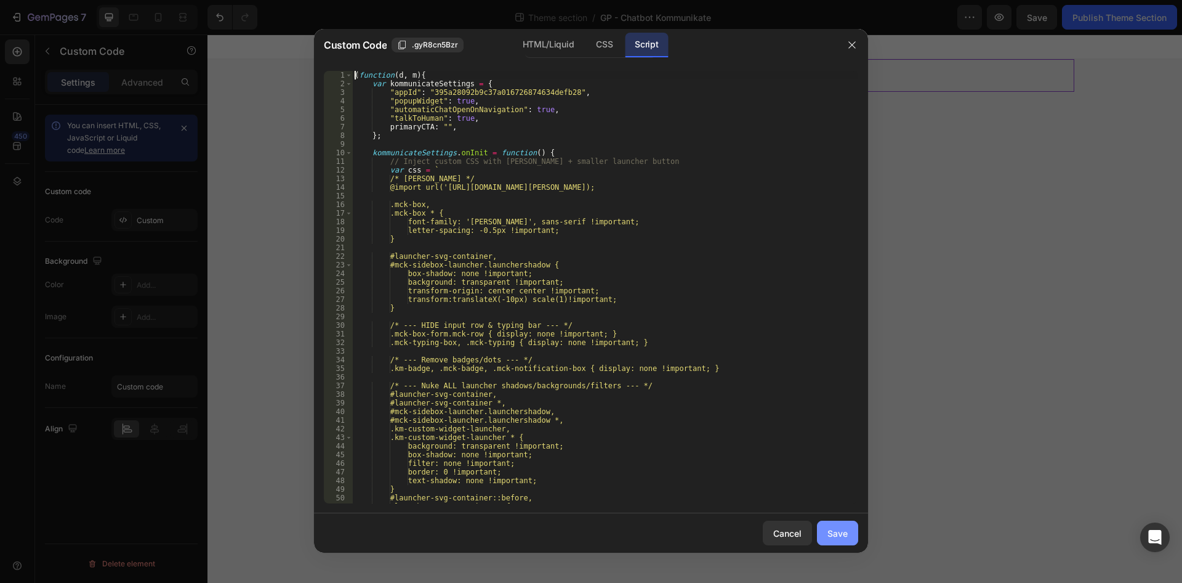
click at [843, 526] on div "Save" at bounding box center [838, 532] width 20 height 13
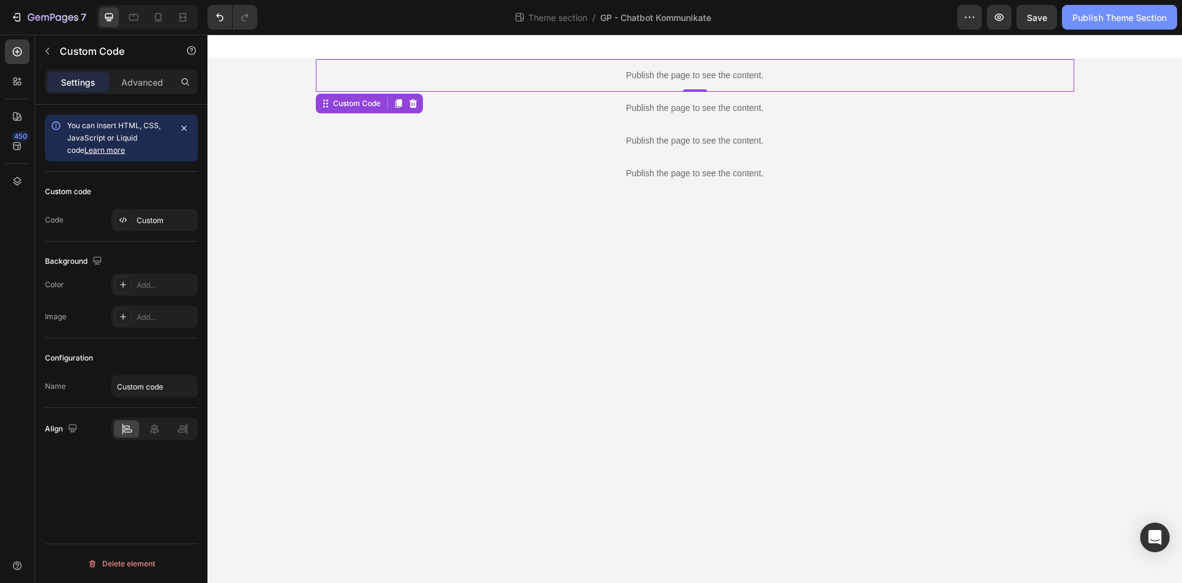
click at [1108, 15] on div "Publish Theme Section" at bounding box center [1120, 17] width 94 height 13
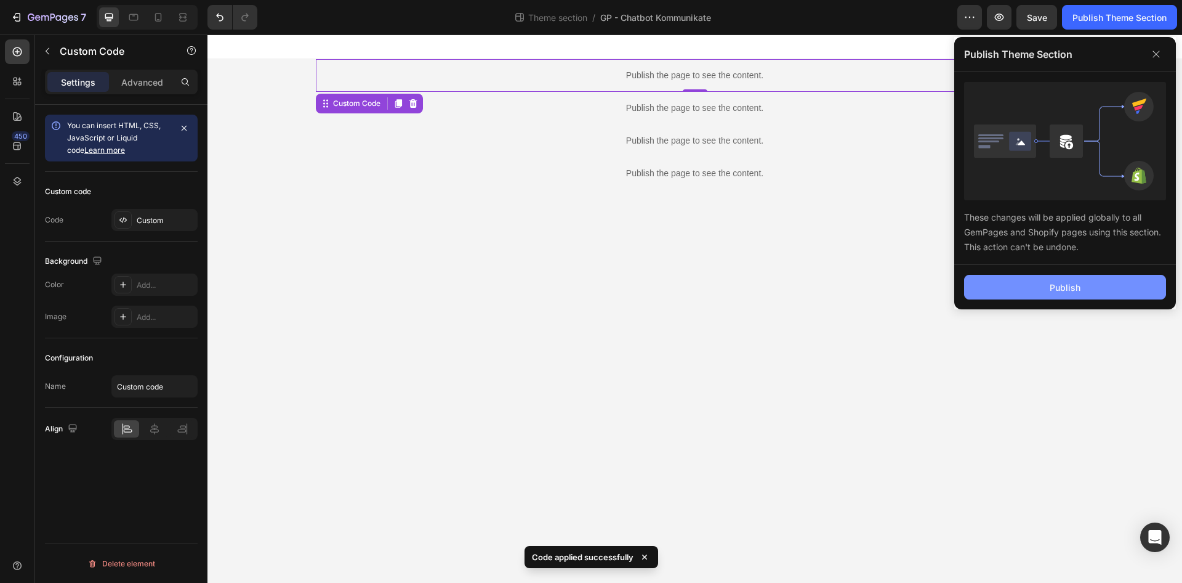
click at [1095, 286] on button "Publish" at bounding box center [1065, 287] width 202 height 25
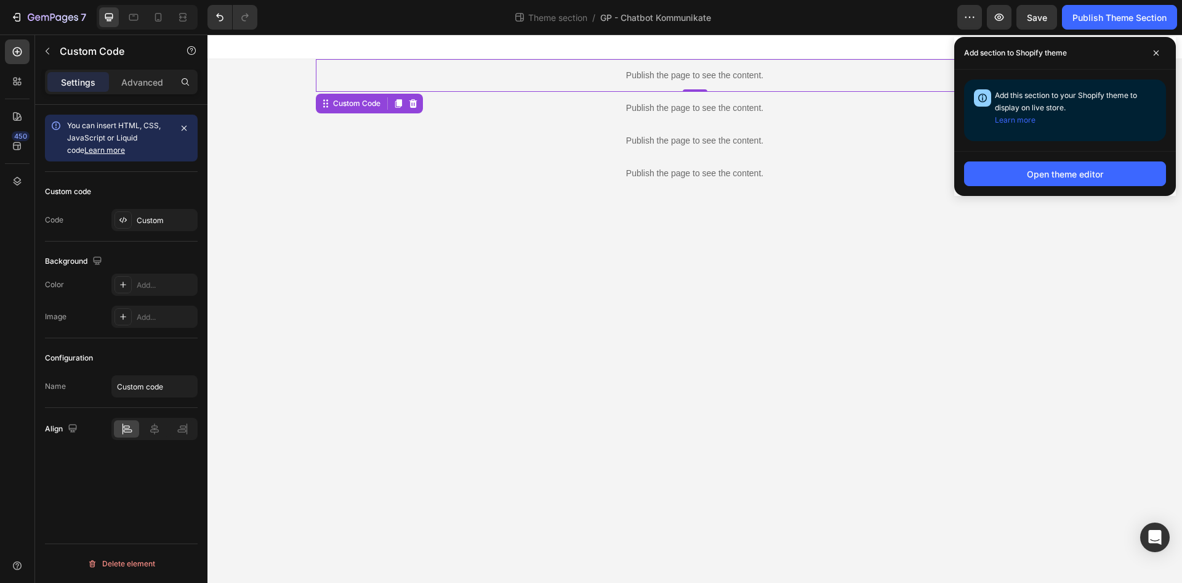
click at [497, 70] on p "Publish the page to see the content." at bounding box center [695, 75] width 759 height 13
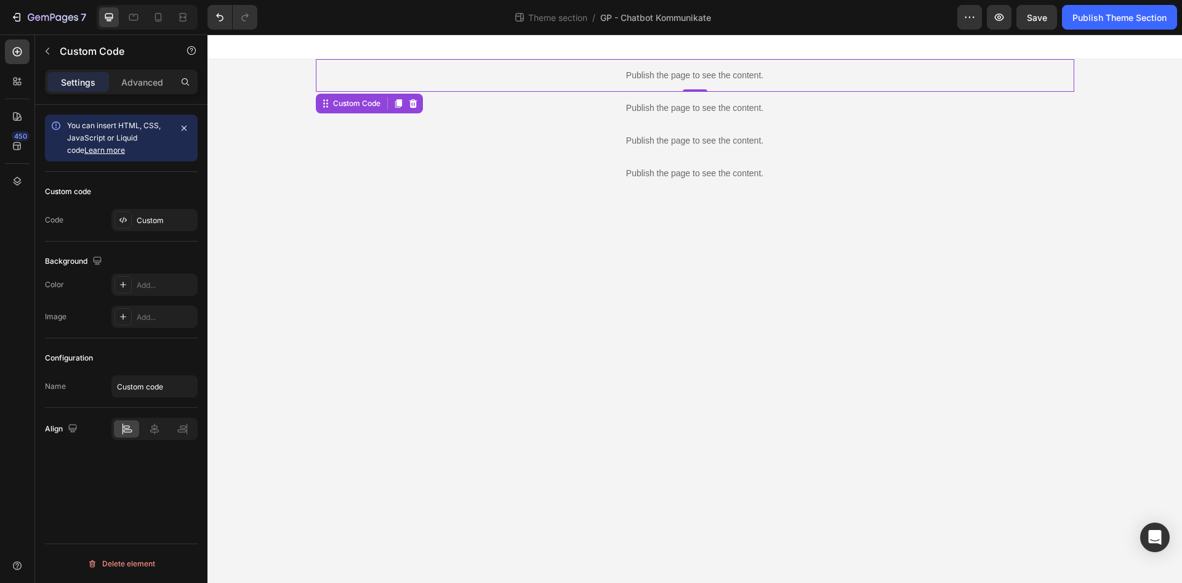
click at [497, 70] on p "Publish the page to see the content." at bounding box center [695, 75] width 759 height 13
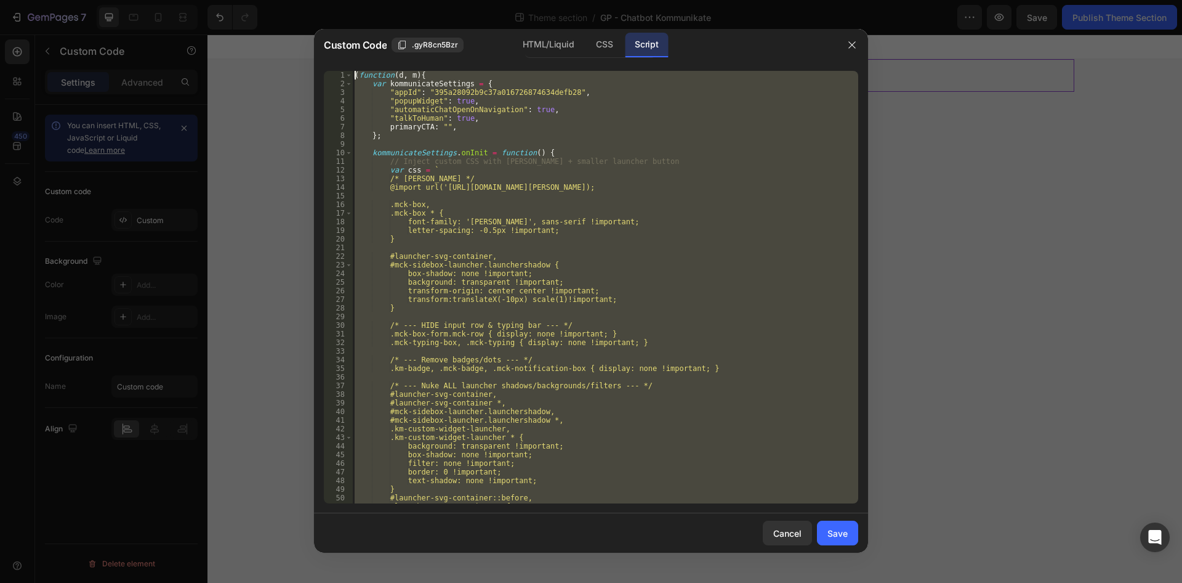
drag, startPoint x: 450, startPoint y: 315, endPoint x: 137, endPoint y: -53, distance: 483.2
click at [352, 71] on div "( function ( d , m ) { var kommunicateSettings = { "appId" : "395a28092b9c37a01…" at bounding box center [605, 287] width 506 height 432
type textarea "(function(d, m){ var kommunicateSettings = {"
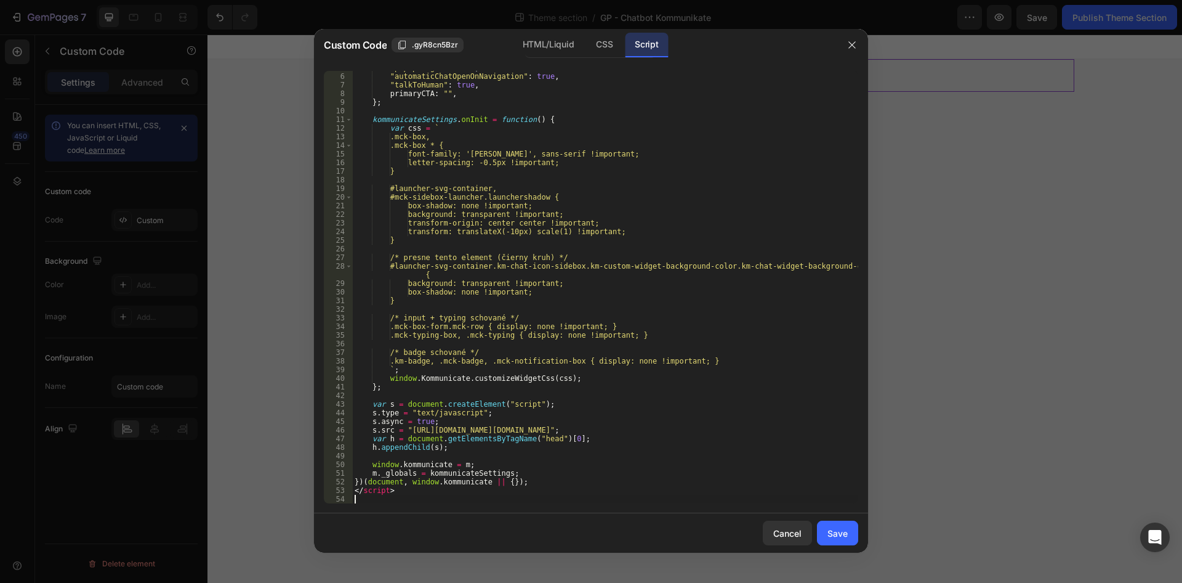
scroll to position [42, 0]
drag, startPoint x: 413, startPoint y: 486, endPoint x: 377, endPoint y: 494, distance: 37.3
click at [352, 493] on div ""popupWidget" : true , "automaticChatOpenOnNavigation" : true , "talkToHuman" :…" at bounding box center [605, 287] width 506 height 432
click at [396, 493] on div ""popupWidget" : true , "automaticChatOpenOnNavigation" : true , "talkToHuman" :…" at bounding box center [605, 288] width 506 height 450
type textarea "</script>"
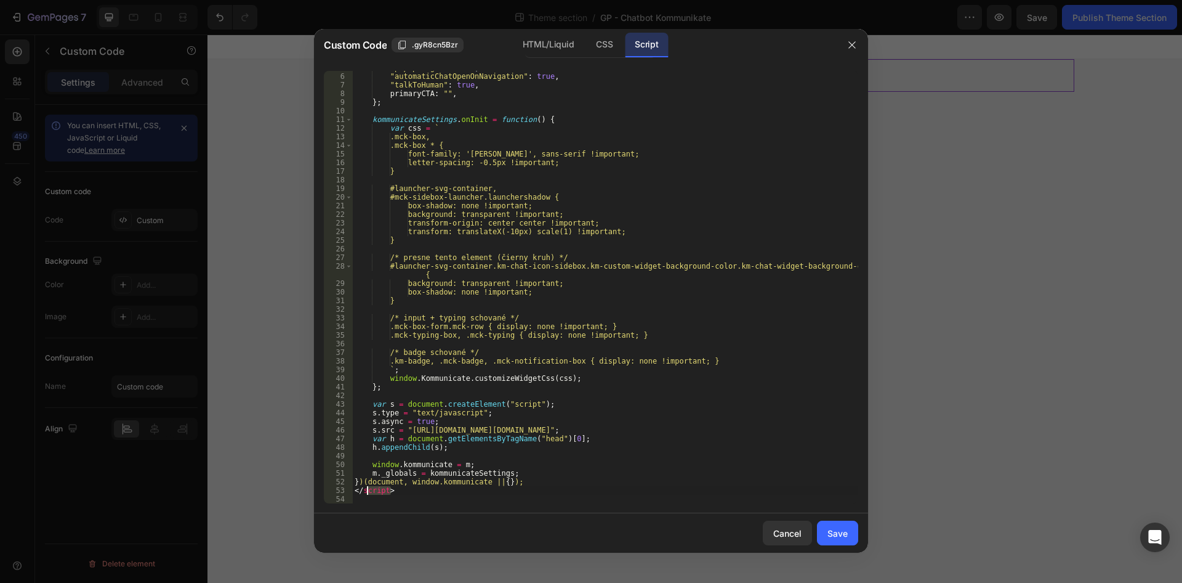
drag, startPoint x: 397, startPoint y: 491, endPoint x: 352, endPoint y: 489, distance: 45.0
click at [352, 489] on div ""popupWidget" : true , "automaticChatOpenOnNavigation" : true , "talkToHuman" :…" at bounding box center [605, 287] width 506 height 432
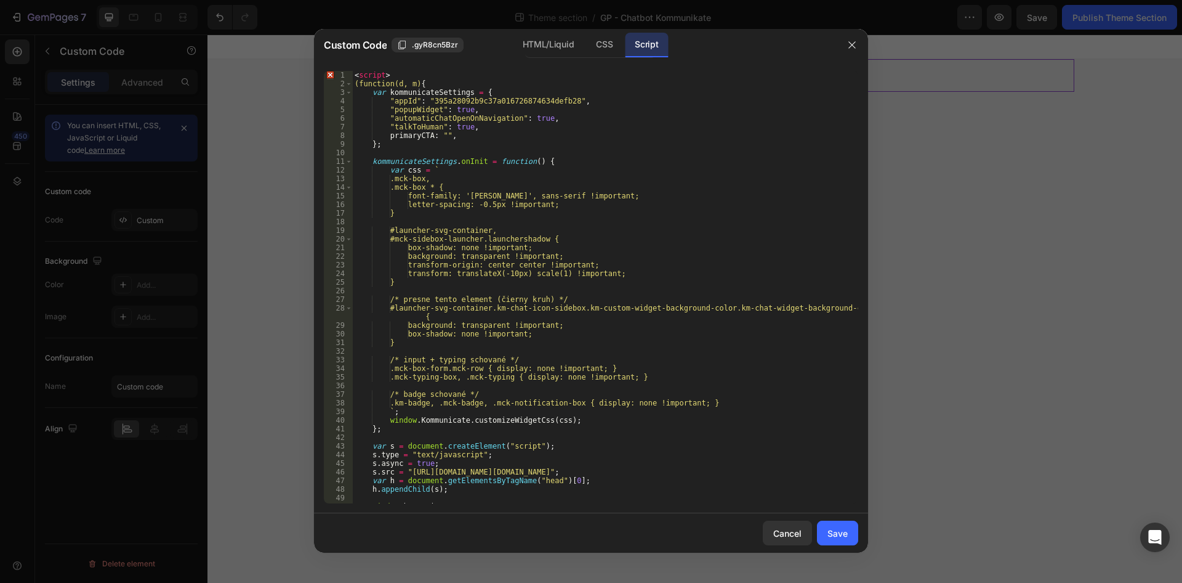
scroll to position [0, 0]
drag, startPoint x: 391, startPoint y: 70, endPoint x: 326, endPoint y: 68, distance: 64.7
click at [326, 68] on div "})(document, window.kommunicate || {}); 1 2 3 4 5 6 7 8 9 10 11 12 13 14 15 16 …" at bounding box center [591, 287] width 554 height 452
type textarea "<script>"
drag, startPoint x: 398, startPoint y: 78, endPoint x: 327, endPoint y: 76, distance: 71.5
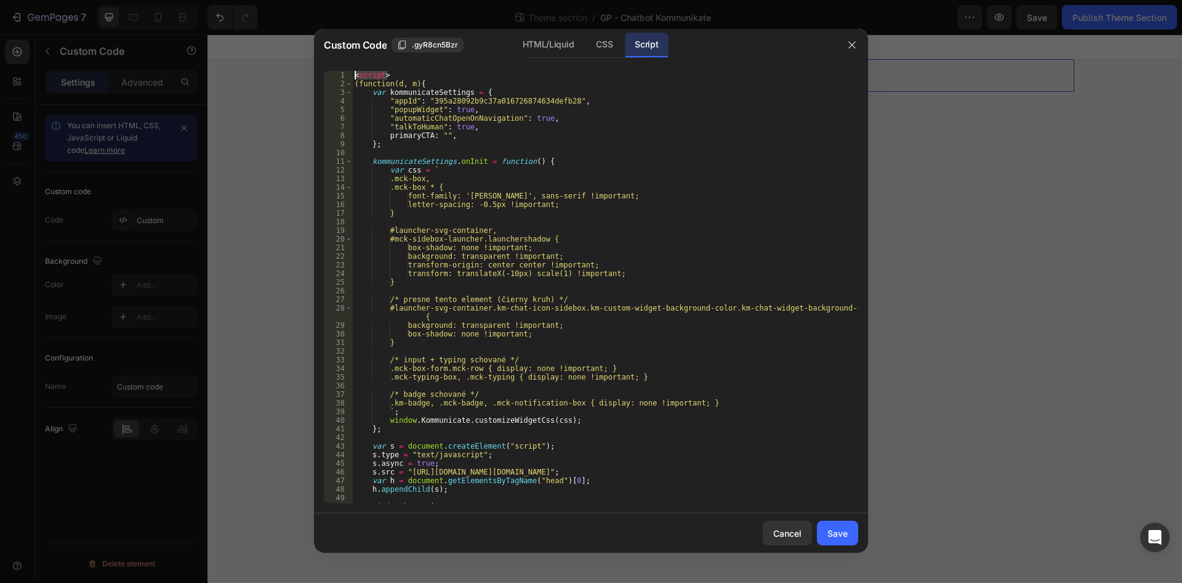
click at [352, 76] on div "< script > (function(d, m) { var kommunicateSettings = { "appId" : "395a28092b9…" at bounding box center [605, 287] width 506 height 432
click at [353, 87] on div "( function ( d , m ) { var kommunicateSettings = { "appId" : "395a28092b9c37a01…" at bounding box center [605, 296] width 506 height 450
type textarea "(function(d, m){"
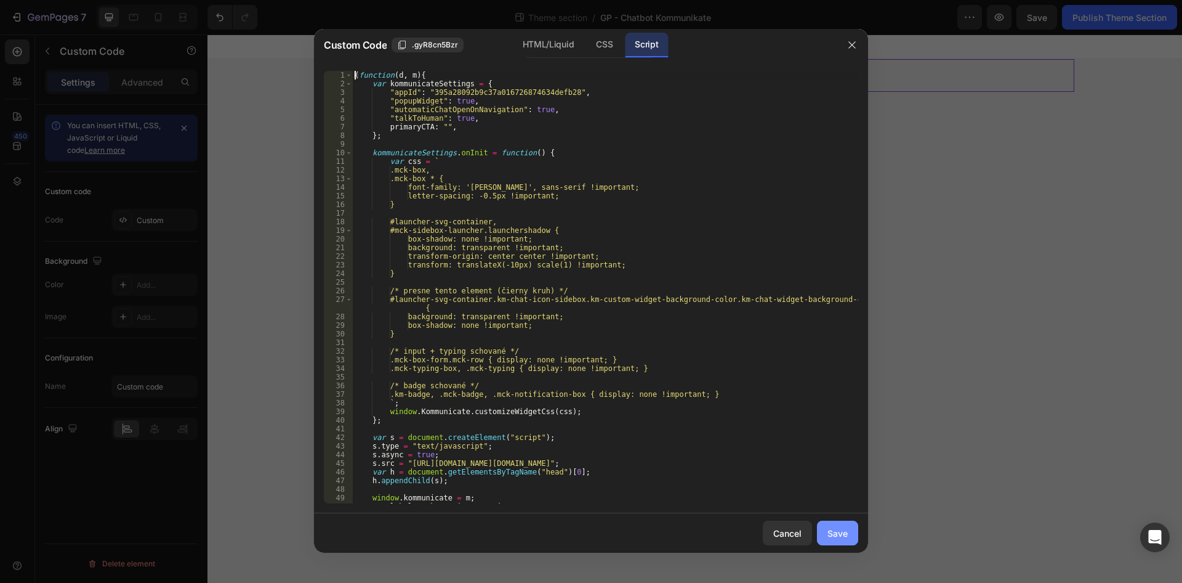
click at [848, 531] on button "Save" at bounding box center [837, 532] width 41 height 25
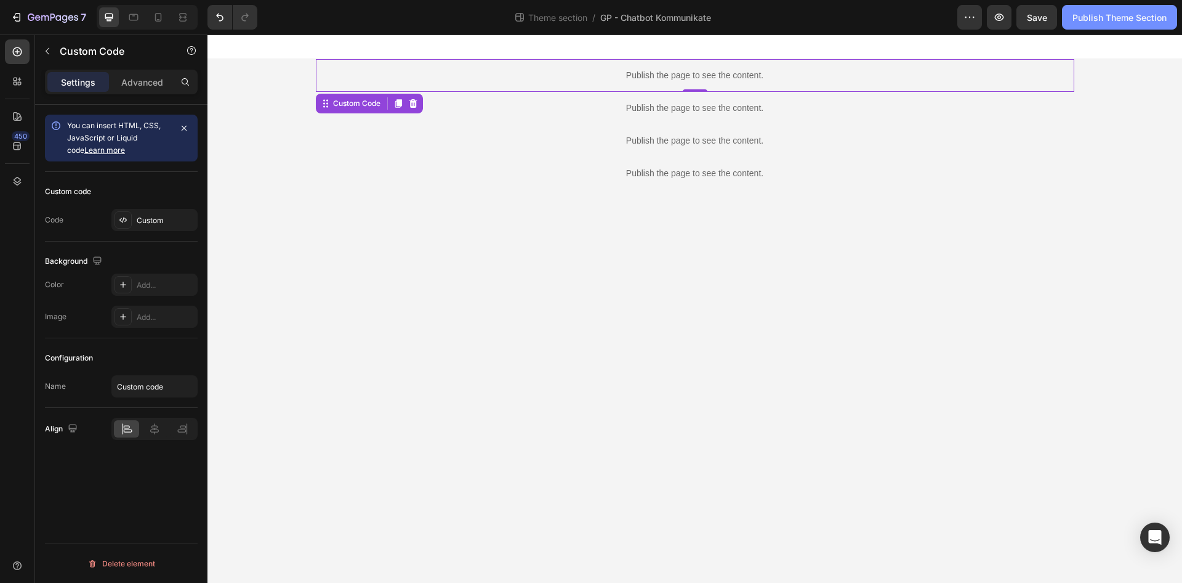
click at [1092, 23] on div "Publish Theme Section" at bounding box center [1120, 17] width 94 height 13
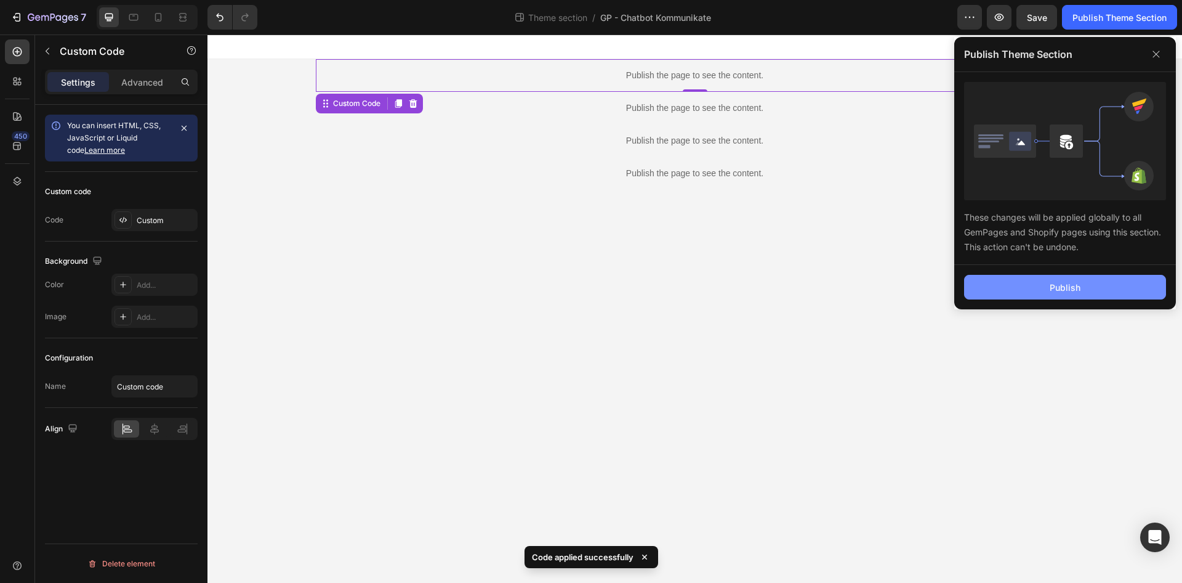
click at [1063, 294] on button "Publish" at bounding box center [1065, 287] width 202 height 25
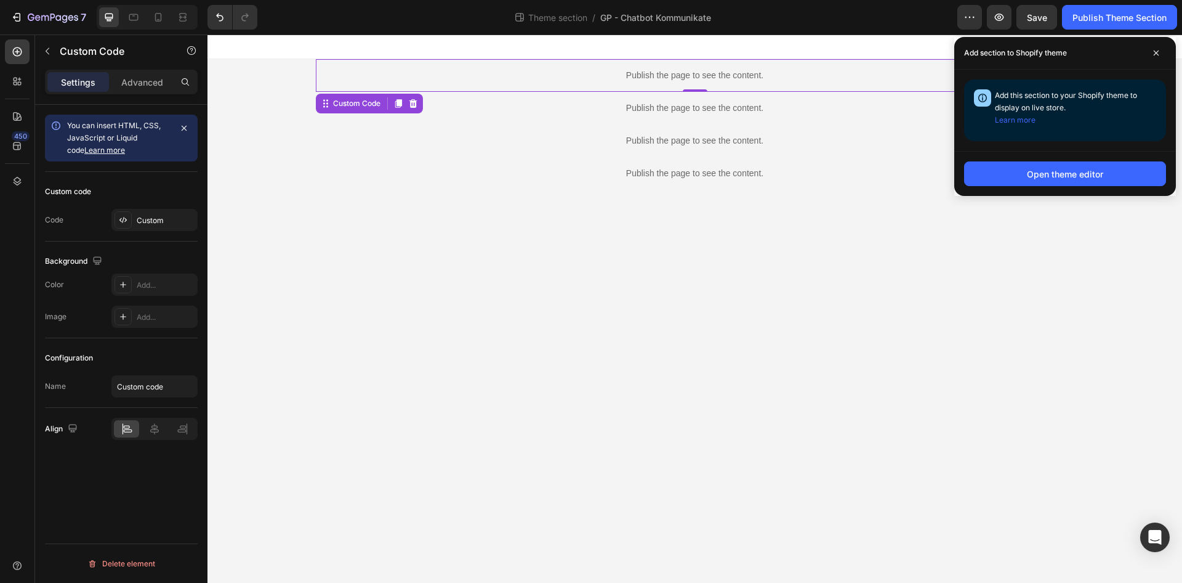
click at [528, 52] on div at bounding box center [695, 46] width 975 height 25
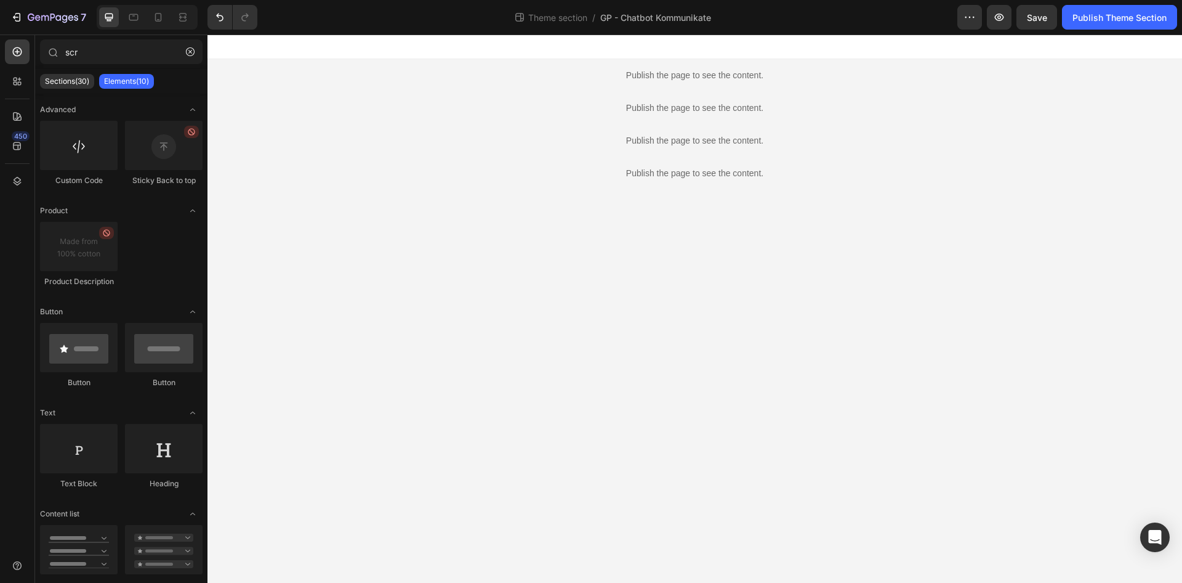
click at [520, 65] on div "Publish the page to see the content." at bounding box center [695, 75] width 759 height 33
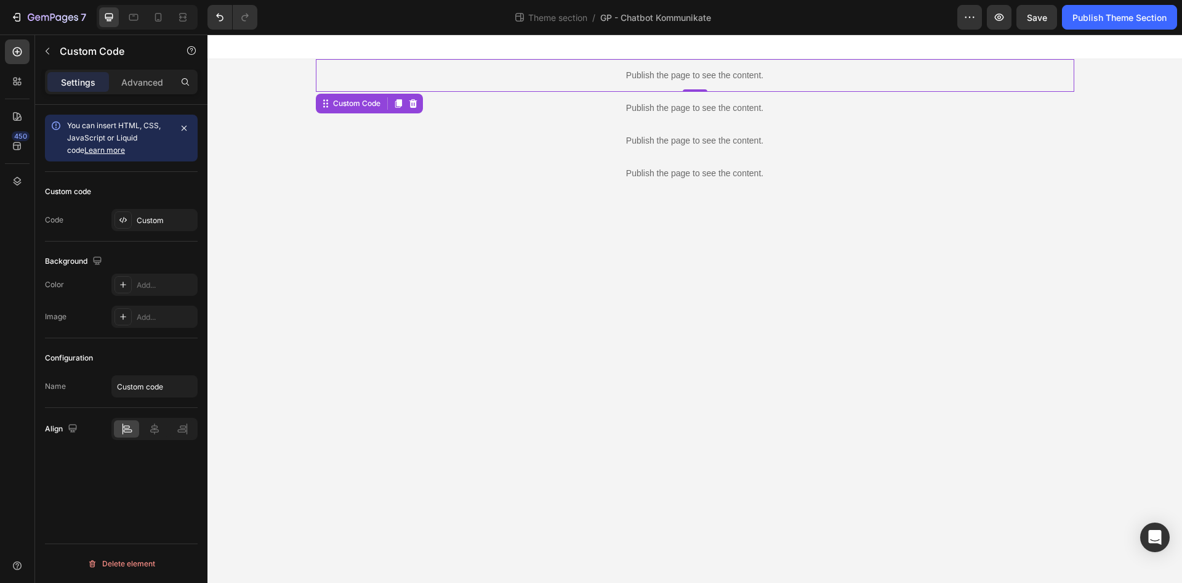
click at [520, 65] on div "Publish the page to see the content." at bounding box center [695, 75] width 759 height 33
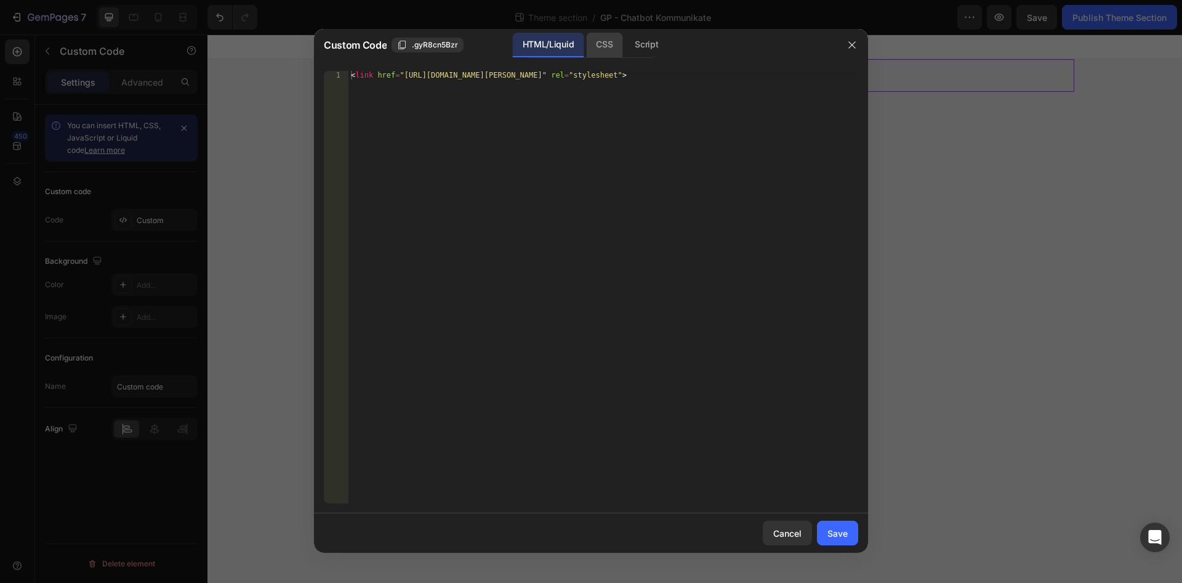
click at [625, 46] on div "CSS" at bounding box center [646, 45] width 43 height 25
click at [659, 50] on div "Script" at bounding box center [646, 45] width 43 height 25
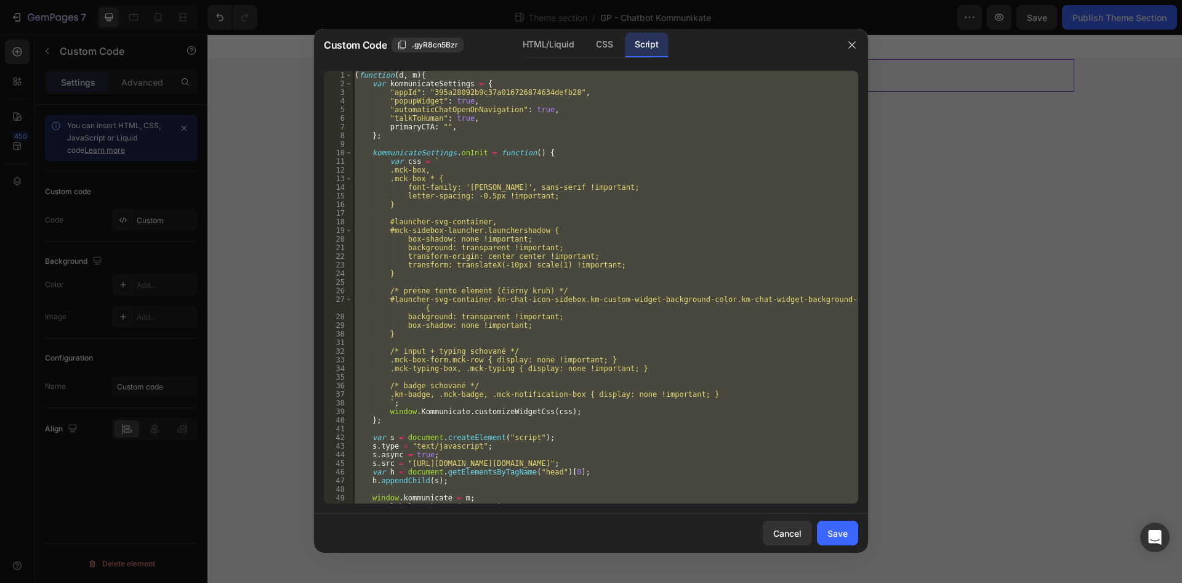
drag, startPoint x: 855, startPoint y: 42, endPoint x: 799, endPoint y: 51, distance: 56.1
click at [855, 42] on icon "button" at bounding box center [852, 45] width 10 height 10
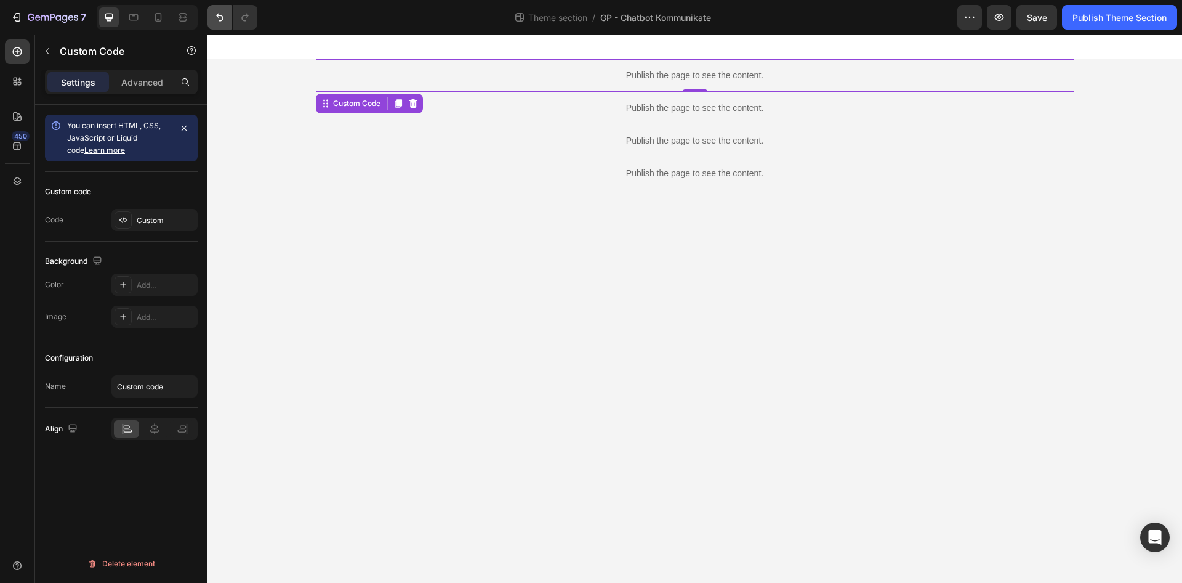
click at [216, 15] on icon "Undo/Redo" at bounding box center [220, 17] width 12 height 12
click at [217, 15] on icon "Undo/Redo" at bounding box center [220, 17] width 12 height 12
click at [467, 72] on p "Publish the page to see the content." at bounding box center [695, 75] width 759 height 13
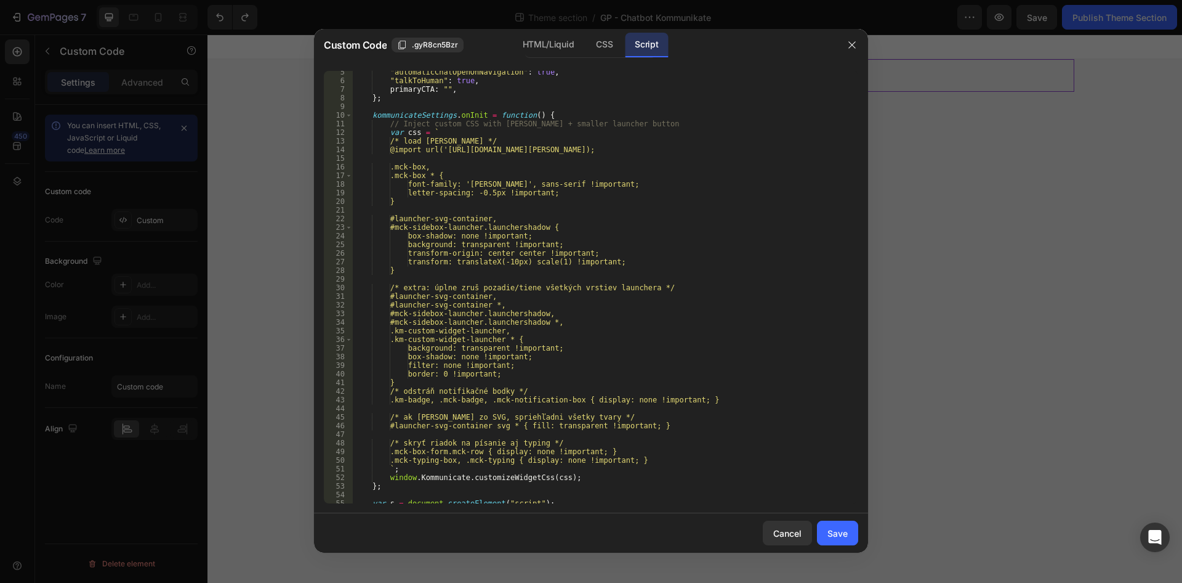
scroll to position [128, 0]
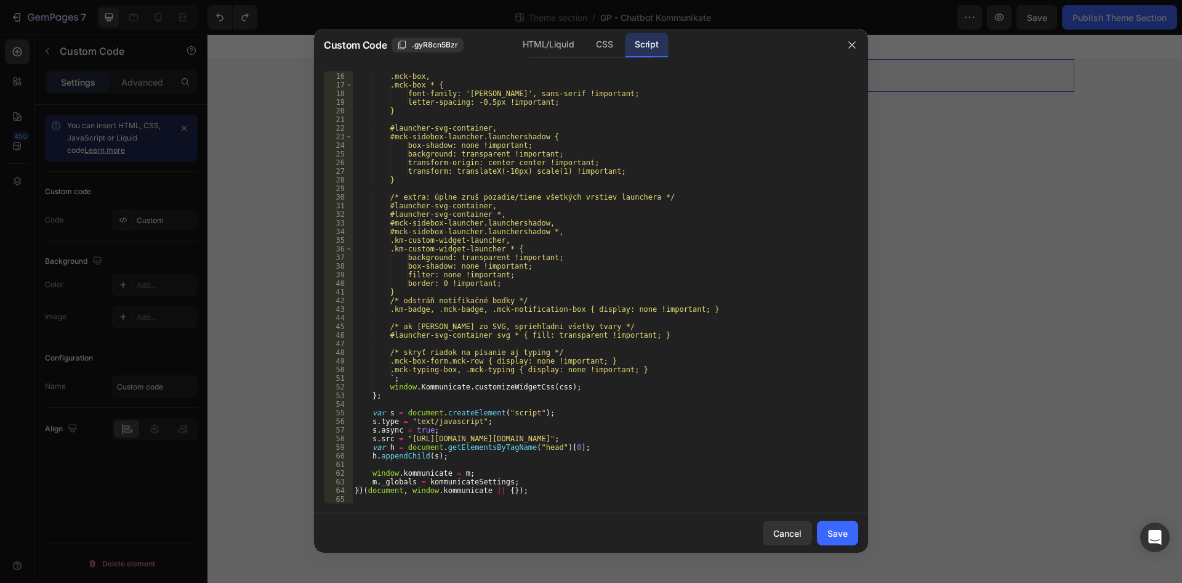
drag, startPoint x: 853, startPoint y: 47, endPoint x: 680, endPoint y: 46, distance: 172.4
click at [853, 47] on icon "button" at bounding box center [852, 45] width 10 height 10
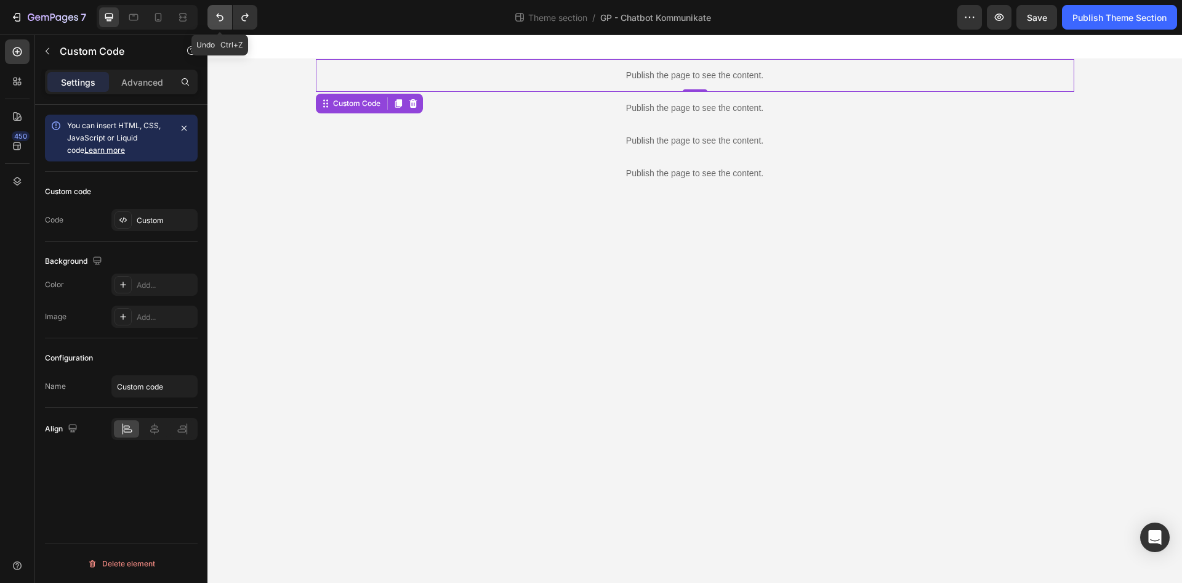
click at [225, 15] on icon "Undo/Redo" at bounding box center [220, 17] width 12 height 12
click at [559, 75] on p "Publish the page to see the content." at bounding box center [695, 75] width 759 height 13
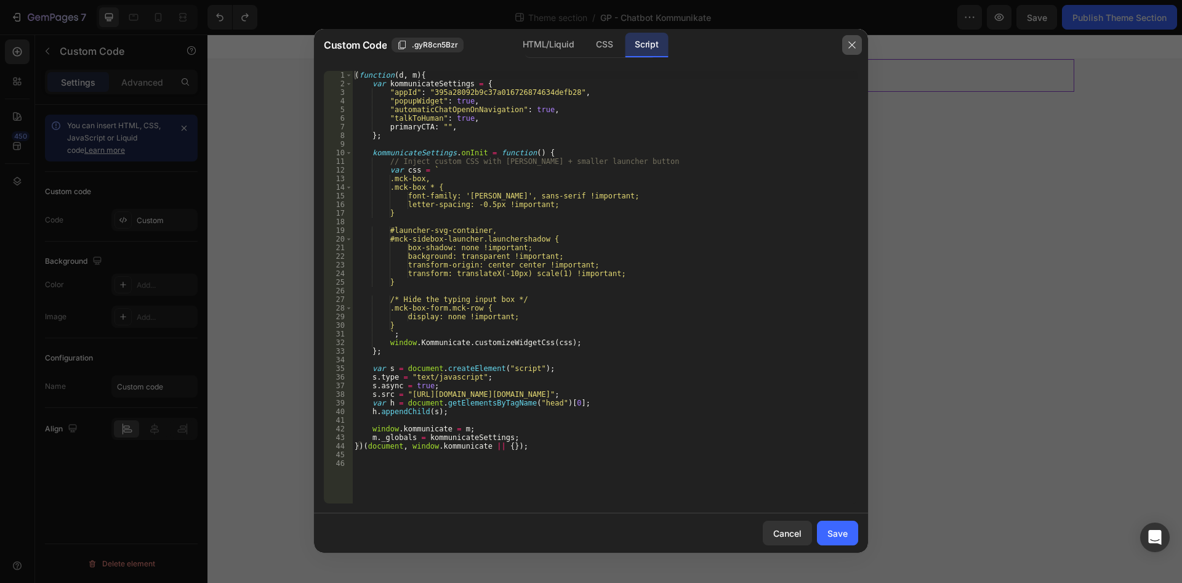
click at [858, 46] on button "button" at bounding box center [852, 45] width 20 height 20
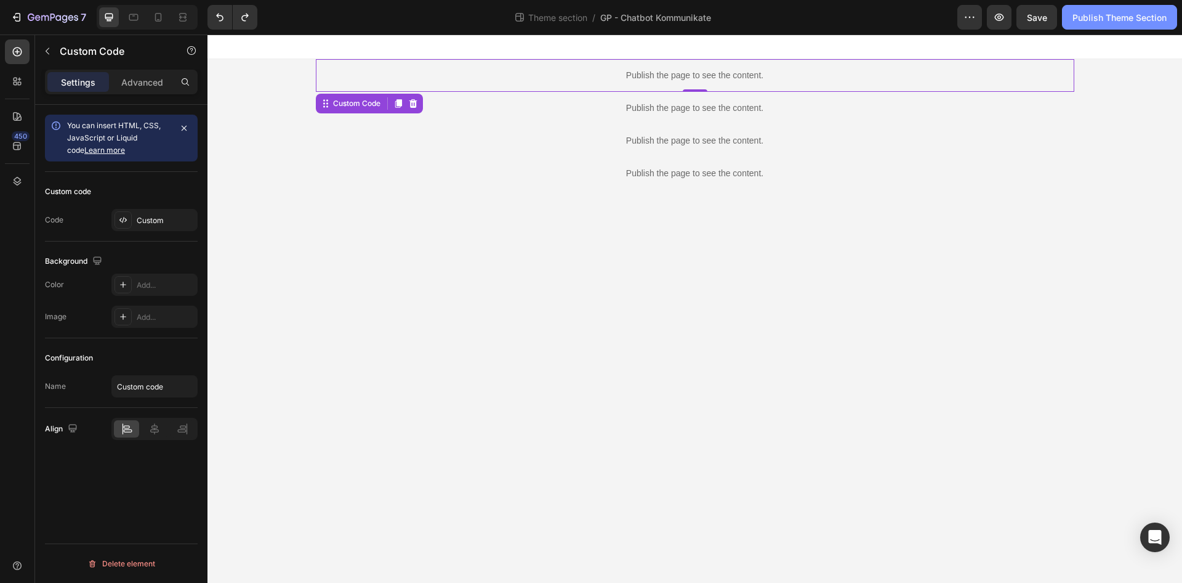
click at [1084, 15] on div "Publish Theme Section" at bounding box center [1120, 17] width 94 height 13
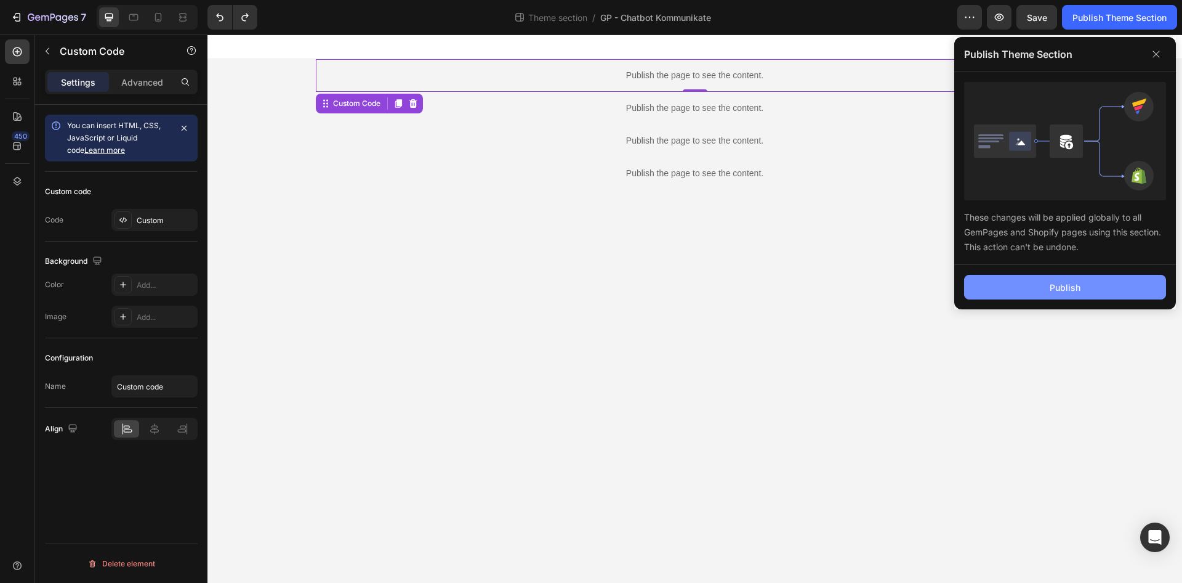
click at [1076, 284] on div "Publish" at bounding box center [1065, 287] width 31 height 13
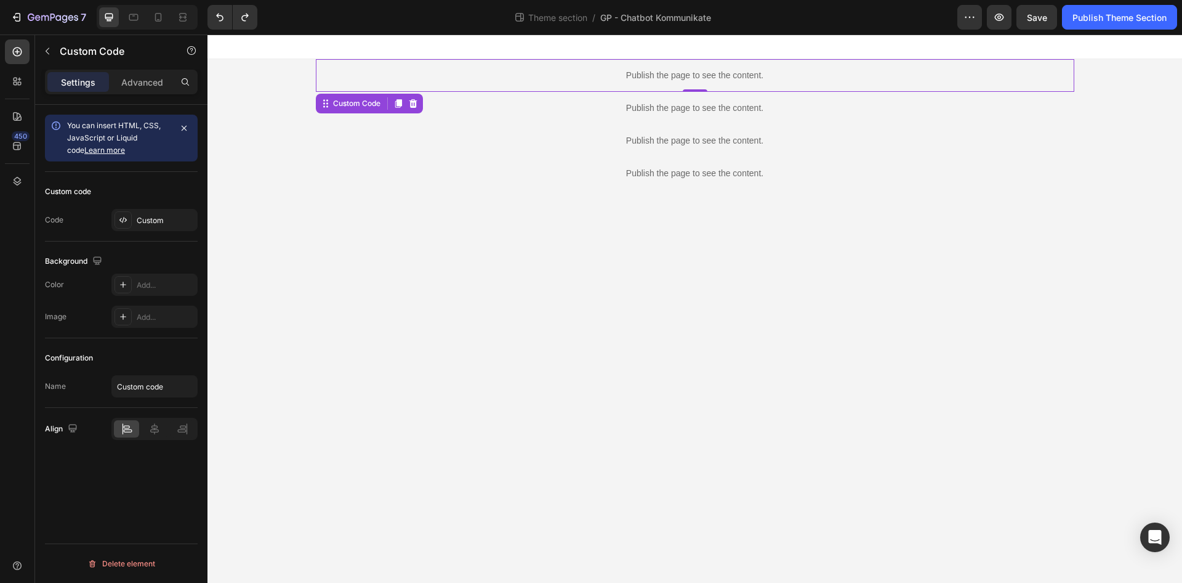
click at [683, 76] on p "Publish the page to see the content." at bounding box center [695, 75] width 759 height 13
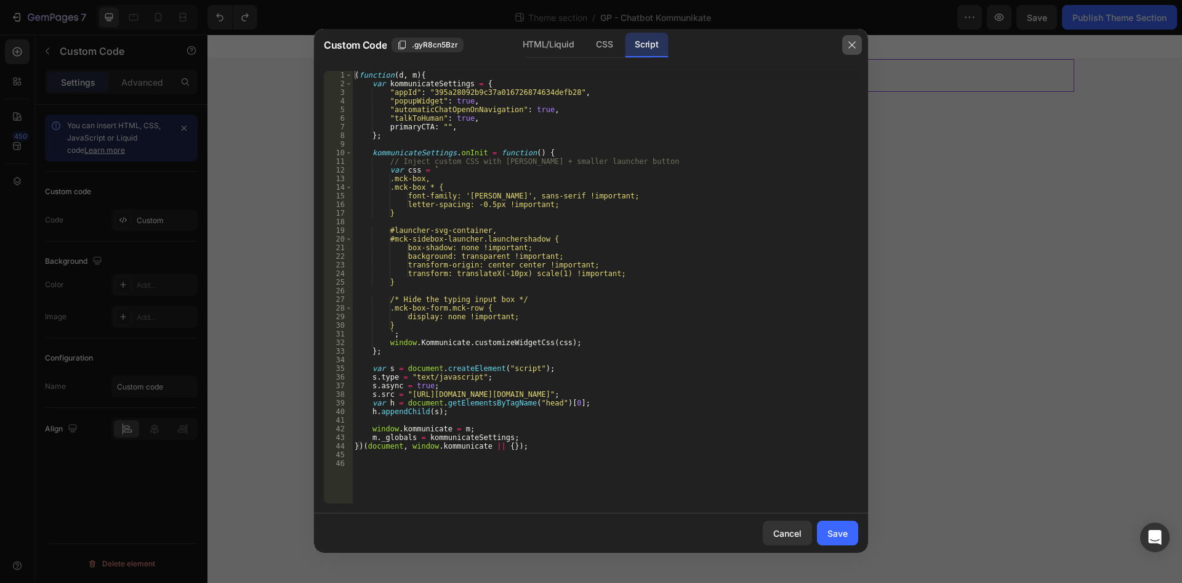
click at [850, 37] on button "button" at bounding box center [852, 45] width 20 height 20
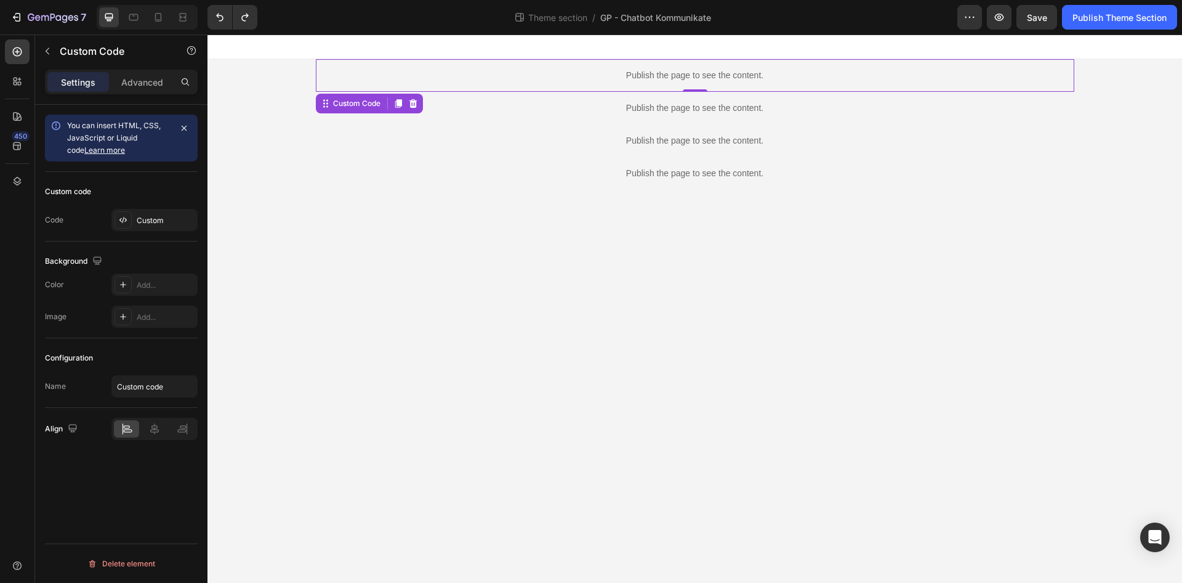
click at [603, 85] on div "Publish the page to see the content." at bounding box center [695, 75] width 759 height 33
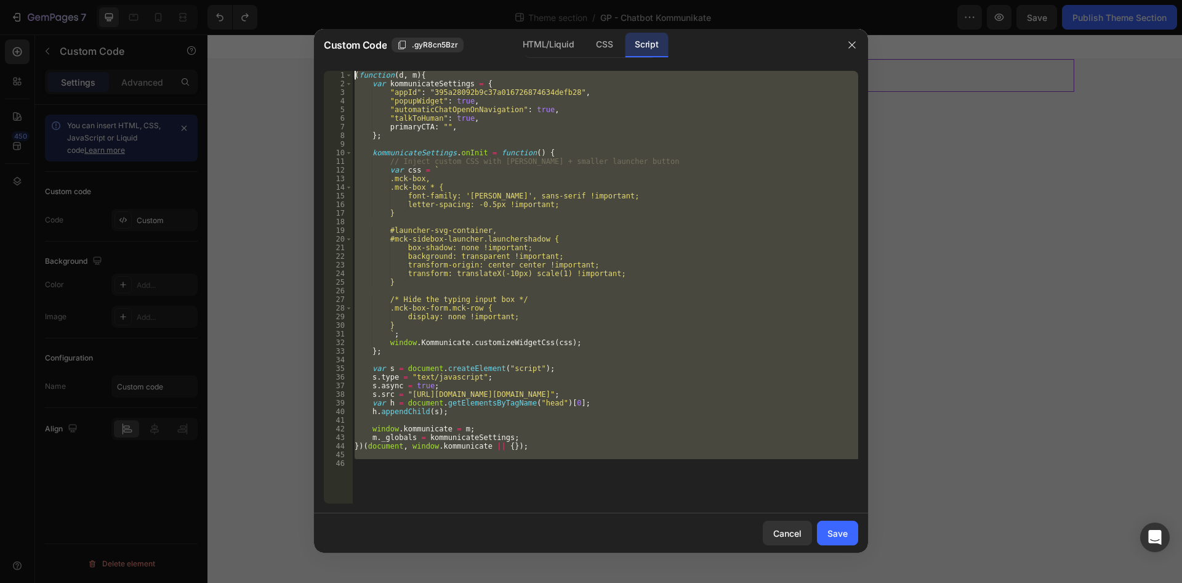
drag, startPoint x: 560, startPoint y: 496, endPoint x: 307, endPoint y: 17, distance: 541.5
click at [352, 71] on div "( function ( d , m ) { var kommunicateSettings = { "appId" : "395a28092b9c37a01…" at bounding box center [605, 287] width 506 height 432
type textarea "(function(d, m){ var kommunicateSettings = {"
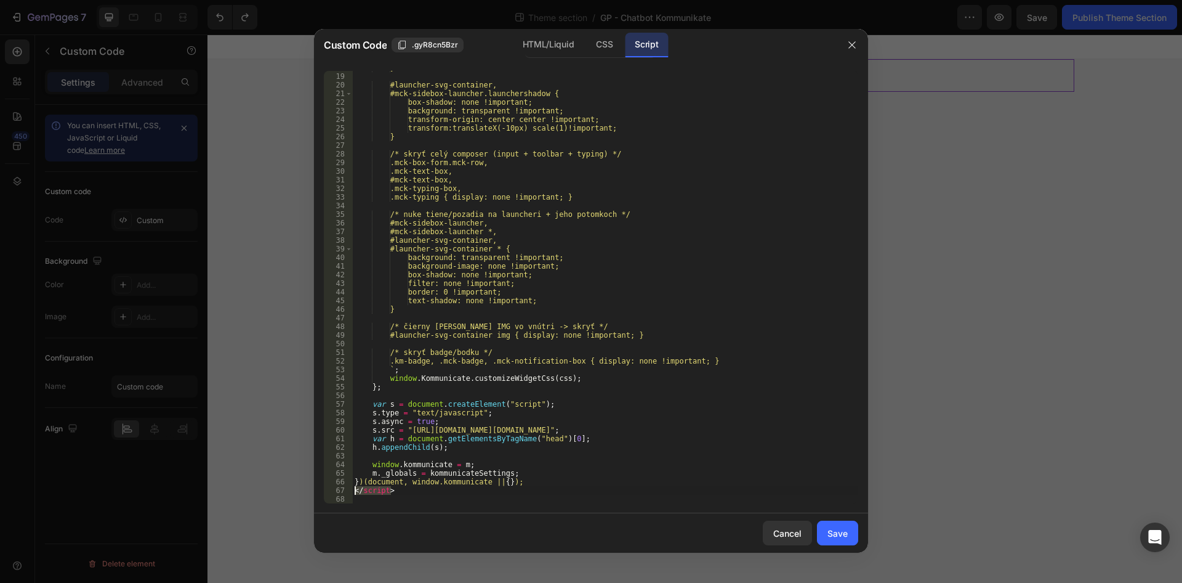
drag, startPoint x: 420, startPoint y: 490, endPoint x: 346, endPoint y: 487, distance: 73.9
click at [352, 487] on div "} #launcher-svg-container, #mck-sidebox-launcher.launchershadow { box-shadow: n…" at bounding box center [605, 287] width 506 height 432
type textarea "</script>"
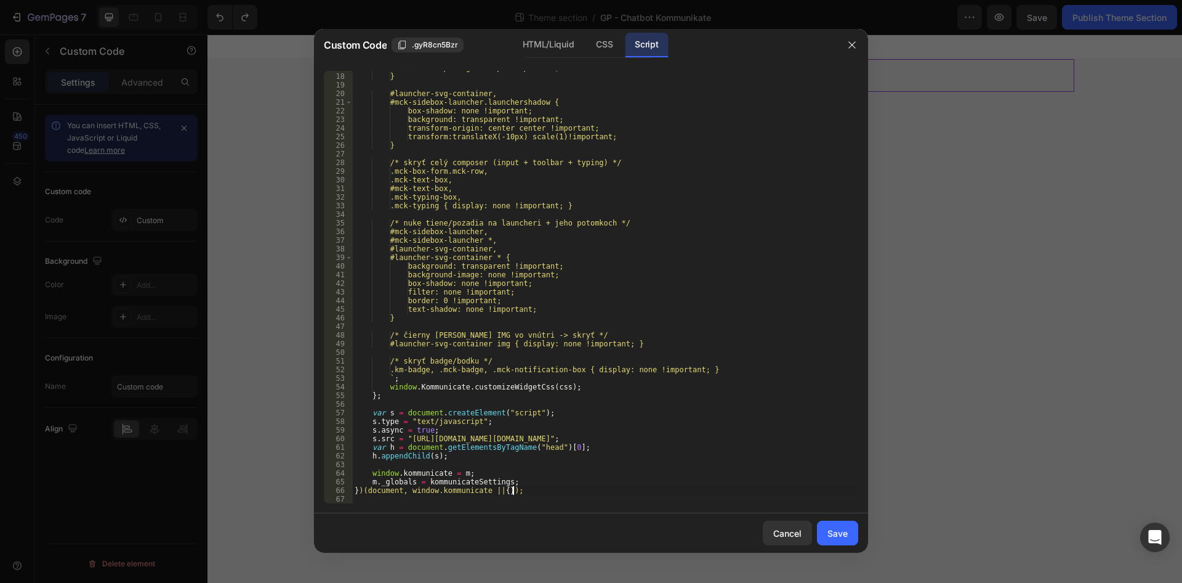
scroll to position [0, 0]
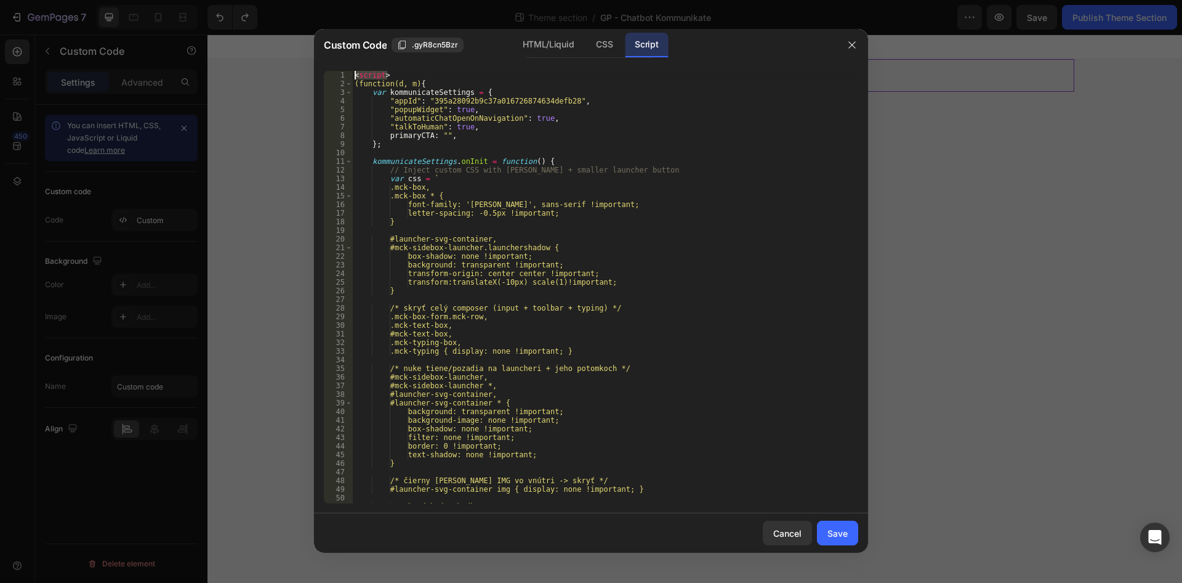
drag, startPoint x: 401, startPoint y: 75, endPoint x: 333, endPoint y: 72, distance: 68.4
click at [352, 72] on div "< script > (function(d, m) { var kommunicateSettings = { "appId" : "395a28092b9…" at bounding box center [605, 287] width 506 height 432
type textarea "<script>"
click at [355, 84] on div "( function ( d , m ) { var kommunicateSettings = { "appId" : "395a28092b9c37a01…" at bounding box center [605, 296] width 506 height 450
type textarea "(function(d, m){"
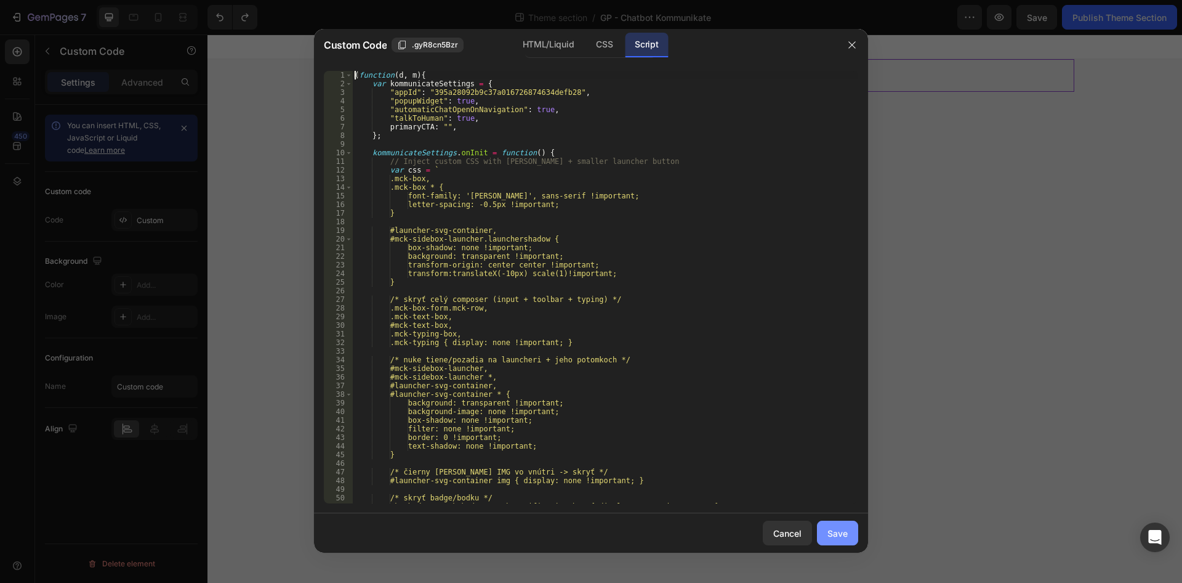
click at [837, 531] on div "Save" at bounding box center [838, 532] width 20 height 13
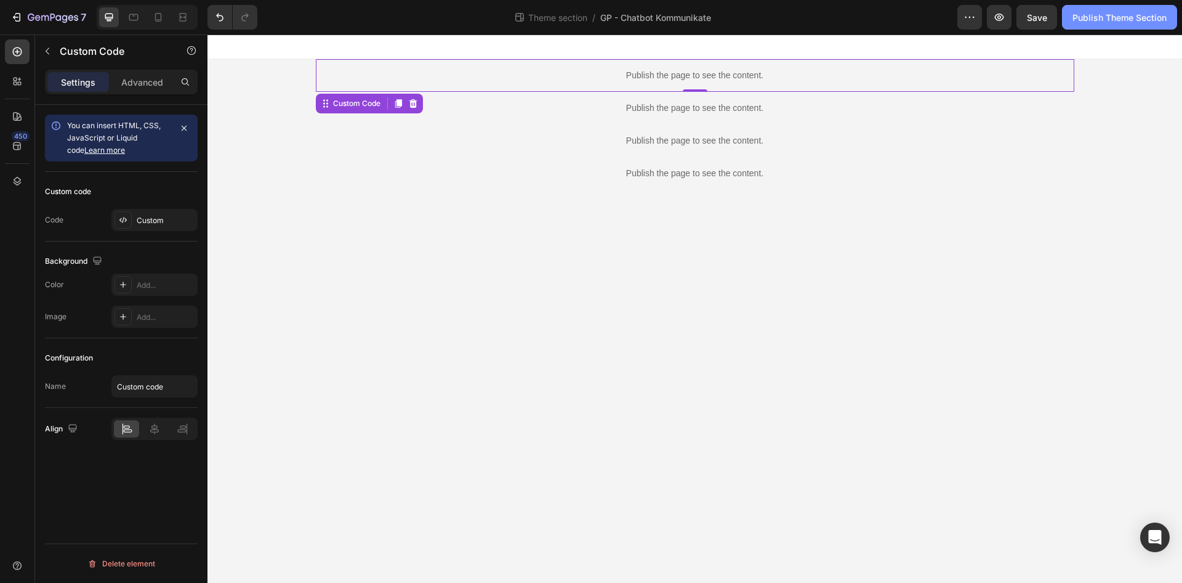
click at [1116, 24] on button "Publish Theme Section" at bounding box center [1119, 17] width 115 height 25
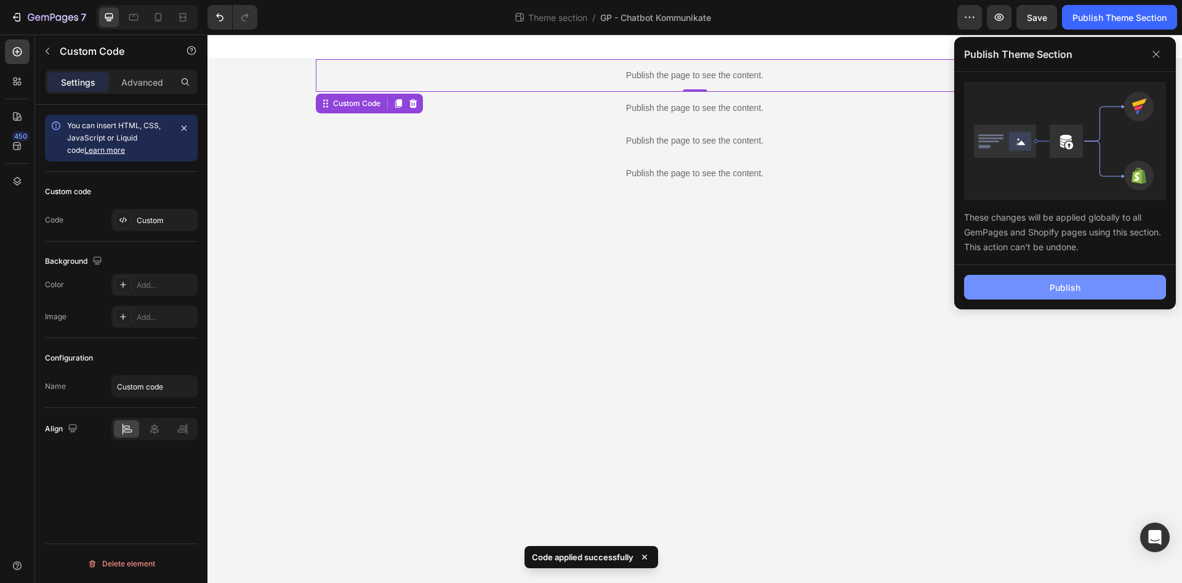
click at [1046, 294] on button "Publish" at bounding box center [1065, 287] width 202 height 25
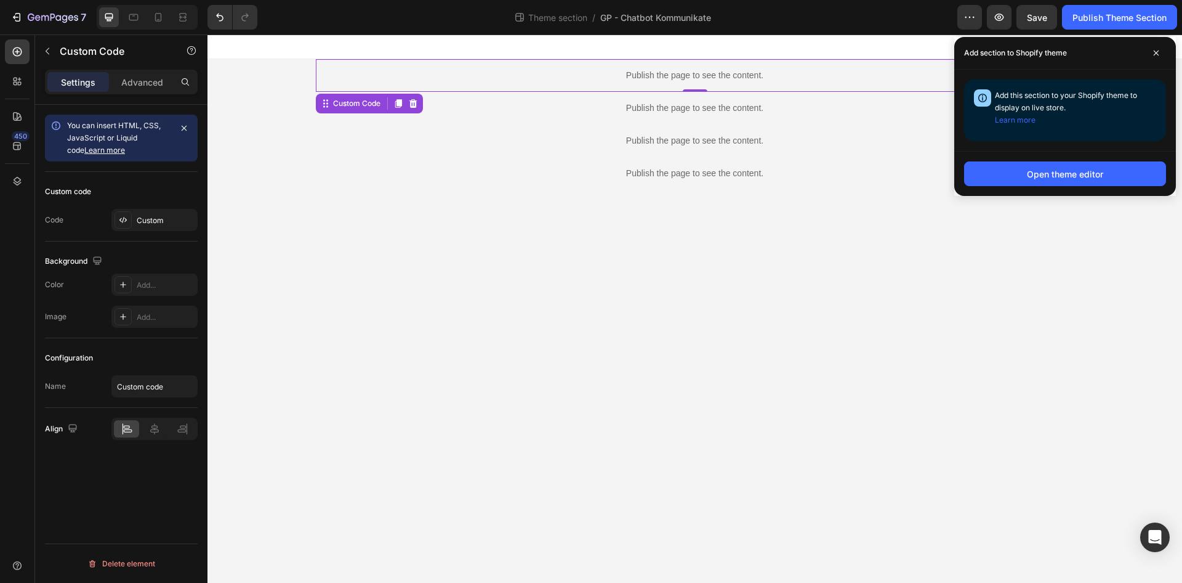
click at [776, 86] on div "Publish the page to see the content." at bounding box center [695, 75] width 759 height 33
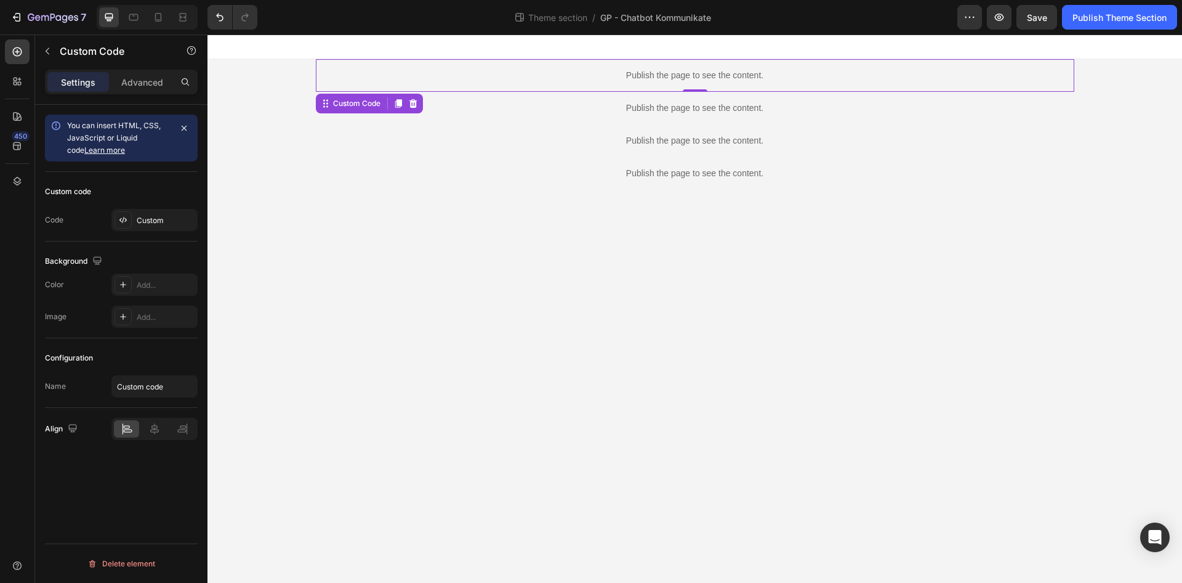
click at [776, 86] on div "Publish the page to see the content." at bounding box center [695, 75] width 759 height 33
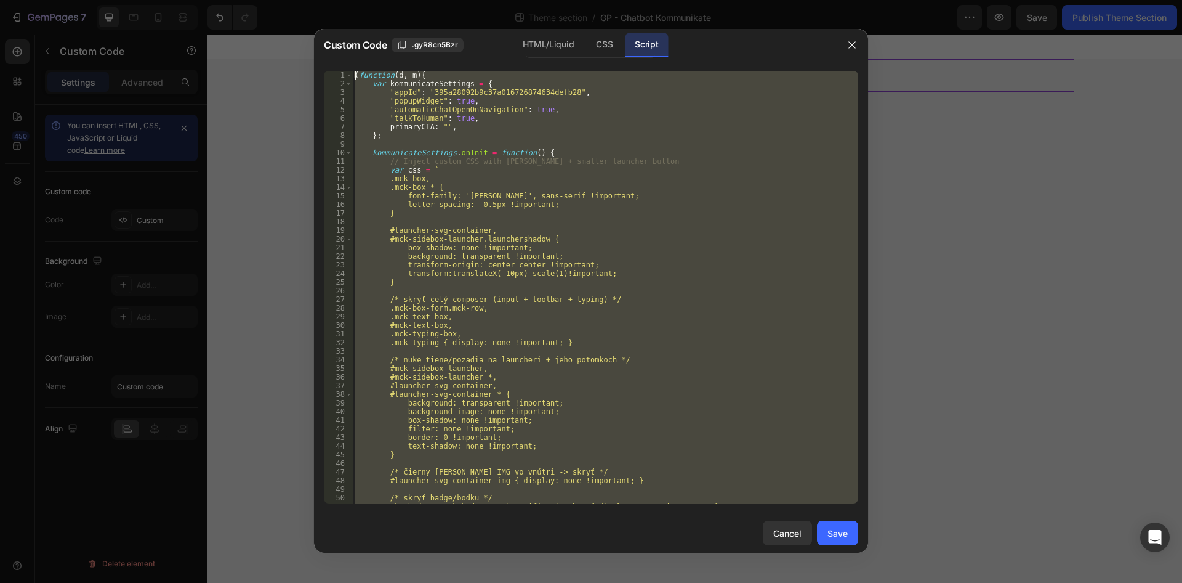
drag, startPoint x: 528, startPoint y: 485, endPoint x: 169, endPoint y: -53, distance: 646.6
click at [352, 71] on div "( function ( d , m ) { var kommunicateSettings = { "appId" : "395a28092b9c37a01…" at bounding box center [605, 287] width 506 height 432
type textarea "(function(d, m){ var kommunicateSettings = {"
paste textarea
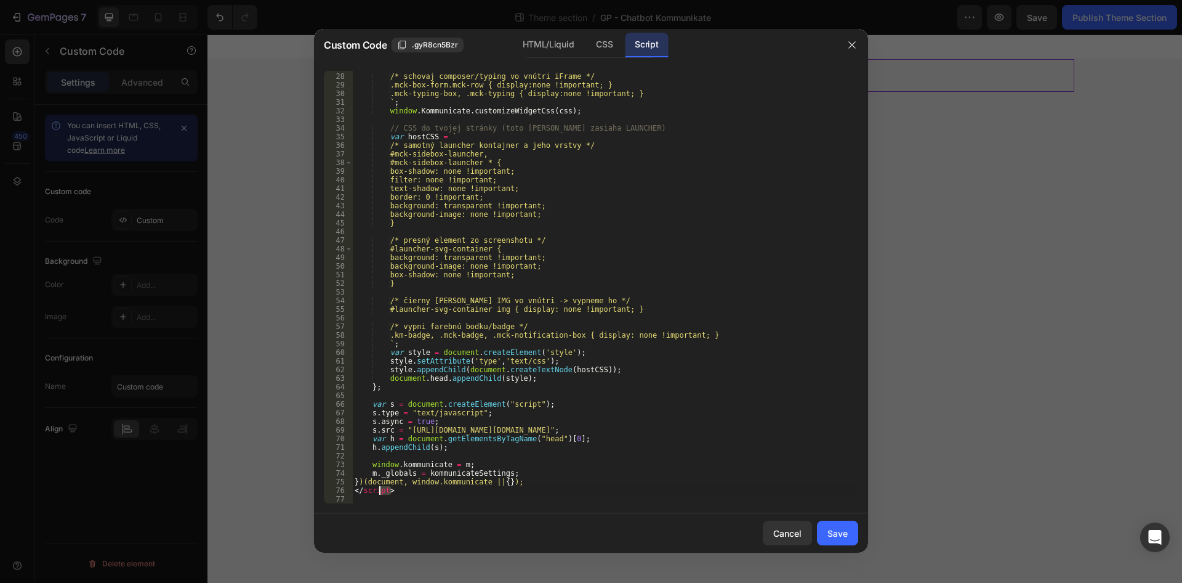
drag, startPoint x: 365, startPoint y: 492, endPoint x: 353, endPoint y: 492, distance: 11.7
click at [353, 492] on div "/* schovaj composer/typing vo vnútri iFrame */ .mck-box-form.mck-row { display:…" at bounding box center [605, 288] width 506 height 450
type textarea "</script>"
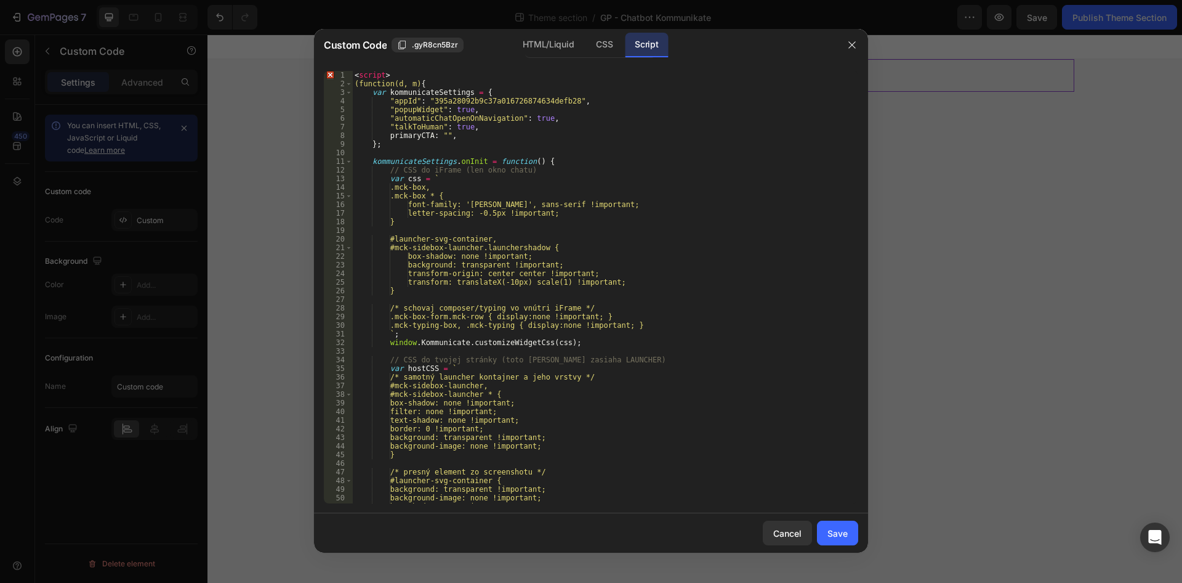
scroll to position [0, 0]
drag, startPoint x: 401, startPoint y: 77, endPoint x: 327, endPoint y: 76, distance: 73.9
click at [352, 76] on div "< script > (function(d, m) { var kommunicateSettings = { "appId" : "395a28092b9…" at bounding box center [605, 287] width 506 height 432
type textarea "<script>"
click at [355, 84] on div "( function ( d , m ) { var kommunicateSettings = { "appId" : "395a28092b9c37a01…" at bounding box center [605, 296] width 506 height 450
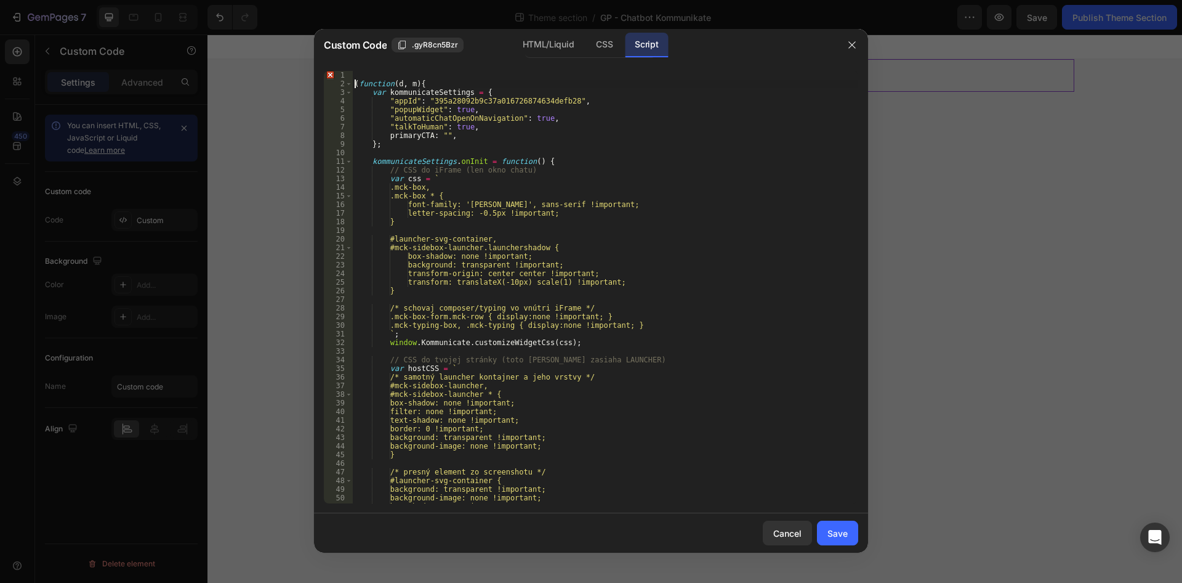
type textarea "(function(d, m){"
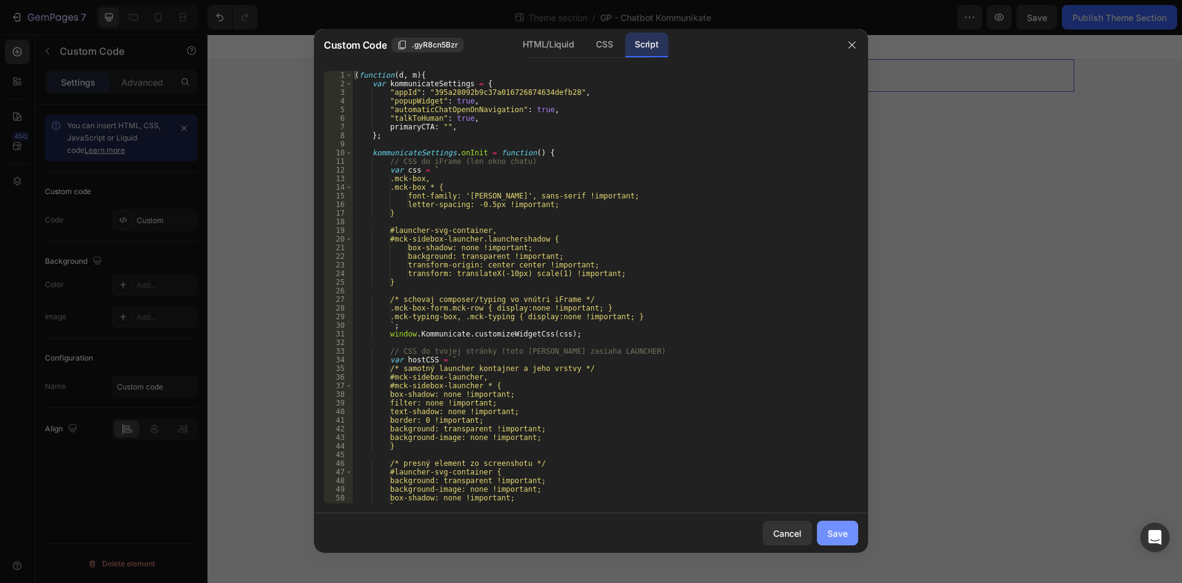
click at [841, 534] on div "Save" at bounding box center [838, 532] width 20 height 13
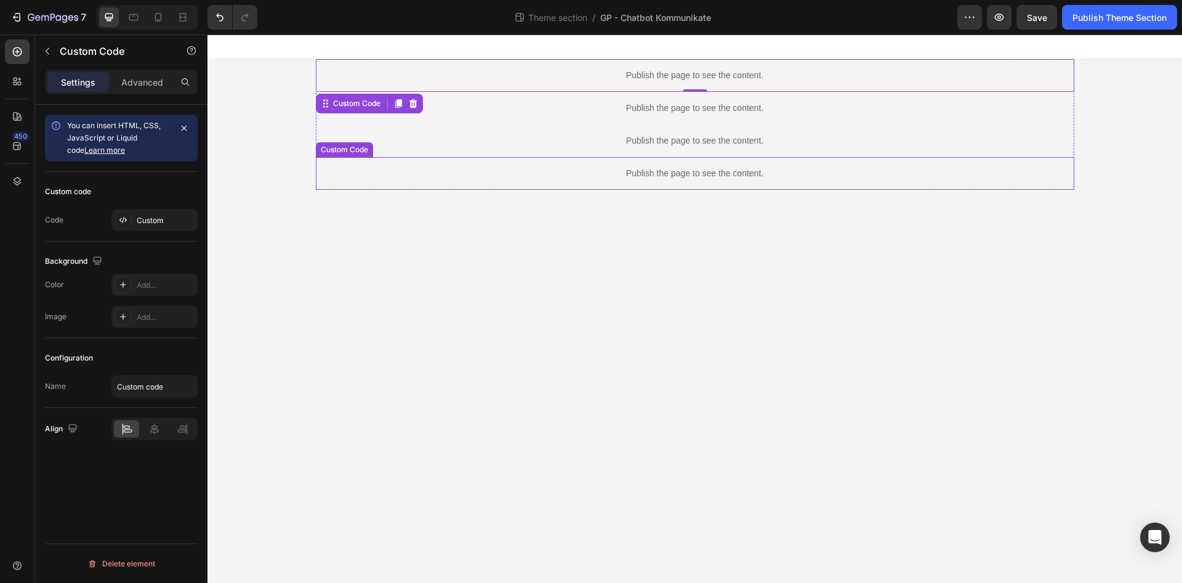
click at [661, 155] on div "Publish the page to see the content." at bounding box center [695, 140] width 759 height 33
click at [650, 169] on p "Publish the page to see the content." at bounding box center [695, 173] width 759 height 13
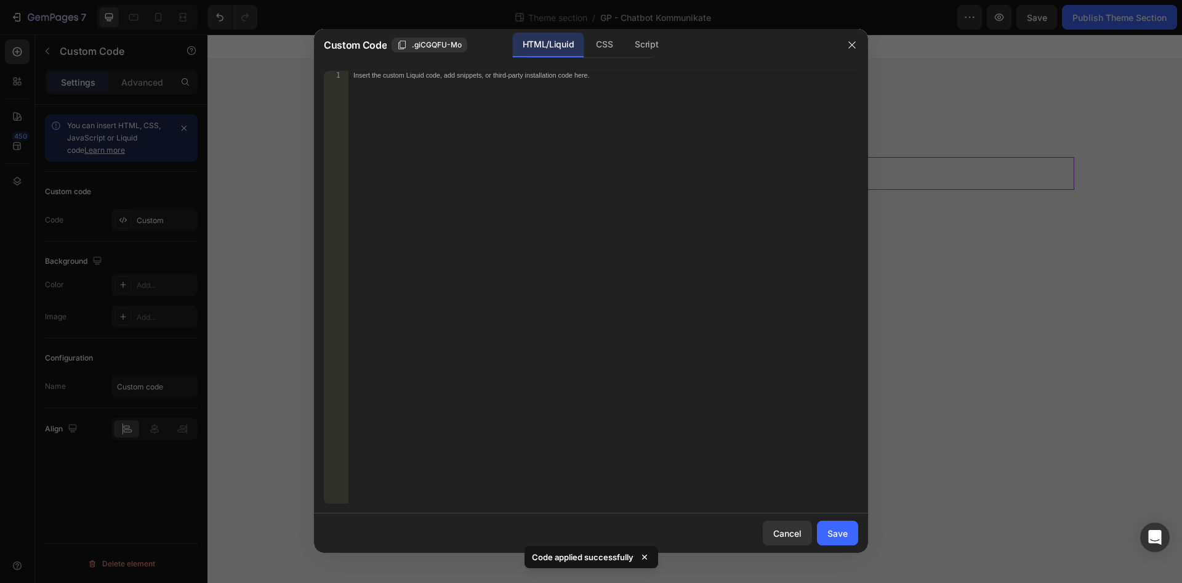
click at [623, 49] on div "HTML/Liquid CSS Script" at bounding box center [590, 45] width 131 height 25
click at [631, 50] on div "Script" at bounding box center [646, 45] width 43 height 25
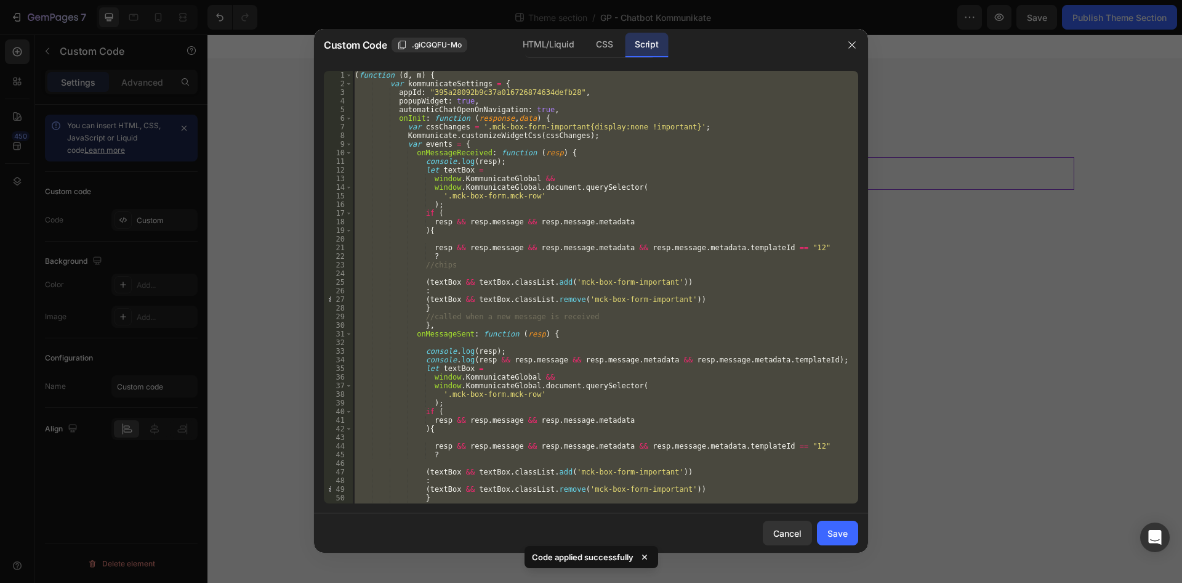
scroll to position [128, 0]
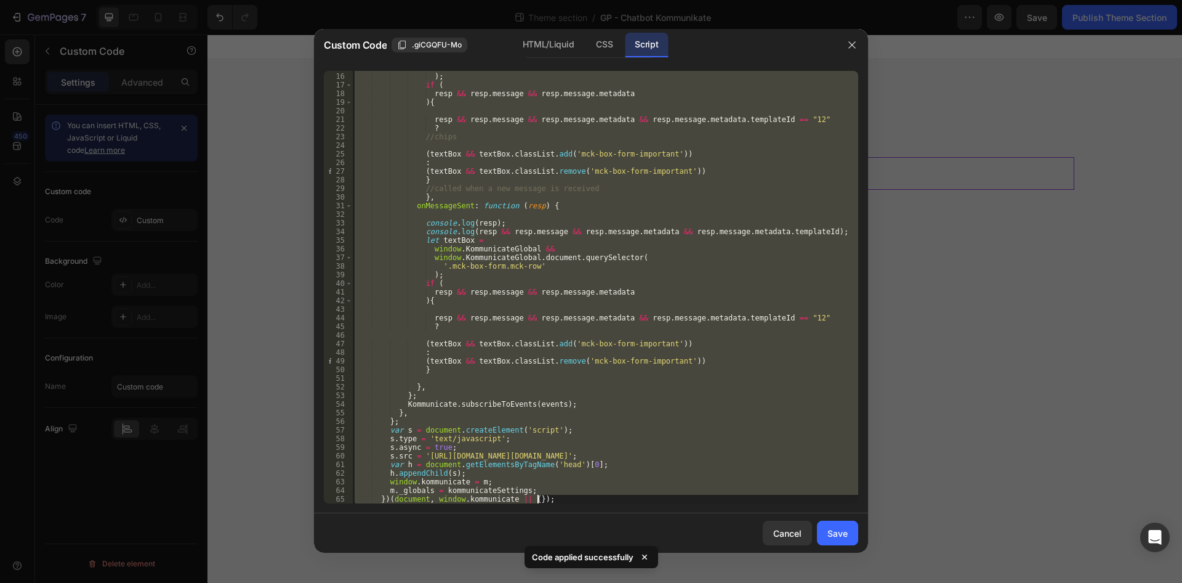
click at [613, 171] on div "'.mck-box-form.mck-row' ) ; if ( resp && resp . message && resp . message . met…" at bounding box center [605, 287] width 506 height 432
type textarea "(textBox && textBox.classList.remove('mck-box-form-important'))"
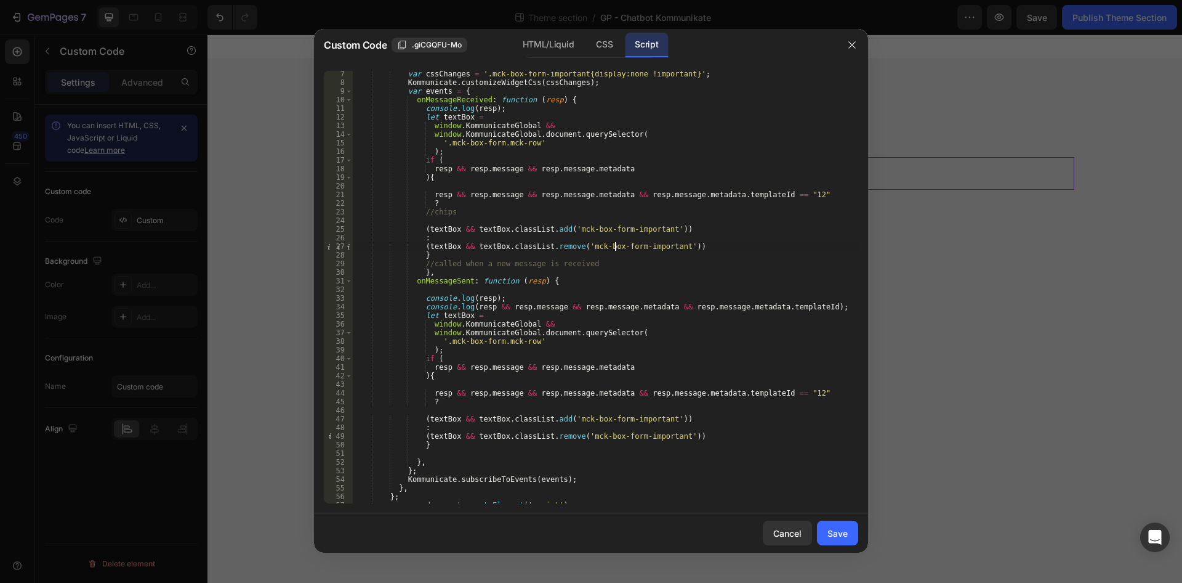
scroll to position [0, 0]
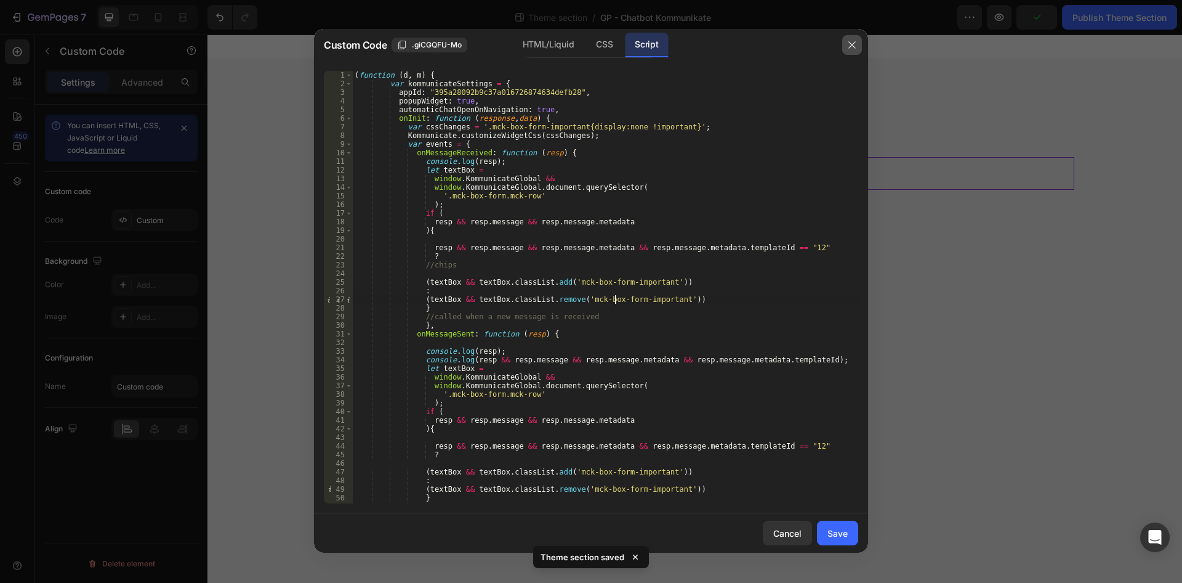
click at [852, 43] on icon "button" at bounding box center [852, 45] width 10 height 10
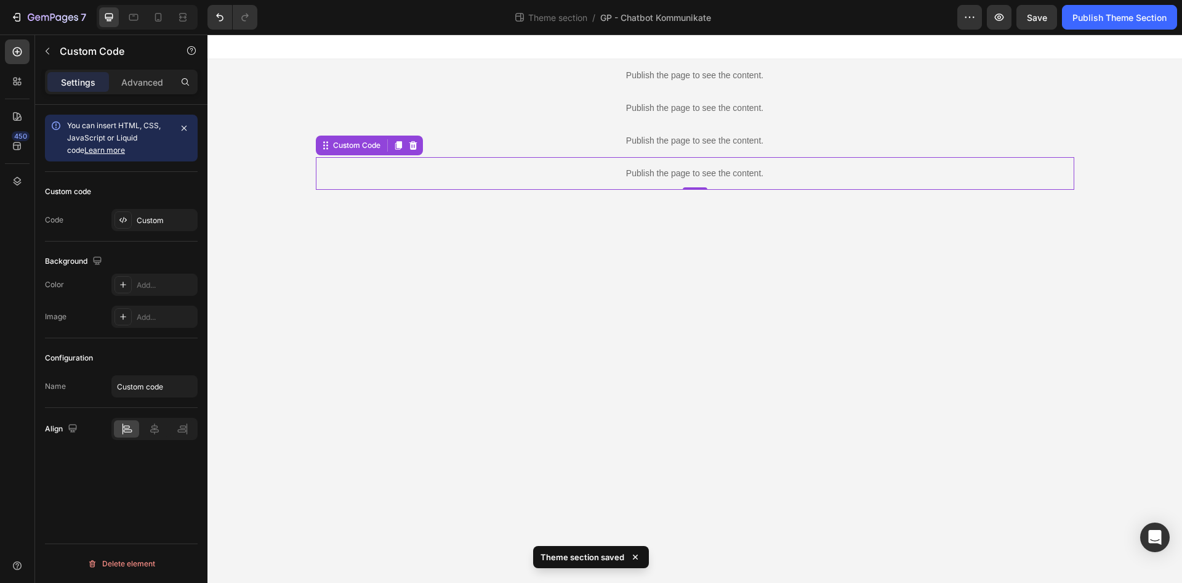
click at [708, 162] on div "Publish the page to see the content." at bounding box center [695, 173] width 759 height 33
click at [424, 142] on p "Publish the page to see the content." at bounding box center [695, 140] width 759 height 13
click at [423, 163] on div "Publish the page to see the content." at bounding box center [695, 173] width 759 height 33
click at [416, 142] on icon at bounding box center [413, 145] width 10 height 10
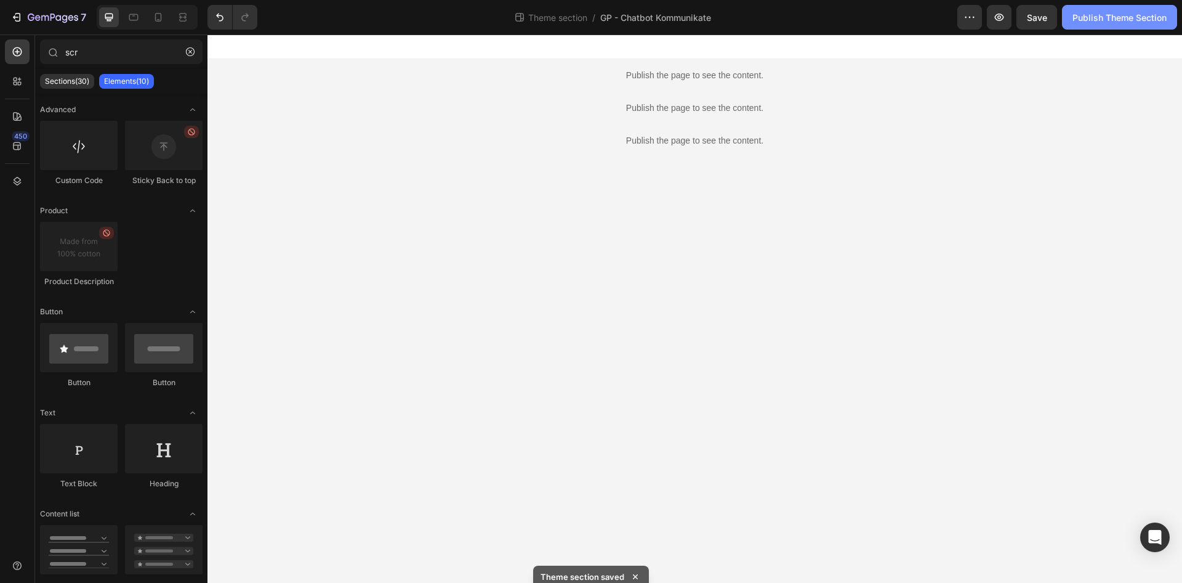
click at [1073, 18] on div "Publish Theme Section" at bounding box center [1120, 17] width 94 height 13
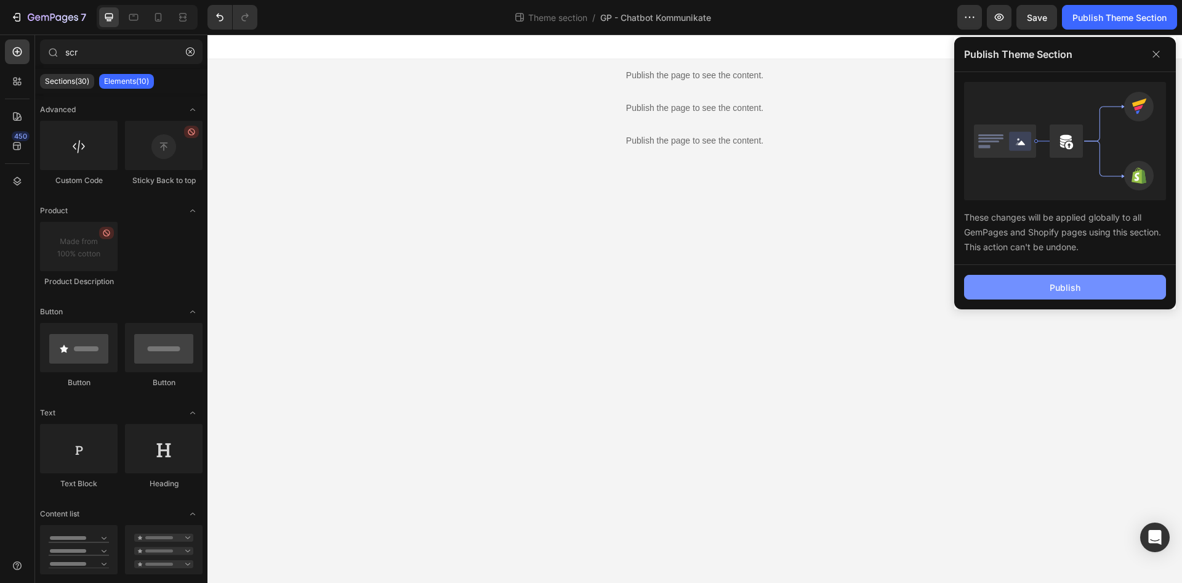
click at [1034, 296] on button "Publish" at bounding box center [1065, 287] width 202 height 25
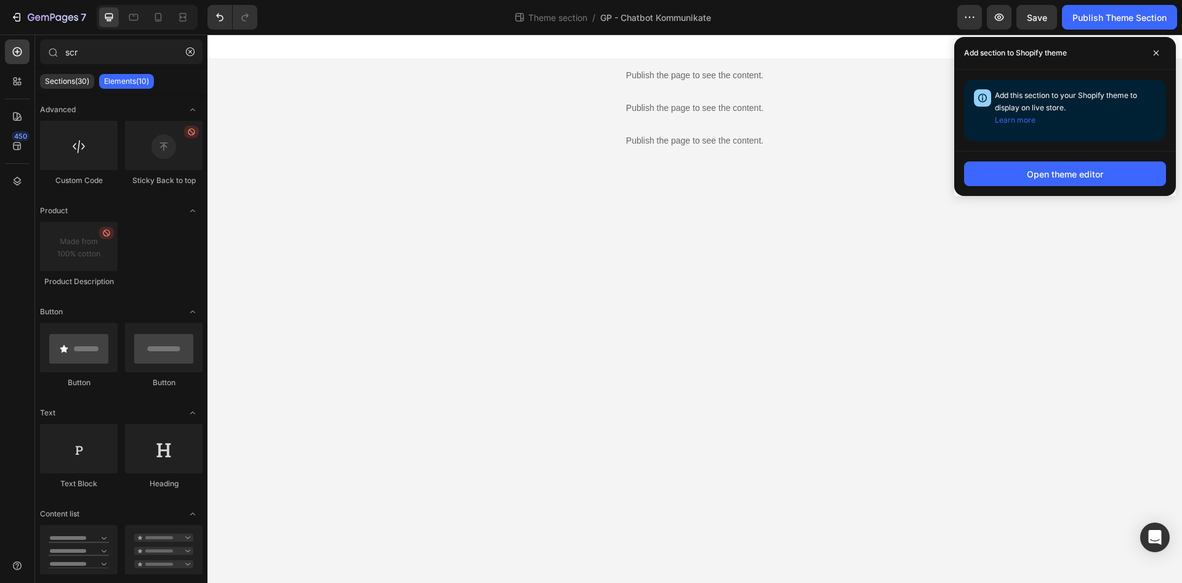
click at [521, 62] on div "Publish the page to see the content." at bounding box center [695, 75] width 759 height 33
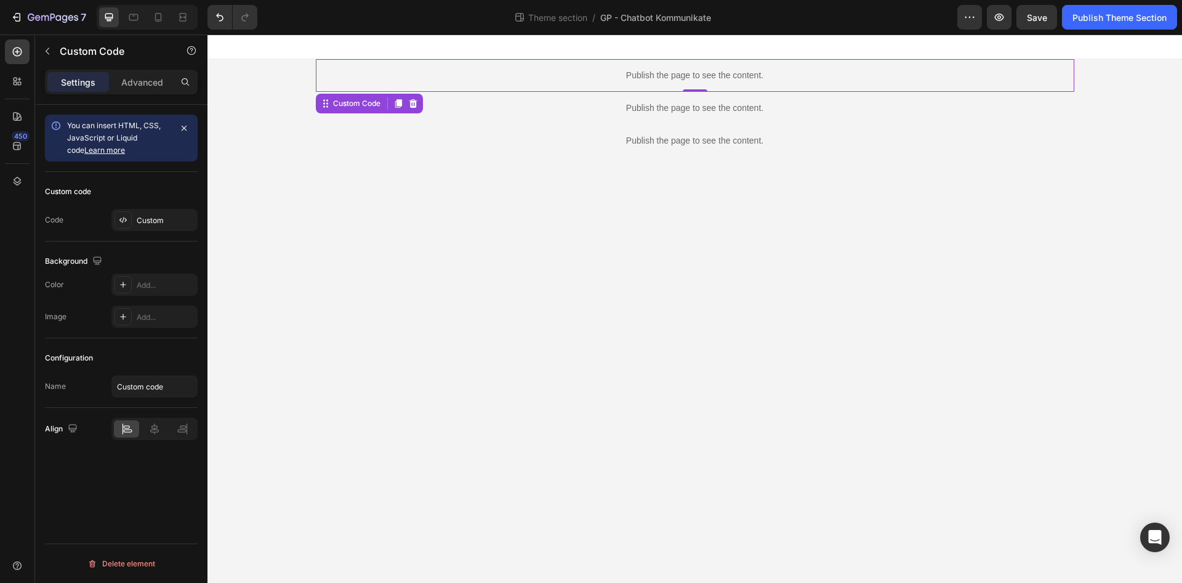
click at [521, 62] on div "Publish the page to see the content." at bounding box center [695, 75] width 759 height 33
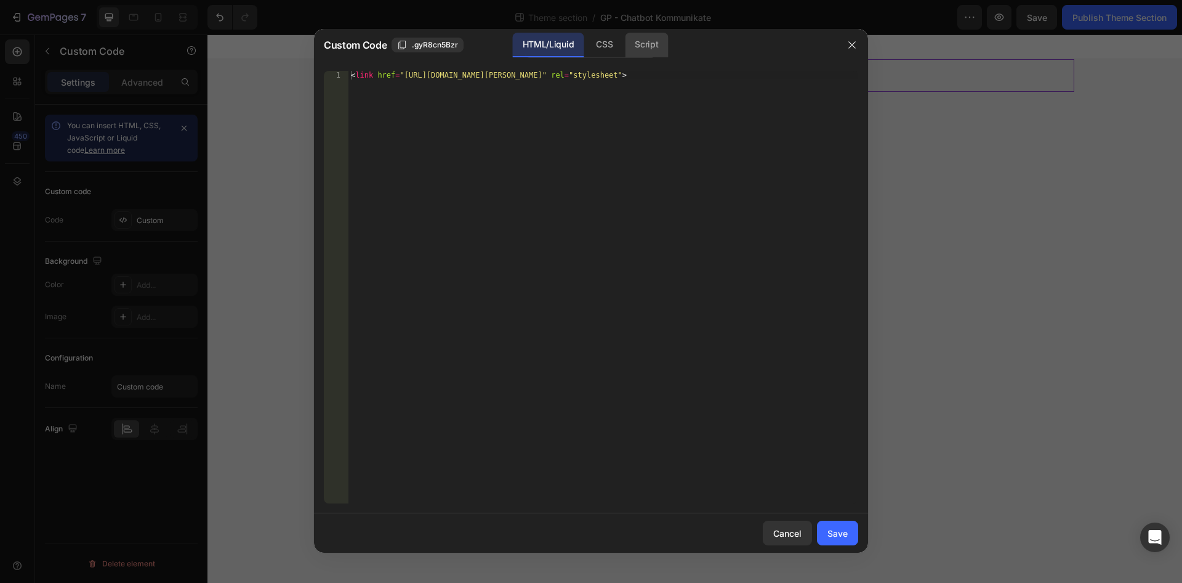
click at [647, 54] on div "Script" at bounding box center [646, 45] width 43 height 25
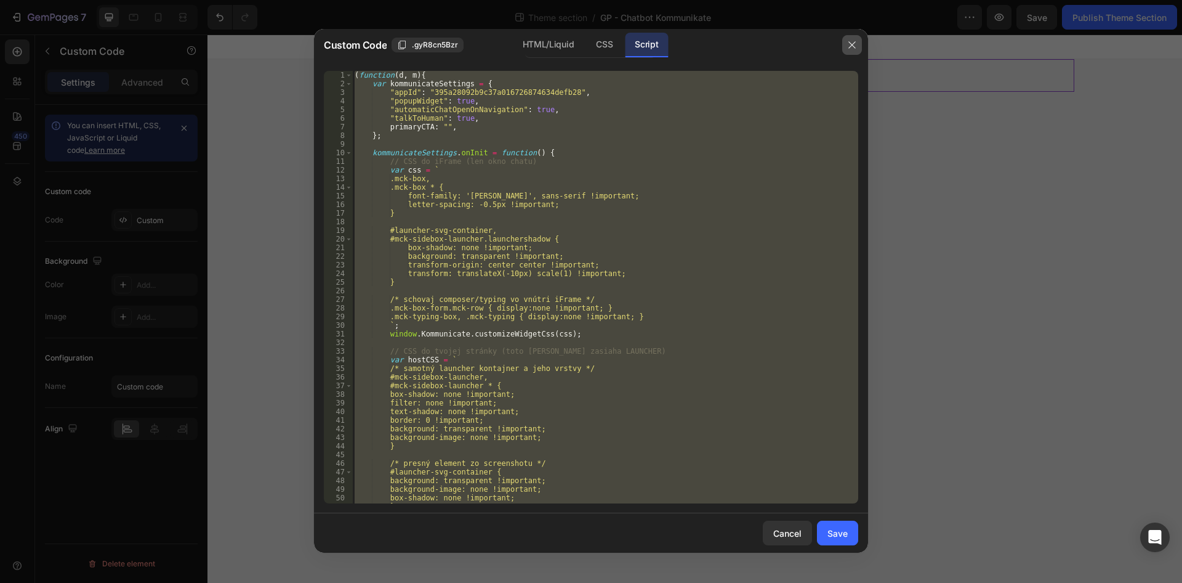
click at [853, 39] on button "button" at bounding box center [852, 45] width 20 height 20
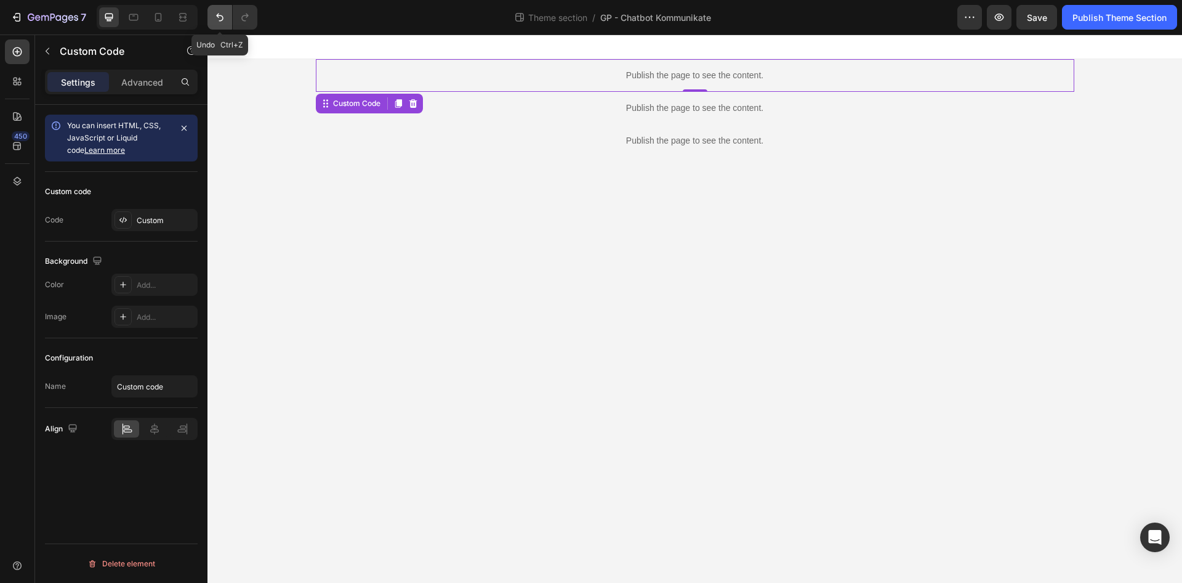
click at [214, 15] on icon "Undo/Redo" at bounding box center [220, 17] width 12 height 12
click at [489, 56] on div at bounding box center [695, 46] width 975 height 25
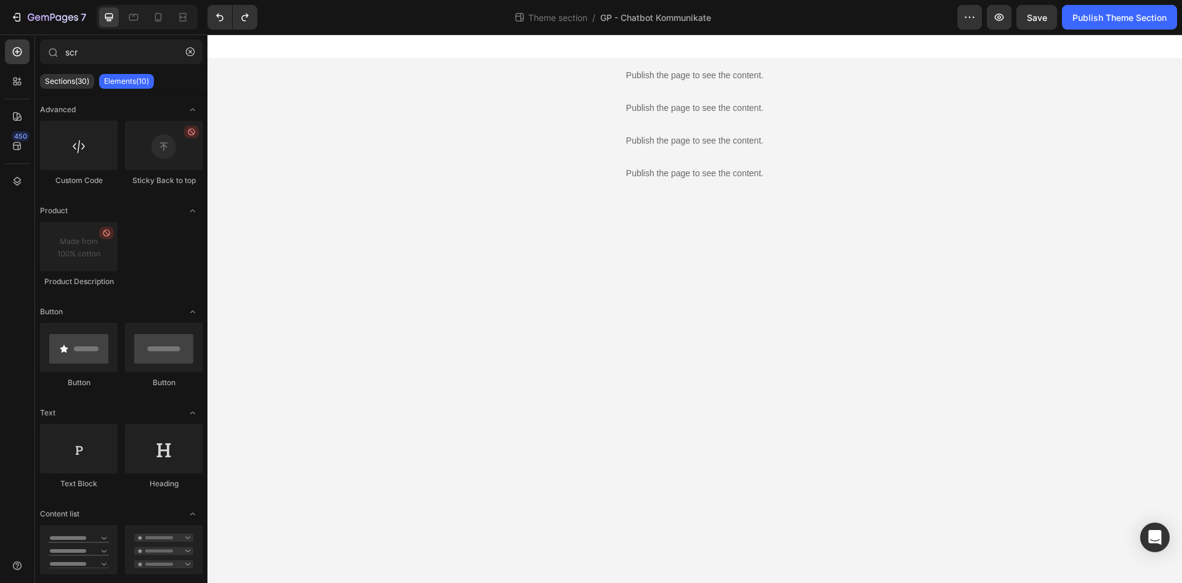
click at [493, 75] on p "Publish the page to see the content." at bounding box center [695, 75] width 759 height 13
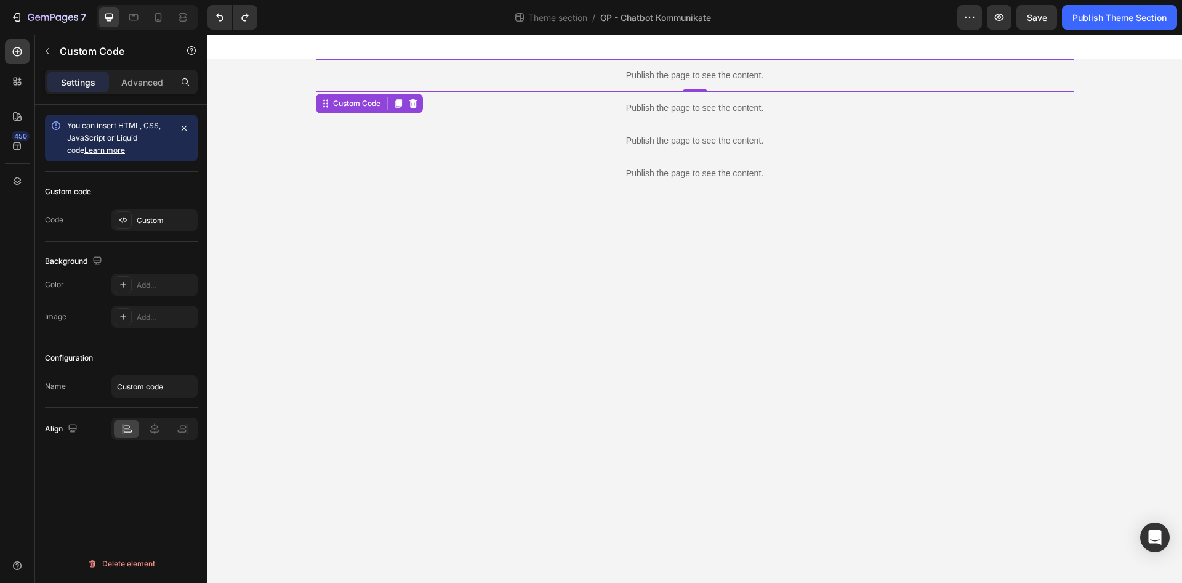
click at [493, 75] on p "Publish the page to see the content." at bounding box center [695, 75] width 759 height 13
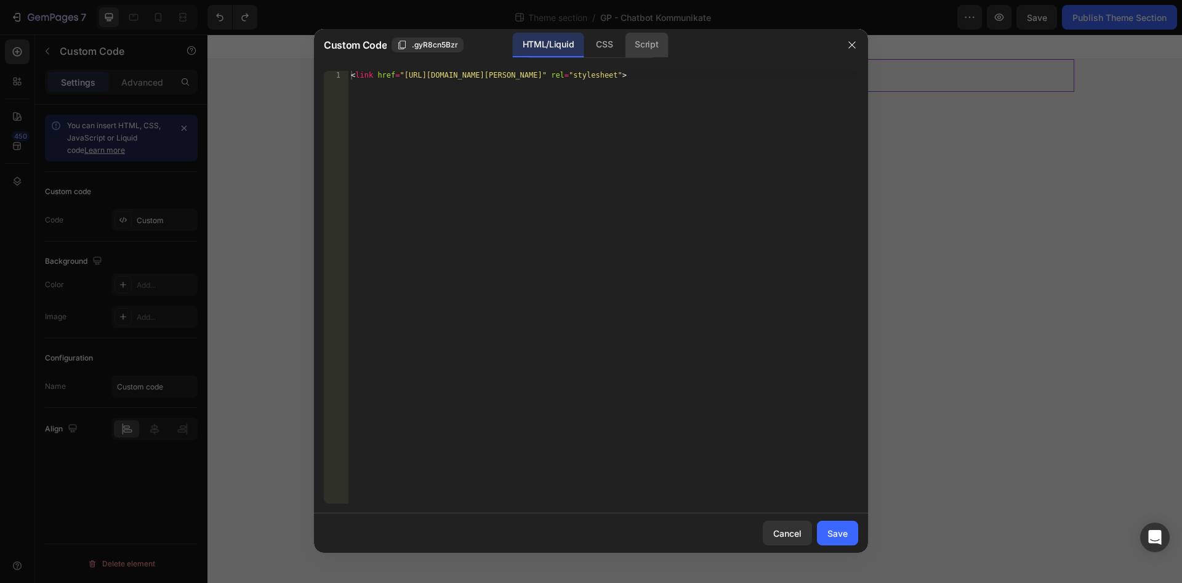
click at [656, 46] on div "Script" at bounding box center [646, 45] width 43 height 25
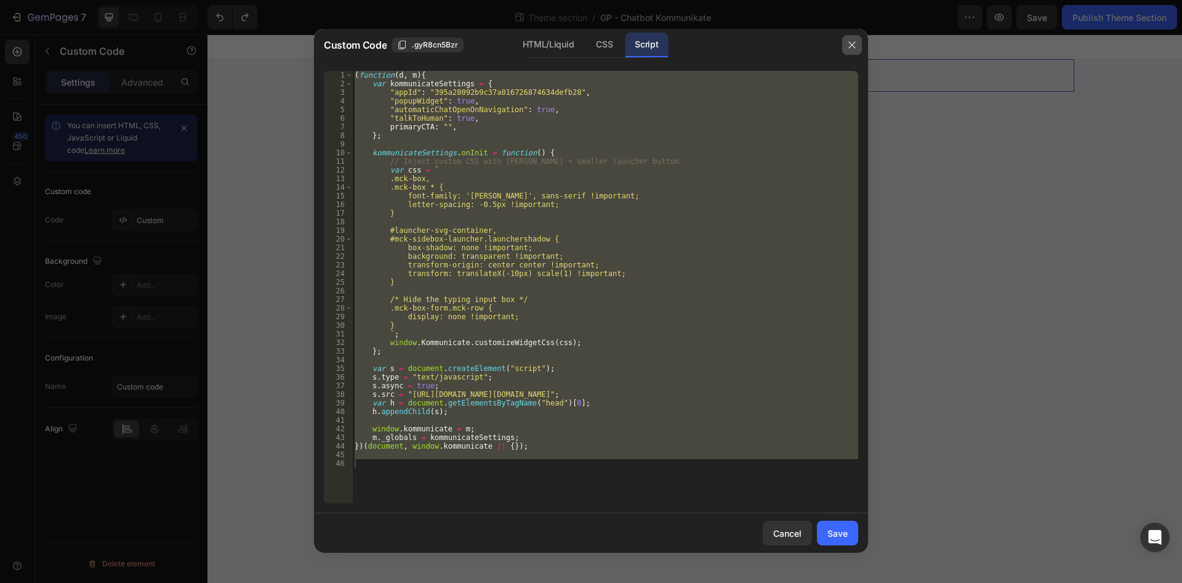
click at [855, 39] on button "button" at bounding box center [852, 45] width 20 height 20
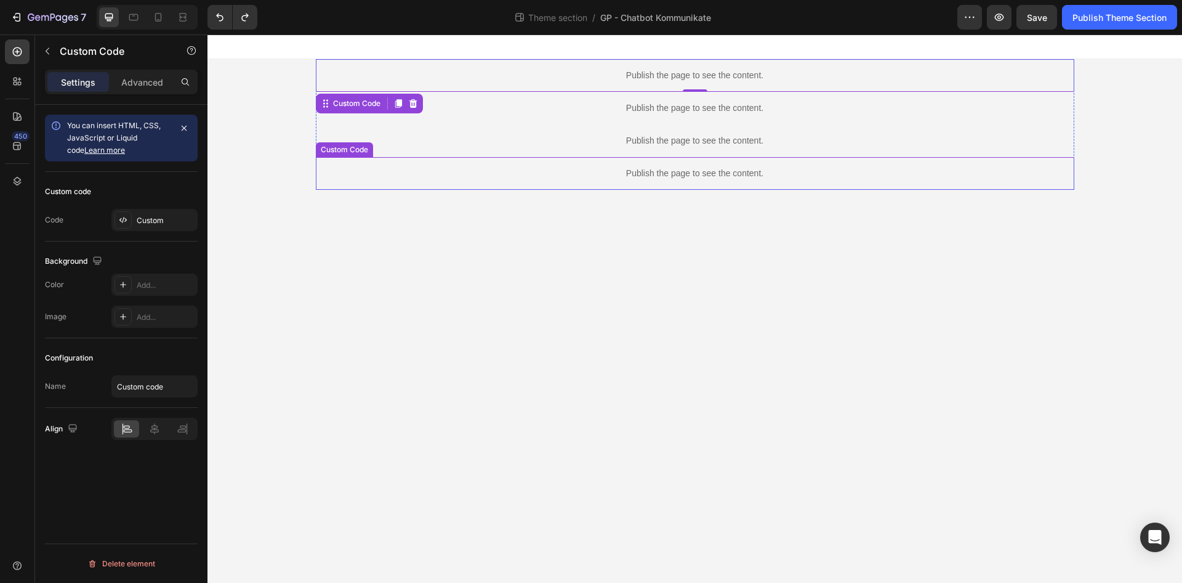
click at [692, 182] on div "Publish the page to see the content." at bounding box center [695, 173] width 759 height 33
click at [408, 139] on div at bounding box center [413, 145] width 15 height 15
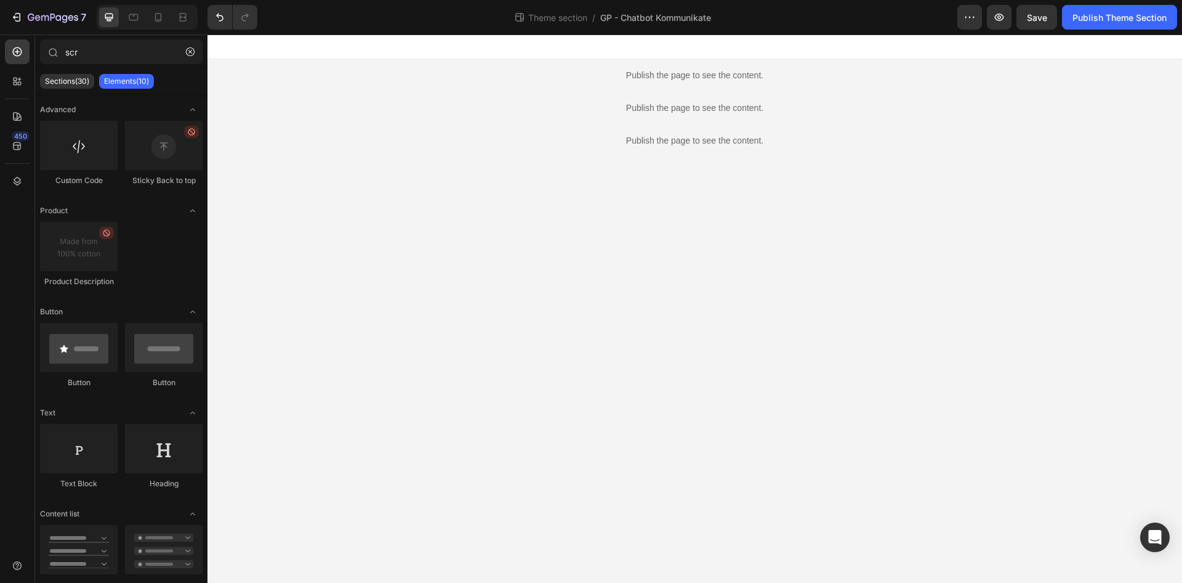
click at [1062, 14] on div "Preview Save Publish Theme Section" at bounding box center [1068, 17] width 220 height 25
click at [1086, 16] on div "Publish Theme Section" at bounding box center [1120, 17] width 94 height 13
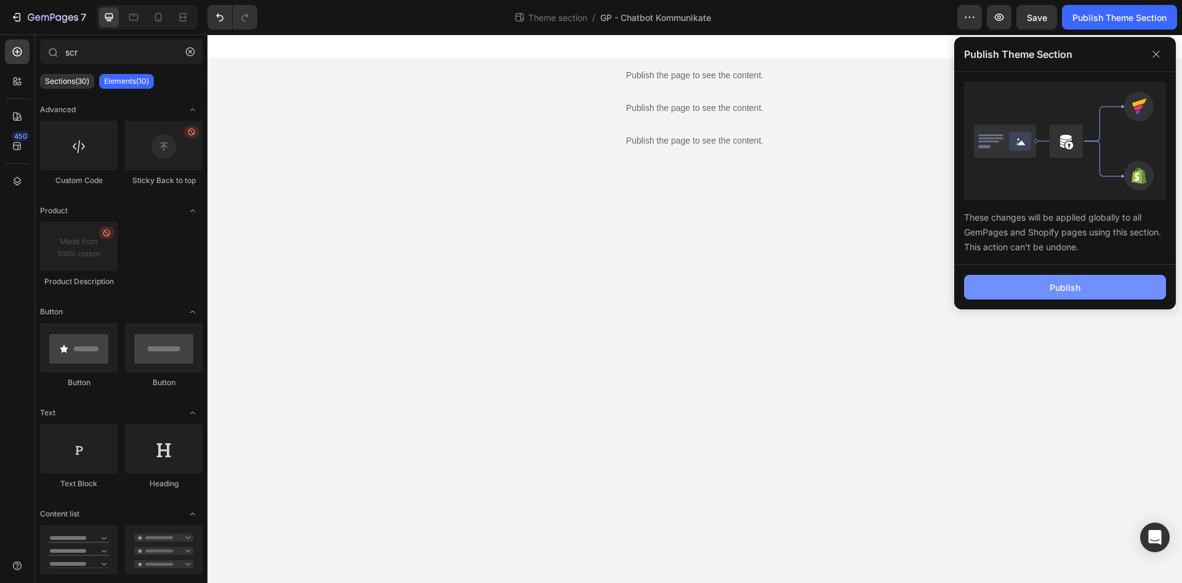
click at [1034, 289] on button "Publish" at bounding box center [1065, 287] width 202 height 25
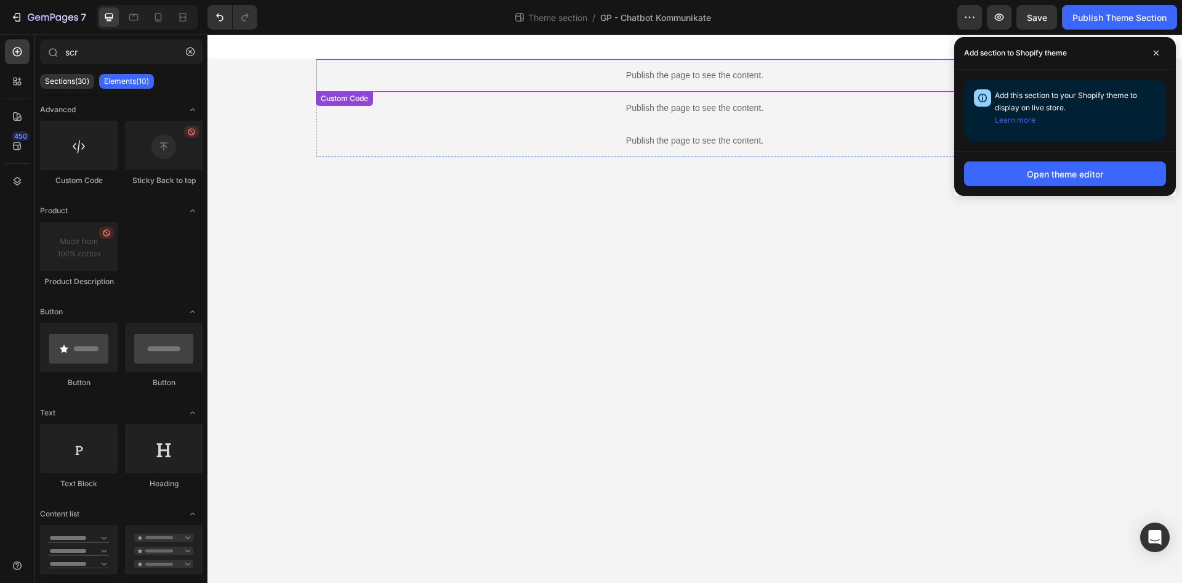
click at [610, 70] on p "Publish the page to see the content." at bounding box center [695, 75] width 759 height 13
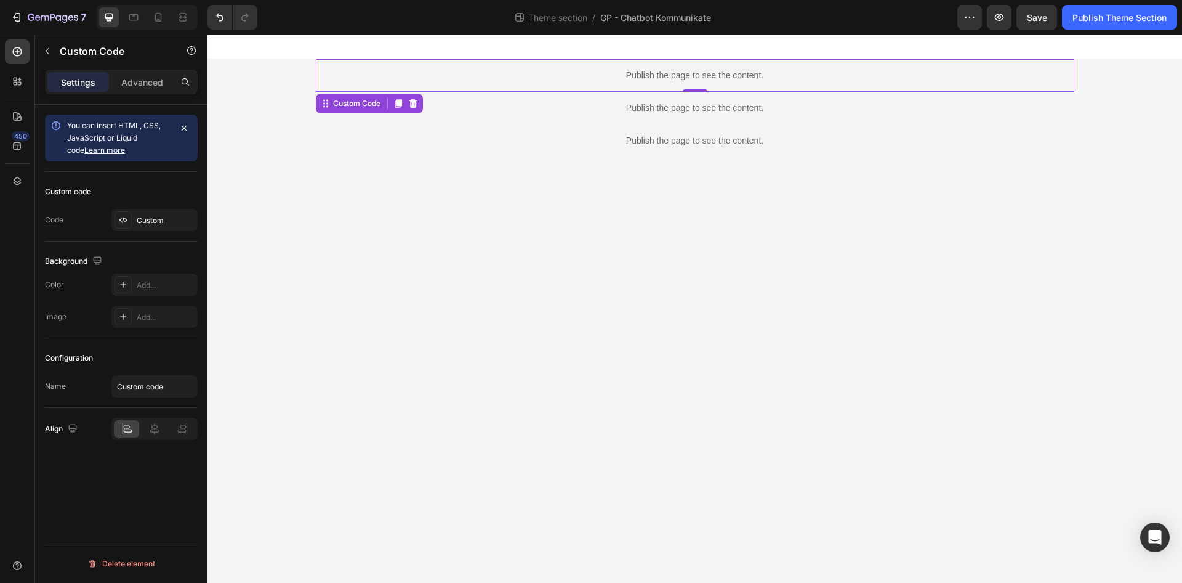
click at [610, 70] on p "Publish the page to see the content." at bounding box center [695, 75] width 759 height 13
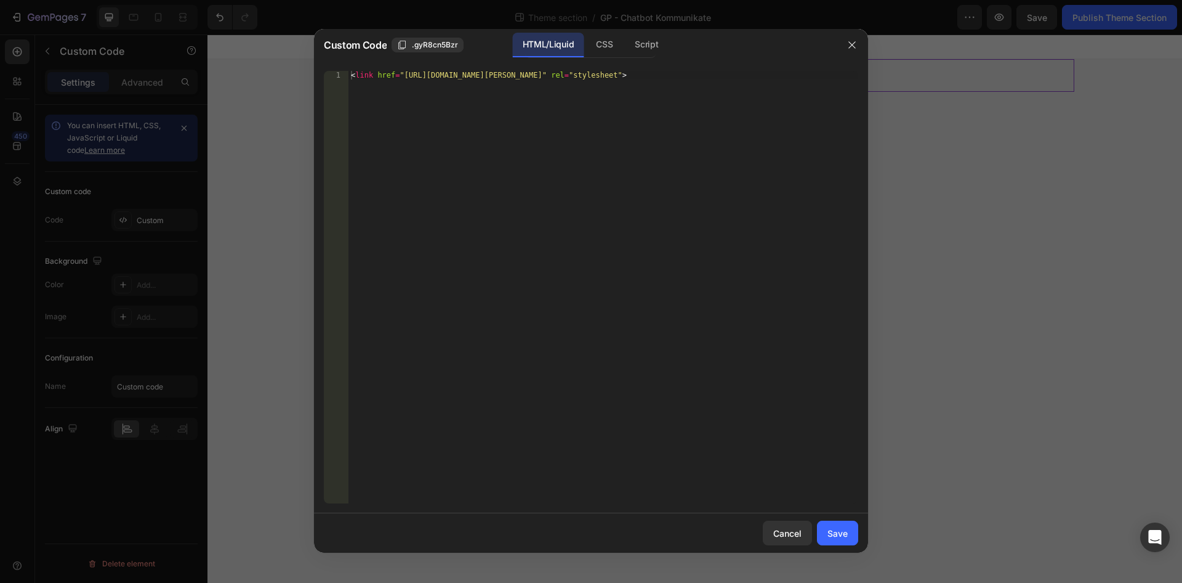
click at [640, 62] on div "1 < link href = "https://fonts.googleapis.com/css2?family=Jost:wght@400;500;600…" at bounding box center [591, 287] width 554 height 452
click at [645, 55] on div "Script" at bounding box center [646, 45] width 43 height 25
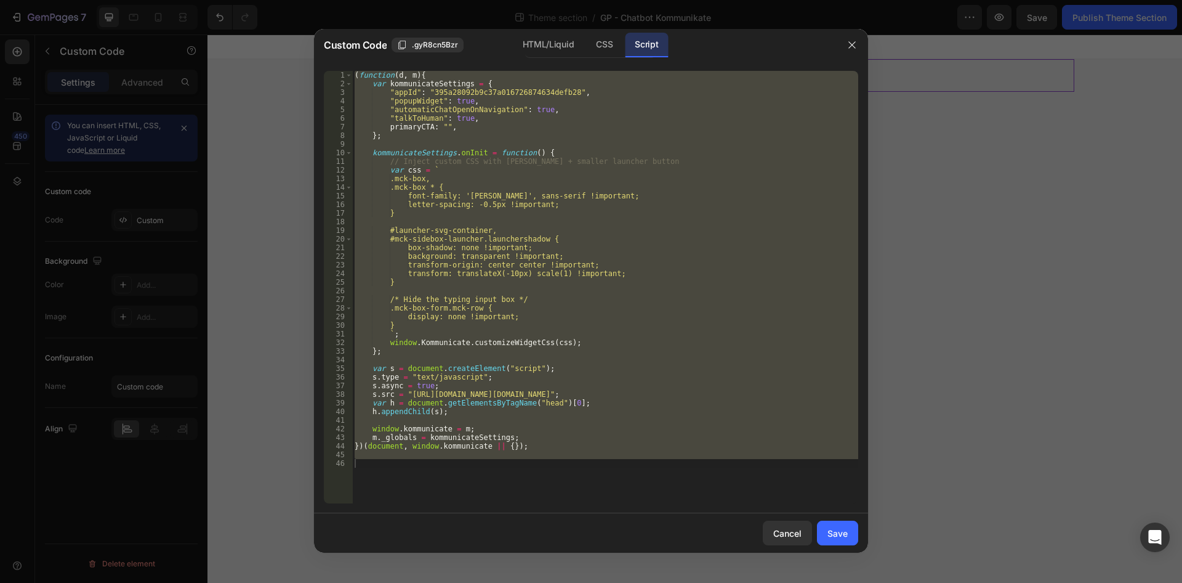
click at [871, 48] on div at bounding box center [591, 291] width 1182 height 583
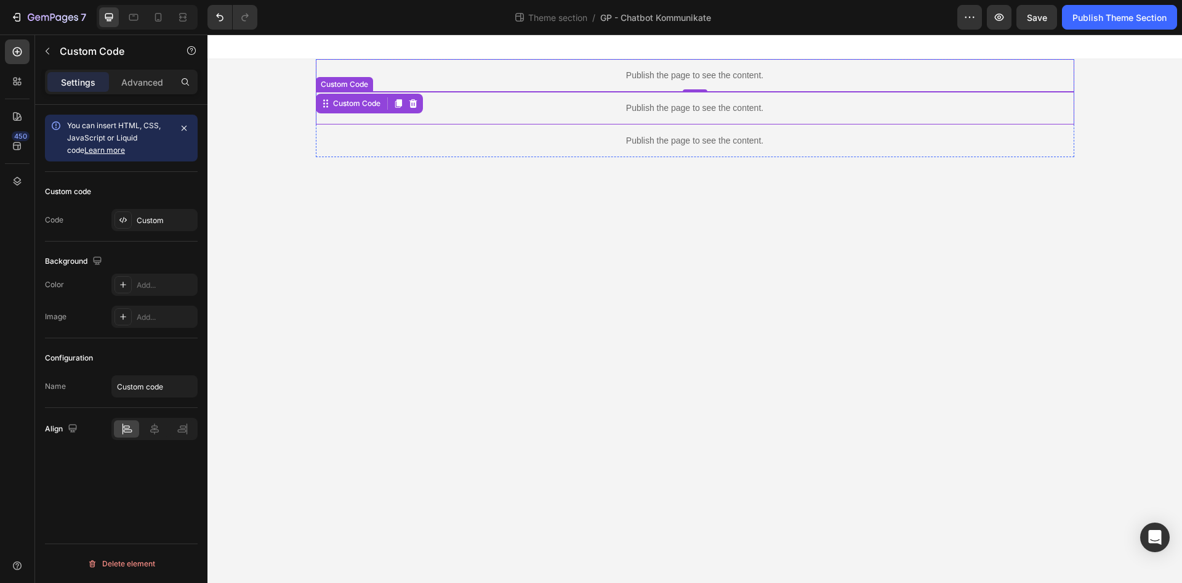
click at [745, 104] on p "Publish the page to see the content." at bounding box center [695, 108] width 759 height 13
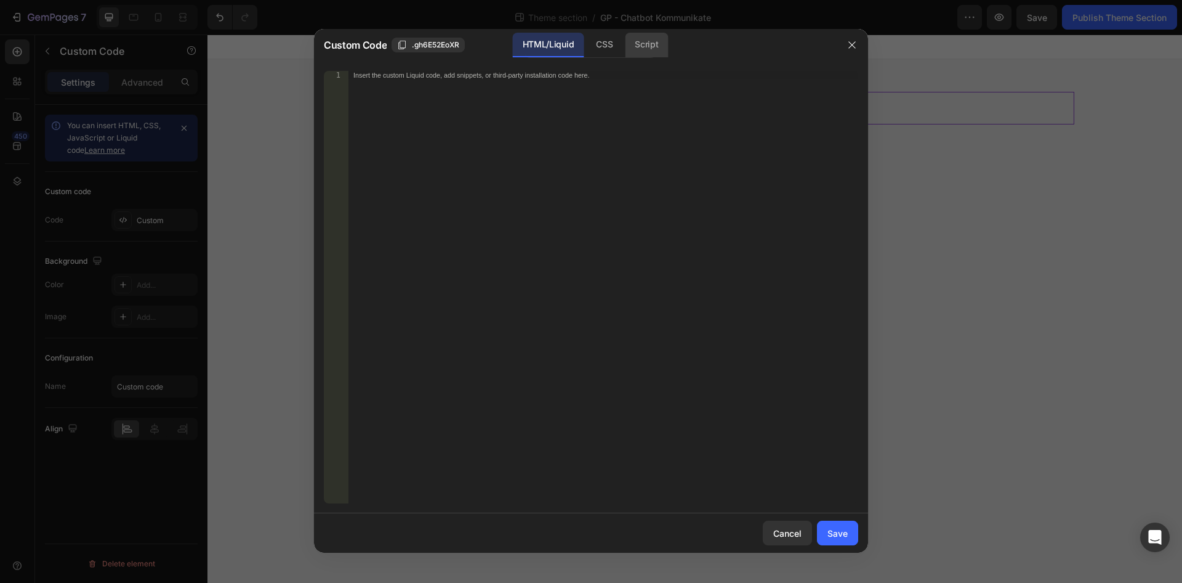
click at [656, 48] on div "Script" at bounding box center [646, 45] width 43 height 25
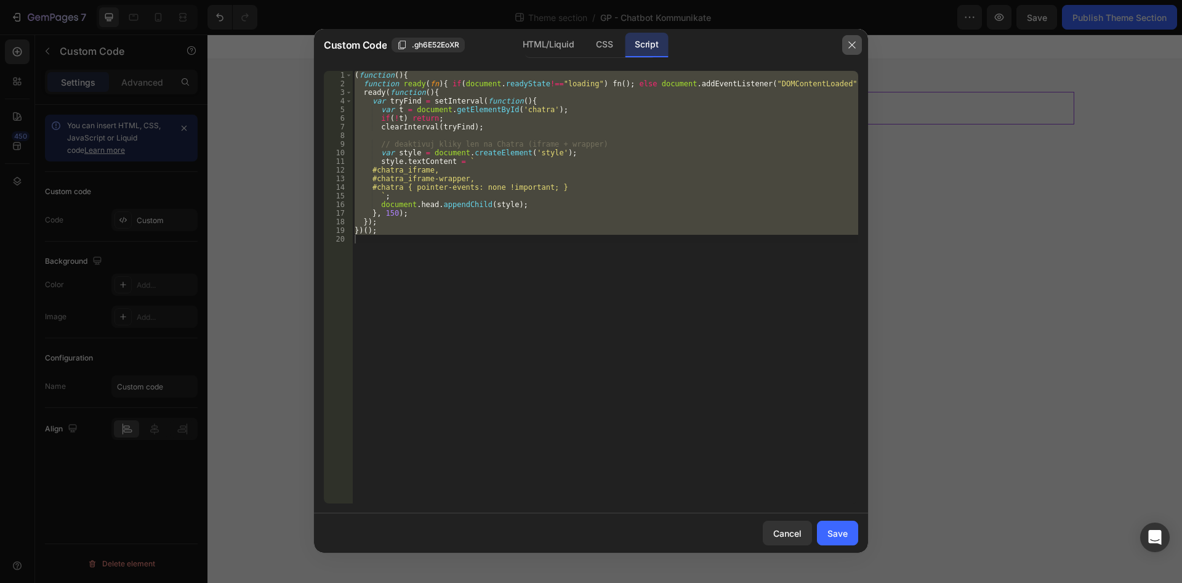
click at [857, 49] on icon "button" at bounding box center [852, 45] width 10 height 10
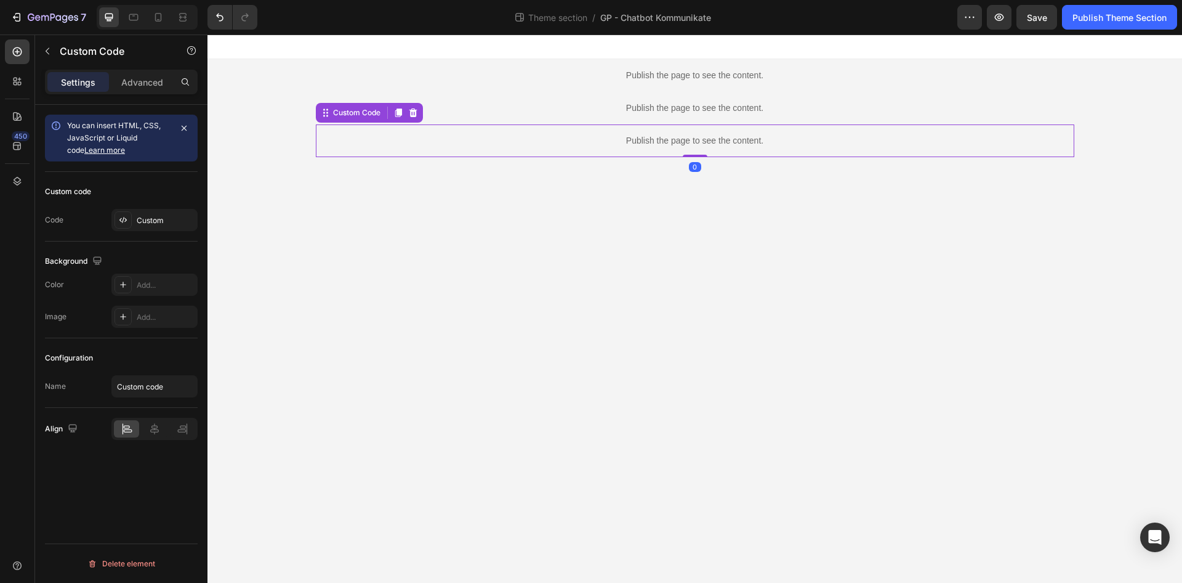
click at [721, 143] on p "Publish the page to see the content." at bounding box center [695, 140] width 759 height 13
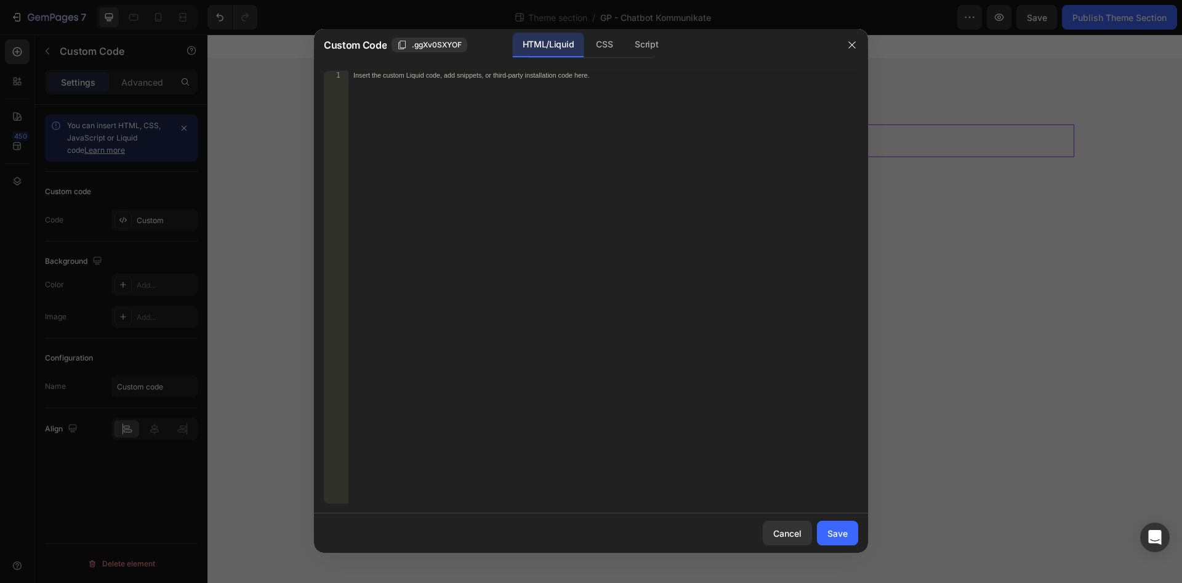
click at [655, 60] on div "Custom Code .ggXv0SXYOF HTML/Liquid CSS Script" at bounding box center [575, 45] width 522 height 32
click at [650, 53] on div "Script" at bounding box center [646, 45] width 43 height 25
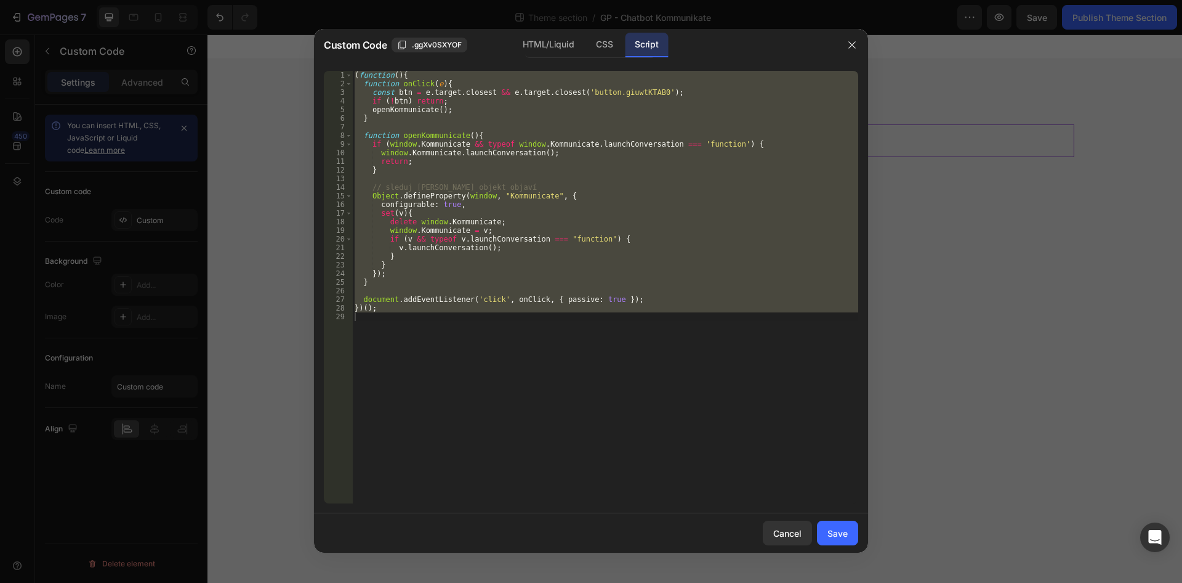
click at [587, 254] on div "( function ( ) { function onClick ( e ) { const btn = e . target . closest && e…" at bounding box center [605, 287] width 506 height 432
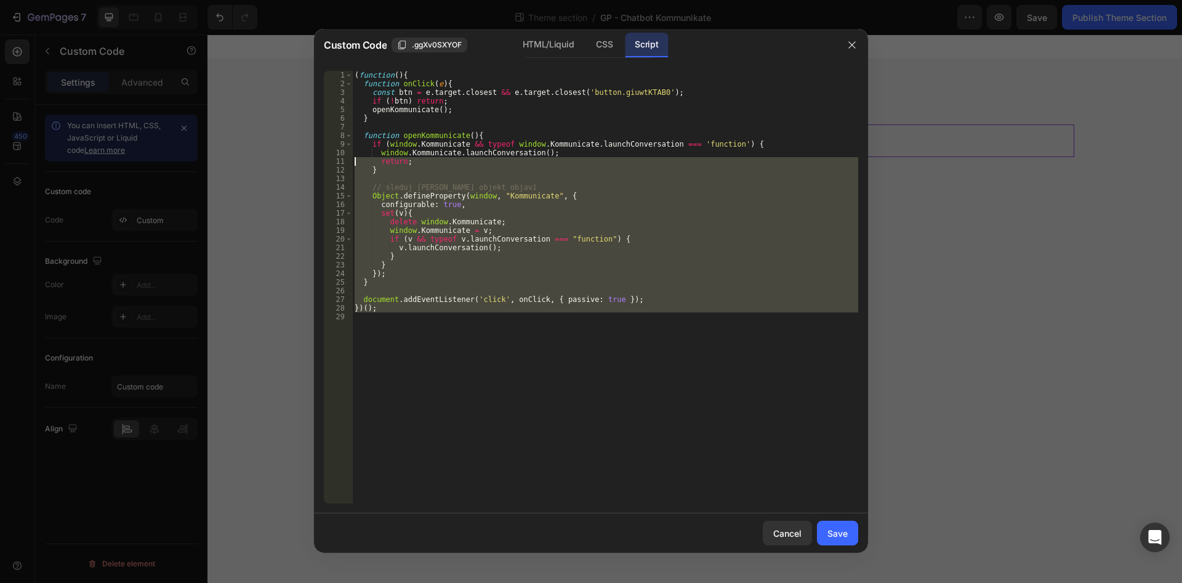
drag, startPoint x: 668, startPoint y: 325, endPoint x: 365, endPoint y: 140, distance: 354.5
click at [352, 154] on div "( function ( ) { function onClick ( e ) { const btn = e . target . closest && e…" at bounding box center [605, 287] width 506 height 432
type textarea "window.Kommunicate.launchConversation(); return;"
click at [842, 43] on div at bounding box center [852, 45] width 32 height 32
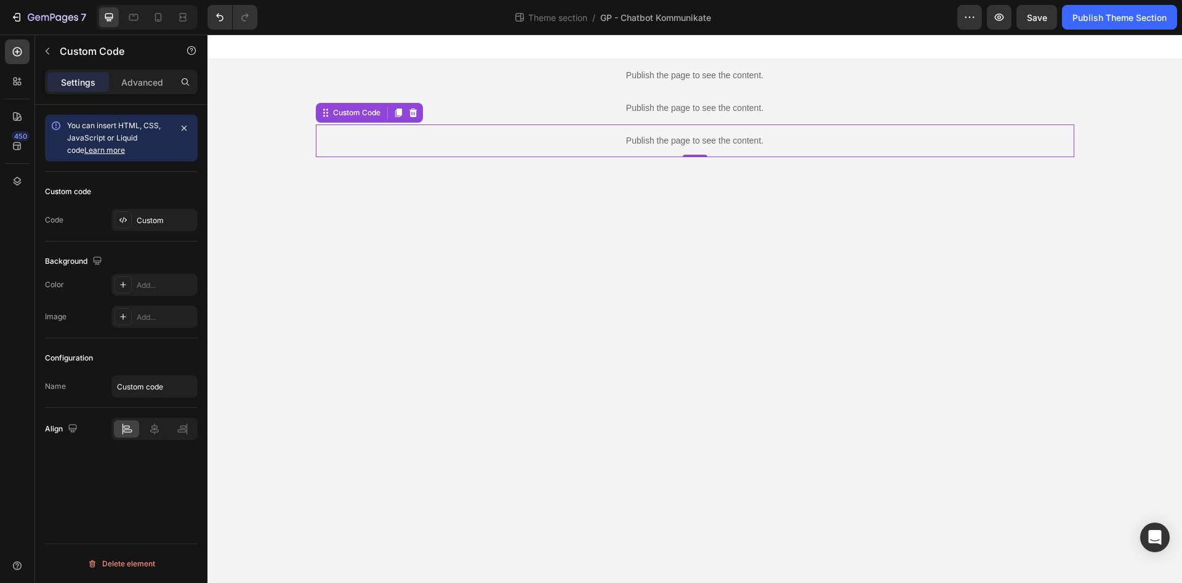
click at [1058, 23] on div "Preview Save Publish Theme Section" at bounding box center [1068, 17] width 220 height 25
click at [1091, 30] on div "7 Theme section / GP - Chatbot Kommunikate Preview Save Publish Theme Section" at bounding box center [591, 17] width 1182 height 35
drag, startPoint x: 1093, startPoint y: 33, endPoint x: 884, endPoint y: 1, distance: 211.1
click at [1093, 33] on div "7 Theme section / GP - Chatbot Kommunikate Preview Save Publish Theme Section" at bounding box center [591, 17] width 1182 height 35
click at [1100, 20] on div "Publish Theme Section" at bounding box center [1120, 17] width 94 height 13
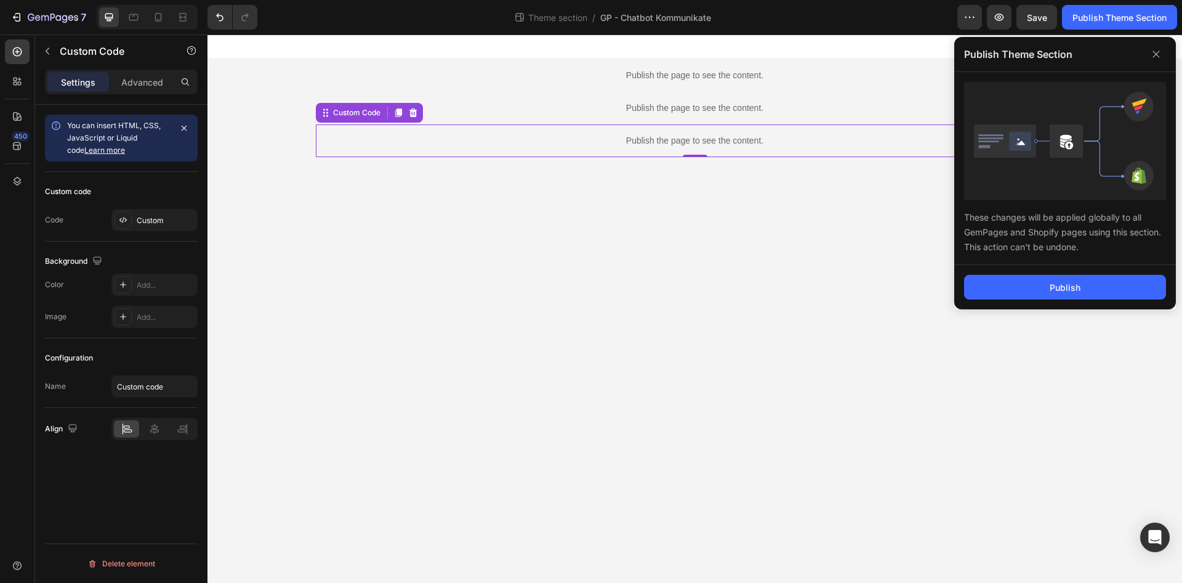
click at [1047, 262] on div "These changes will be applied globally to all GemPages and Shopify pages using …" at bounding box center [1065, 168] width 222 height 193
click at [1050, 280] on button "Publish" at bounding box center [1065, 287] width 202 height 25
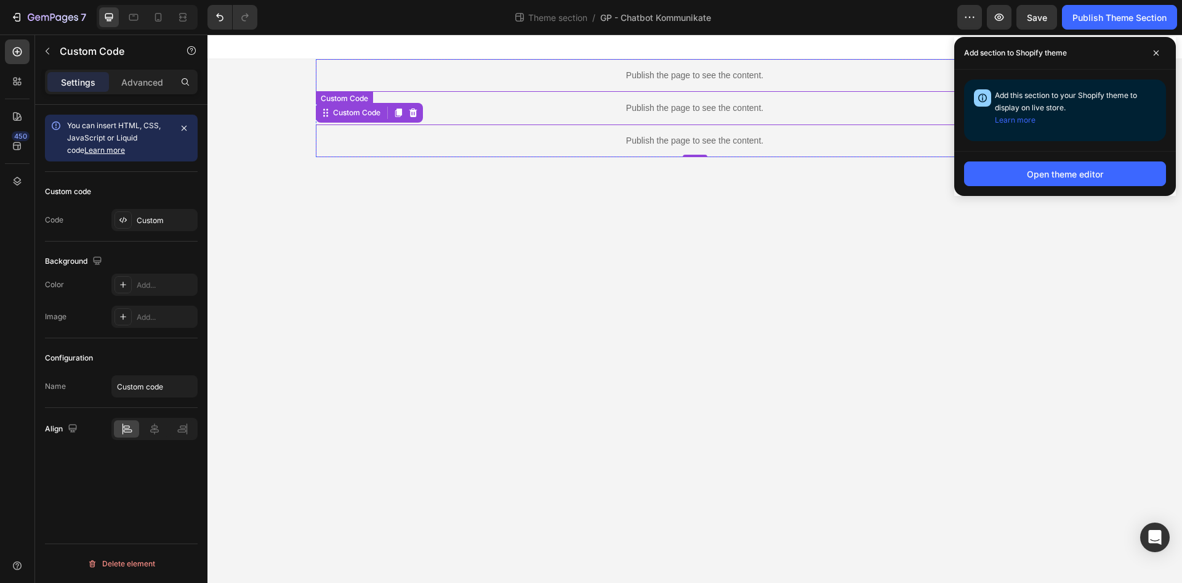
click at [748, 88] on div "Publish the page to see the content." at bounding box center [695, 75] width 759 height 33
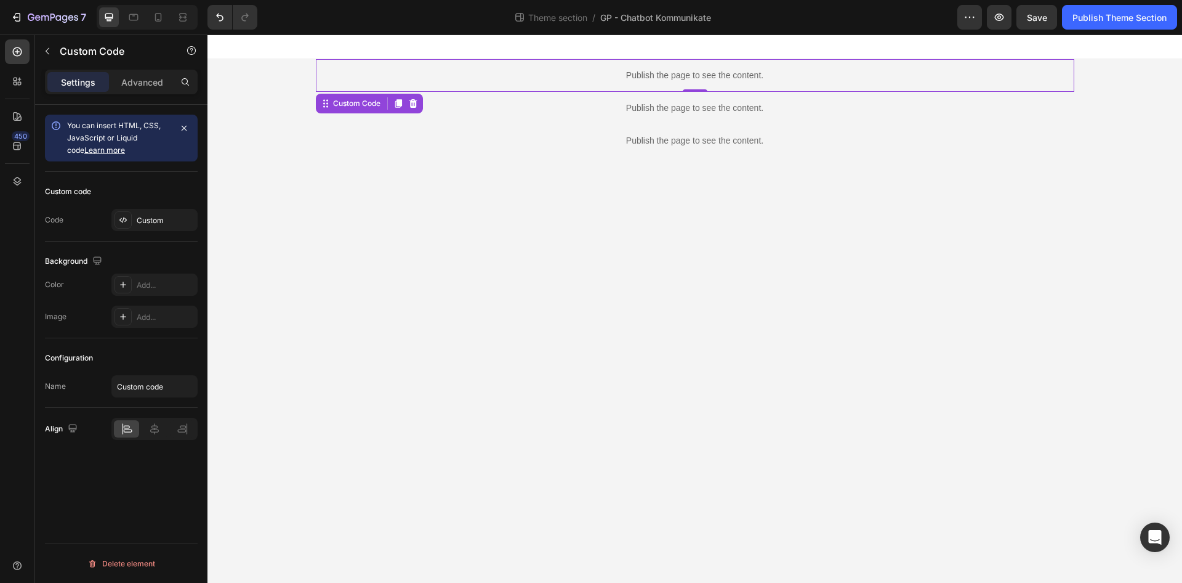
click at [748, 88] on div "Publish the page to see the content." at bounding box center [695, 75] width 759 height 33
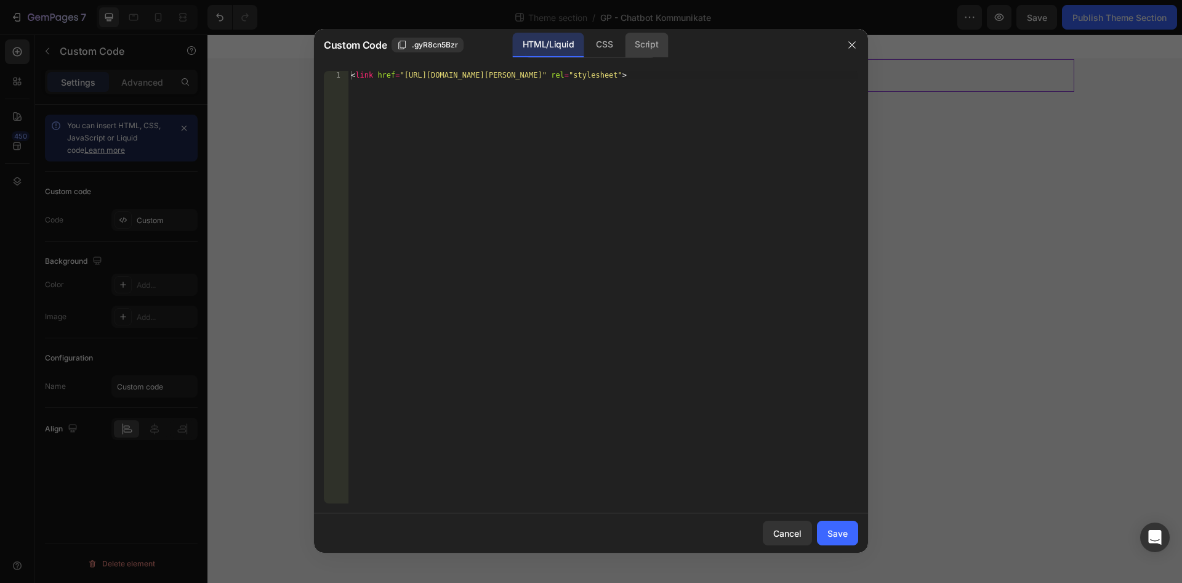
click at [649, 39] on div "Script" at bounding box center [646, 45] width 43 height 25
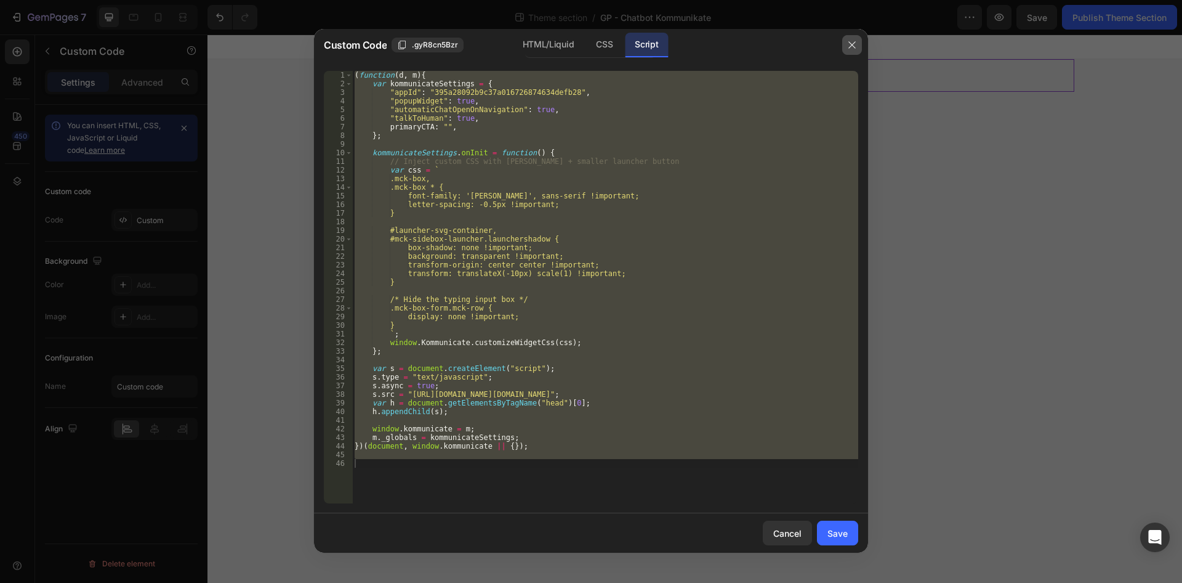
click at [847, 54] on button "button" at bounding box center [852, 45] width 20 height 20
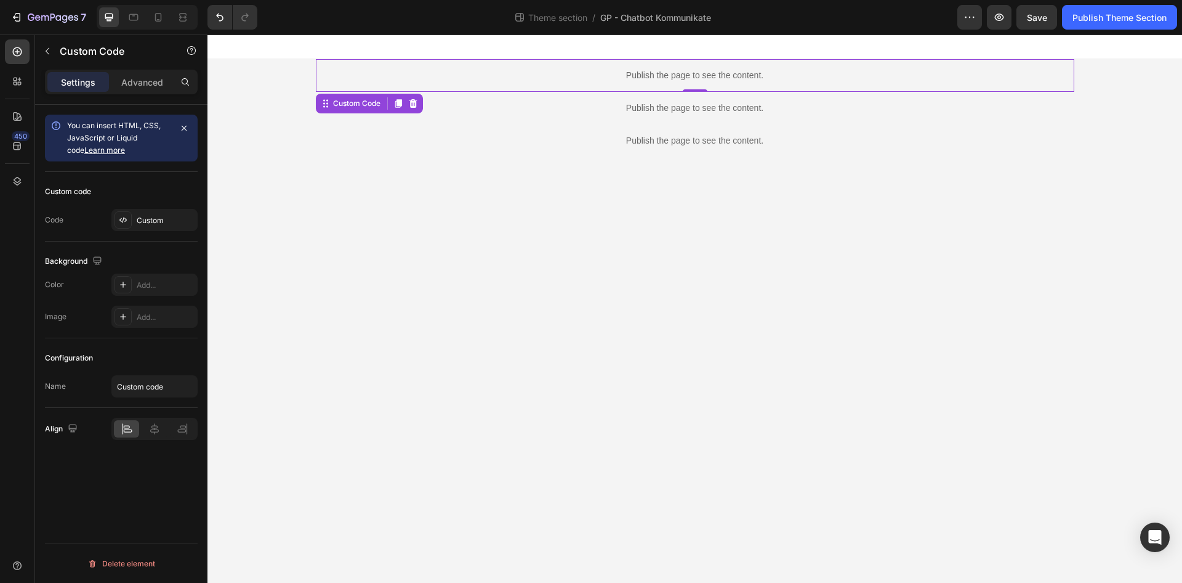
click at [719, 79] on p "Publish the page to see the content." at bounding box center [695, 75] width 759 height 13
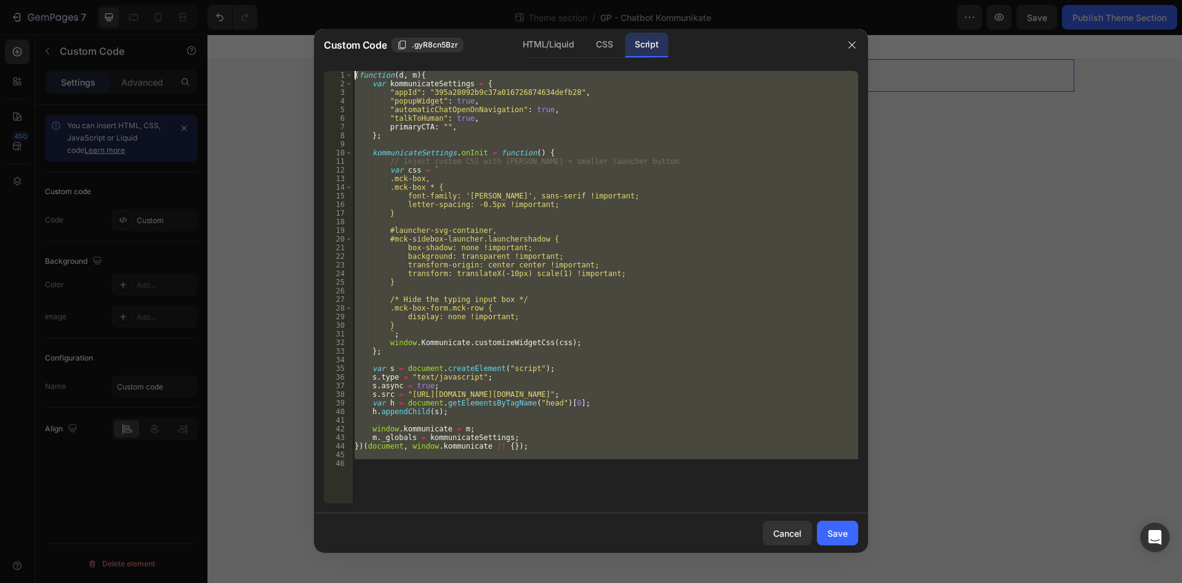
drag, startPoint x: 524, startPoint y: 424, endPoint x: 241, endPoint y: -53, distance: 554.1
click at [352, 71] on div "( function ( d , m ) { var kommunicateSettings = { "appId" : "395a28092b9c37a01…" at bounding box center [605, 287] width 506 height 432
type textarea "(function(d, m){ var kommunicateSettings = {"
click at [685, 422] on div "( function ( d , m ) { var kommunicateSettings = { "appId" : "395a28092b9c37a01…" at bounding box center [605, 287] width 506 height 432
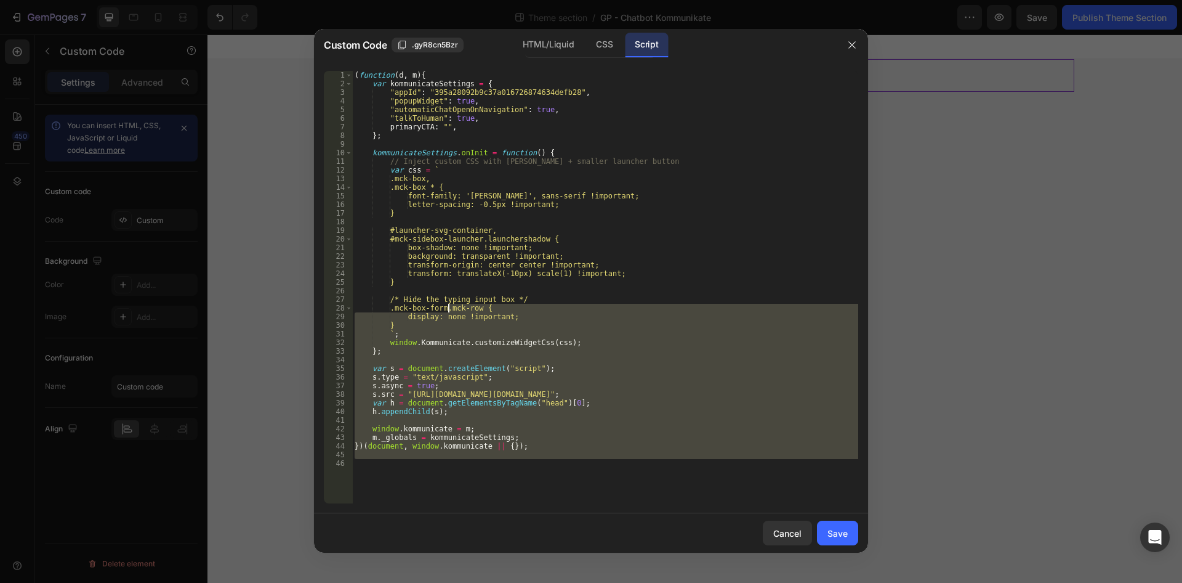
drag, startPoint x: 655, startPoint y: 466, endPoint x: 277, endPoint y: -47, distance: 636.9
click at [352, 71] on div "( function ( d , m ) { var kommunicateSettings = { "appId" : "395a28092b9c37a01…" at bounding box center [605, 287] width 506 height 432
type textarea "(function(d, m){ var kommunicateSettings = {"
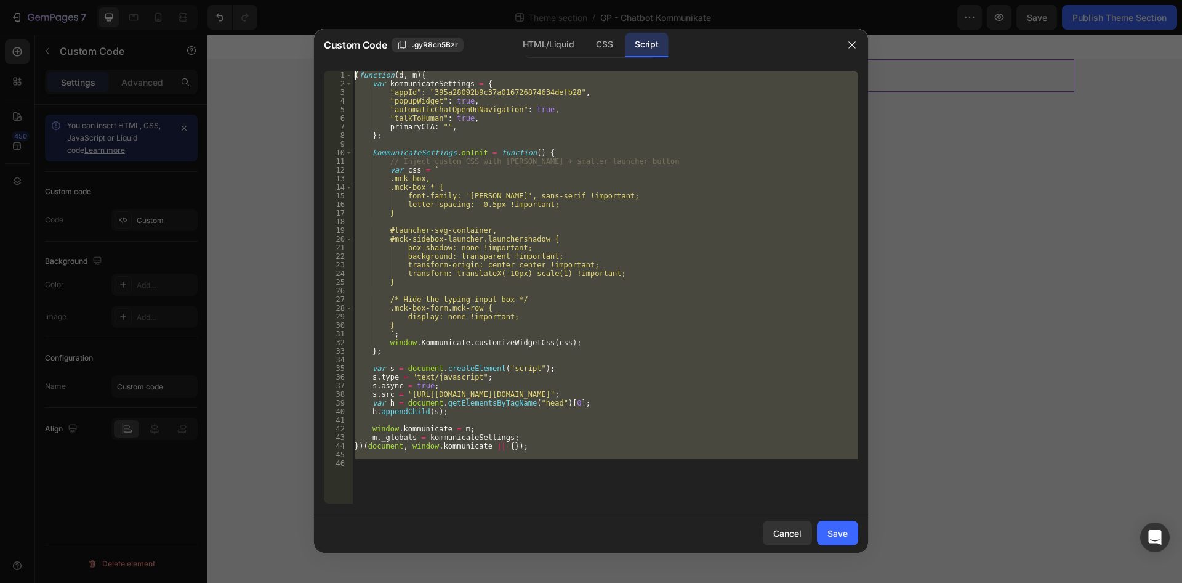
paste textarea
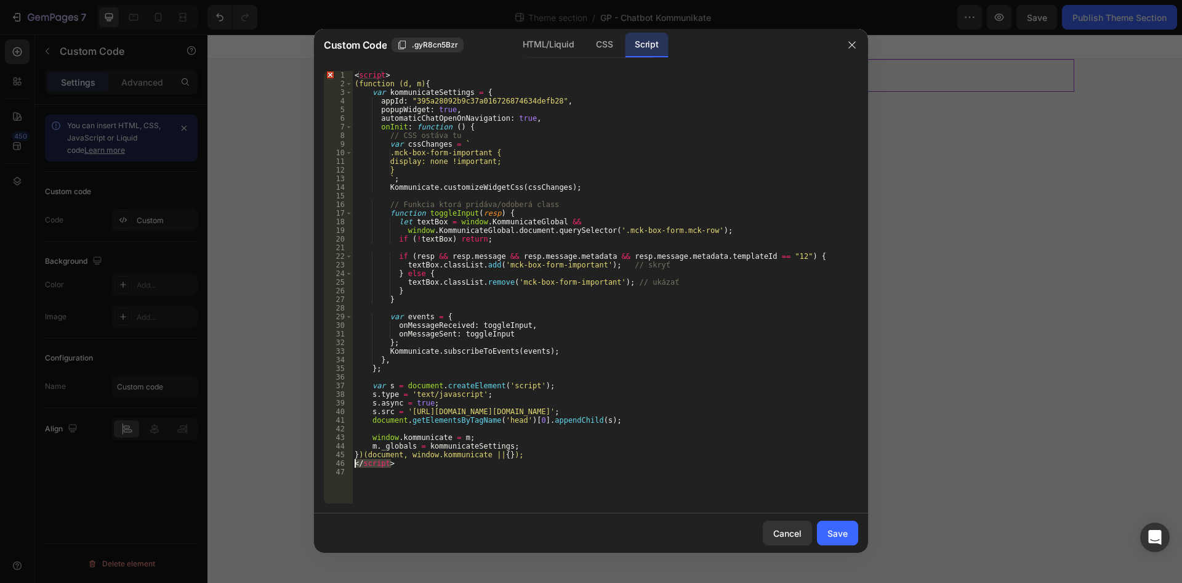
drag, startPoint x: 408, startPoint y: 461, endPoint x: 351, endPoint y: 465, distance: 56.8
click at [352, 465] on div "< script > (function (d, m) { var kommunicateSettings = { appId : "395a28092b9c…" at bounding box center [605, 287] width 506 height 432
type textarea "</script>"
drag, startPoint x: 402, startPoint y: 76, endPoint x: 347, endPoint y: 77, distance: 55.4
click at [352, 77] on div "< script > (function (d, m) { var kommunicateSettings = { appId : "395a28092b9c…" at bounding box center [605, 287] width 506 height 432
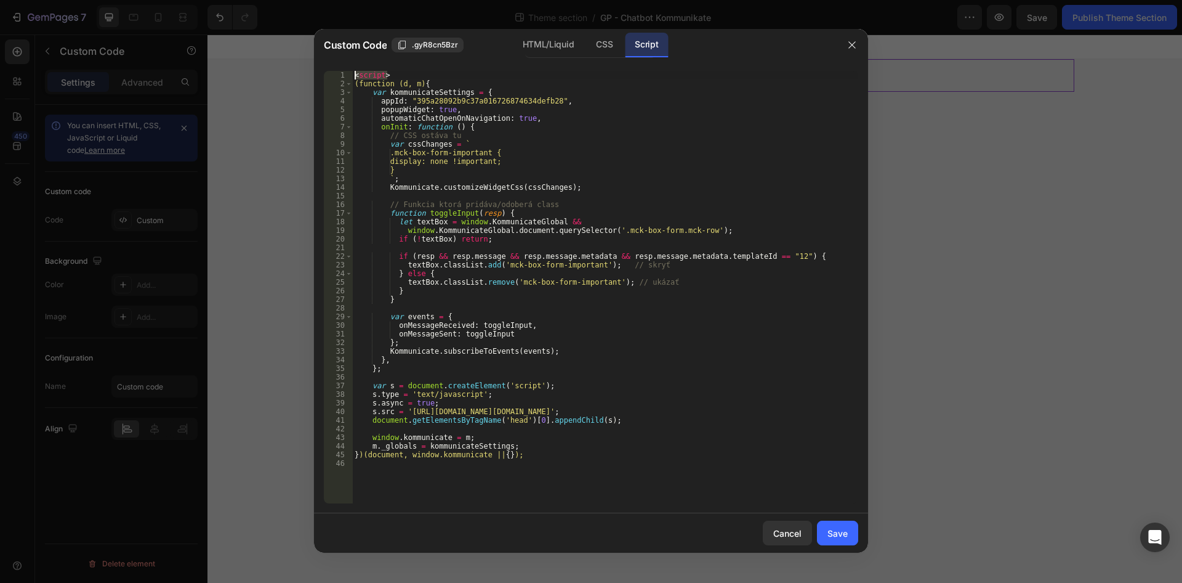
type textarea "<script>"
click at [355, 85] on div "(function (d, m) { var kommunicateSettings = { appId : "395a28092b9c37a01672687…" at bounding box center [605, 296] width 506 height 450
type textarea "(function (d, m) {"
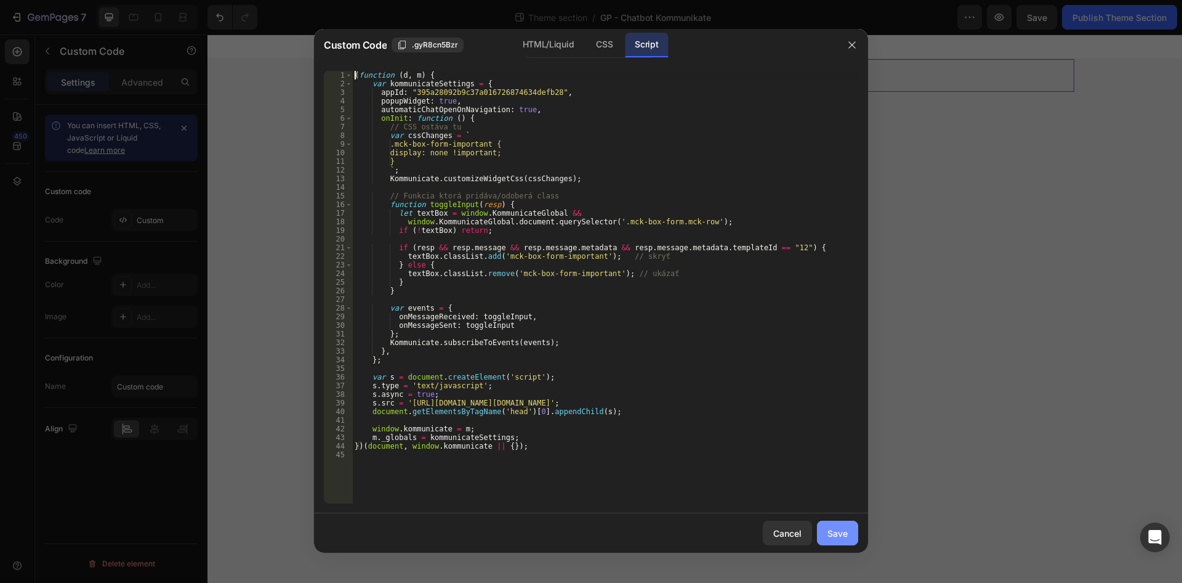
click at [840, 541] on button "Save" at bounding box center [837, 532] width 41 height 25
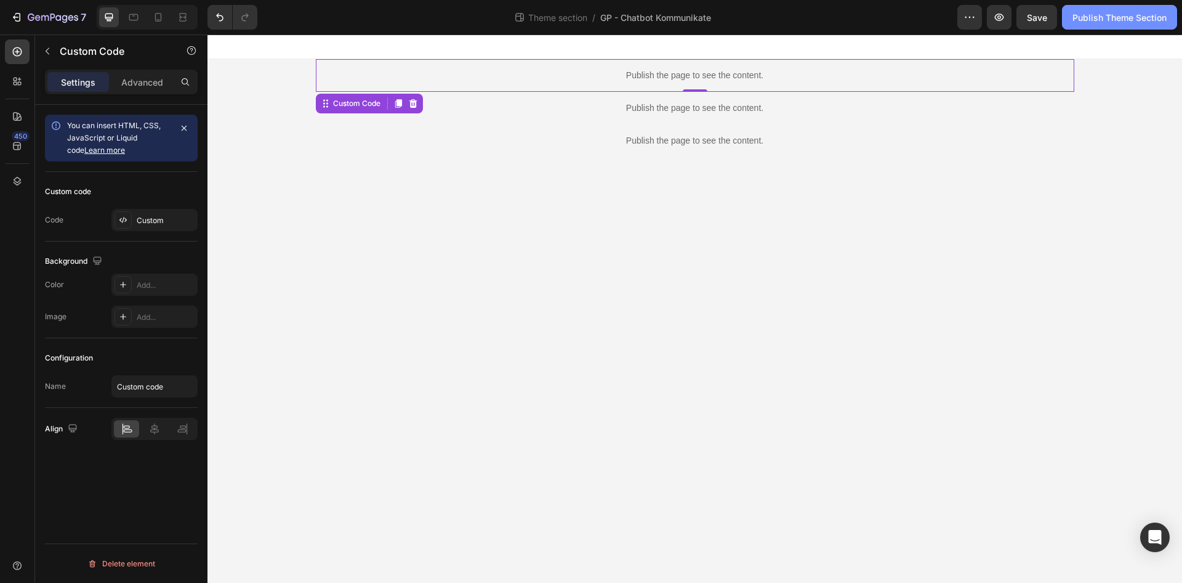
click at [1104, 15] on div "Publish Theme Section" at bounding box center [1120, 17] width 94 height 13
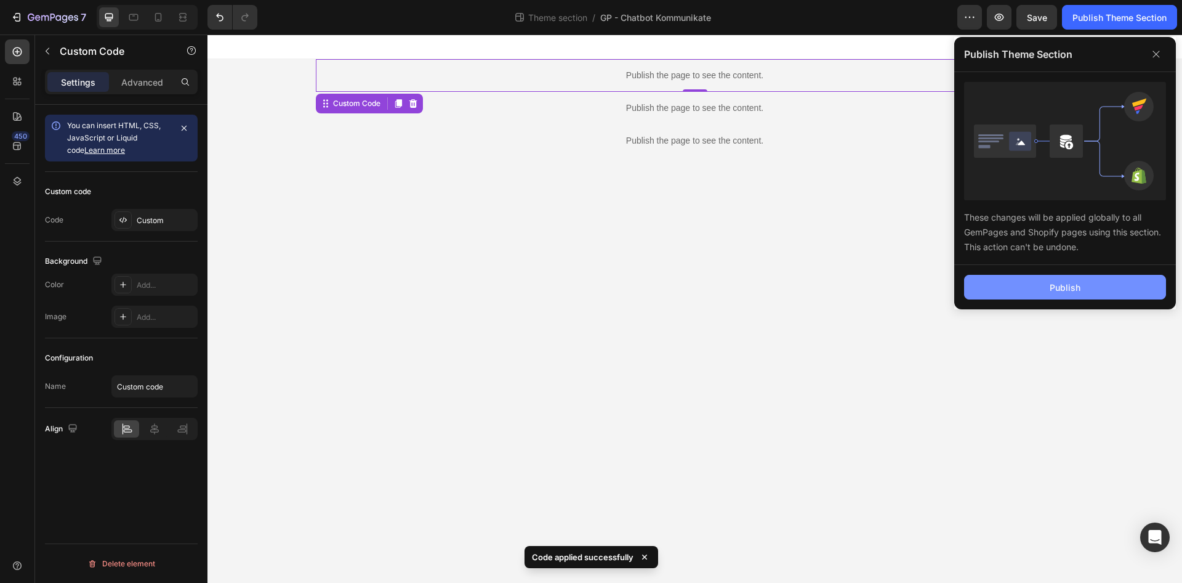
click at [1052, 289] on div "Publish" at bounding box center [1065, 287] width 31 height 13
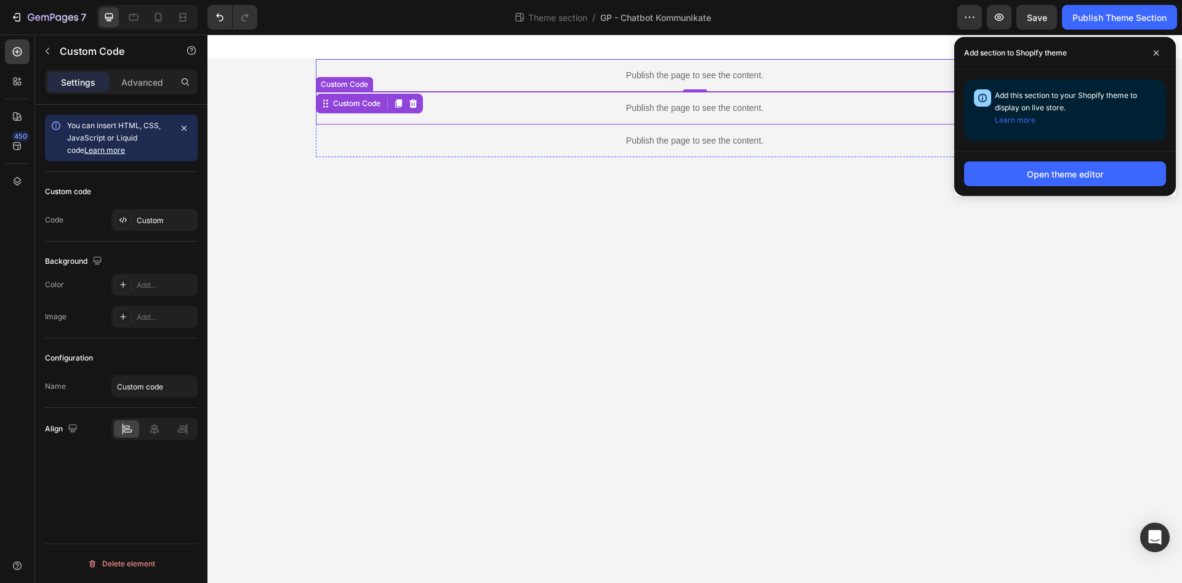
click at [624, 78] on p "Publish the page to see the content." at bounding box center [695, 75] width 759 height 13
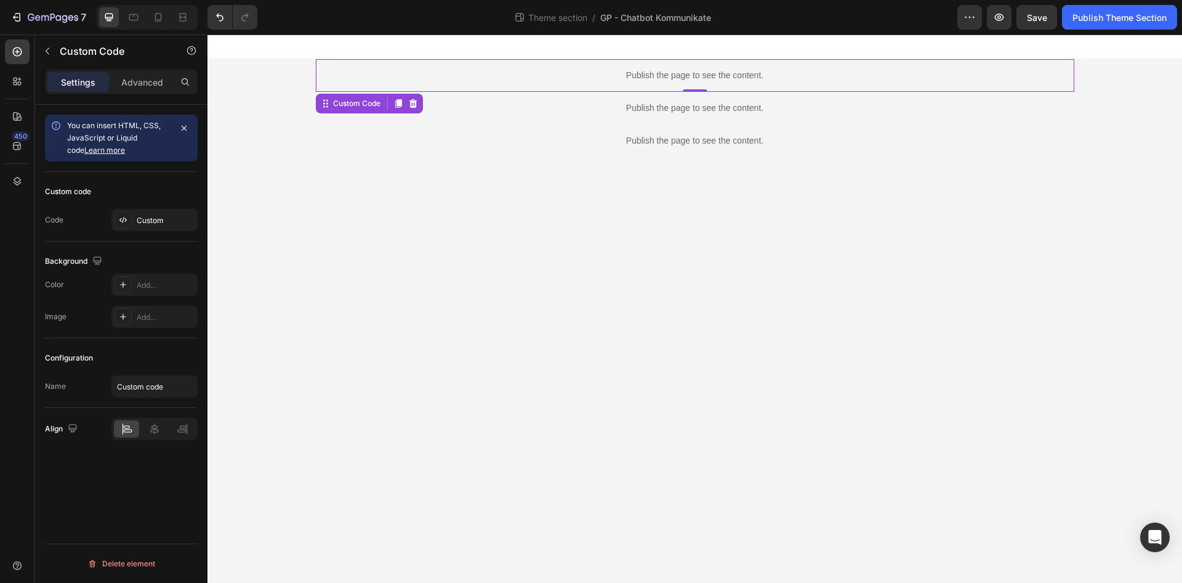
click at [624, 78] on p "Publish the page to see the content." at bounding box center [695, 75] width 759 height 13
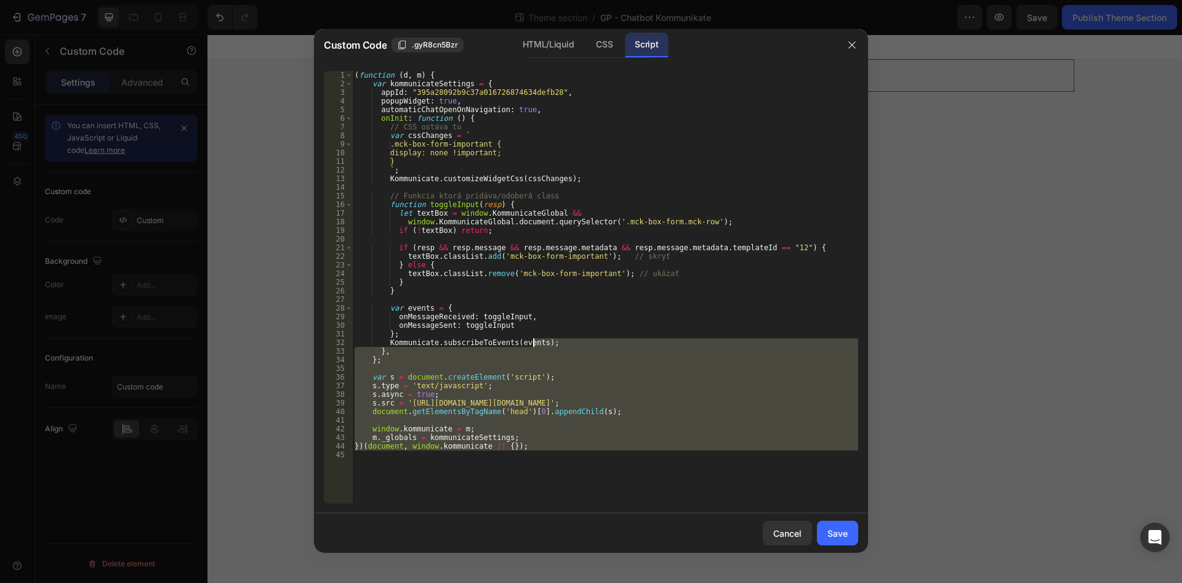
drag, startPoint x: 630, startPoint y: 474, endPoint x: 326, endPoint y: -49, distance: 604.8
click at [352, 71] on div "( function ( d , m ) { var kommunicateSettings = { appId : "395a28092b9c37a0167…" at bounding box center [605, 287] width 506 height 432
type textarea "(function (d, m) { var kommunicateSettings = {"
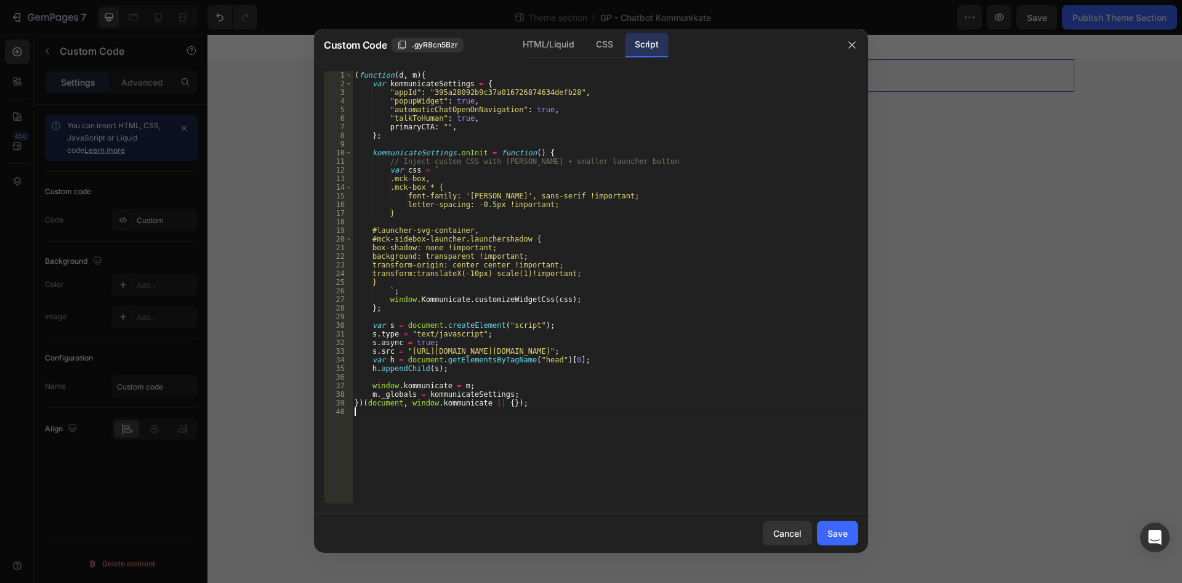
click at [844, 525] on button "Save" at bounding box center [837, 532] width 41 height 25
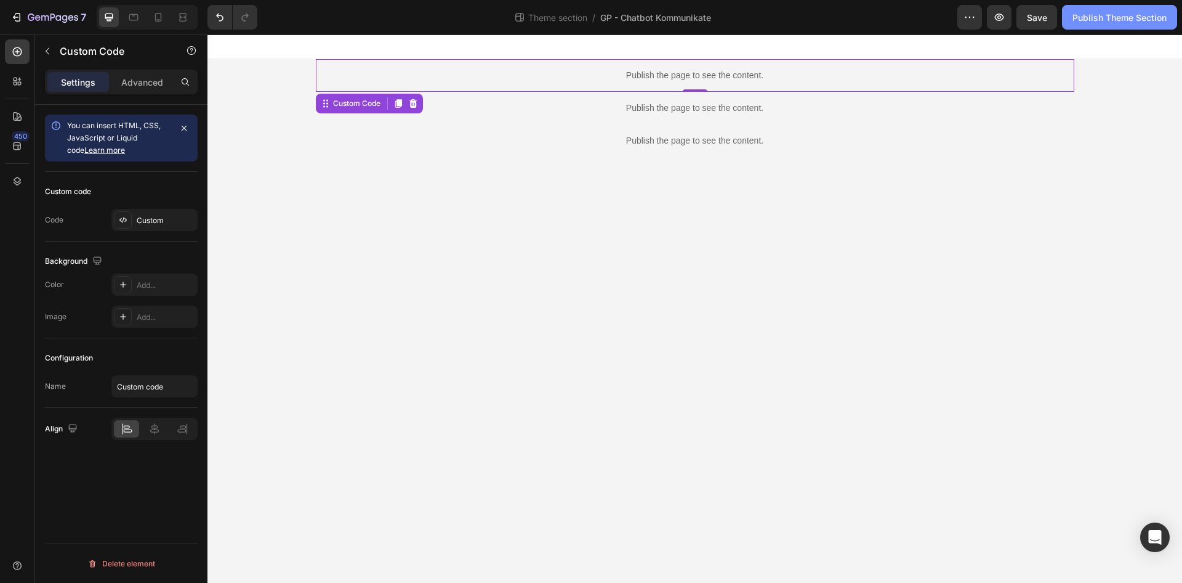
click at [1085, 23] on div "Publish Theme Section" at bounding box center [1120, 17] width 94 height 13
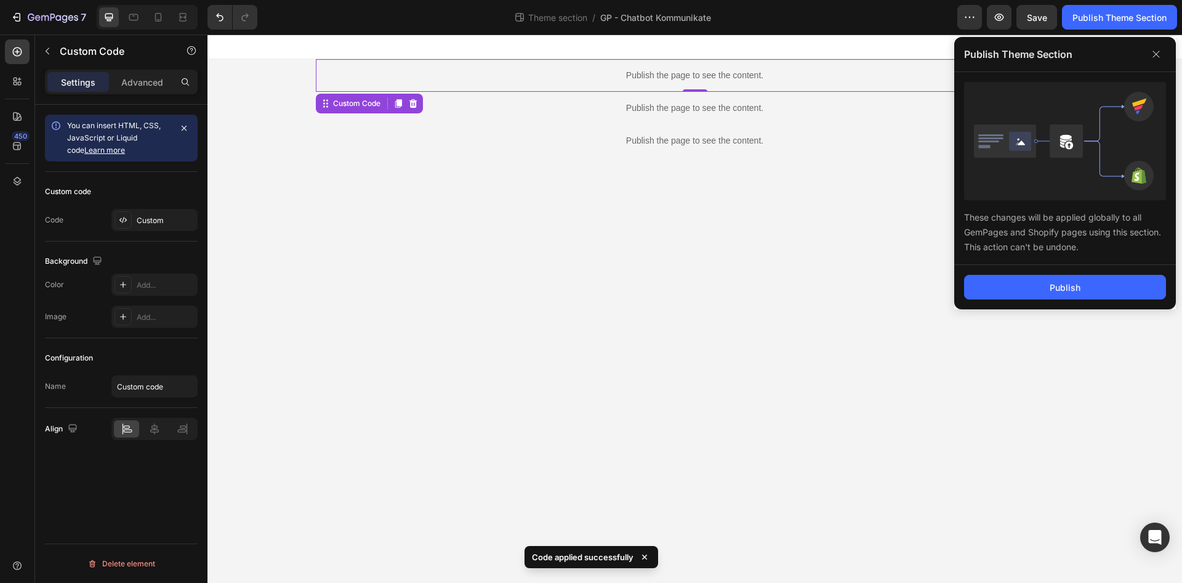
click at [1097, 266] on div "Publish" at bounding box center [1065, 287] width 222 height 44
click at [1101, 295] on button "Publish" at bounding box center [1065, 287] width 202 height 25
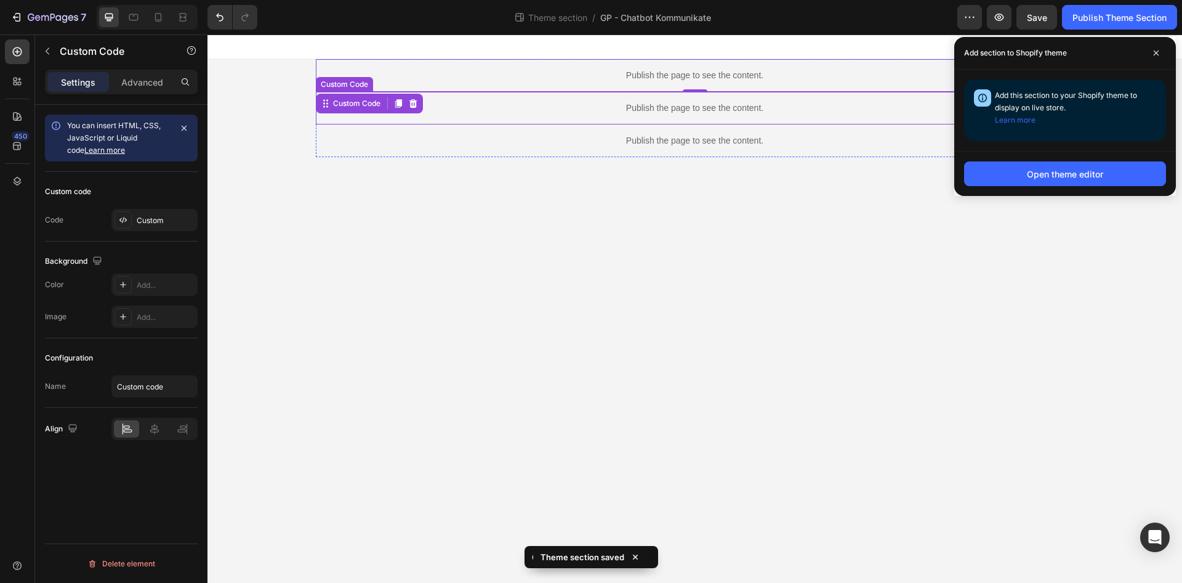
click at [747, 105] on p "Publish the page to see the content." at bounding box center [695, 108] width 759 height 13
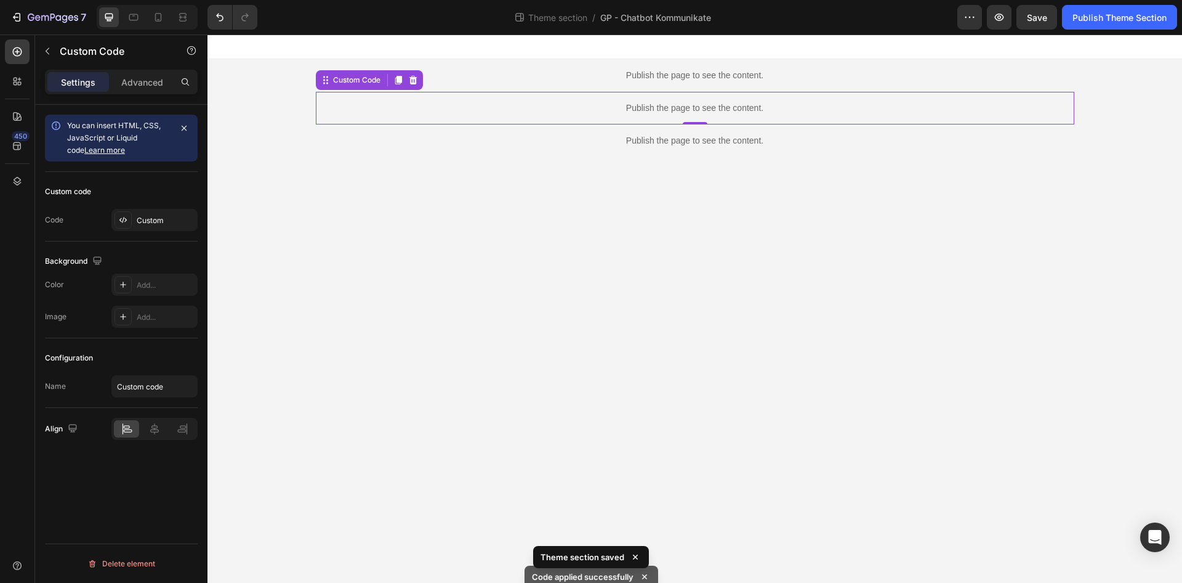
click at [747, 105] on p "Publish the page to see the content." at bounding box center [695, 108] width 759 height 13
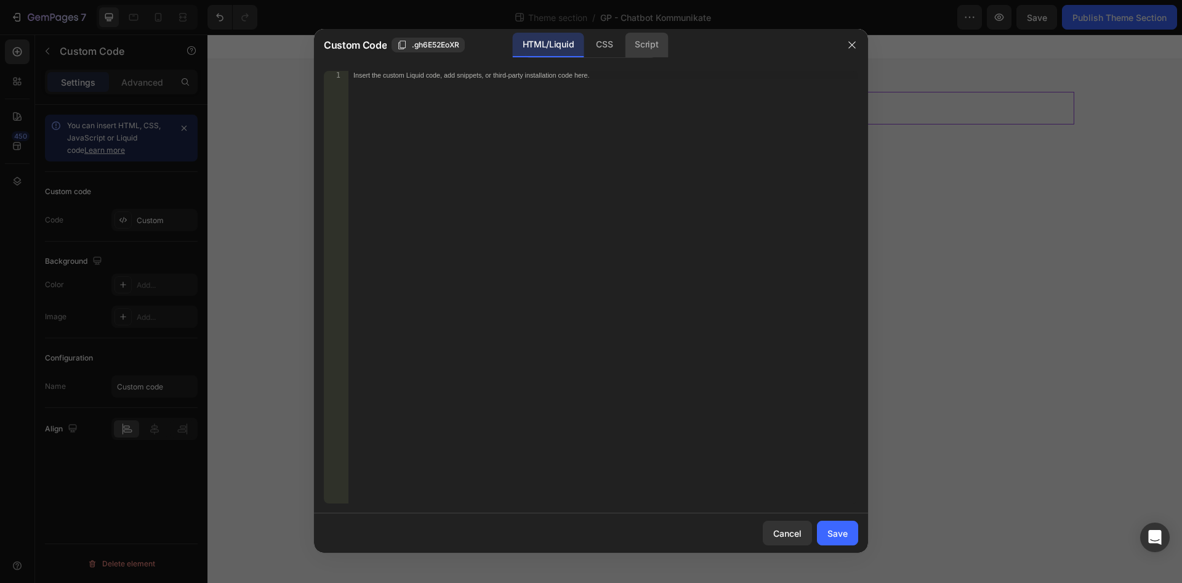
click at [647, 50] on div "Script" at bounding box center [646, 45] width 43 height 25
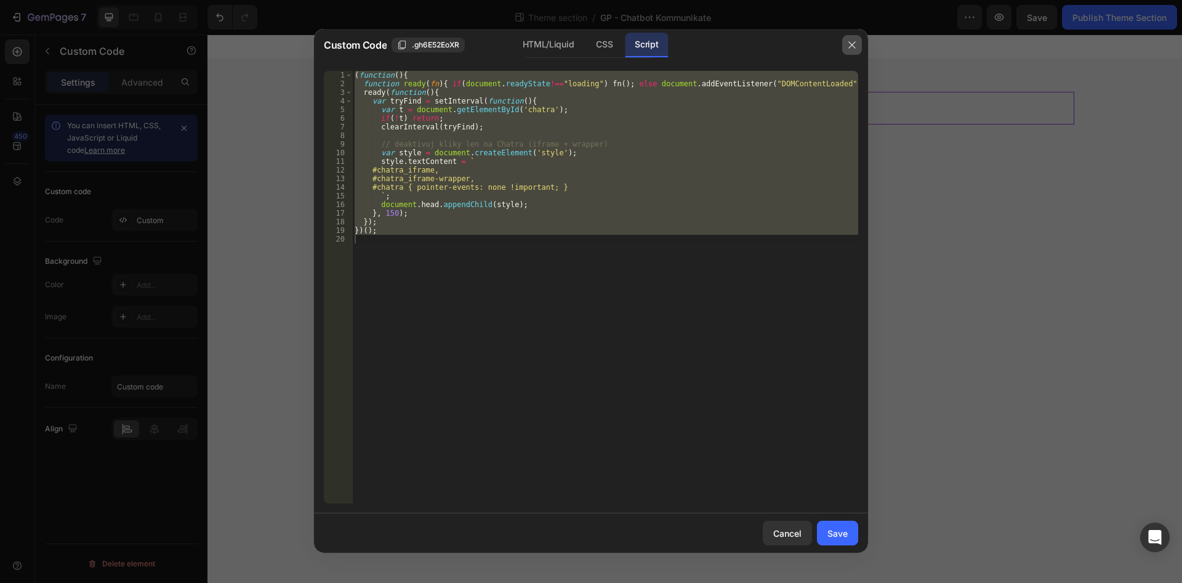
click at [854, 46] on icon "button" at bounding box center [852, 45] width 10 height 10
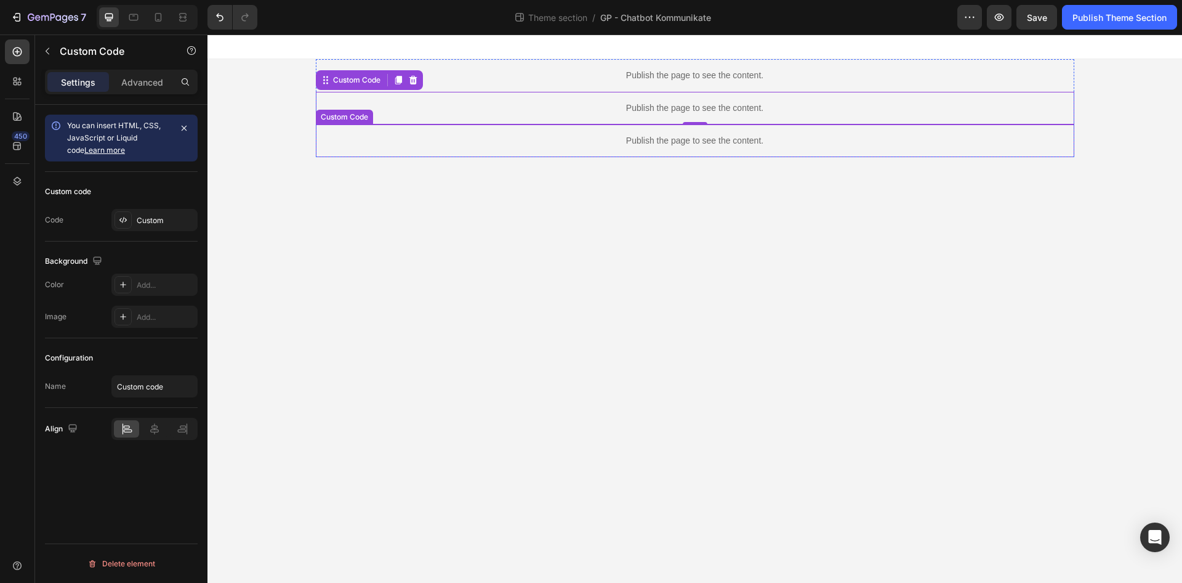
click at [860, 143] on p "Publish the page to see the content." at bounding box center [695, 140] width 759 height 13
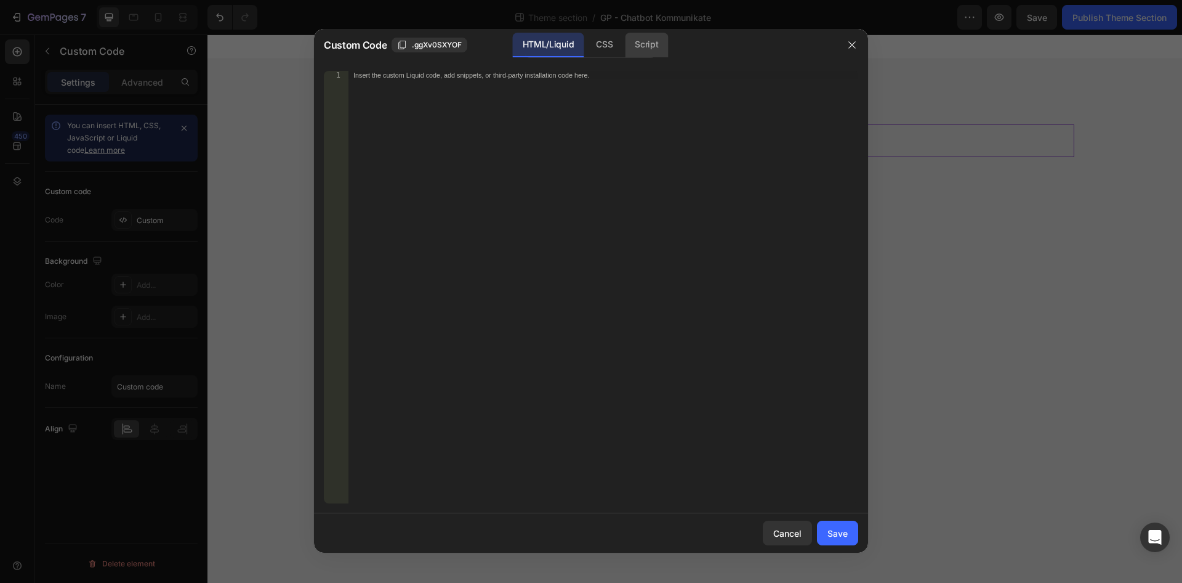
click at [660, 45] on div "Script" at bounding box center [646, 45] width 43 height 25
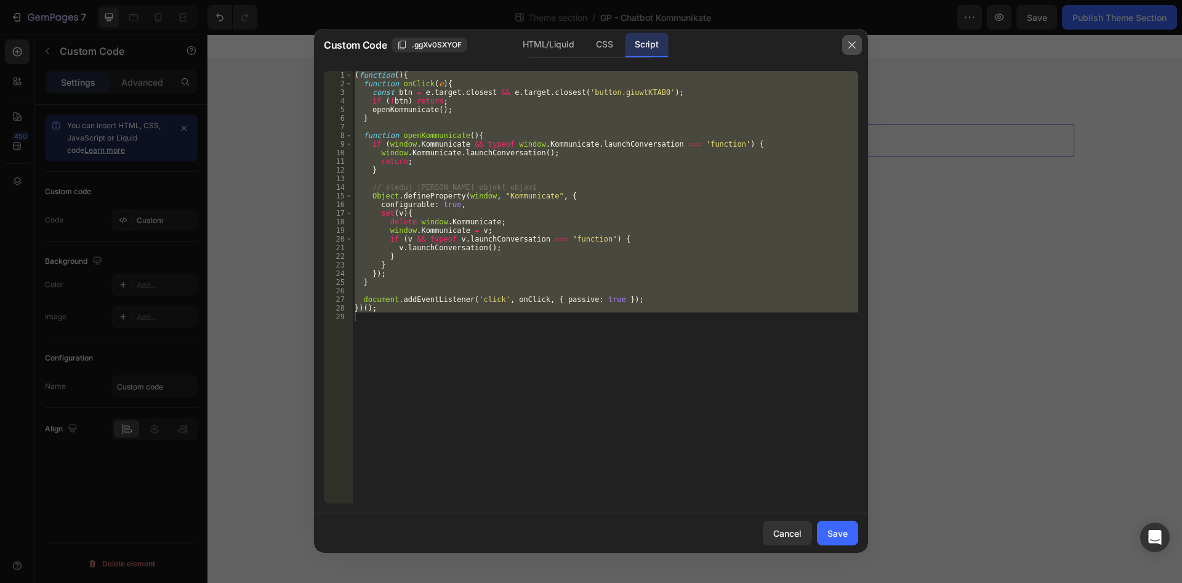
click at [848, 46] on icon "button" at bounding box center [852, 45] width 10 height 10
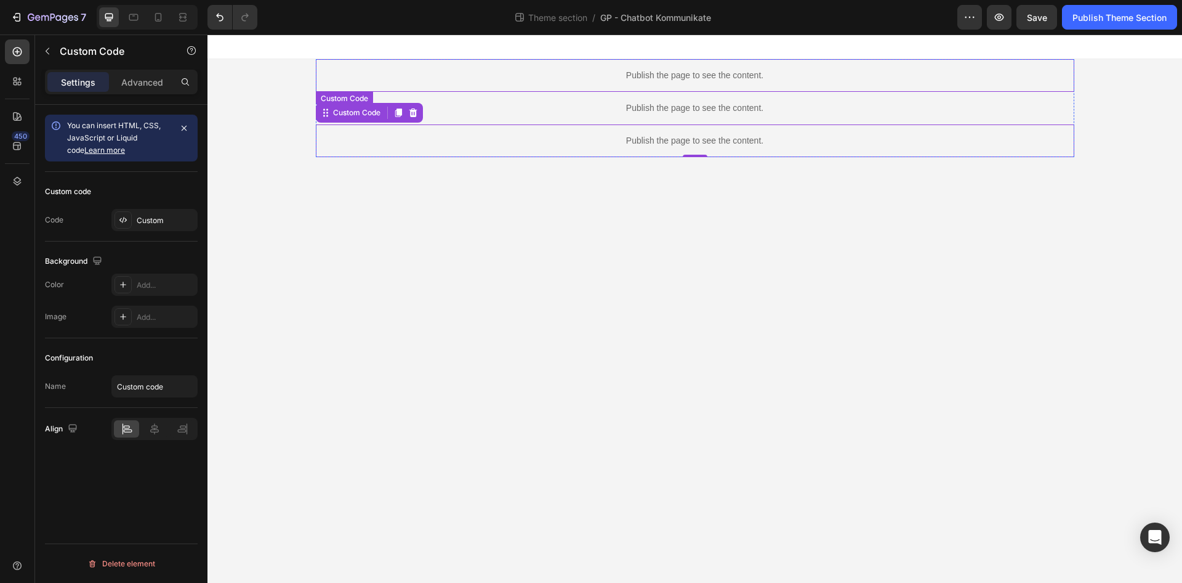
click at [650, 80] on p "Publish the page to see the content." at bounding box center [695, 75] width 759 height 13
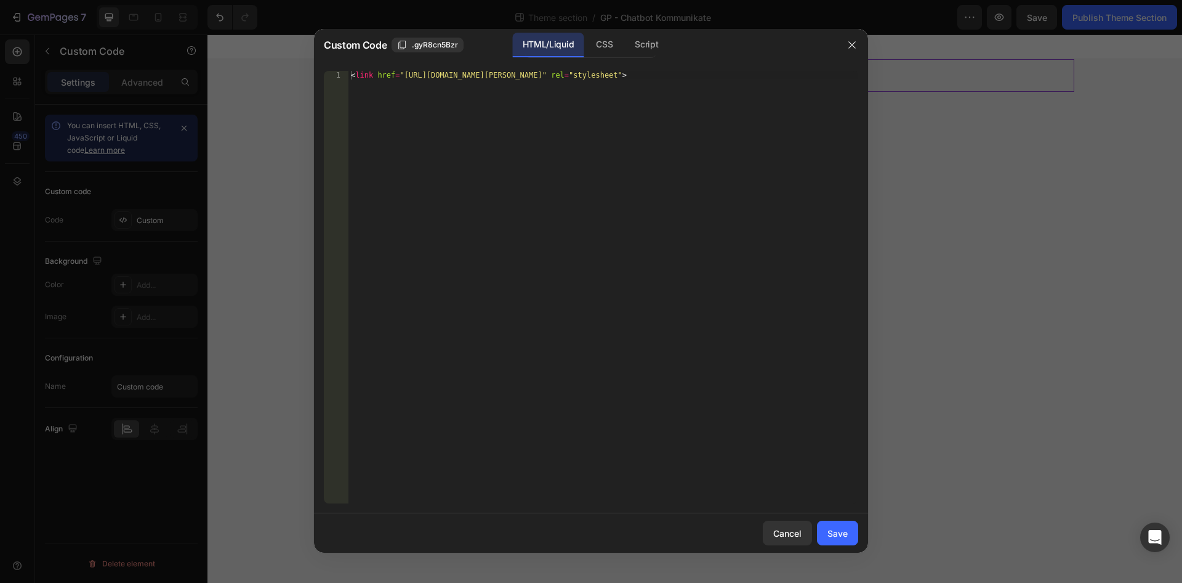
click at [637, 43] on div "Script" at bounding box center [646, 45] width 43 height 25
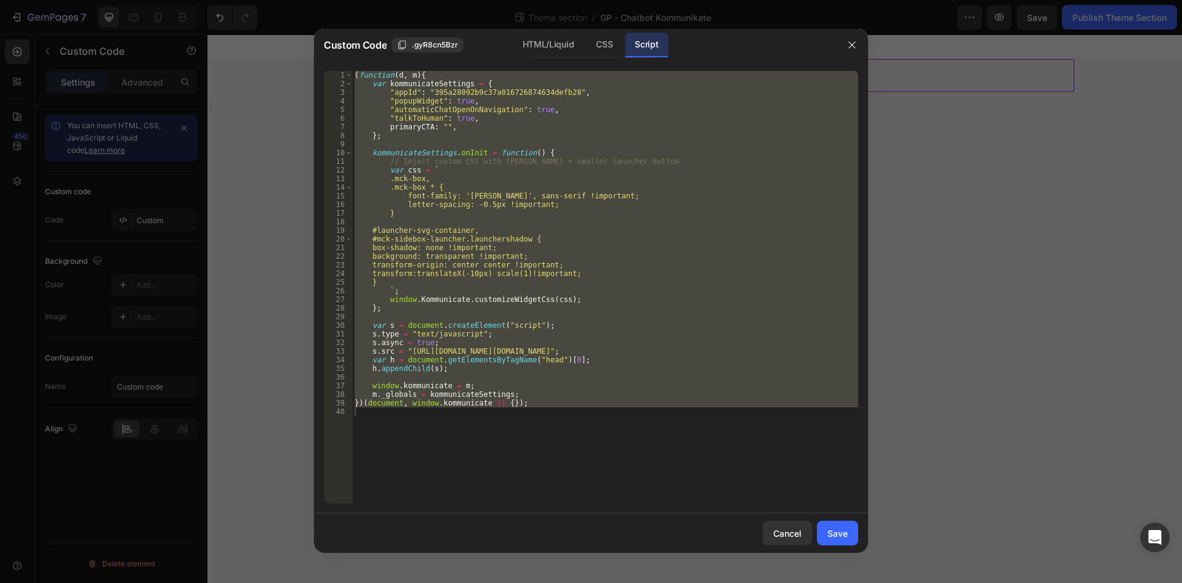
click at [508, 382] on div "( function ( d , m ) { var kommunicateSettings = { "appId" : "395a28092b9c37a01…" at bounding box center [605, 287] width 506 height 432
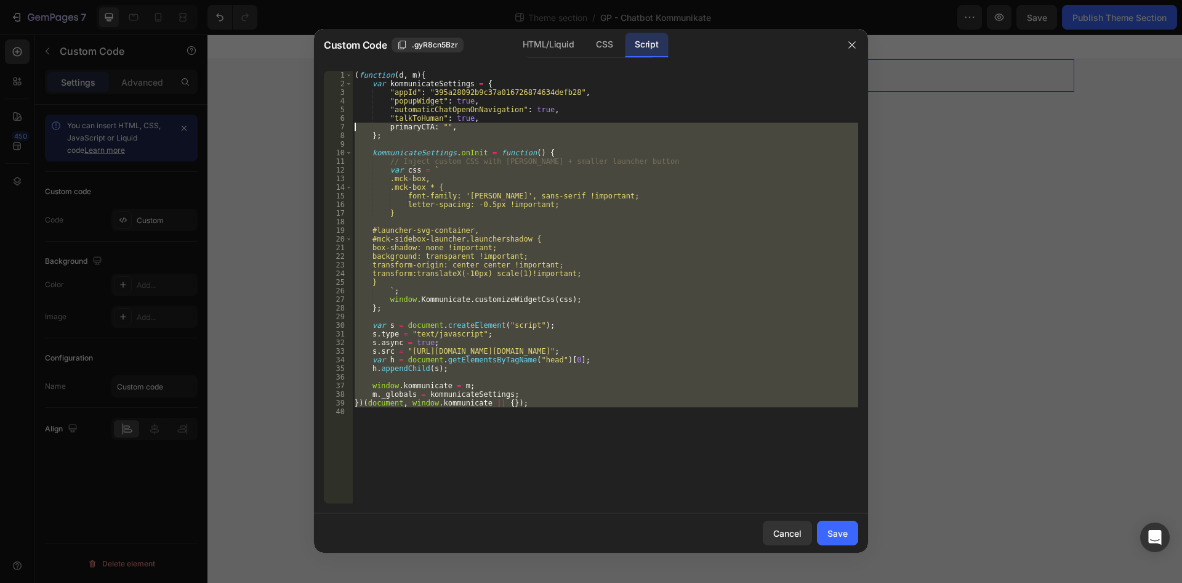
drag, startPoint x: 299, startPoint y: 35, endPoint x: 270, endPoint y: -34, distance: 74.8
click at [352, 71] on div "( function ( d , m ) { var kommunicateSettings = { "appId" : "395a28092b9c37a01…" at bounding box center [605, 287] width 506 height 432
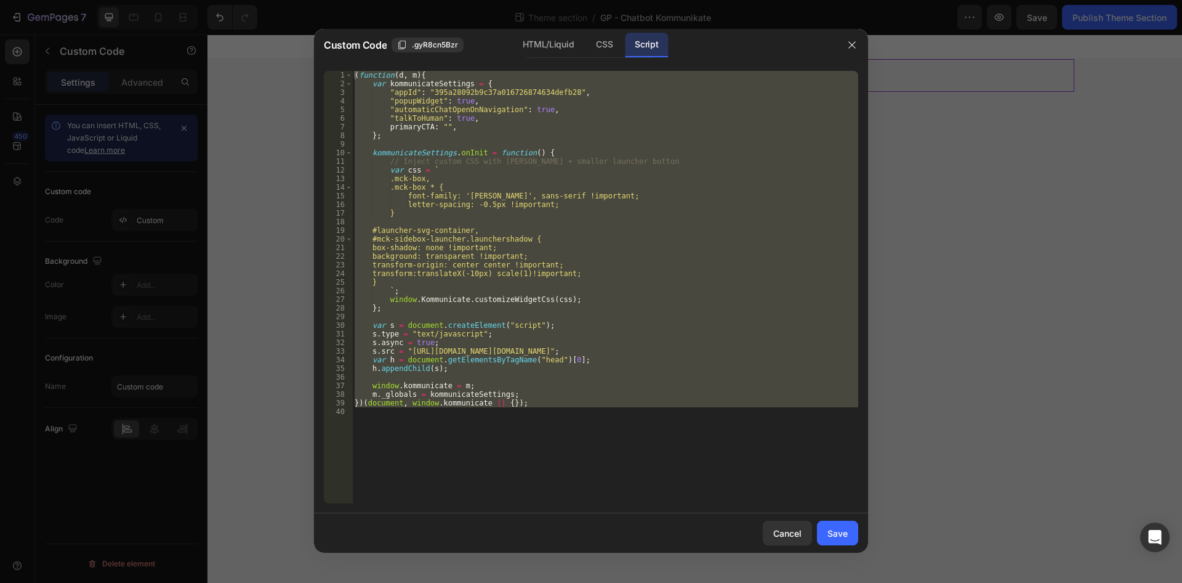
click at [538, 334] on div "( function ( d , m ) { var kommunicateSettings = { "appId" : "395a28092b9c37a01…" at bounding box center [605, 287] width 506 height 432
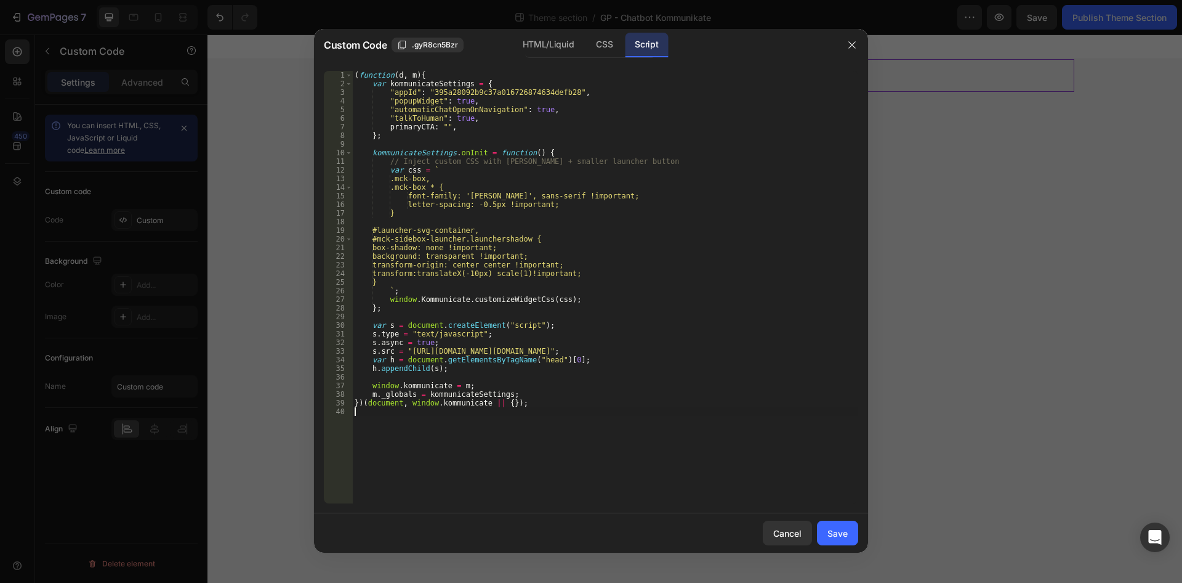
drag, startPoint x: 551, startPoint y: 427, endPoint x: 329, endPoint y: 1, distance: 480.6
click at [352, 71] on div "( function ( d , m ) { var kommunicateSettings = { "appId" : "395a28092b9c37a01…" at bounding box center [605, 287] width 506 height 432
type textarea "(function(d, m){ var kommunicateSettings = {"
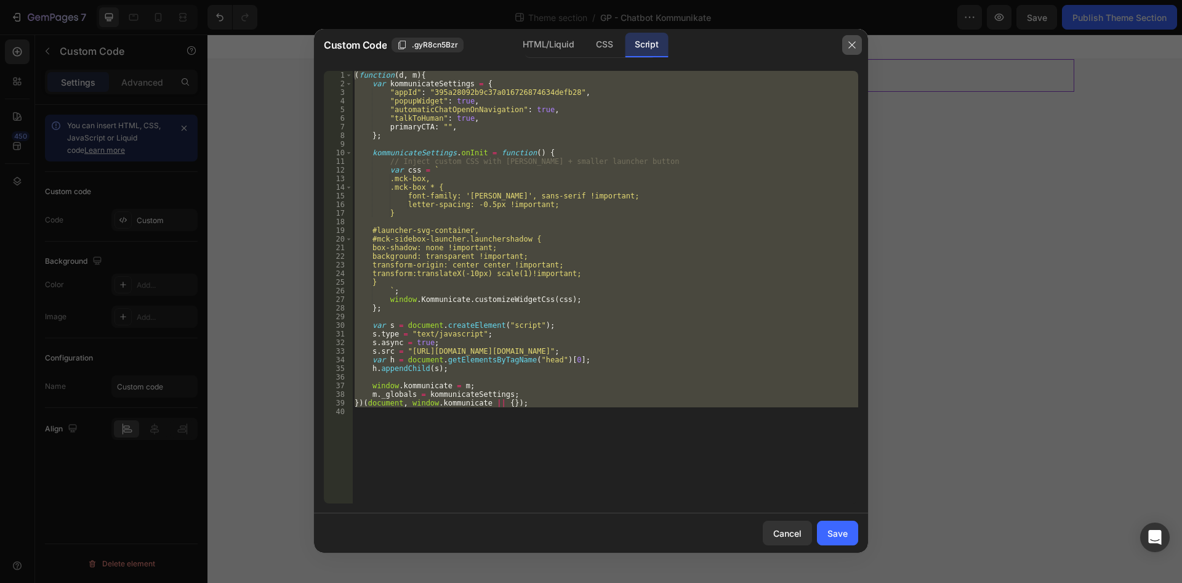
click at [852, 44] on icon "button" at bounding box center [852, 45] width 10 height 10
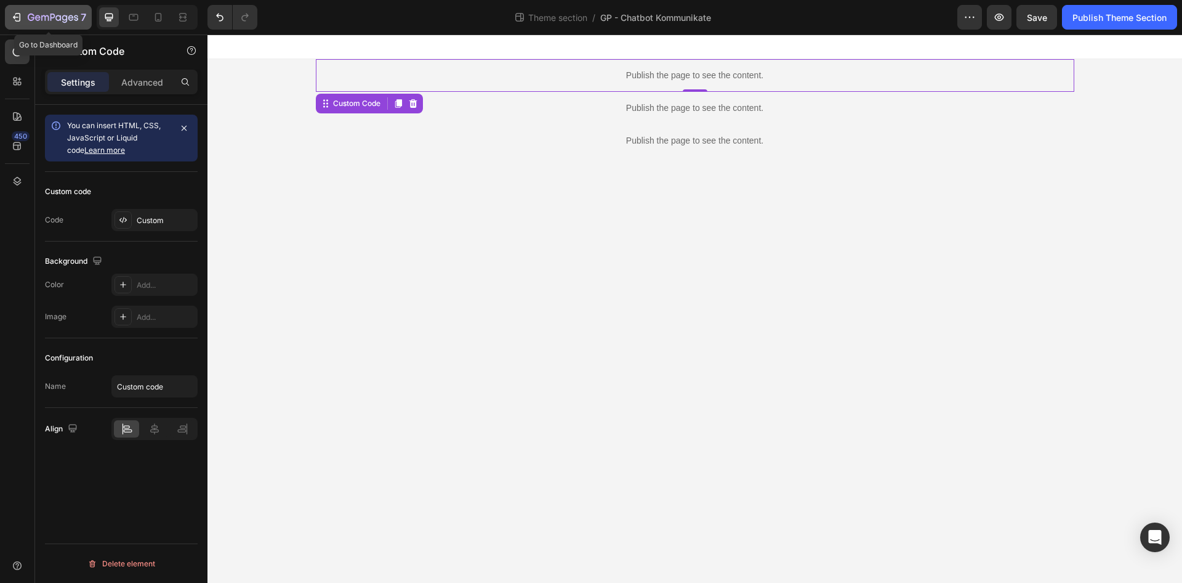
click at [30, 17] on icon "button" at bounding box center [53, 18] width 50 height 10
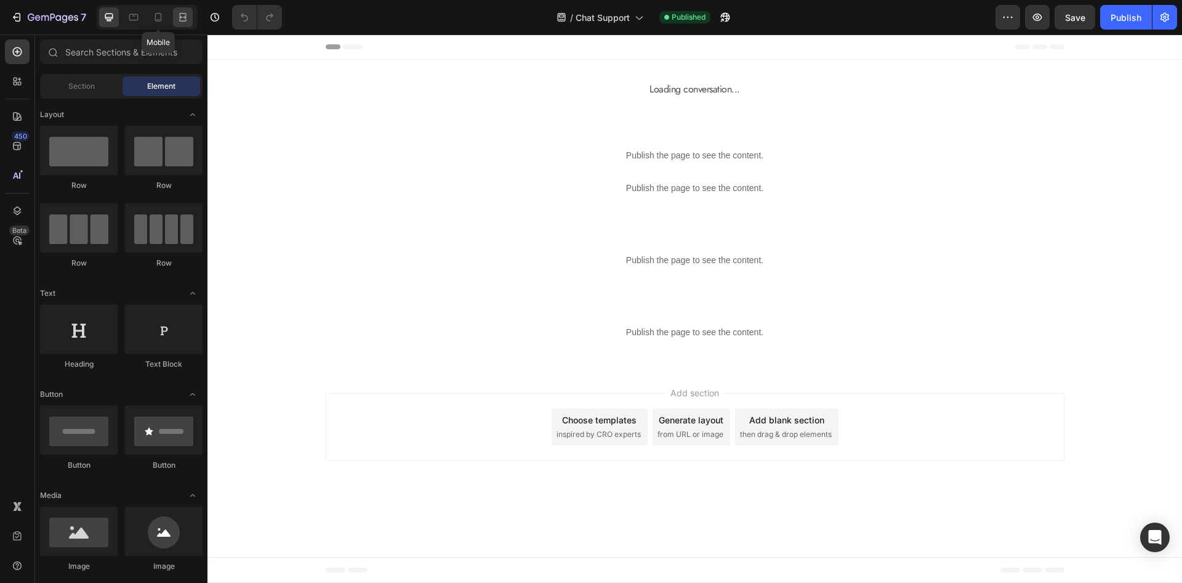
click at [164, 12] on icon at bounding box center [158, 17] width 12 height 12
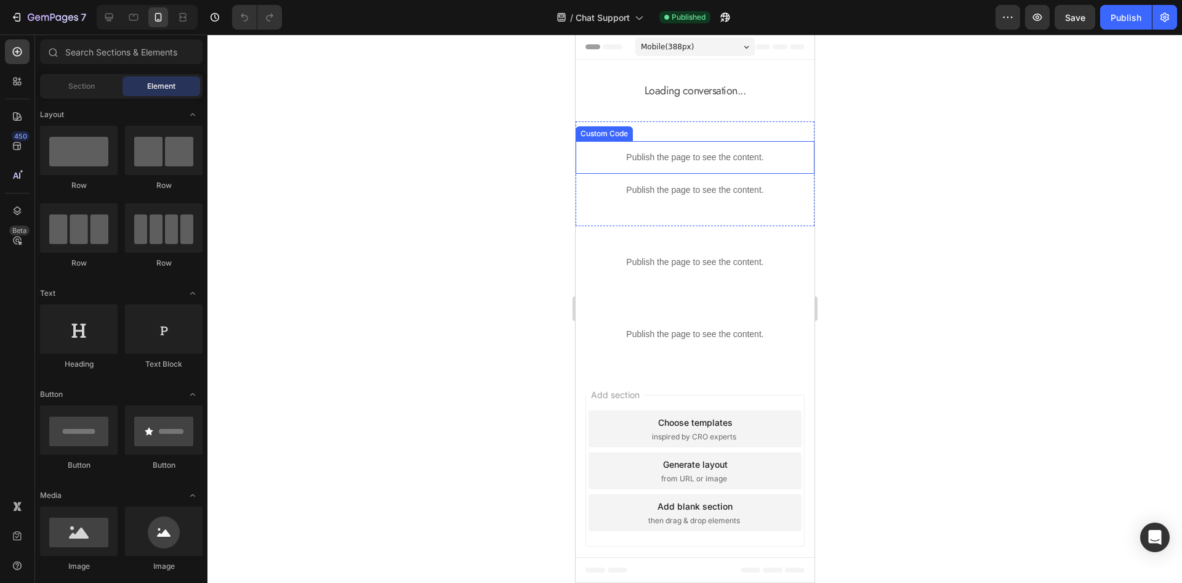
click at [675, 159] on p "Publish the page to see the content." at bounding box center [694, 157] width 239 height 13
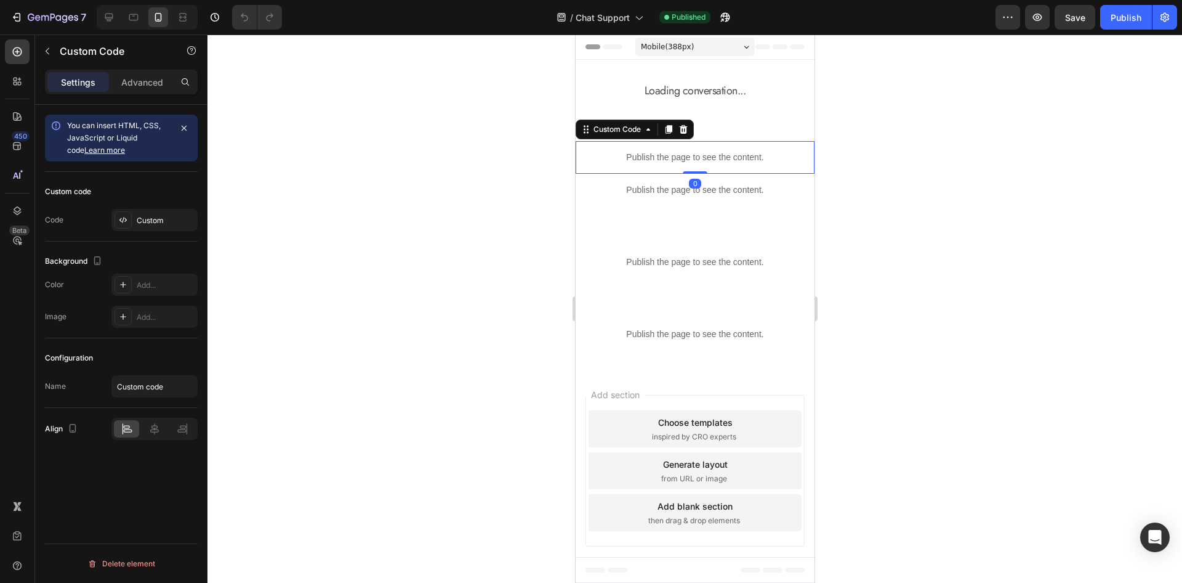
click at [675, 159] on p "Publish the page to see the content." at bounding box center [694, 157] width 239 height 13
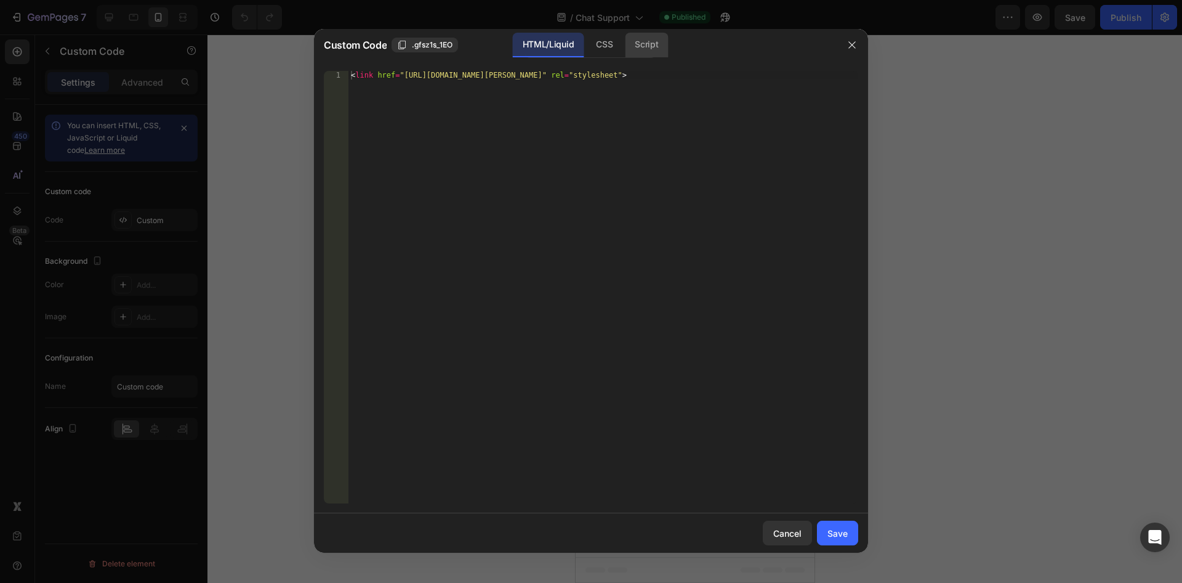
click at [648, 48] on div "Script" at bounding box center [646, 45] width 43 height 25
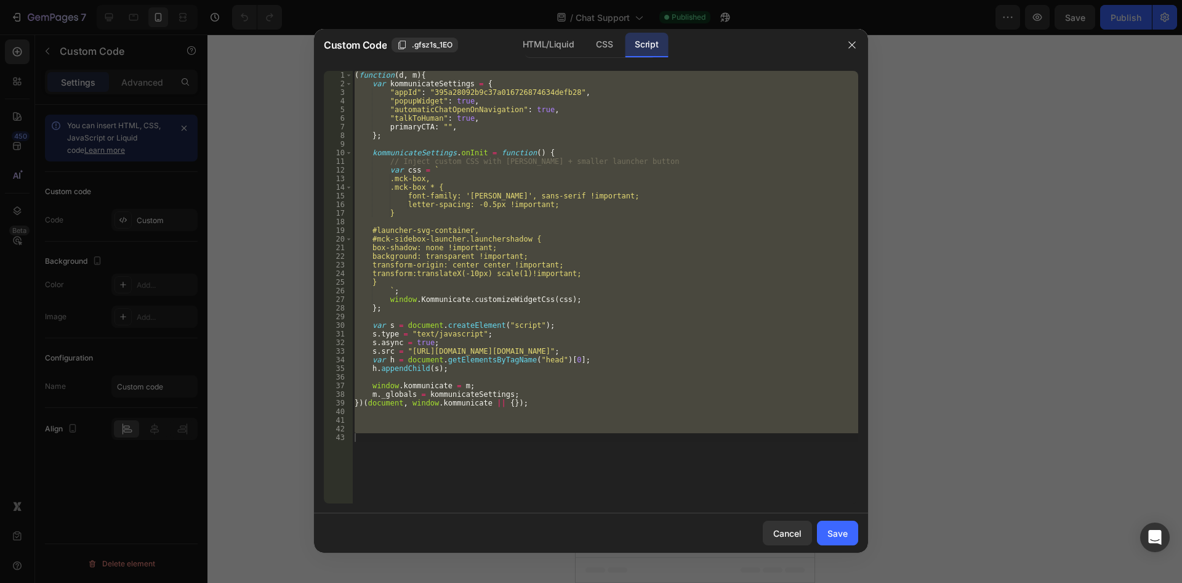
click at [654, 346] on div "( function ( d , m ) { var kommunicateSettings = { "appId" : "395a28092b9c37a01…" at bounding box center [605, 287] width 506 height 432
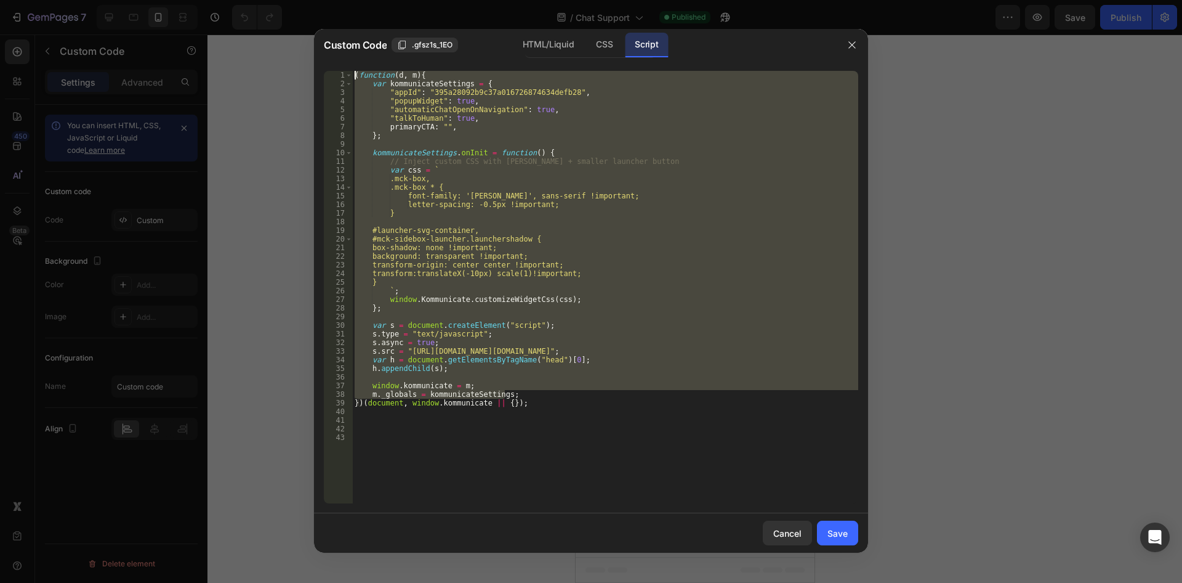
drag, startPoint x: 627, startPoint y: 386, endPoint x: 243, endPoint y: -53, distance: 583.0
click at [352, 71] on div "( function ( d , m ) { var kommunicateSettings = { "appId" : "395a28092b9c37a01…" at bounding box center [605, 287] width 506 height 432
click at [573, 385] on div "( function ( d , m ) { var kommunicateSettings = { "appId" : "395a28092b9c37a01…" at bounding box center [605, 287] width 506 height 432
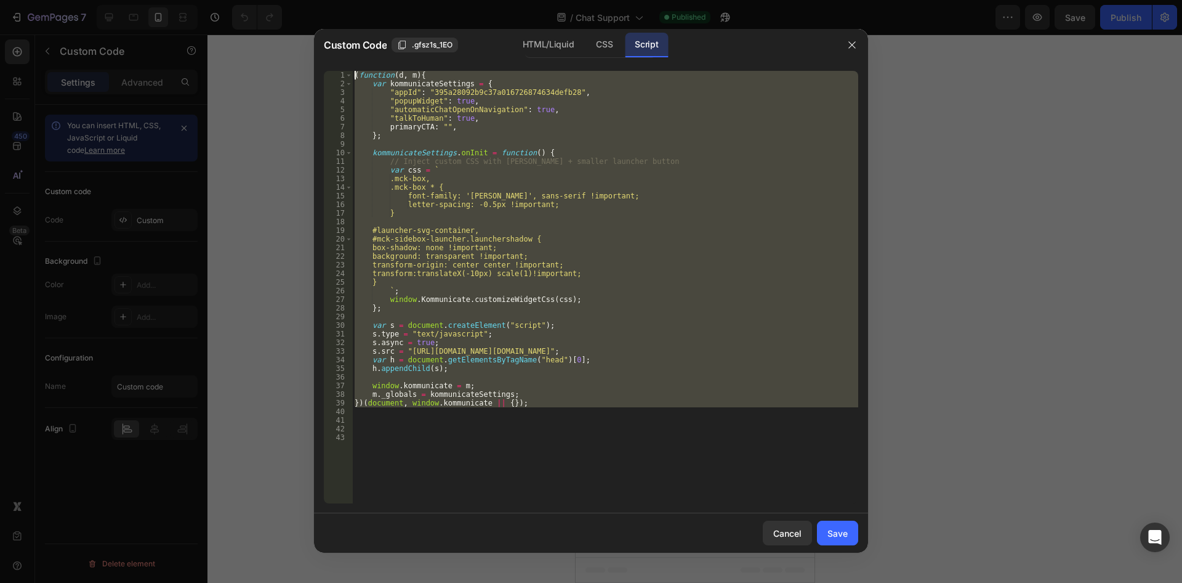
drag, startPoint x: 307, startPoint y: 103, endPoint x: 258, endPoint y: -15, distance: 127.5
click at [352, 71] on div "( function ( d , m ) { var kommunicateSettings = { "appId" : "395a28092b9c37a01…" at bounding box center [605, 287] width 506 height 432
type textarea "(function(d, m){ var kommunicateSettings = {"
click at [845, 57] on div at bounding box center [852, 45] width 32 height 32
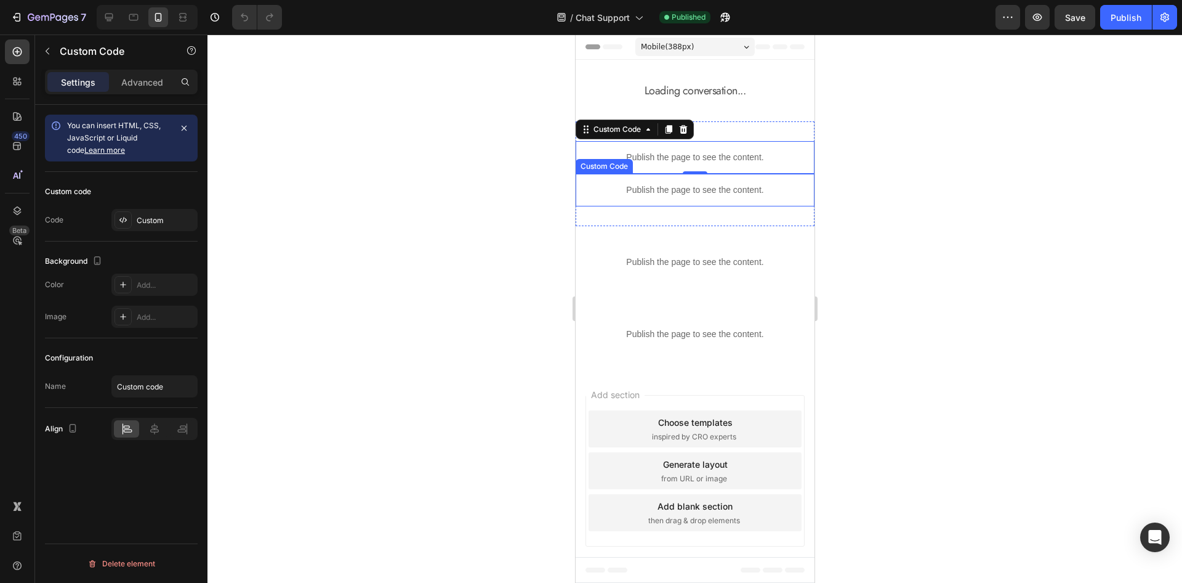
click at [713, 196] on p "Publish the page to see the content." at bounding box center [694, 189] width 239 height 13
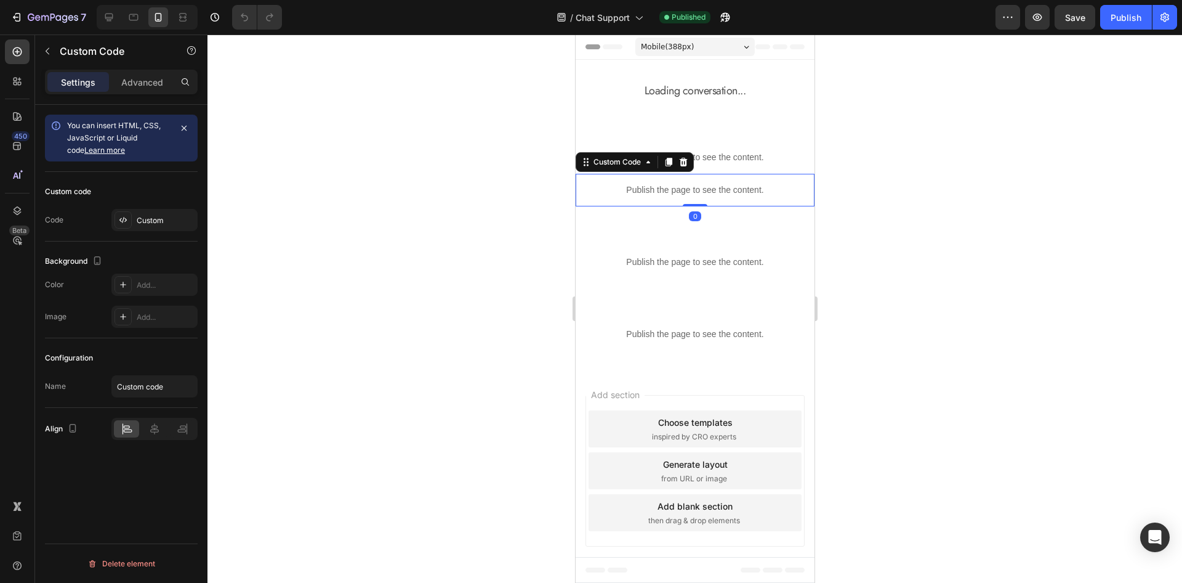
click at [713, 196] on p "Publish the page to see the content." at bounding box center [694, 189] width 239 height 13
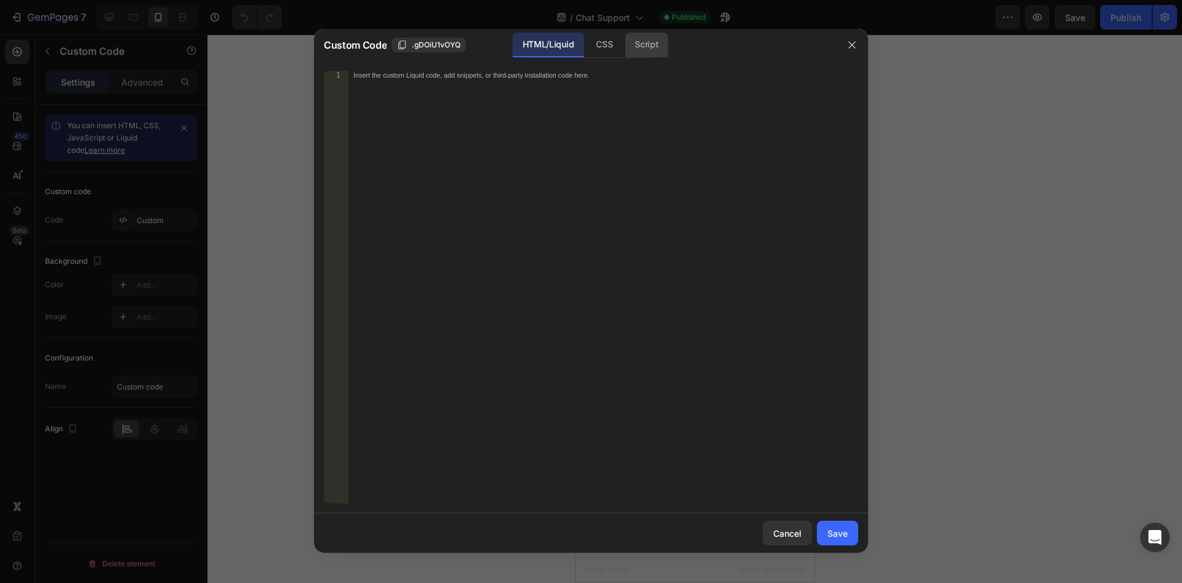
click at [655, 45] on div "Script" at bounding box center [646, 45] width 43 height 25
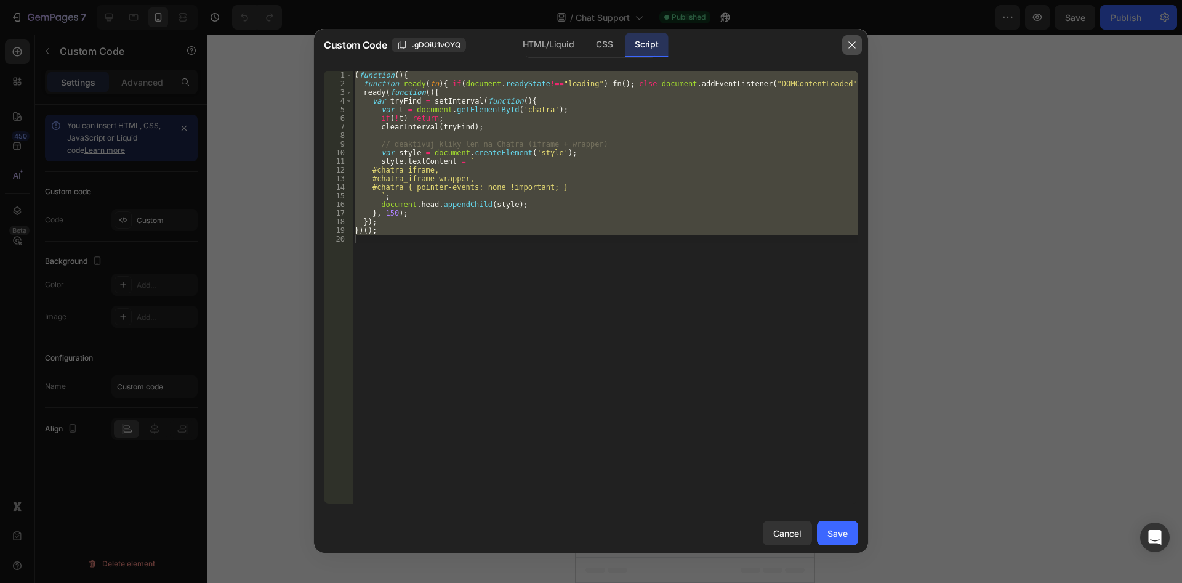
click at [847, 39] on button "button" at bounding box center [852, 45] width 20 height 20
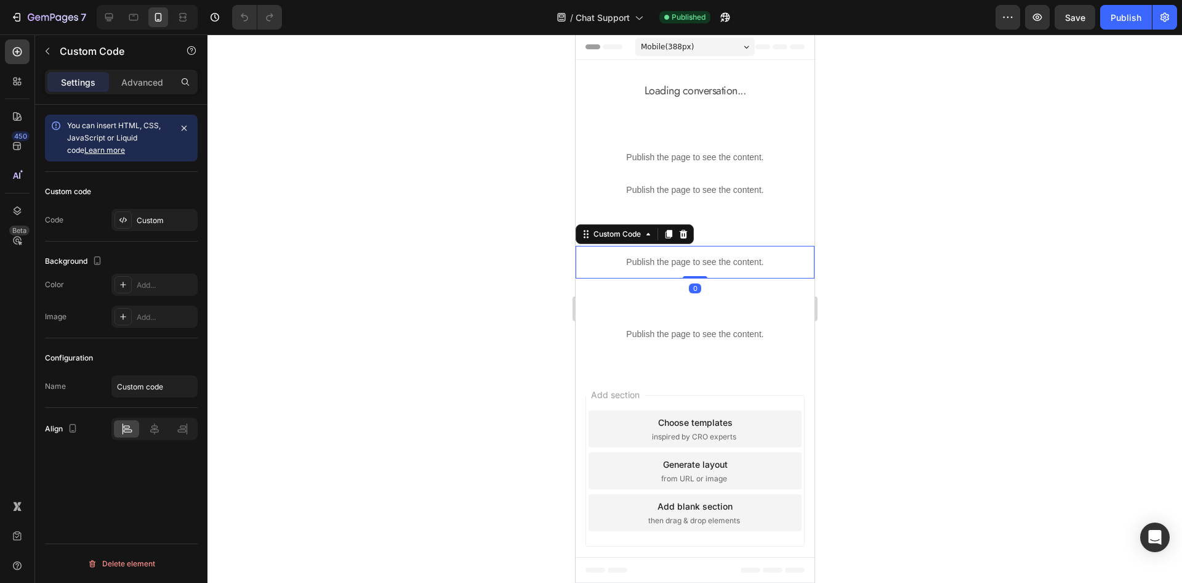
click at [683, 251] on div "Publish the page to see the content." at bounding box center [694, 262] width 239 height 33
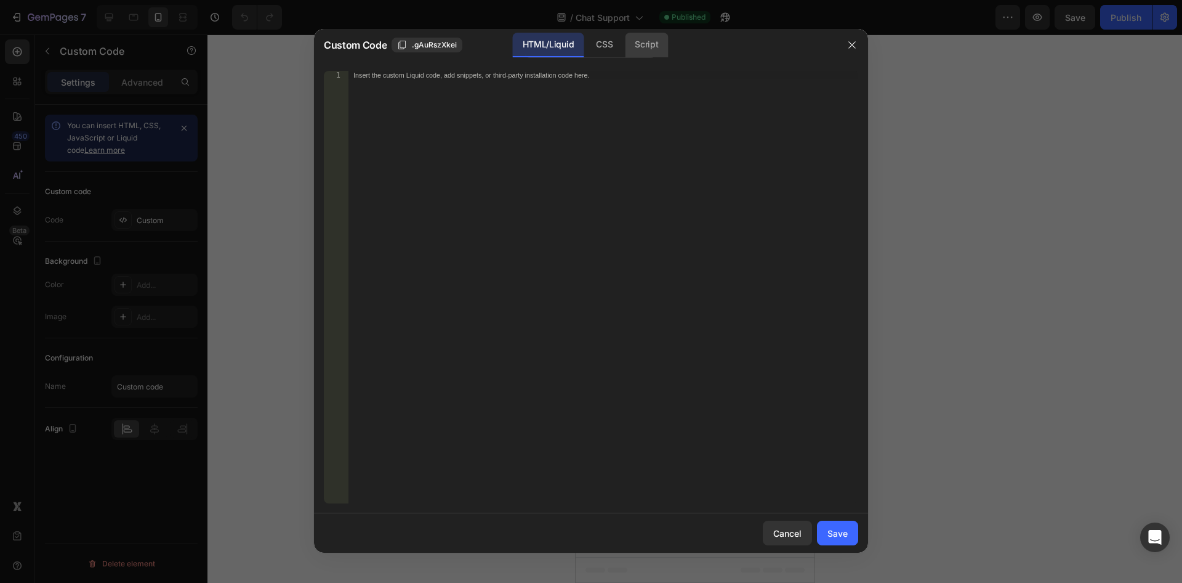
click at [660, 49] on div "Script" at bounding box center [646, 45] width 43 height 25
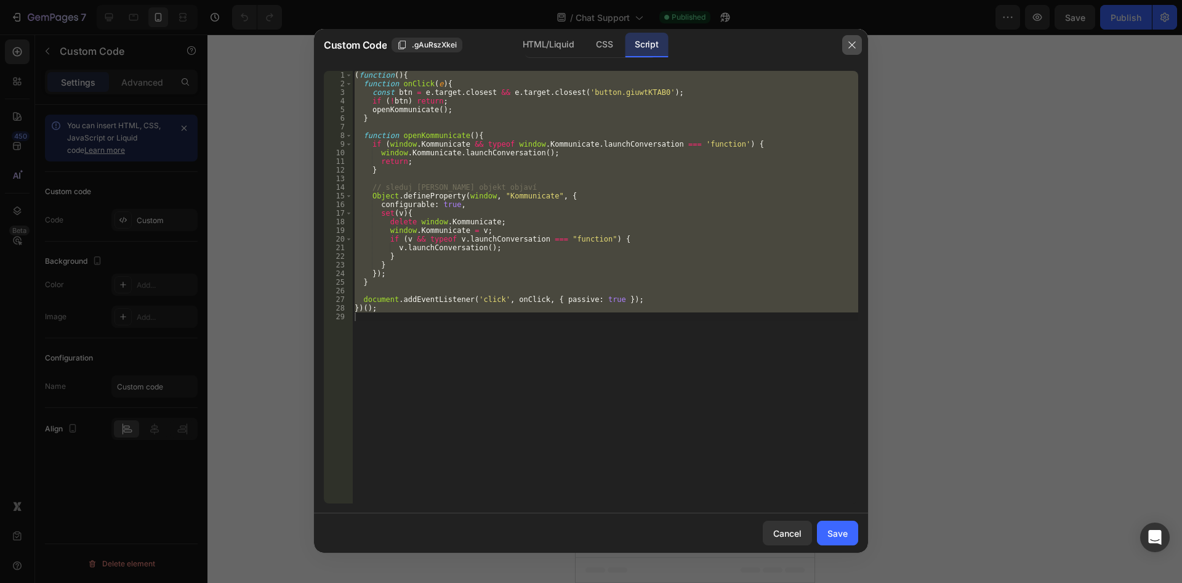
click at [857, 39] on button "button" at bounding box center [852, 45] width 20 height 20
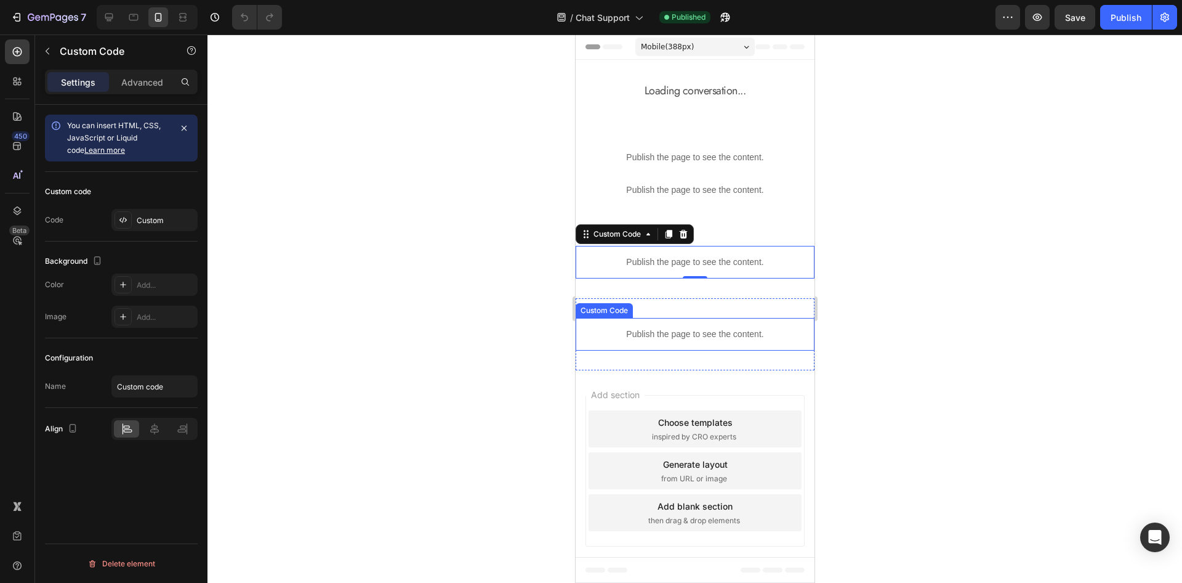
click at [700, 325] on div "Publish the page to see the content." at bounding box center [694, 334] width 239 height 33
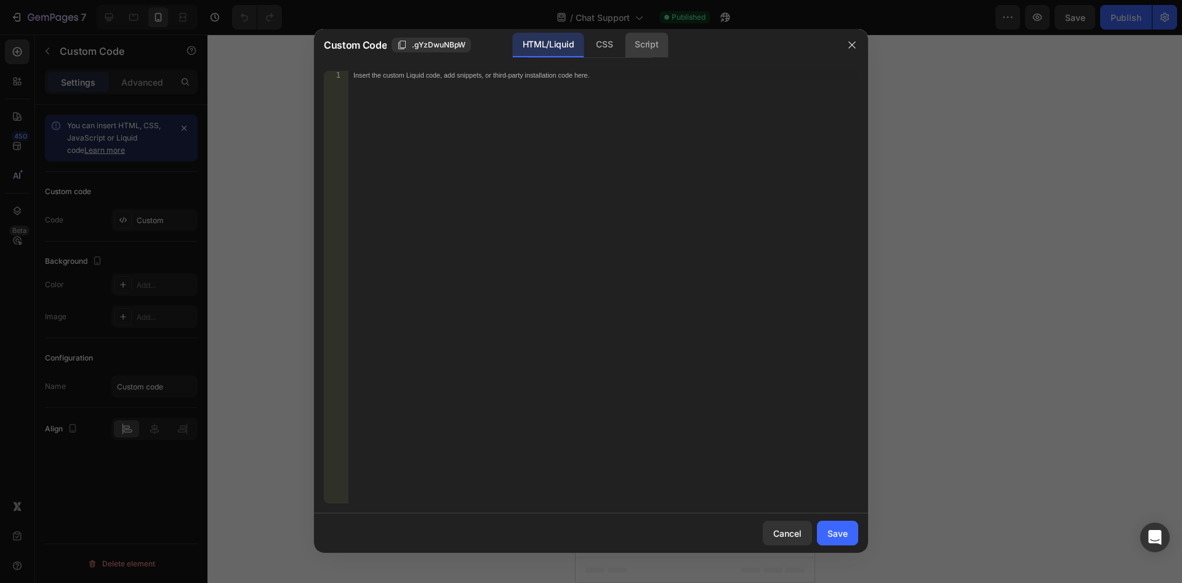
click at [652, 35] on div "Script" at bounding box center [646, 45] width 43 height 25
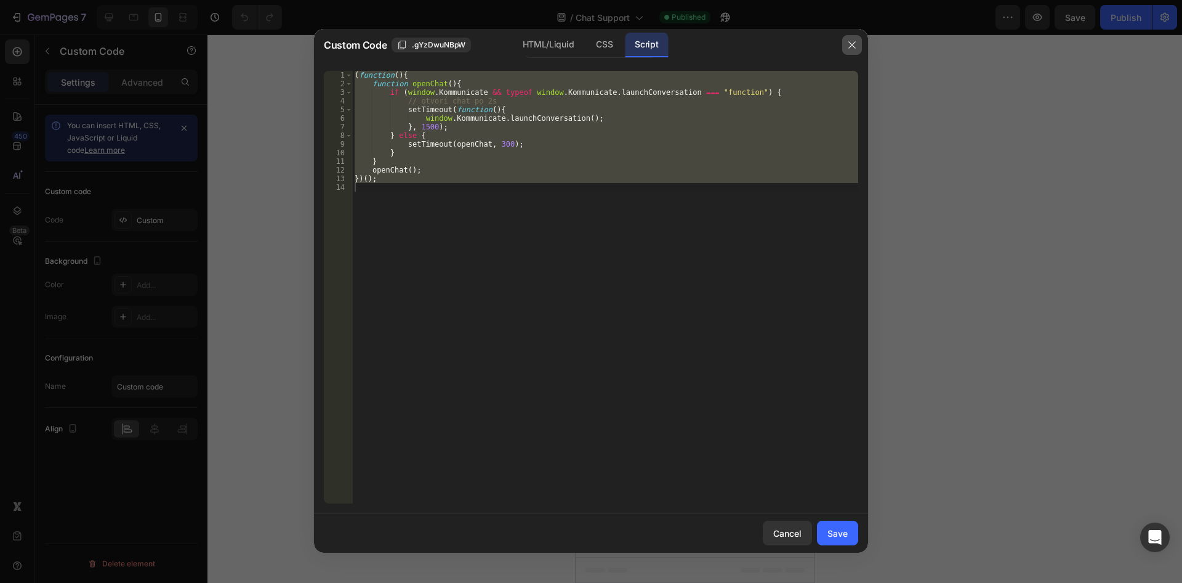
click at [851, 49] on icon "button" at bounding box center [852, 45] width 10 height 10
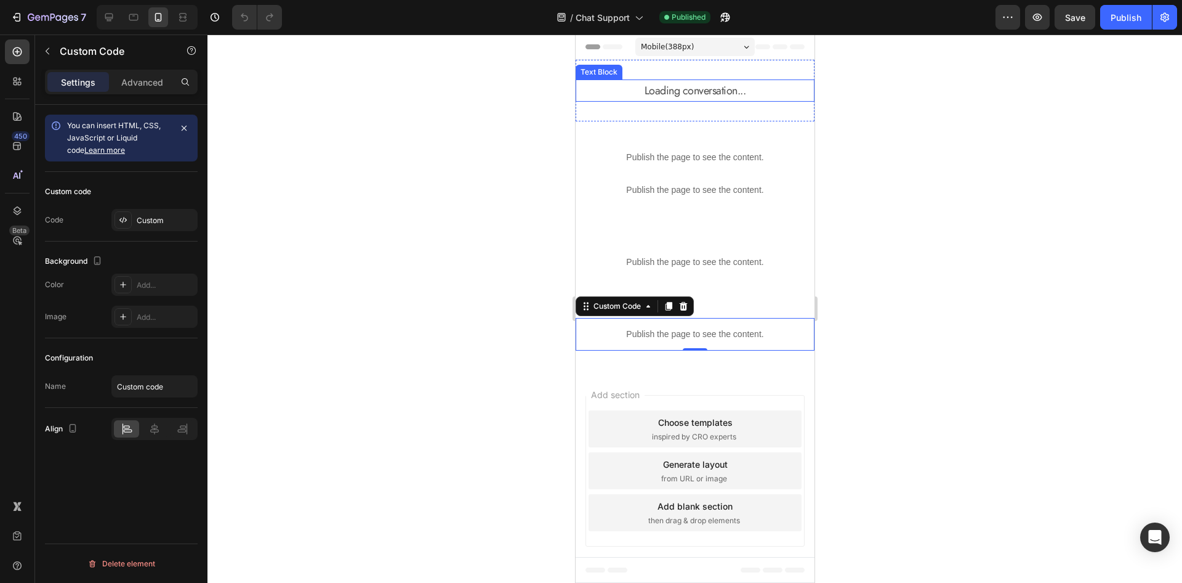
click at [39, 32] on div "7 Version history / Chat Support Published Preview Save Publish" at bounding box center [591, 17] width 1182 height 35
click at [47, 16] on icon "button" at bounding box center [44, 18] width 7 height 6
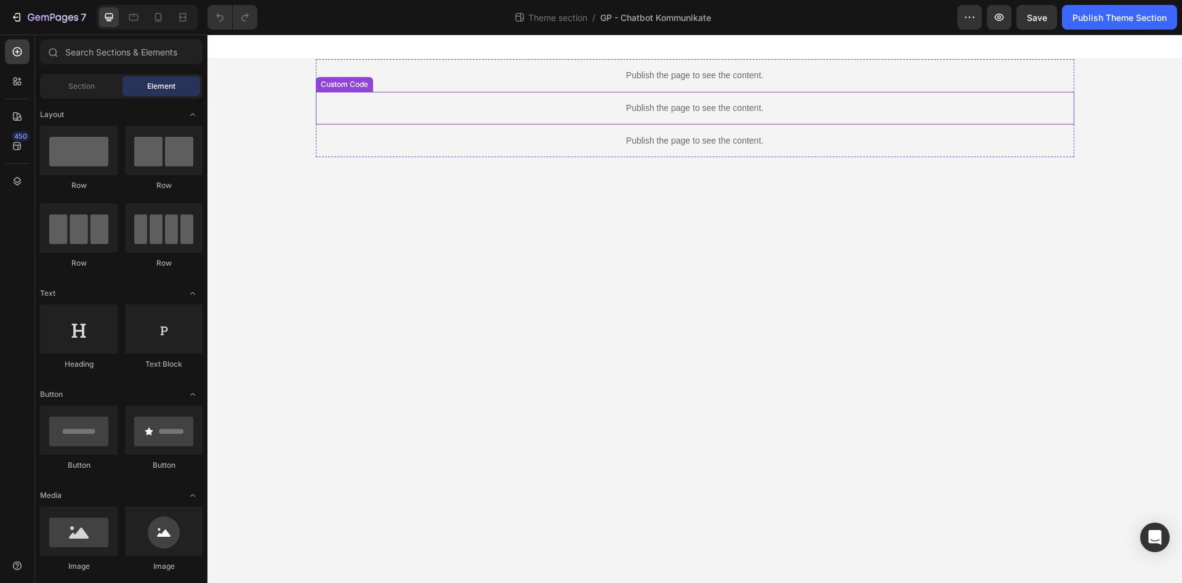
click at [714, 86] on div "Publish the page to see the content." at bounding box center [695, 75] width 759 height 33
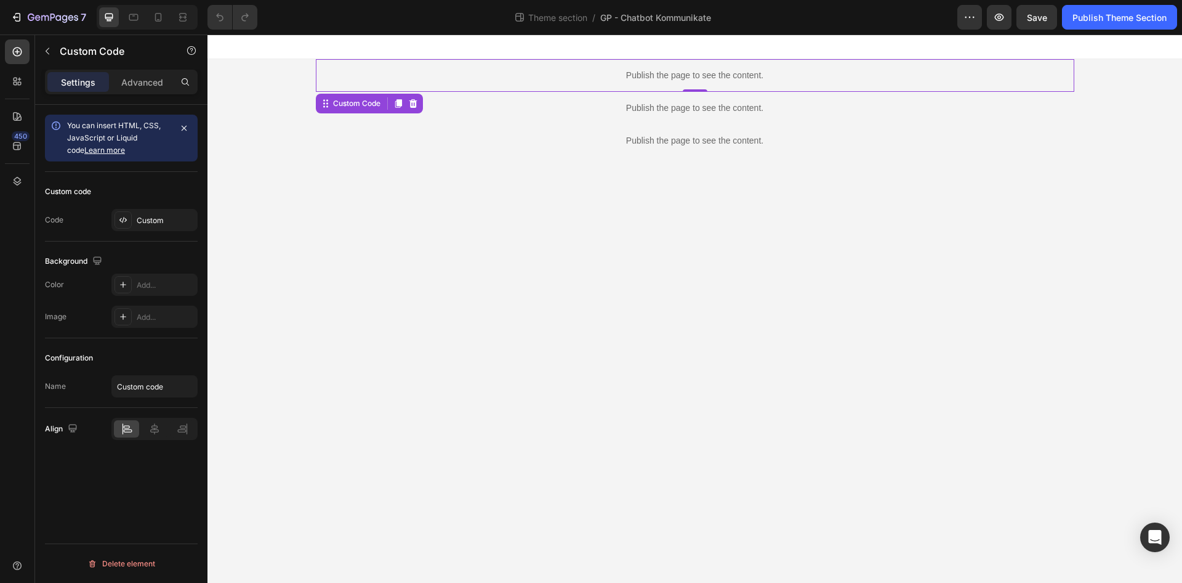
click at [714, 86] on div "Publish the page to see the content." at bounding box center [695, 75] width 759 height 33
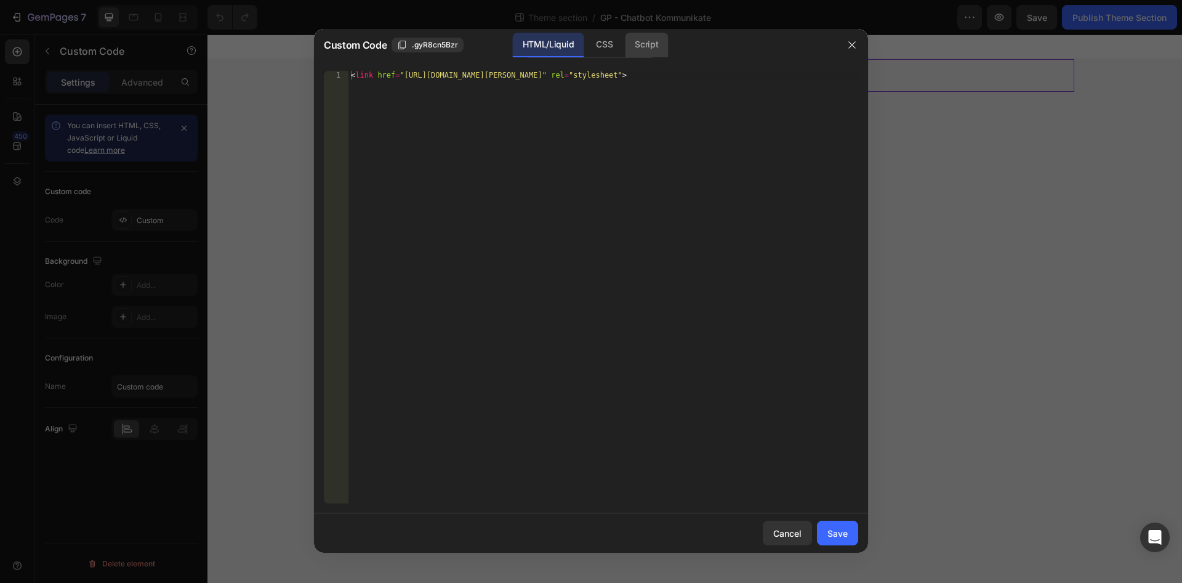
click at [664, 47] on div "Script" at bounding box center [646, 45] width 43 height 25
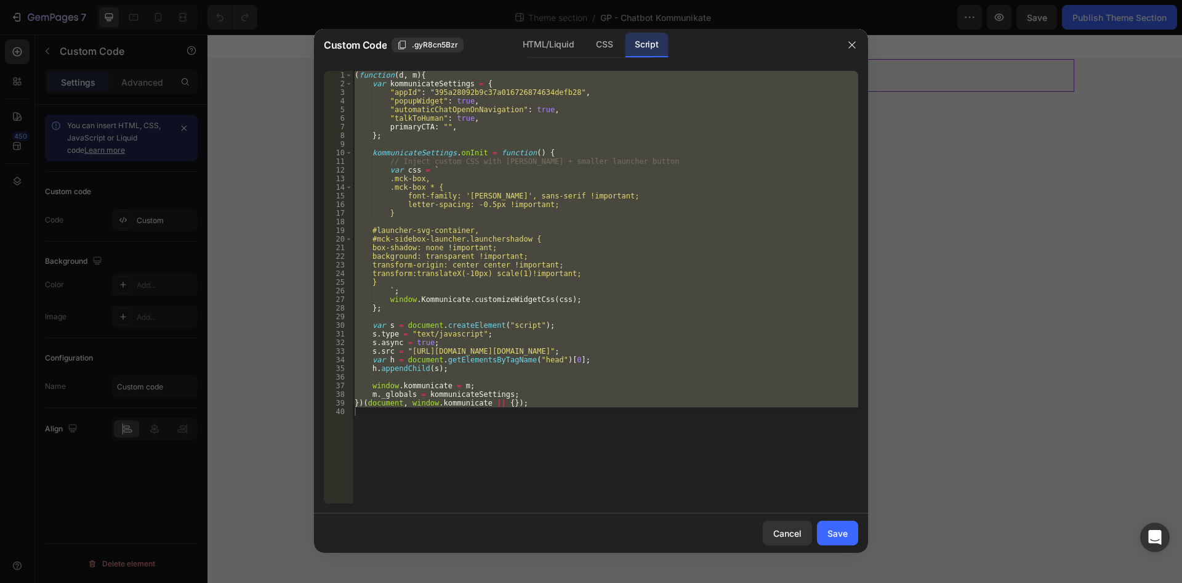
type textarea "})(document, window.kommunicate || {});"
click at [581, 445] on div "( function ( d , m ) { var kommunicateSettings = { "appId" : "395a28092b9c37a01…" at bounding box center [605, 287] width 506 height 432
drag, startPoint x: 359, startPoint y: 135, endPoint x: 284, endPoint y: 17, distance: 139.7
click at [352, 71] on div "( function ( d , m ) { var kommunicateSettings = { "appId" : "395a28092b9c37a01…" at bounding box center [605, 287] width 506 height 432
type textarea "(function(d, m){ var kommunicateSettings = {"
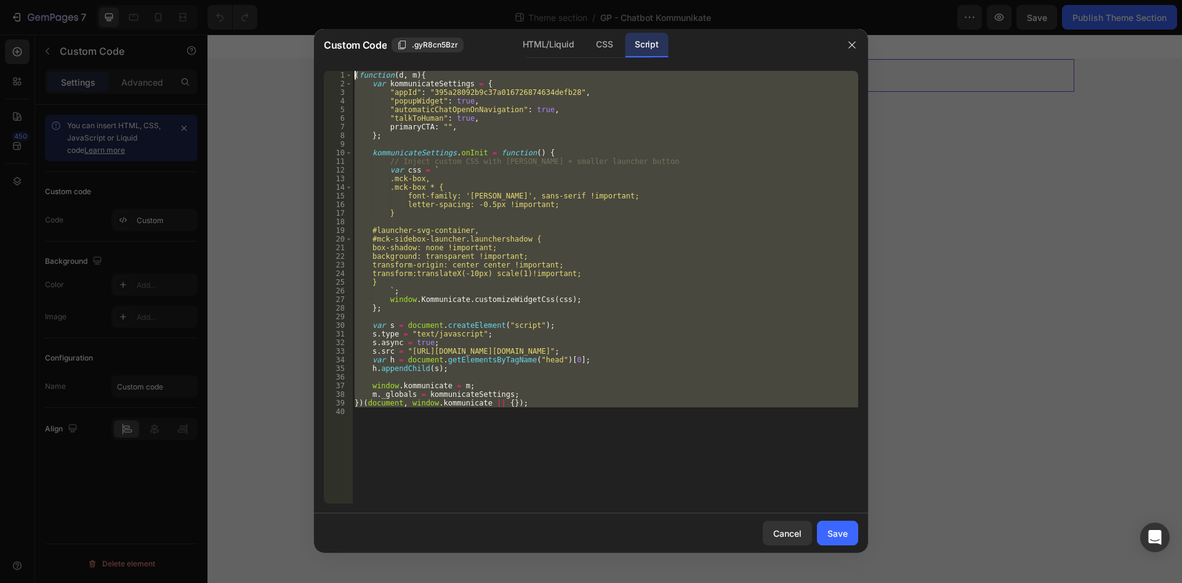
paste textarea
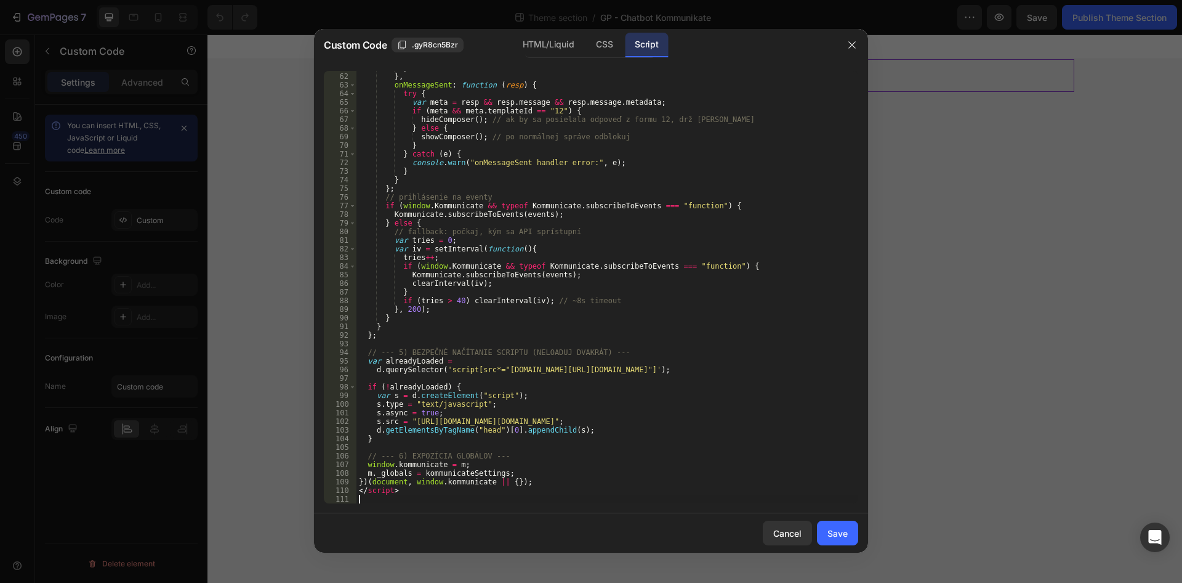
scroll to position [525, 0]
drag, startPoint x: 377, startPoint y: 491, endPoint x: 360, endPoint y: 491, distance: 17.2
click at [360, 491] on div "} } , onMessageSent : function ( resp ) { try { var meta = resp && resp . messa…" at bounding box center [608, 288] width 502 height 450
drag, startPoint x: 406, startPoint y: 483, endPoint x: 365, endPoint y: 488, distance: 41.6
click at [365, 488] on div "} } , onMessageSent : function ( resp ) { try { var meta = resp && resp . messa…" at bounding box center [608, 288] width 502 height 450
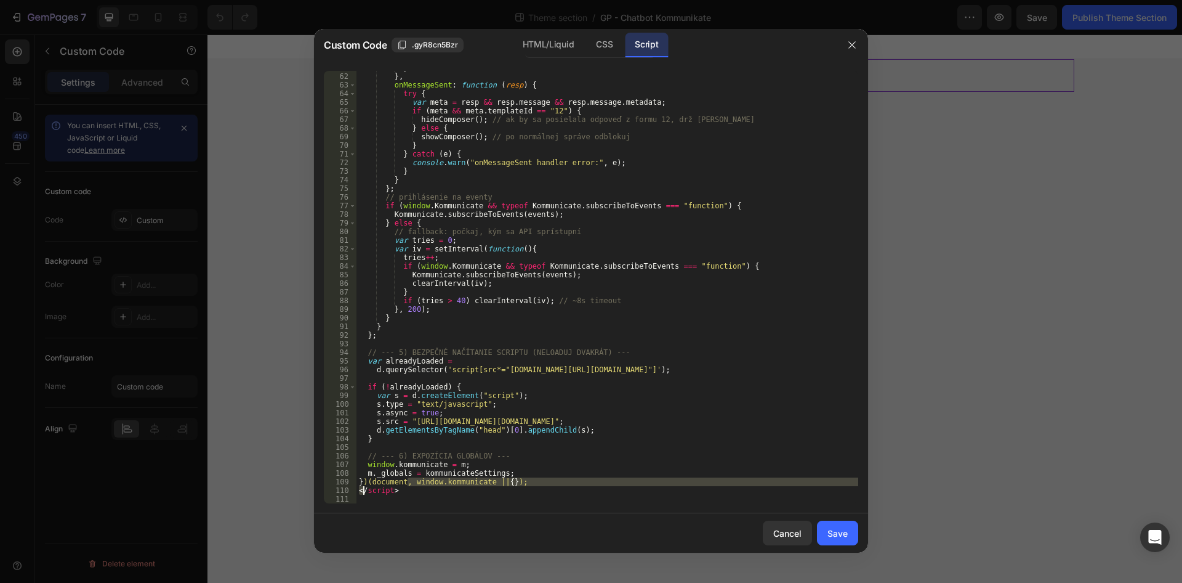
click at [413, 488] on div "} } , onMessageSent : function ( resp ) { try { var meta = resp && resp . messa…" at bounding box center [608, 288] width 502 height 450
type textarea "</script>"
drag, startPoint x: 419, startPoint y: 488, endPoint x: 319, endPoint y: 490, distance: 99.8
click at [357, 490] on div "} } , onMessageSent : function ( resp ) { try { var meta = resp && resp . messa…" at bounding box center [608, 287] width 502 height 432
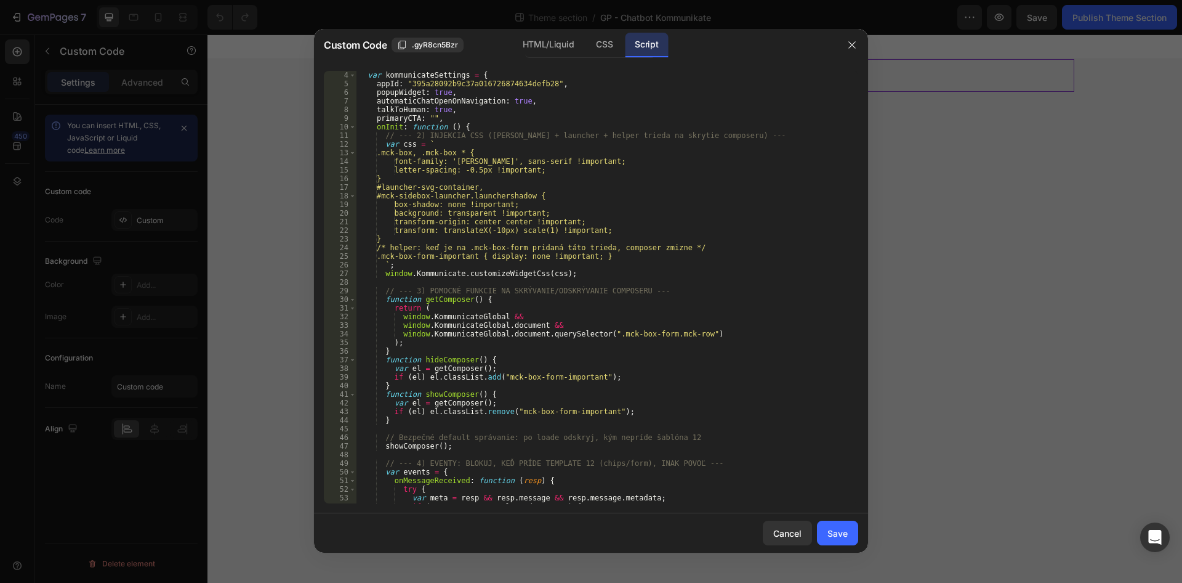
scroll to position [0, 0]
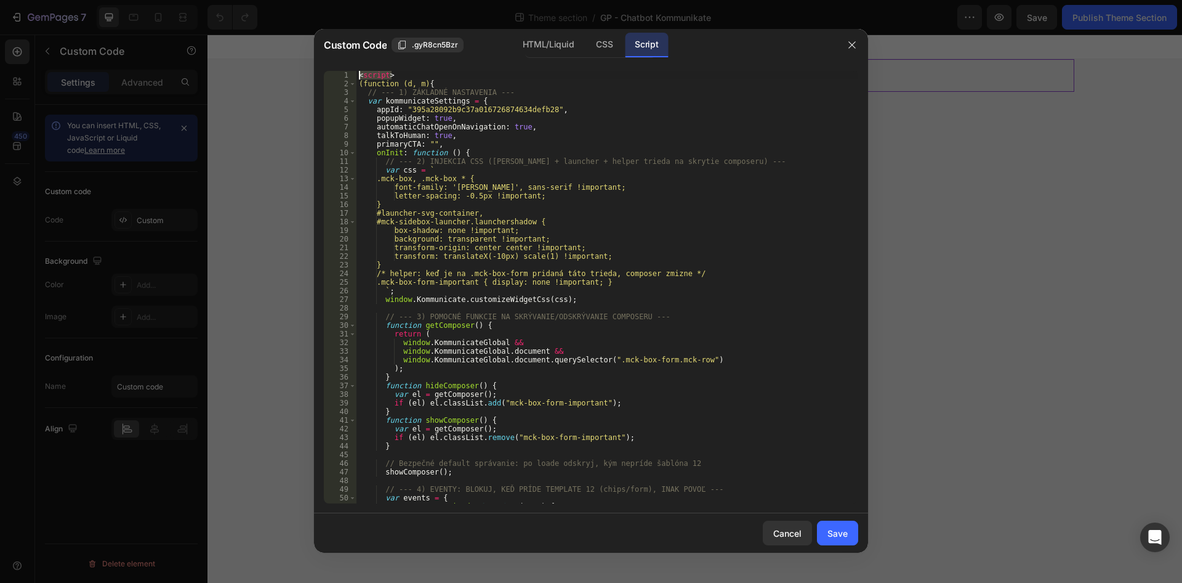
drag, startPoint x: 391, startPoint y: 76, endPoint x: 358, endPoint y: 75, distance: 32.7
click at [358, 75] on div "< script > (function (d, m) { // --- 1) ZÁKLADNÉ NASTAVENIA --- var kommunicate…" at bounding box center [608, 296] width 502 height 450
type textarea "<script>"
click at [360, 87] on div "(function (d, m) { // --- 1) ZÁKLADNÉ NASTAVENIA --- var kommunicateSettings = …" at bounding box center [608, 296] width 502 height 450
type textarea "(function (d, m) {"
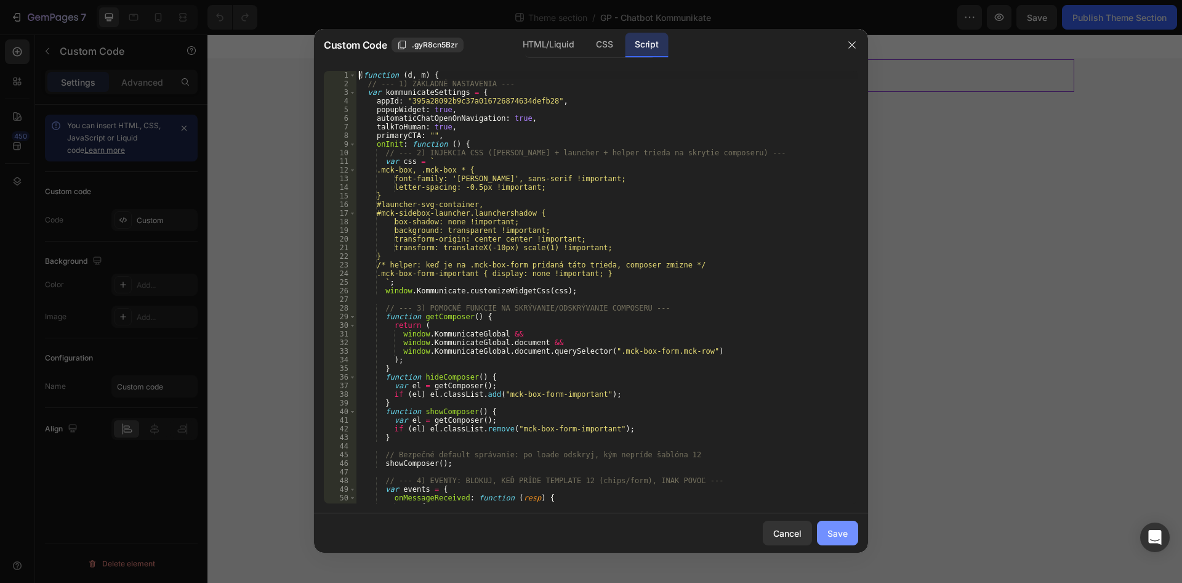
click at [834, 528] on div "Save" at bounding box center [838, 532] width 20 height 13
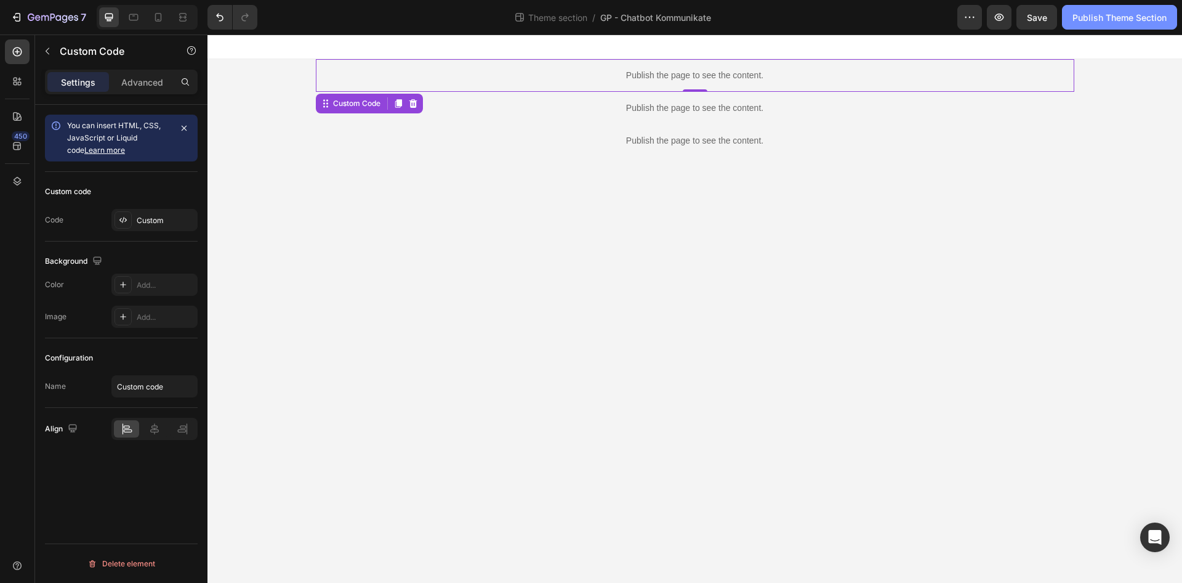
click at [1100, 17] on div "Publish Theme Section" at bounding box center [1120, 17] width 94 height 13
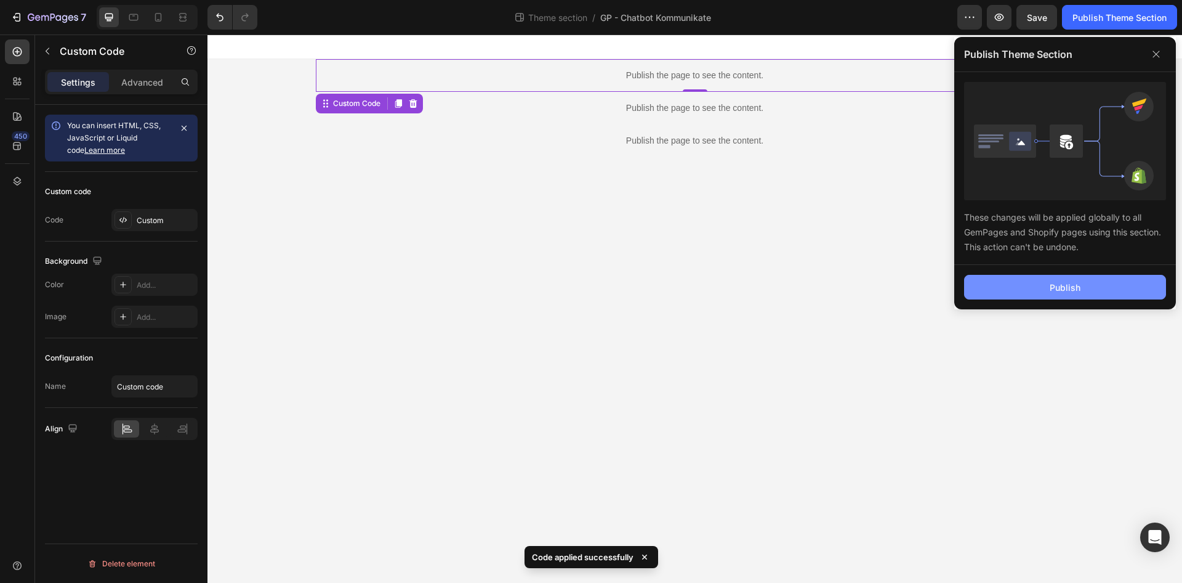
click at [1068, 285] on div "Publish" at bounding box center [1065, 287] width 31 height 13
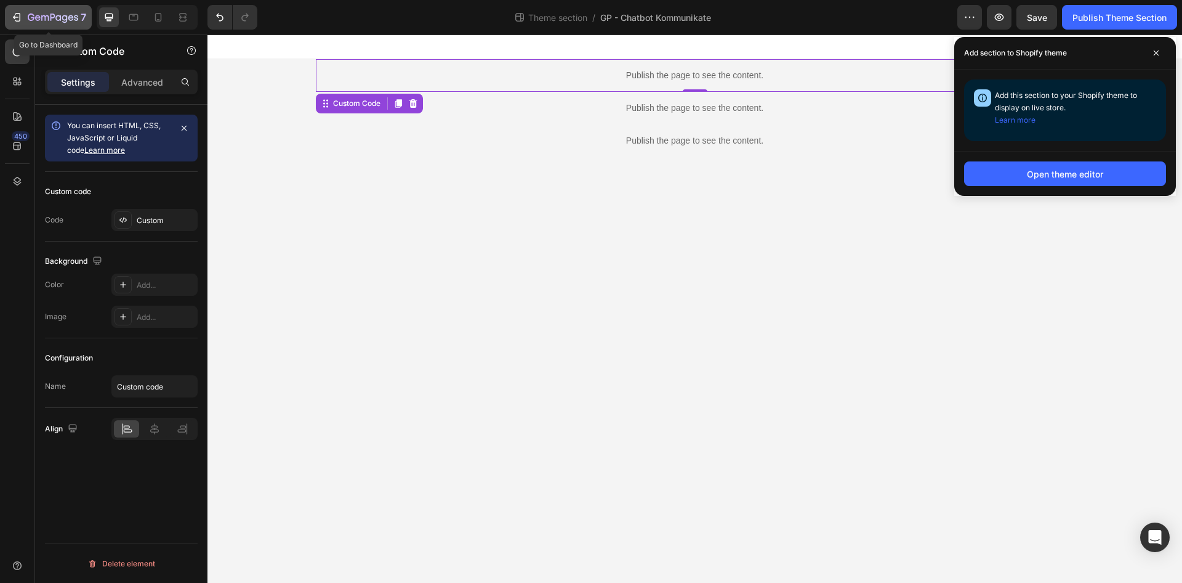
click at [42, 6] on button "7" at bounding box center [48, 17] width 87 height 25
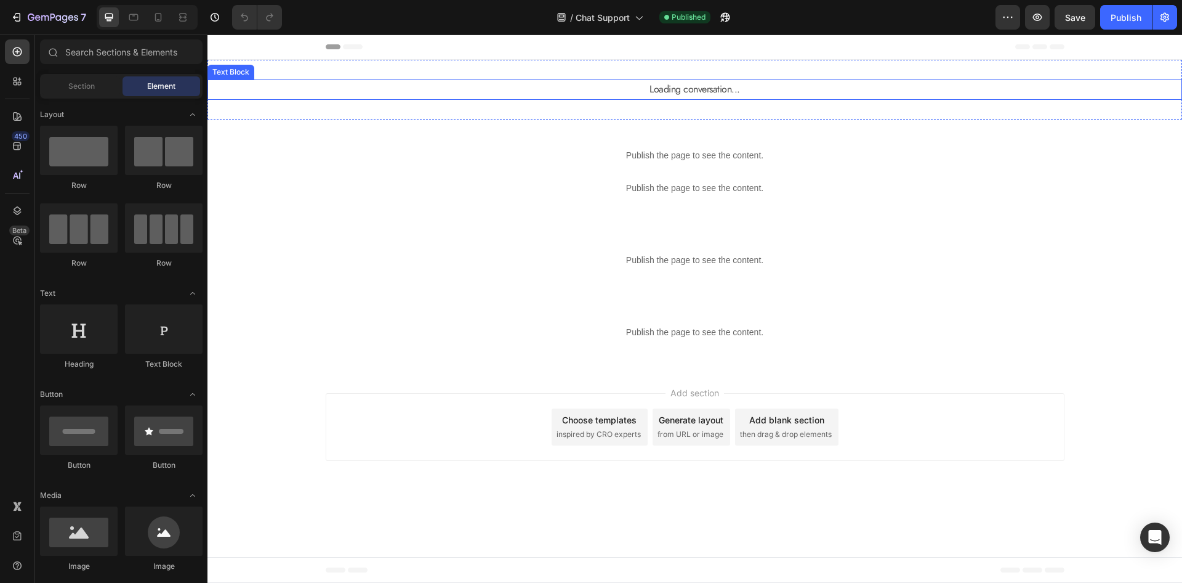
click at [486, 84] on p "Loading conversation..." at bounding box center [695, 90] width 736 height 18
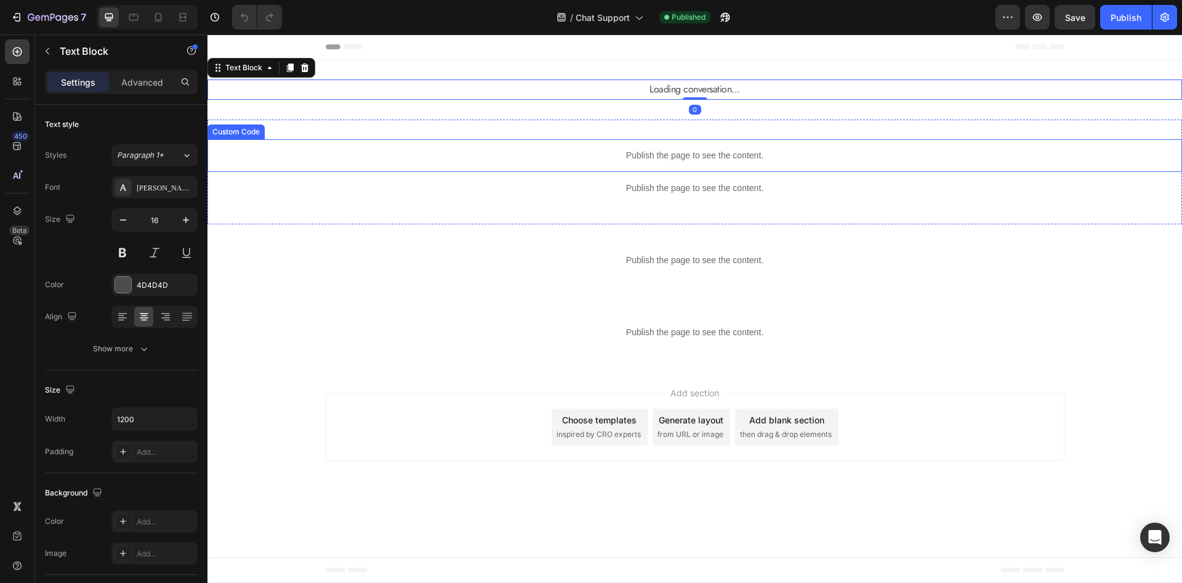
click at [477, 156] on p "Publish the page to see the content." at bounding box center [695, 155] width 975 height 13
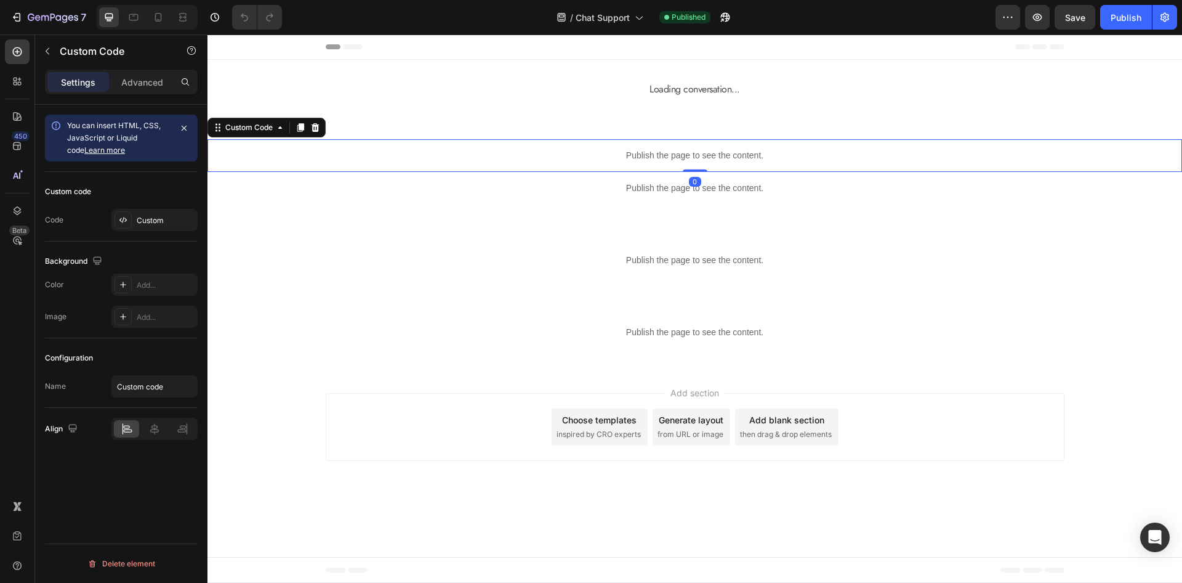
click at [477, 156] on p "Publish the page to see the content." at bounding box center [695, 155] width 975 height 13
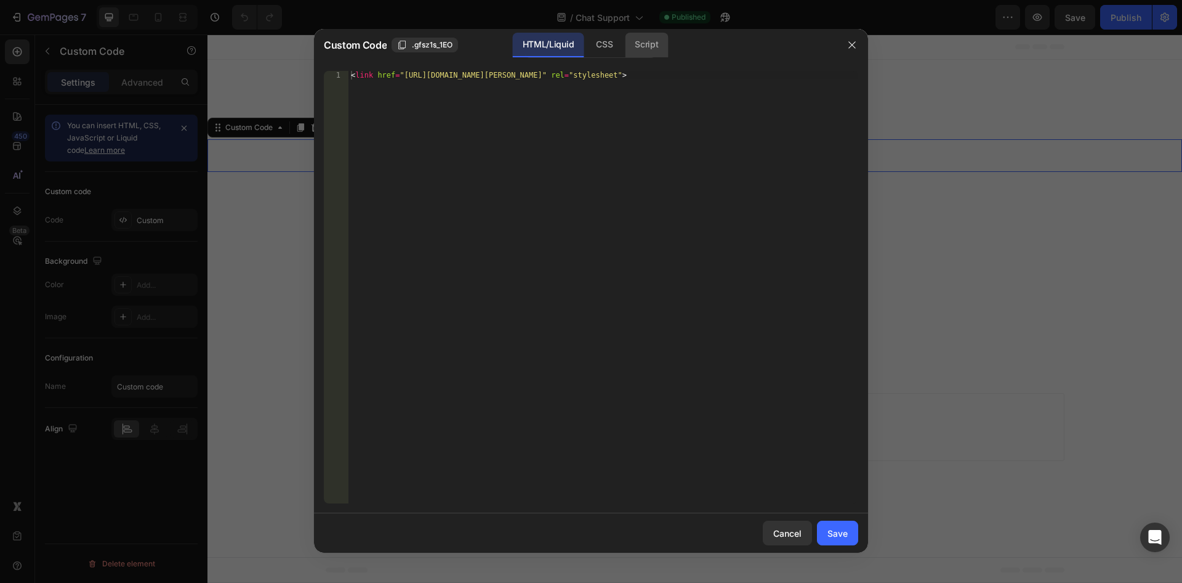
click at [642, 46] on div "Script" at bounding box center [646, 45] width 43 height 25
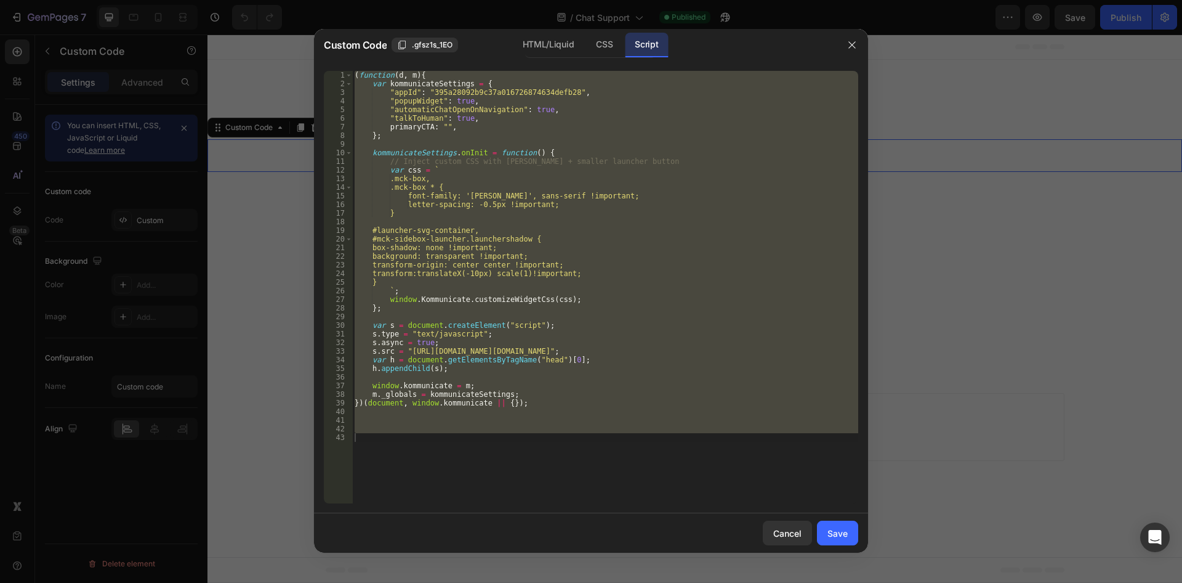
click at [579, 267] on div "( function ( d , m ) { var kommunicateSettings = { "appId" : "395a28092b9c37a01…" at bounding box center [605, 287] width 506 height 432
drag, startPoint x: 526, startPoint y: 432, endPoint x: 222, endPoint y: -36, distance: 557.8
click at [352, 71] on div "( function ( d , m ) { var kommunicateSettings = { "appId" : "395a28092b9c37a01…" at bounding box center [605, 287] width 506 height 432
type textarea "(function(d, m){ var kommunicateSettings = {"
click at [52, 18] on div at bounding box center [591, 291] width 1182 height 583
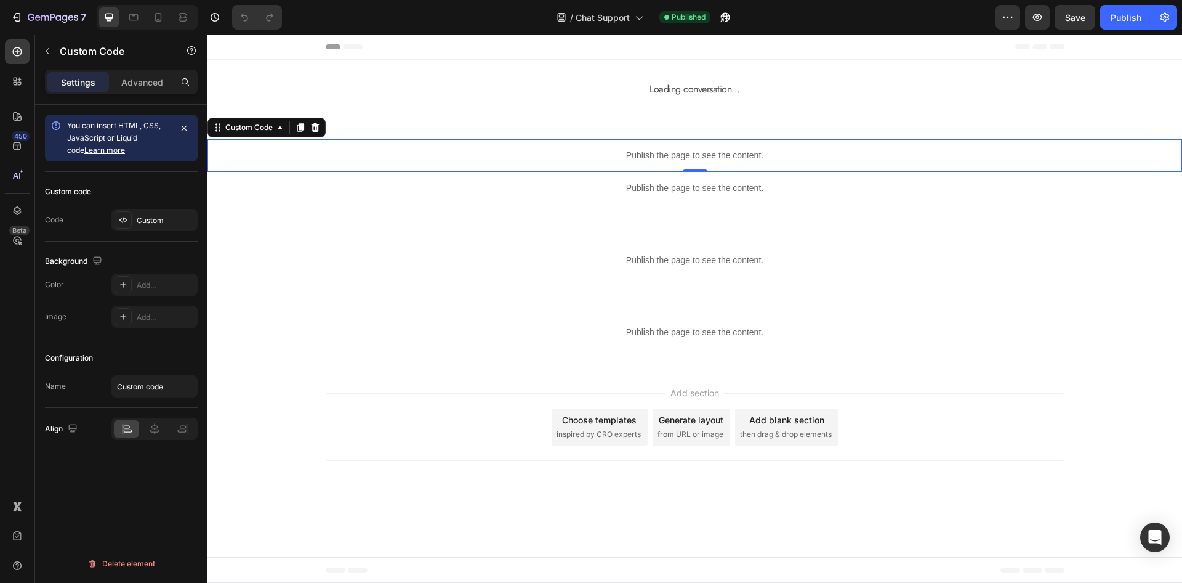
click at [598, 151] on p "Publish the page to see the content." at bounding box center [695, 155] width 975 height 13
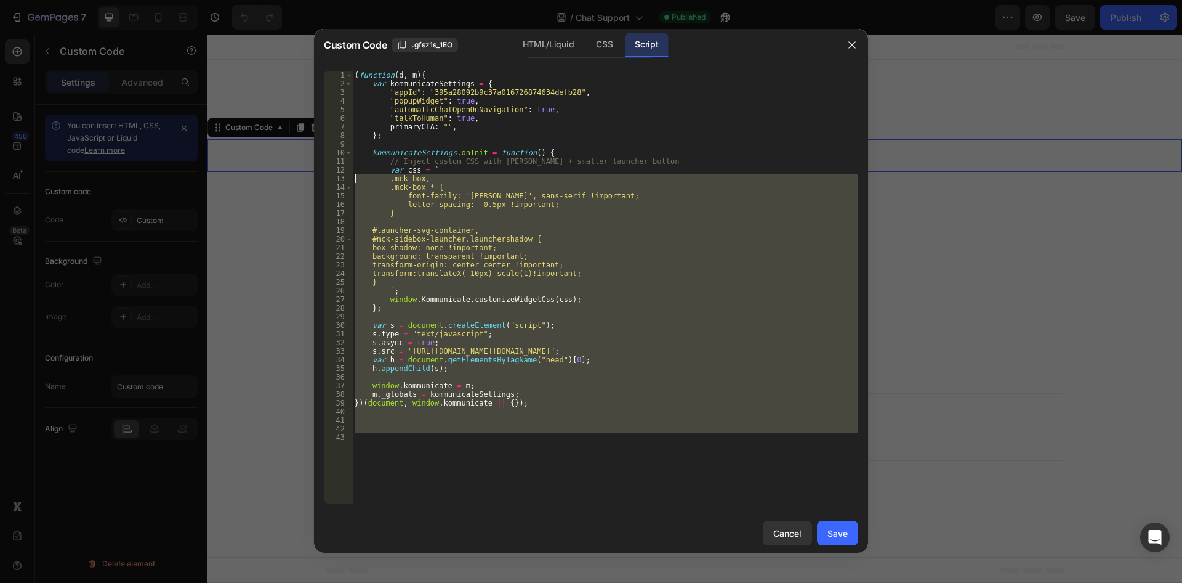
drag, startPoint x: 576, startPoint y: 440, endPoint x: 220, endPoint y: -53, distance: 608.2
click at [352, 71] on div "( function ( d , m ) { var kommunicateSettings = { "appId" : "395a28092b9c37a01…" at bounding box center [605, 287] width 506 height 432
type textarea "(function(d, m){ var kommunicateSettings = {"
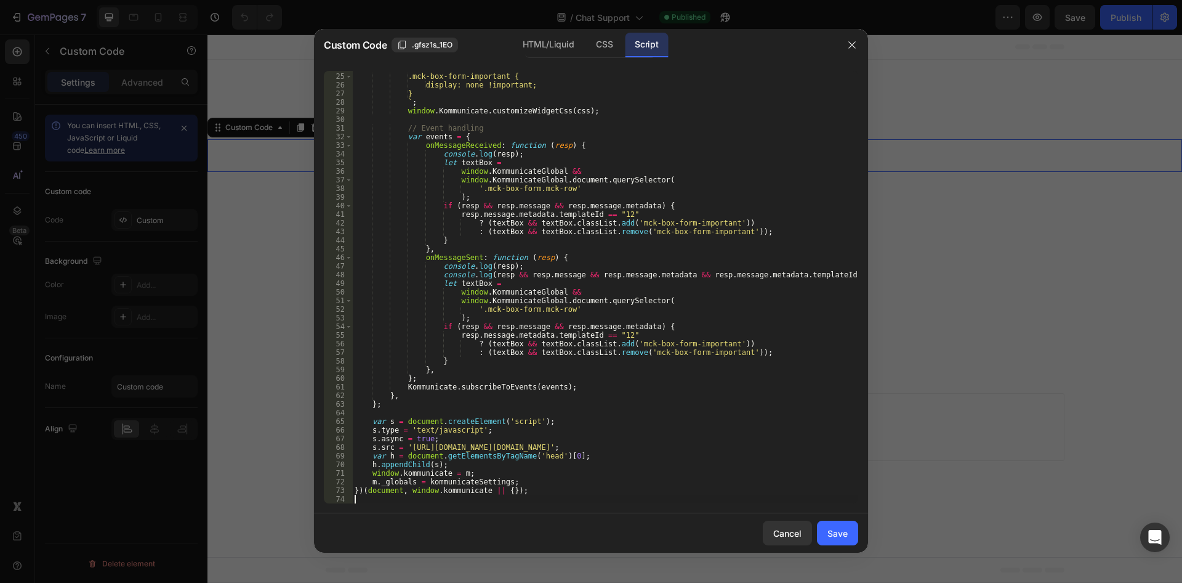
type textarea "})(document, window.kommunicate || {});"
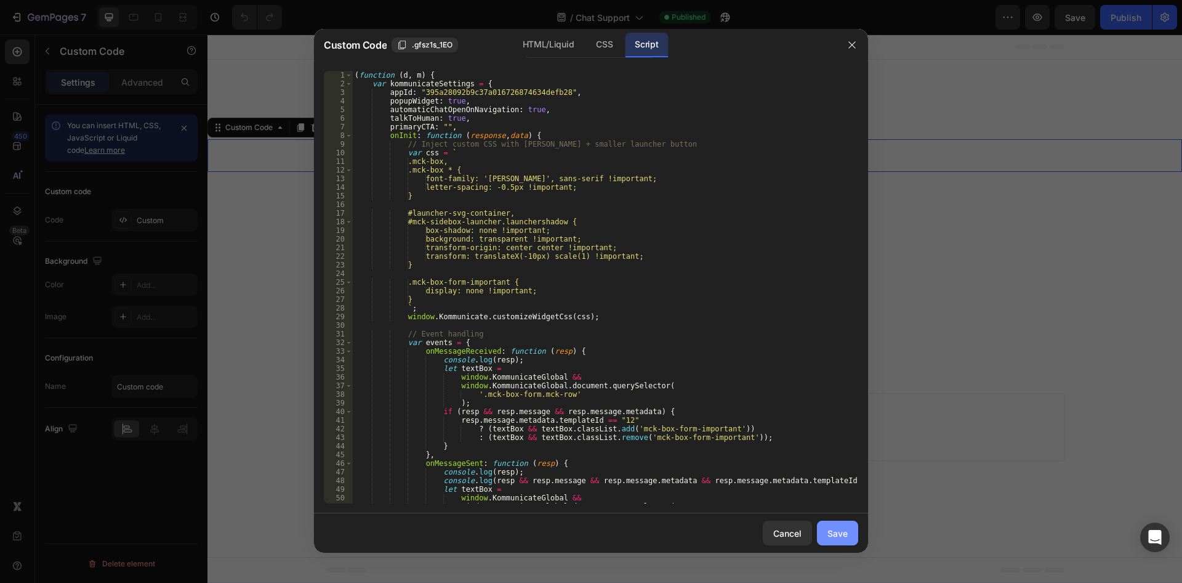
click at [839, 542] on button "Save" at bounding box center [837, 532] width 41 height 25
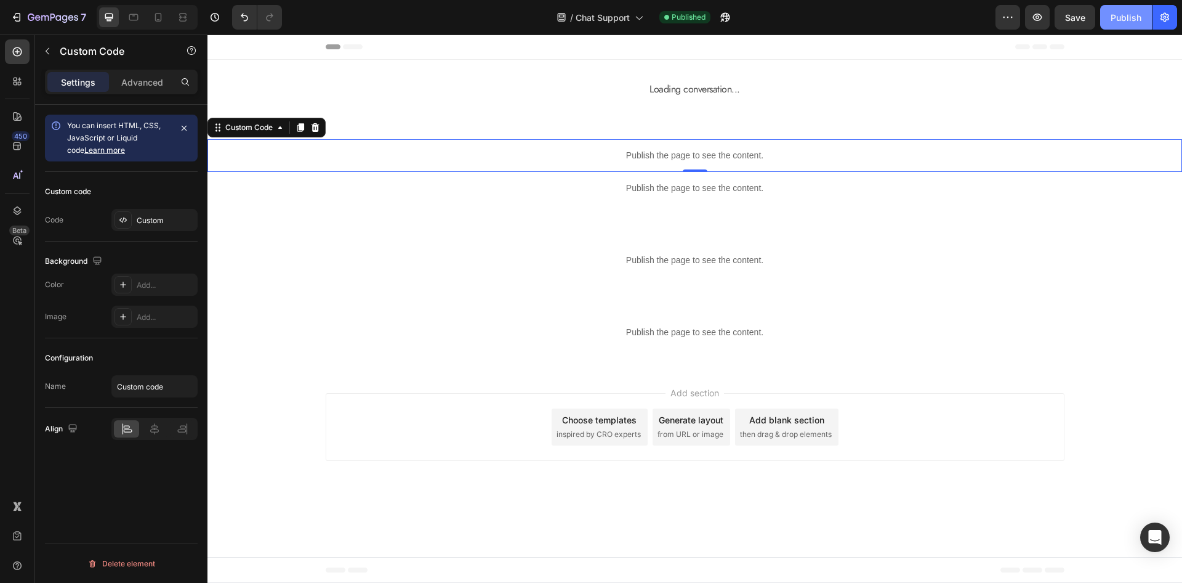
click at [1140, 13] on div "Publish" at bounding box center [1126, 17] width 31 height 13
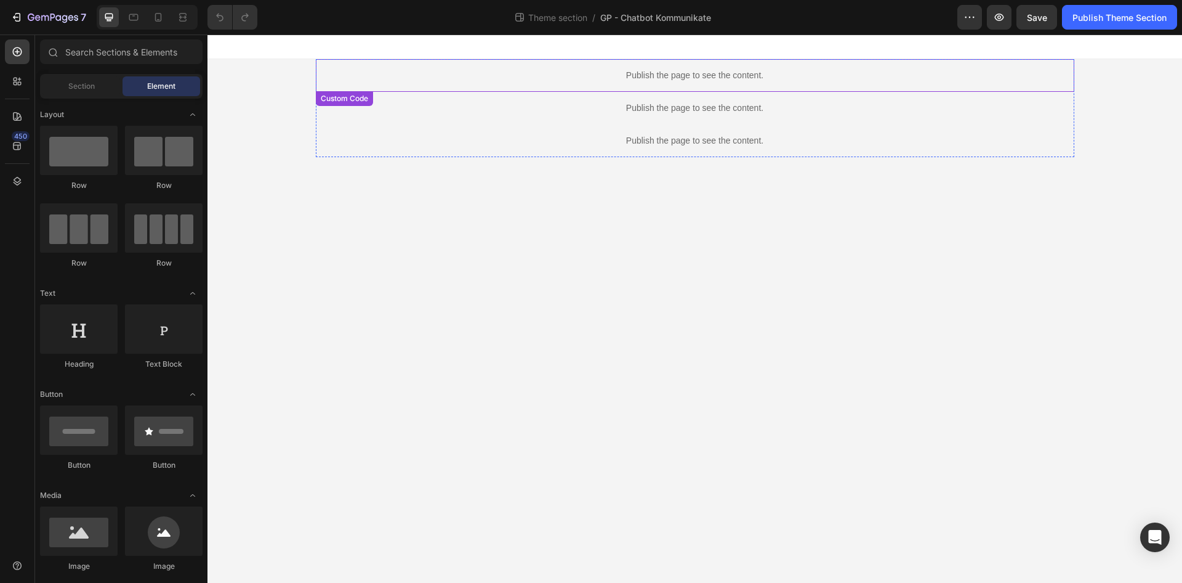
click at [773, 82] on div "Publish the page to see the content." at bounding box center [695, 75] width 759 height 33
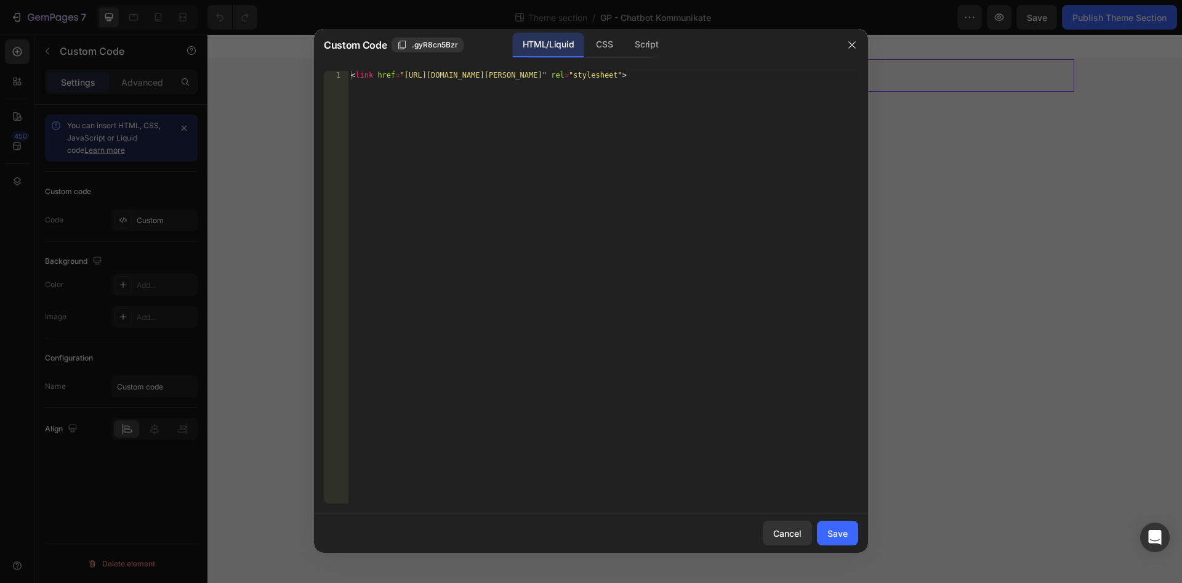
click at [680, 52] on div "HTML/Liquid CSS Script" at bounding box center [708, 45] width 256 height 25
click at [663, 49] on div "Script" at bounding box center [646, 45] width 43 height 25
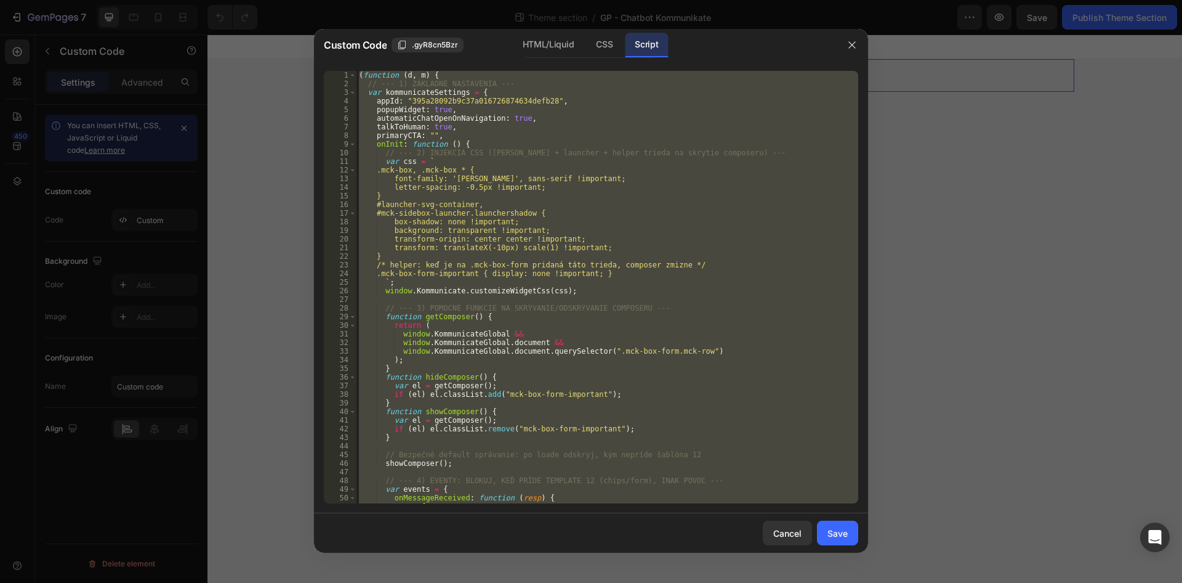
click at [597, 346] on div "( function ( d , m ) { // --- 1) ZÁKLADNÉ NASTAVENIA --- var kommunicateSetting…" at bounding box center [608, 287] width 502 height 432
drag, startPoint x: 529, startPoint y: 467, endPoint x: 249, endPoint y: -53, distance: 590.1
click at [357, 71] on div "( function ( d , m ) { // --- 1) ZÁKLADNÉ NASTAVENIA --- var kommunicateSetting…" at bounding box center [608, 287] width 502 height 432
type textarea "(function (d, m) { // --- 1) ZÁKLADNÉ NASTAVENIA ---"
paste textarea
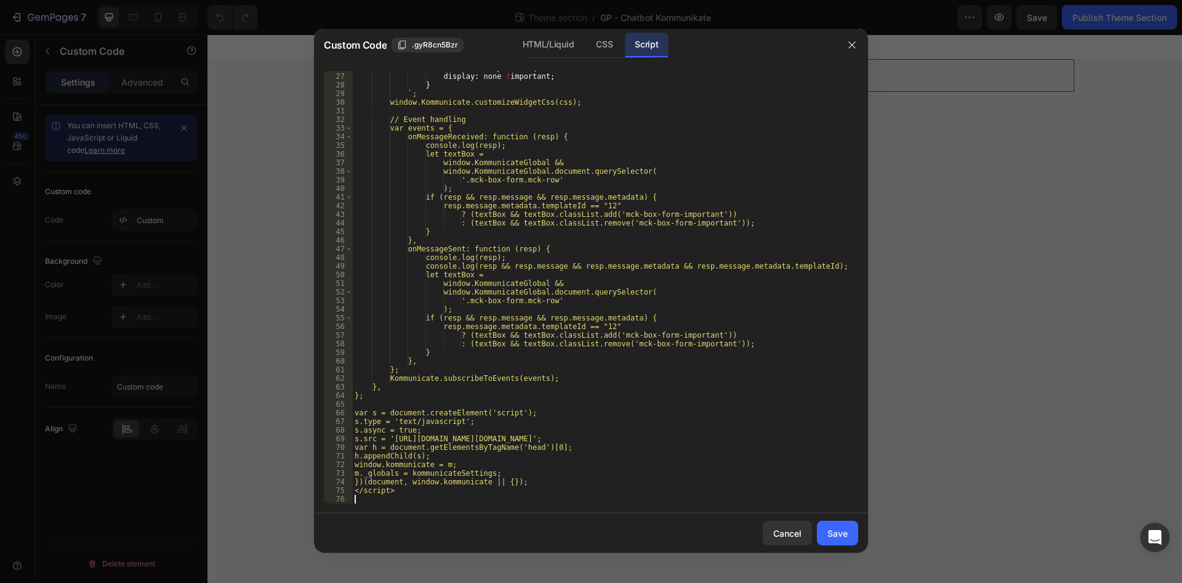
scroll to position [223, 0]
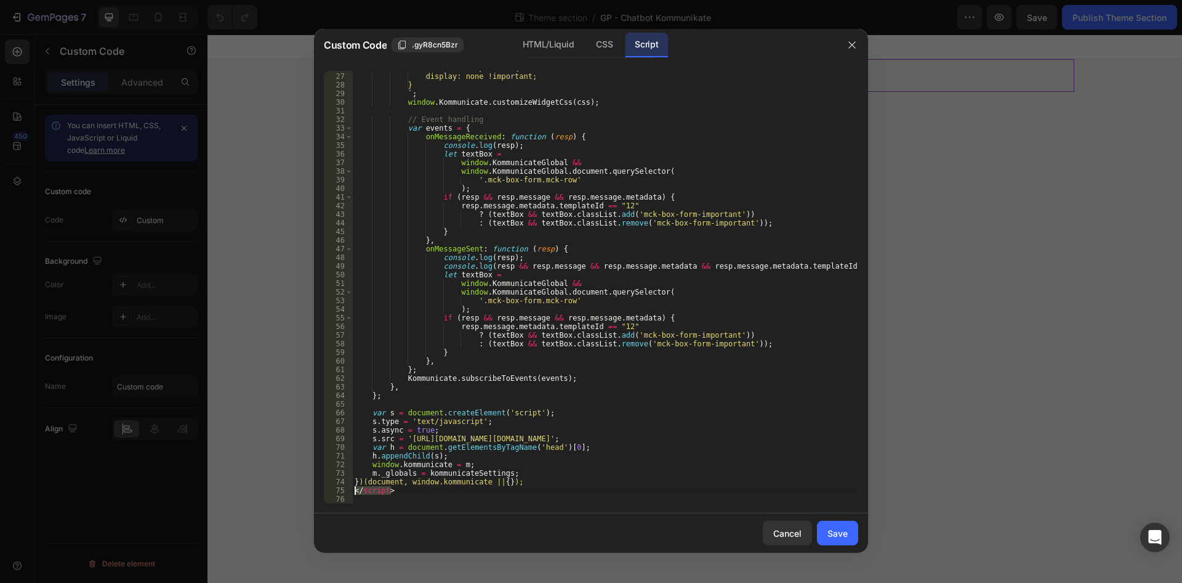
drag, startPoint x: 408, startPoint y: 493, endPoint x: 348, endPoint y: 488, distance: 59.9
click at [352, 488] on div ".mck-box-form-important { display: none !important; } ` ; window . Kommunicate …" at bounding box center [605, 287] width 506 height 432
type textarea "</script>"
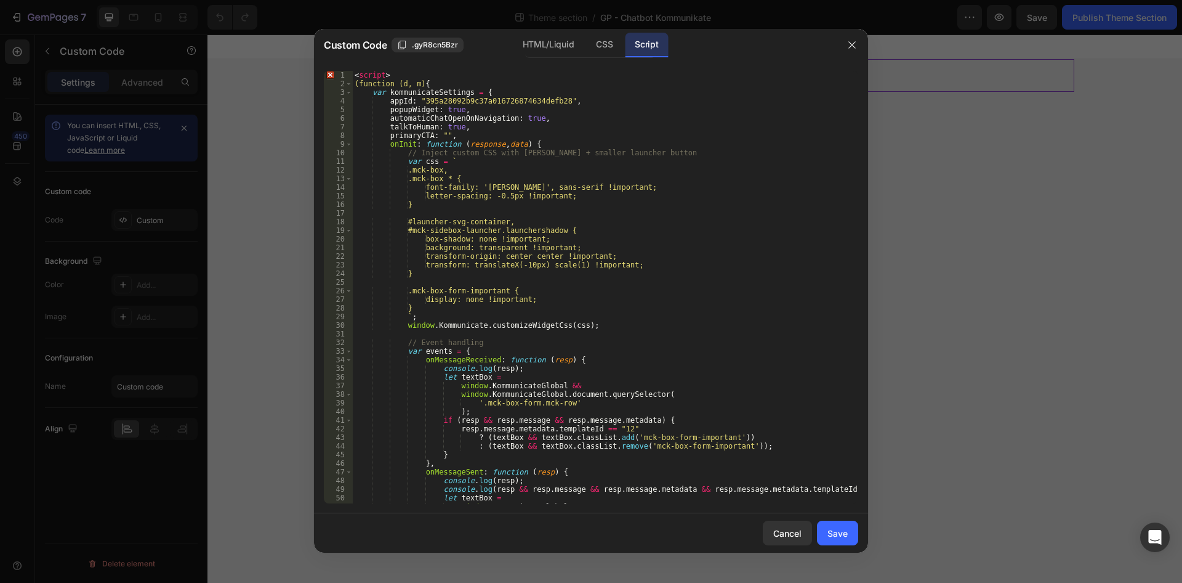
scroll to position [0, 0]
drag, startPoint x: 394, startPoint y: 75, endPoint x: 328, endPoint y: 72, distance: 65.9
click at [352, 72] on div "< script > (function (d, m) { var kommunicateSettings = { appId : "395a28092b9c…" at bounding box center [605, 287] width 506 height 432
type textarea "<script>"
click at [357, 83] on div "( function ( d , m ) { var kommunicateSettings = { appId : "395a28092b9c37a0167…" at bounding box center [605, 296] width 506 height 450
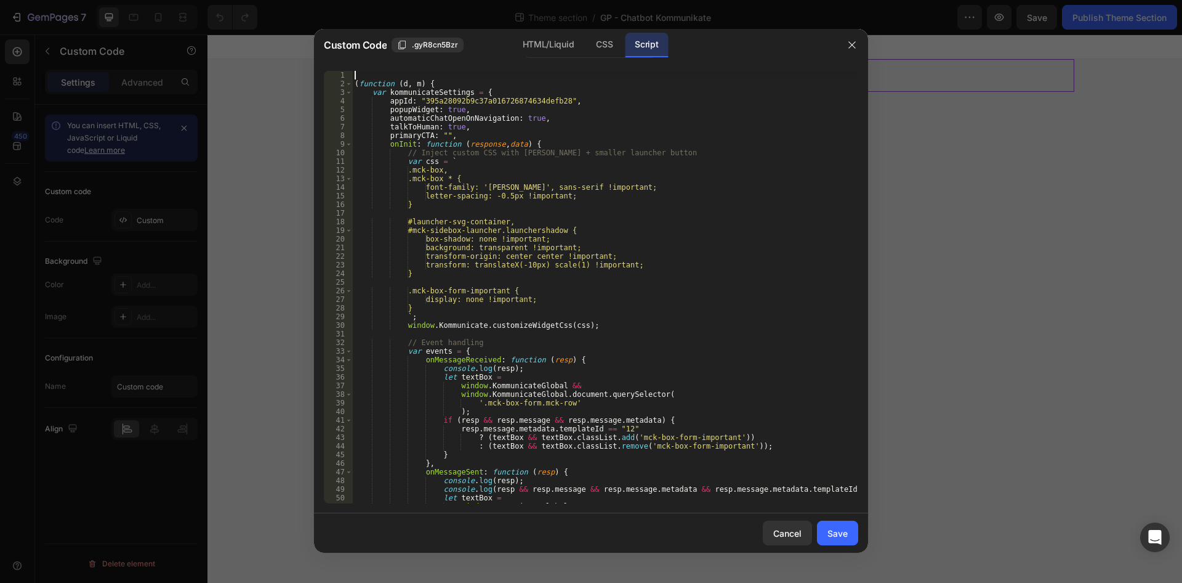
type textarea "(function (d, m) {"
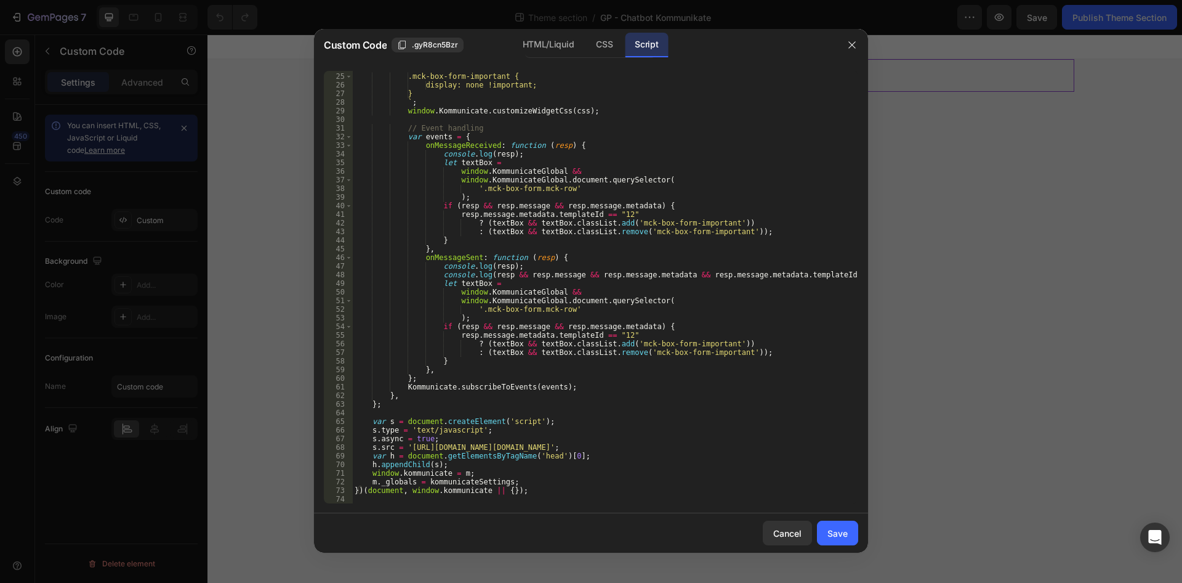
scroll to position [206, 0]
click at [831, 533] on div "Save" at bounding box center [838, 532] width 20 height 13
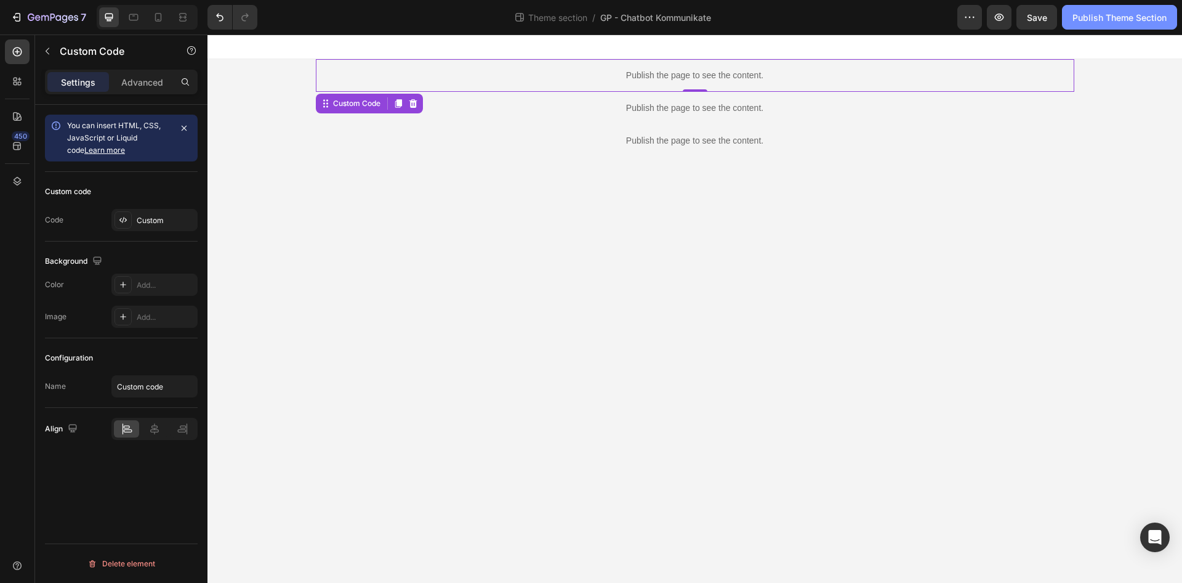
click at [1091, 17] on div "Publish Theme Section" at bounding box center [1120, 17] width 94 height 13
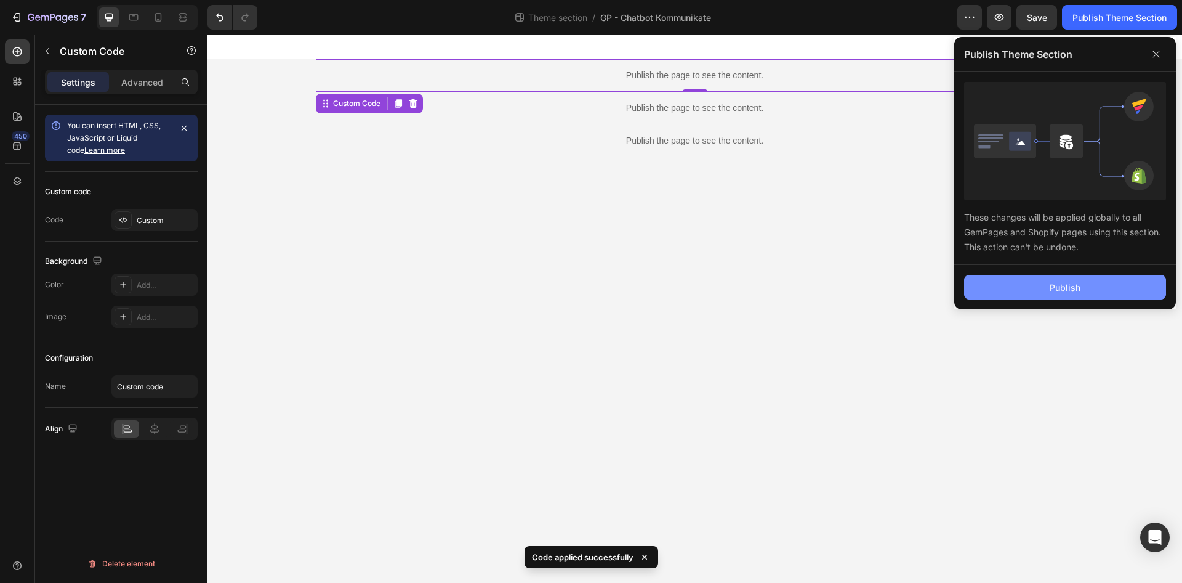
click at [1063, 291] on div "Publish" at bounding box center [1065, 287] width 31 height 13
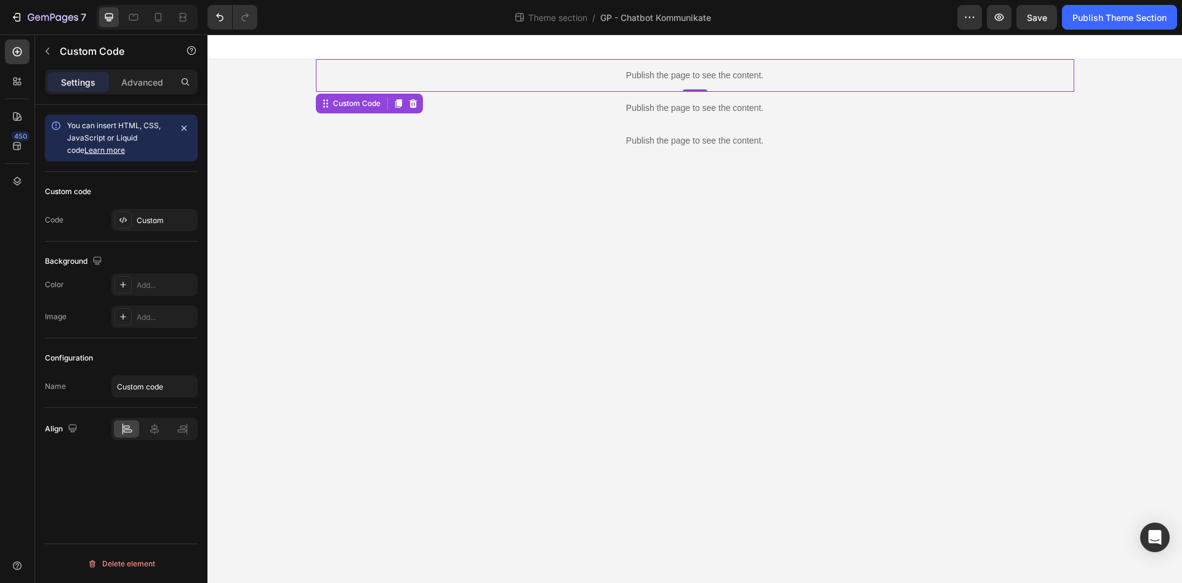
click at [713, 85] on div "Publish the page to see the content." at bounding box center [695, 75] width 759 height 33
click at [714, 85] on div "Publish the page to see the content." at bounding box center [695, 75] width 759 height 33
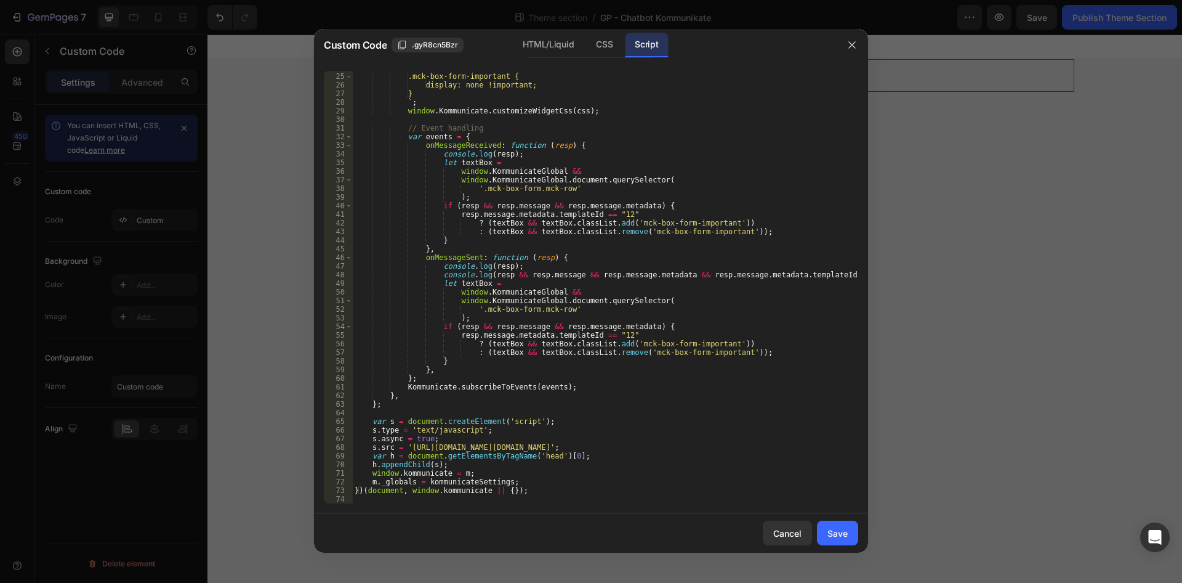
drag, startPoint x: 531, startPoint y: 508, endPoint x: 524, endPoint y: 499, distance: 11.5
click at [523, 499] on div "24 25 26 27 28 29 30 31 32 33 34 35 36 37 38 39 40 41 42 43 44 45 46 47 48 49 5…" at bounding box center [591, 287] width 554 height 452
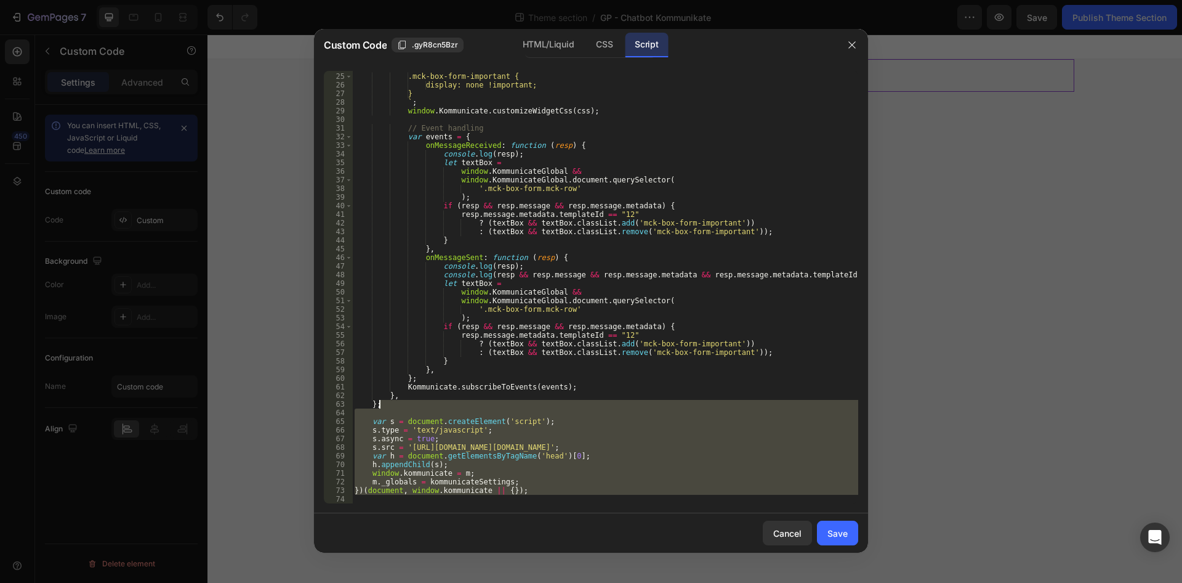
scroll to position [0, 0]
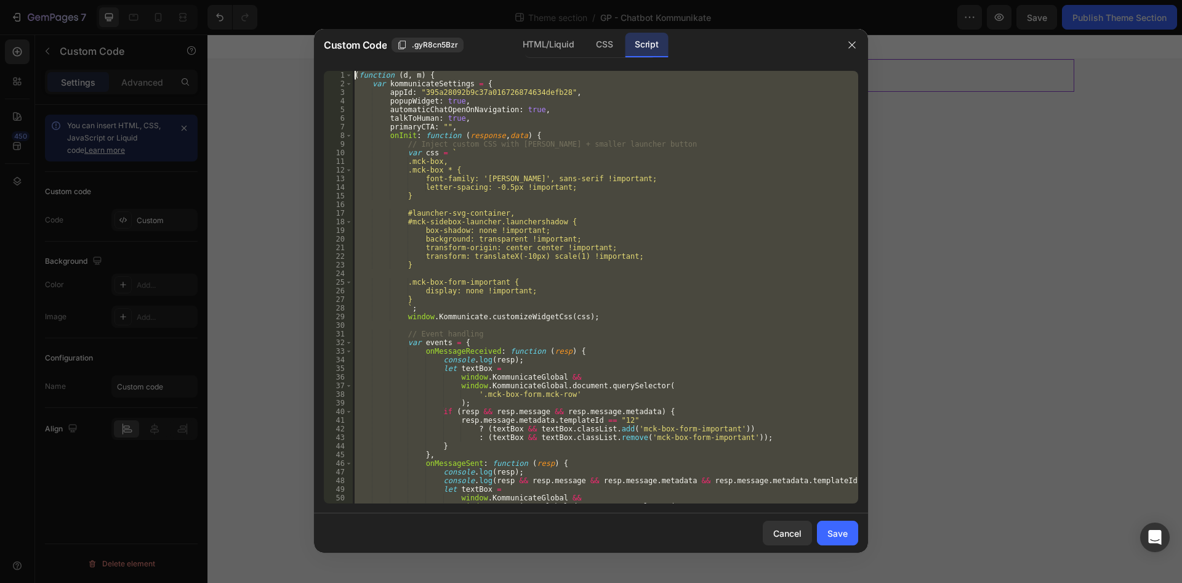
drag, startPoint x: 525, startPoint y: 487, endPoint x: 220, endPoint y: -53, distance: 620.1
click at [352, 71] on div "( function ( d , m ) { var kommunicateSettings = { appId : "395a28092b9c37a0167…" at bounding box center [605, 287] width 506 height 432
type textarea "(function (d, m) { var kommunicateSettings = {"
click at [842, 46] on button "button" at bounding box center [852, 45] width 20 height 20
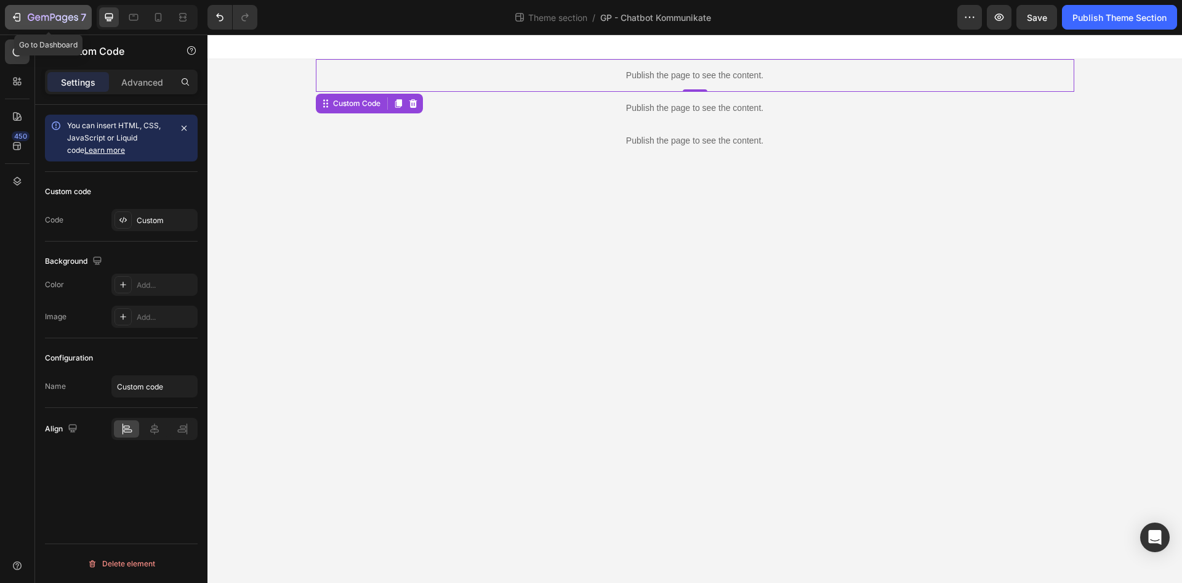
click at [50, 13] on icon "button" at bounding box center [53, 18] width 50 height 10
